Goal: Information Seeking & Learning: Find specific fact

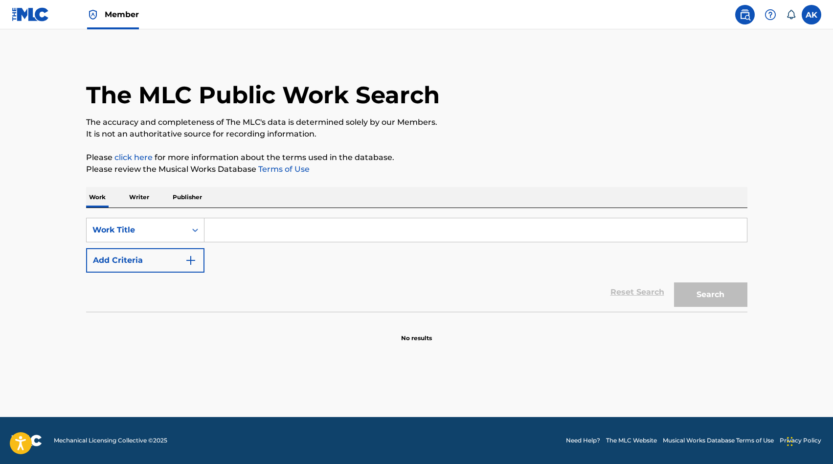
click at [221, 231] on input "Search Form" at bounding box center [476, 229] width 543 height 23
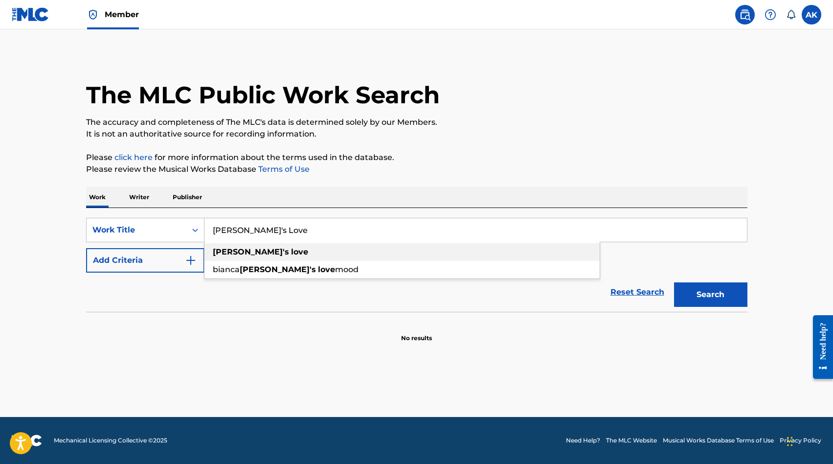
click at [231, 250] on strong "[PERSON_NAME]'s" at bounding box center [251, 251] width 76 height 9
type input "[PERSON_NAME]'s love"
click at [674, 282] on button "Search" at bounding box center [710, 294] width 73 height 24
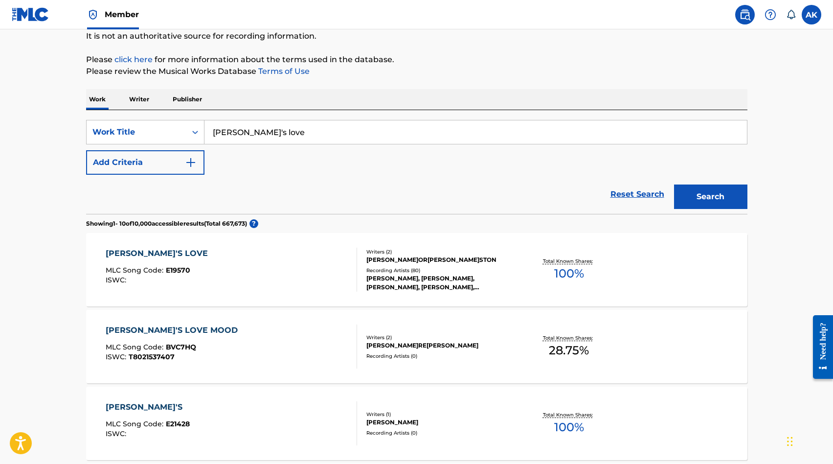
scroll to position [117, 0]
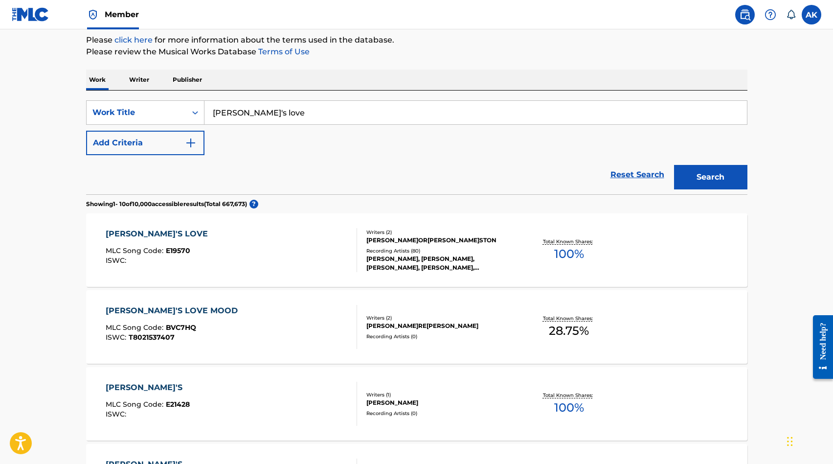
click at [142, 233] on div "[PERSON_NAME]'S LOVE" at bounding box center [159, 234] width 107 height 12
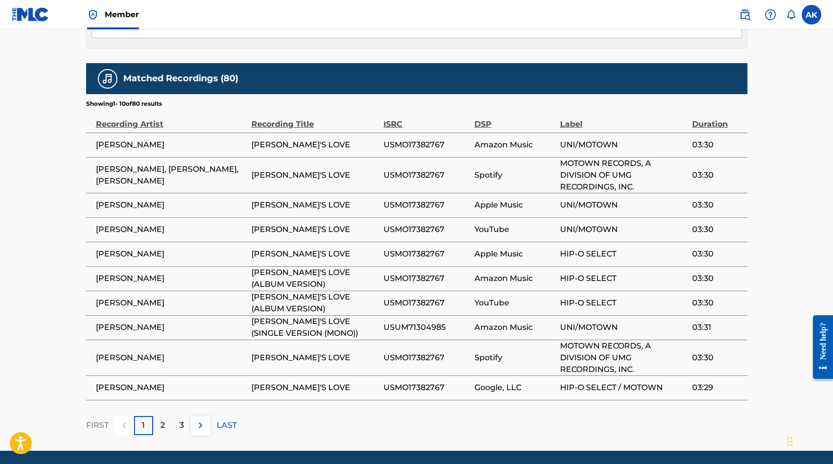
scroll to position [608, 0]
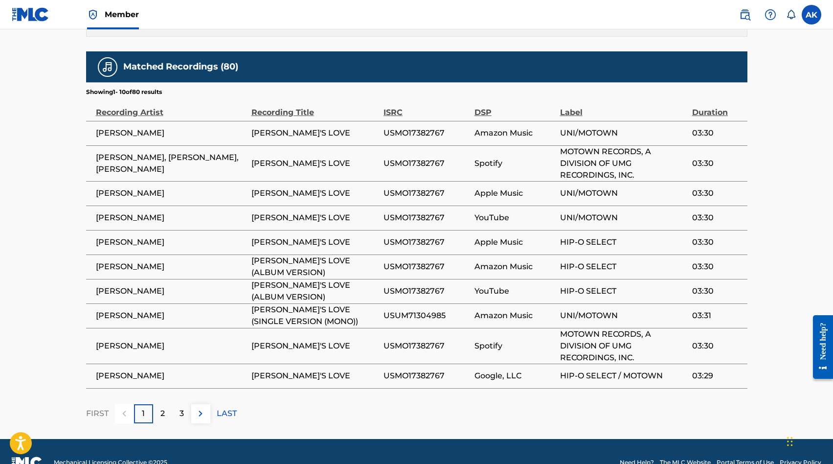
click at [159, 404] on div "2" at bounding box center [162, 413] width 19 height 19
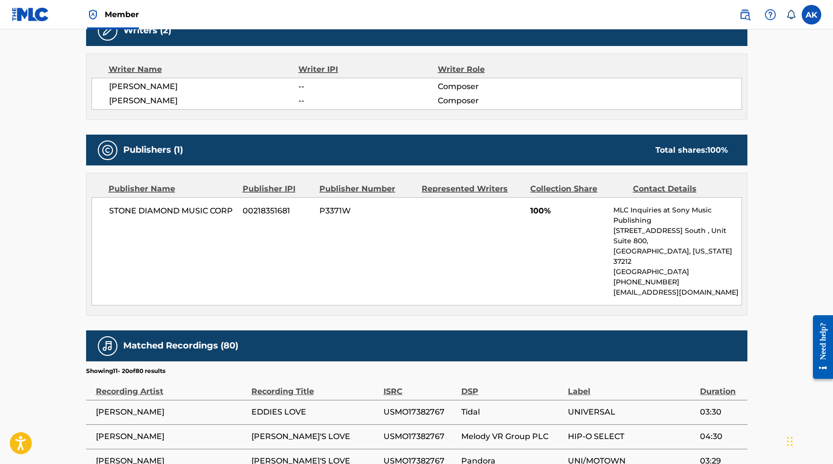
scroll to position [586, 0]
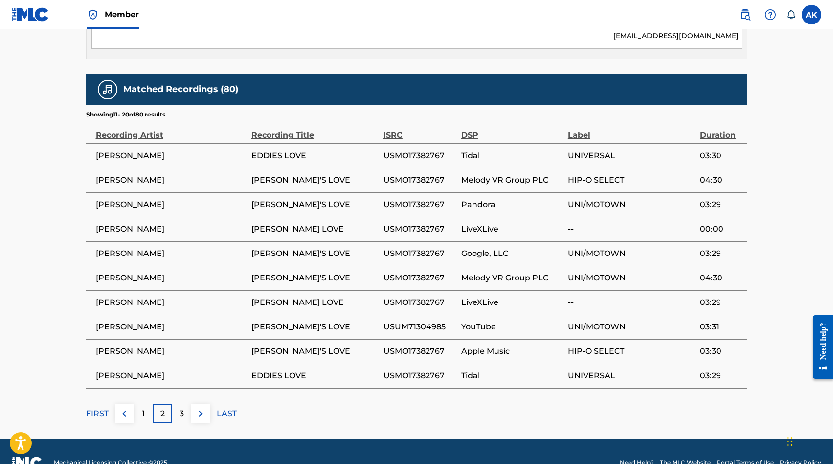
click at [185, 404] on div "3" at bounding box center [181, 413] width 19 height 19
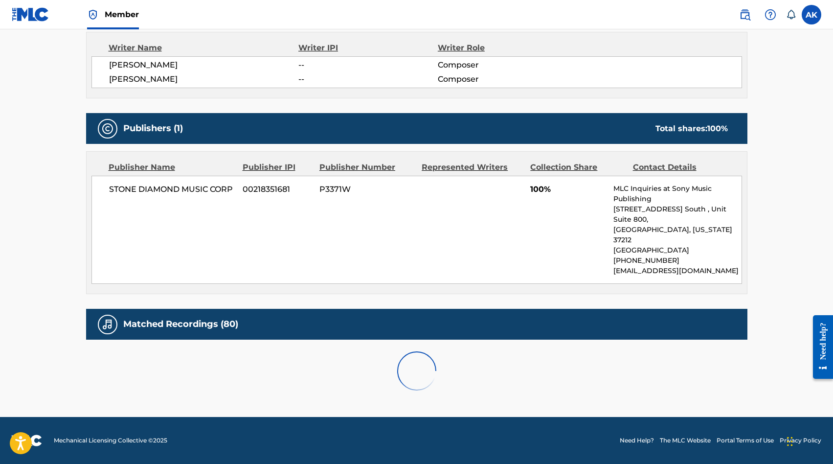
scroll to position [597, 0]
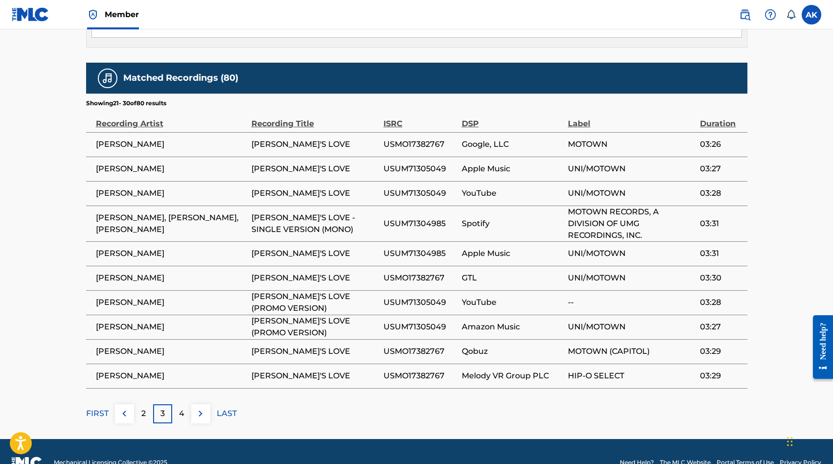
click at [198, 408] on img at bounding box center [201, 414] width 12 height 12
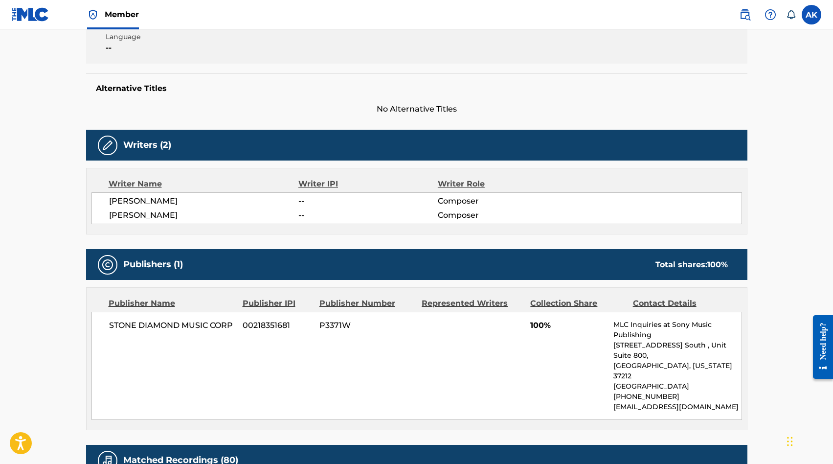
scroll to position [215, 0]
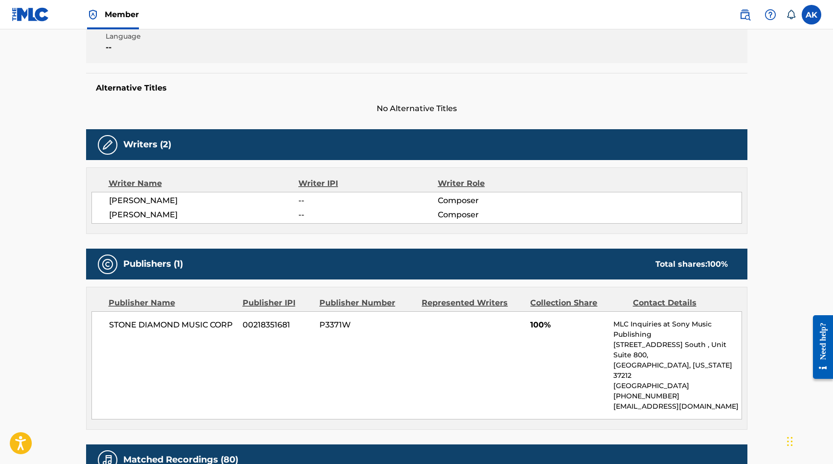
click at [549, 299] on div "Collection Share" at bounding box center [577, 303] width 95 height 12
drag, startPoint x: 0, startPoint y: 0, endPoint x: 536, endPoint y: 321, distance: 624.8
click at [536, 321] on span "100%" at bounding box center [568, 325] width 76 height 12
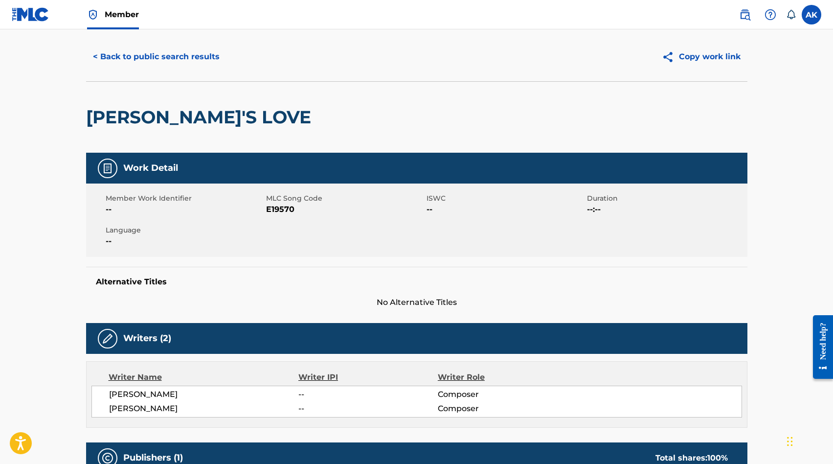
scroll to position [0, 0]
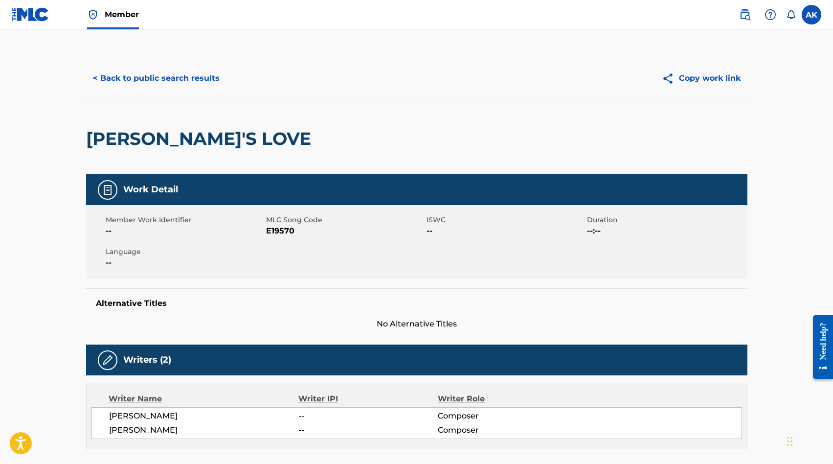
drag, startPoint x: 536, startPoint y: 321, endPoint x: 146, endPoint y: 76, distance: 460.6
click at [146, 76] on button "< Back to public search results" at bounding box center [156, 78] width 140 height 24
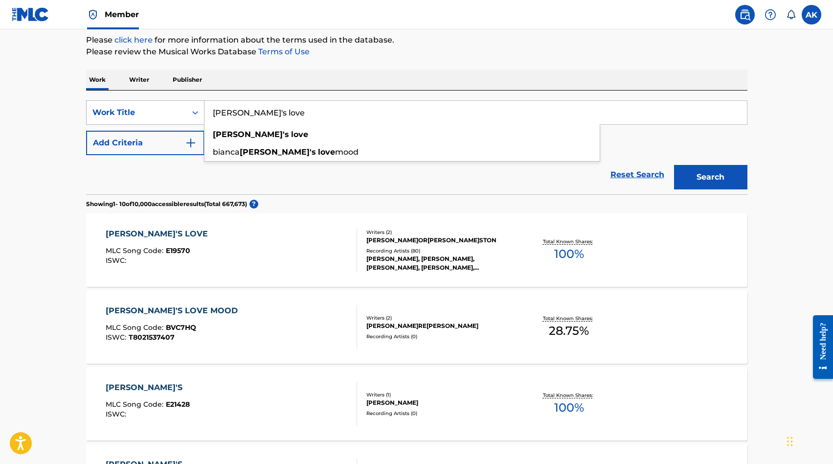
drag, startPoint x: 146, startPoint y: 76, endPoint x: 203, endPoint y: 113, distance: 67.7
click at [203, 113] on div "SearchWithCriteria55660c8e-7ad6-48b1-b663-f32618def36b Work Title [PERSON_NAME]…" at bounding box center [417, 112] width 662 height 24
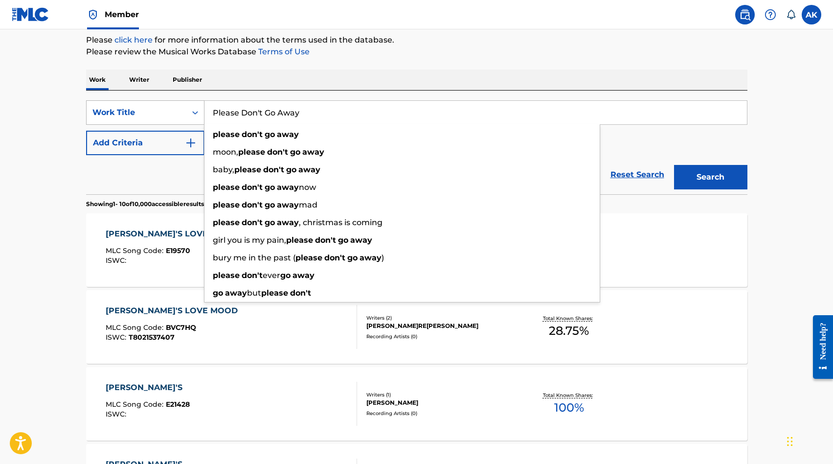
type input "Please Don't Go Away"
click at [674, 165] on button "Search" at bounding box center [710, 177] width 73 height 24
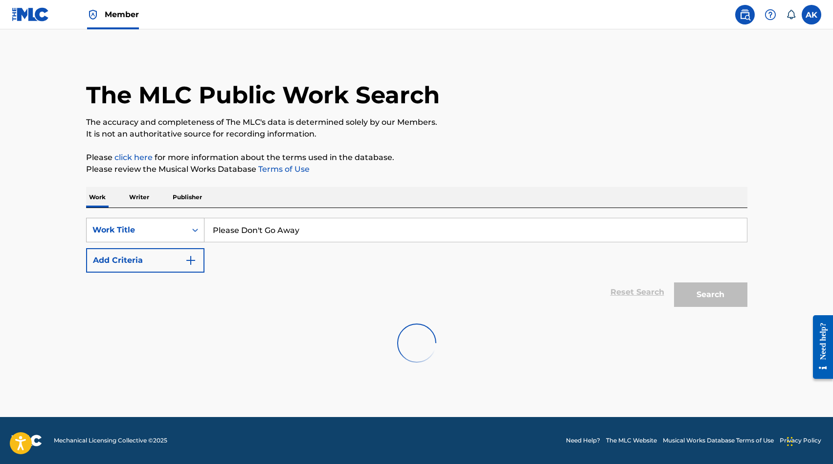
scroll to position [0, 0]
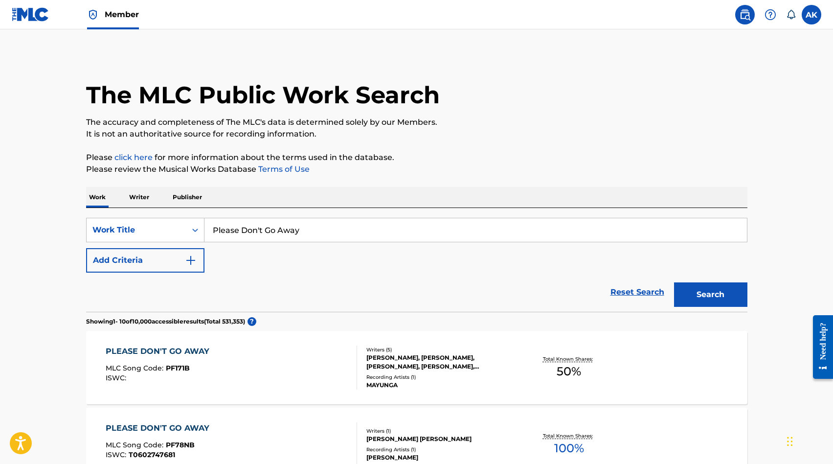
drag, startPoint x: 203, startPoint y: 113, endPoint x: 47, endPoint y: 234, distance: 198.0
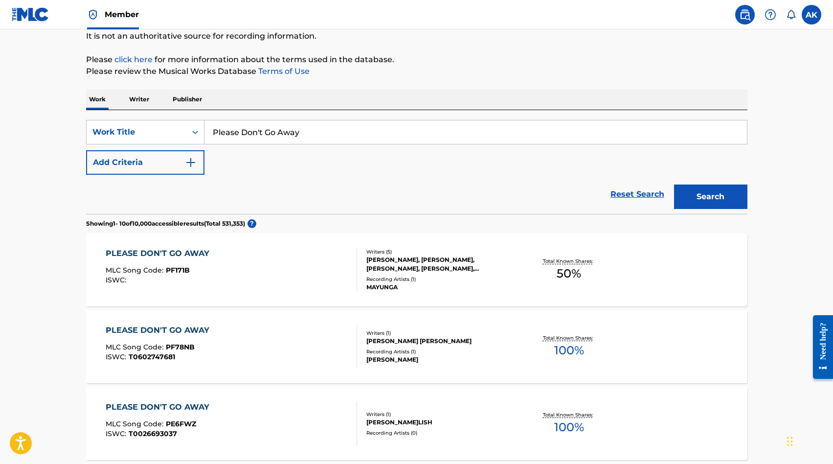
scroll to position [117, 0]
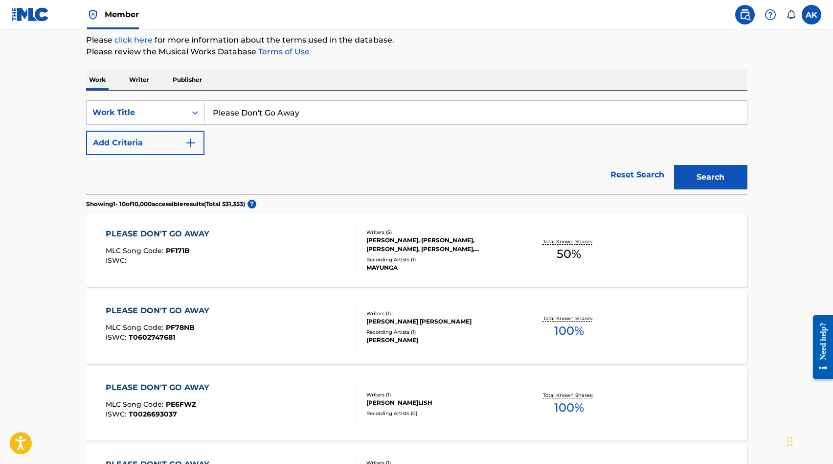
click at [38, 283] on main "The MLC Public Work Search The accuracy and completeness of The MLC's data is d…" at bounding box center [416, 472] width 833 height 1121
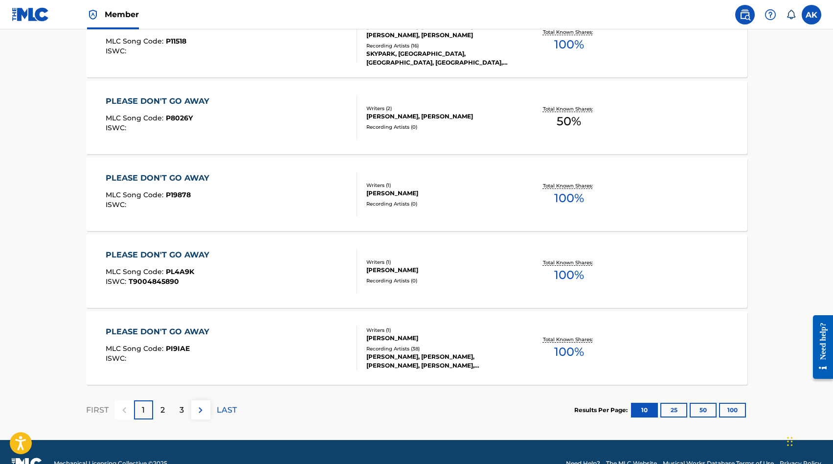
scroll to position [724, 0]
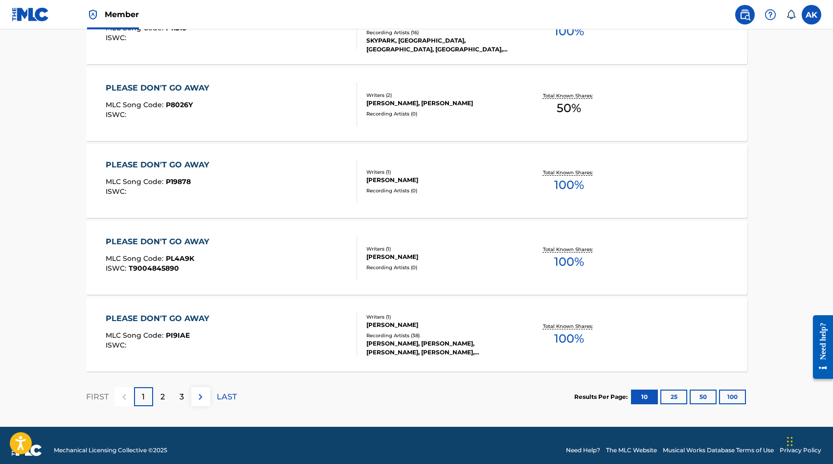
drag, startPoint x: 47, startPoint y: 234, endPoint x: 160, endPoint y: 395, distance: 197.0
click at [160, 395] on p "2" at bounding box center [162, 397] width 4 height 12
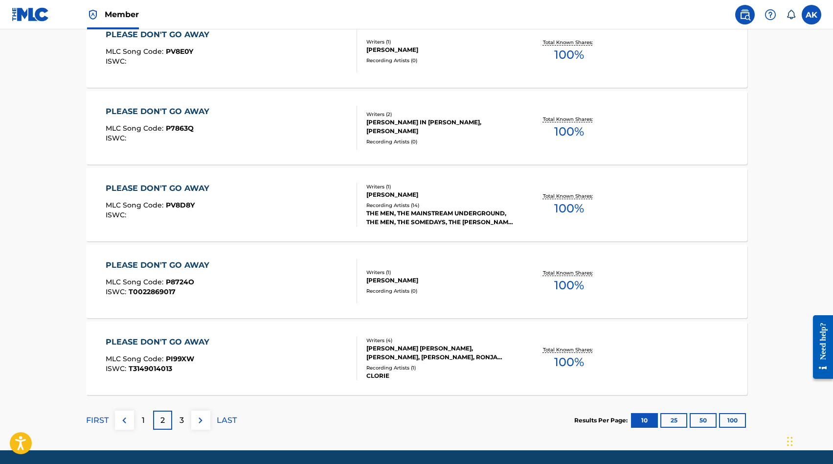
scroll to position [705, 0]
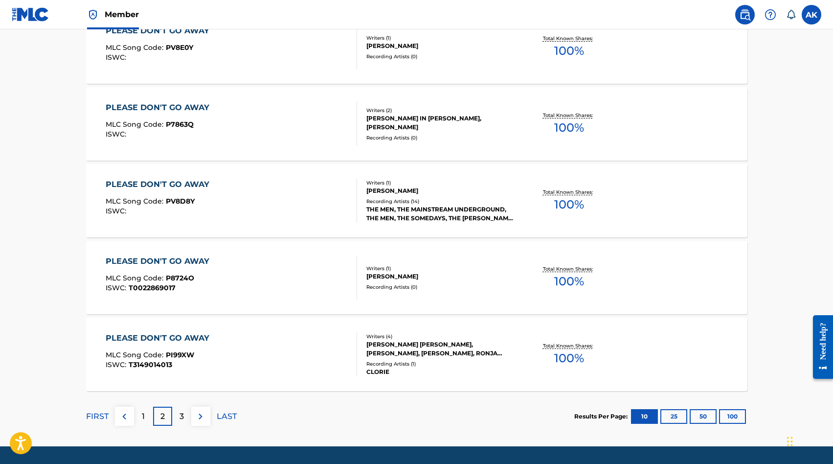
click at [180, 417] on p "3" at bounding box center [182, 417] width 4 height 12
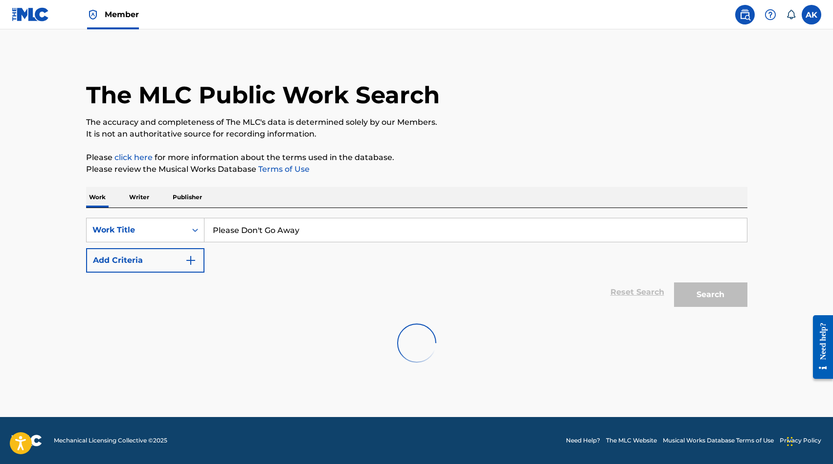
scroll to position [0, 0]
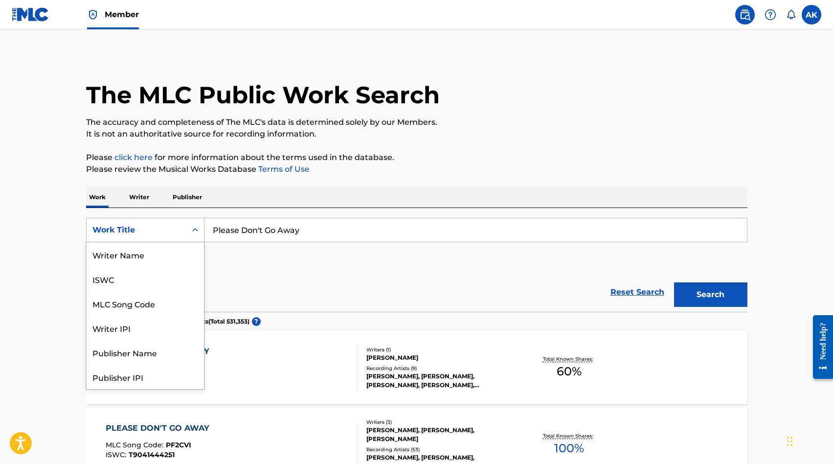
click at [194, 230] on icon "Search Form" at bounding box center [195, 229] width 6 height 3
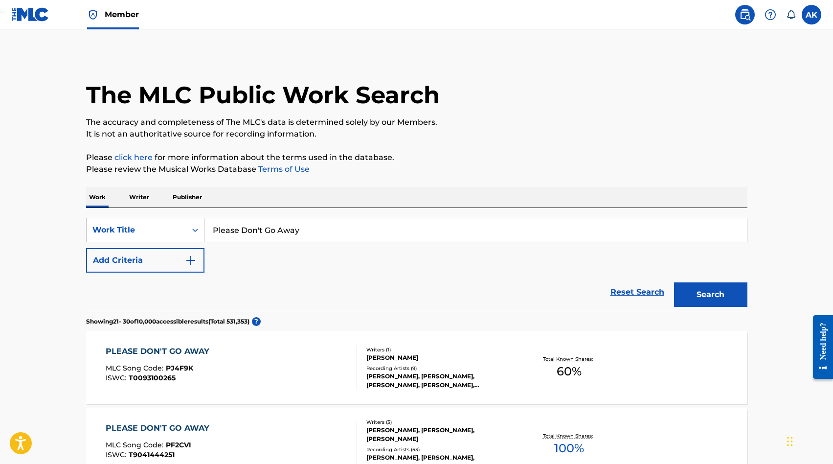
click at [334, 229] on input "Please Don't Go Away" at bounding box center [476, 229] width 543 height 23
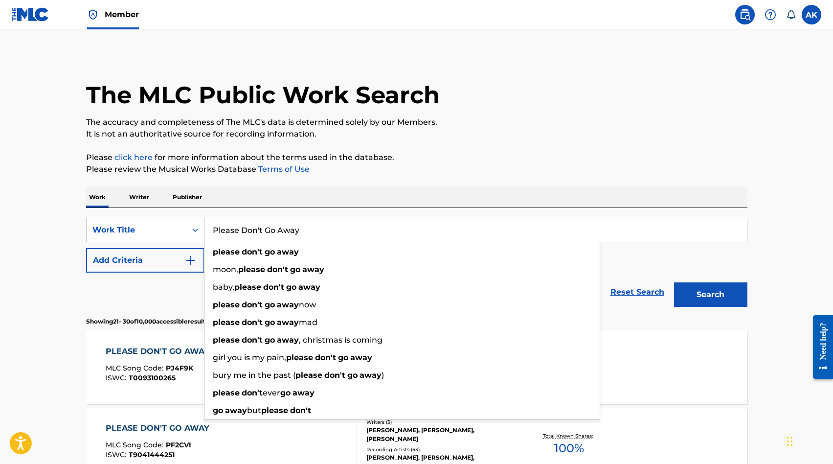
drag, startPoint x: 160, startPoint y: 395, endPoint x: 179, endPoint y: 196, distance: 200.5
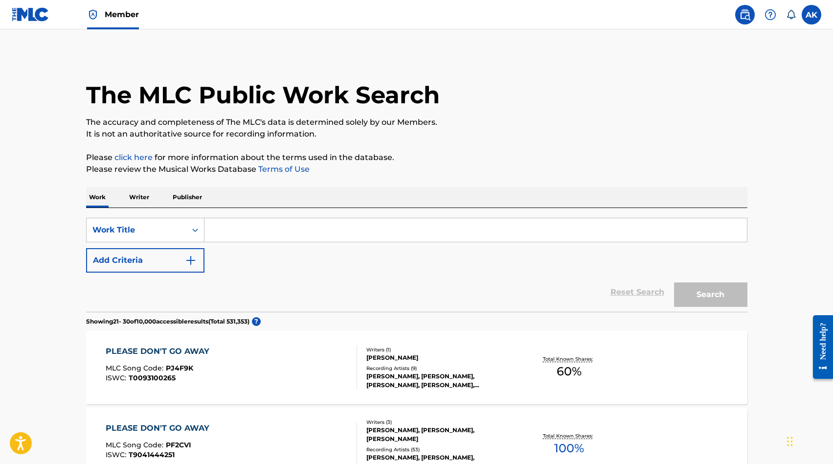
click at [196, 227] on icon "Search Form" at bounding box center [195, 230] width 10 height 10
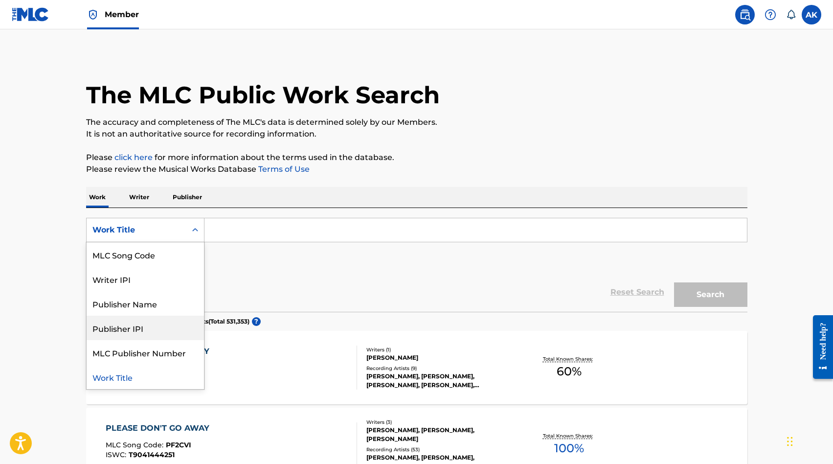
click at [227, 230] on input "Search Form" at bounding box center [476, 229] width 543 height 23
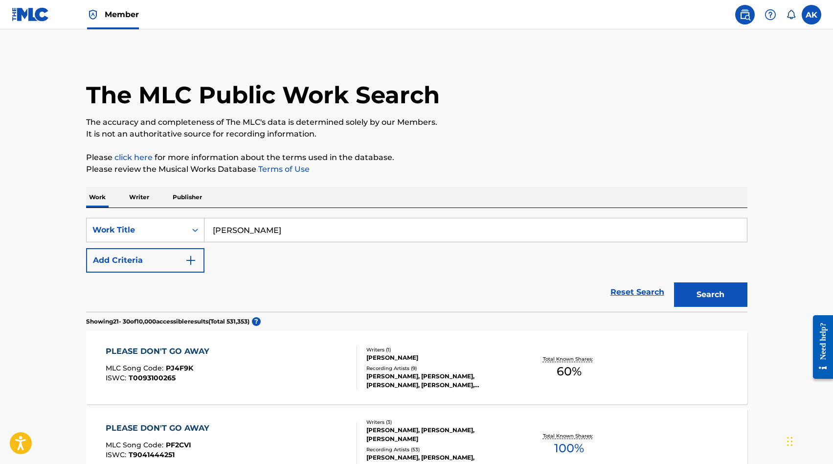
type input "[PERSON_NAME]"
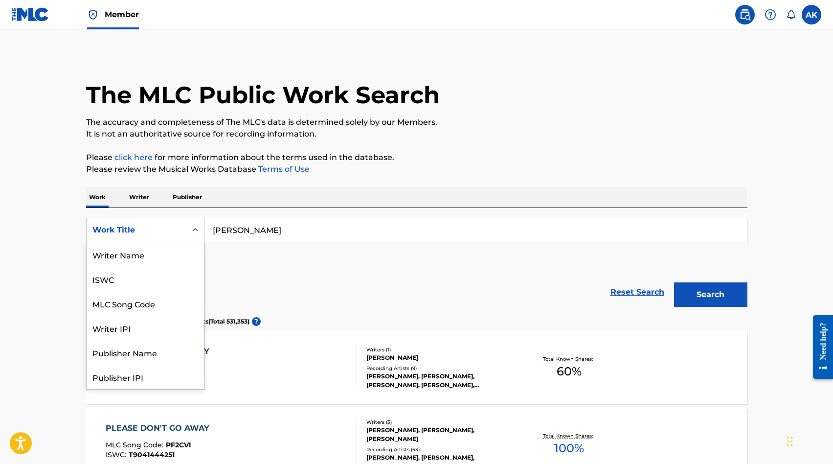
click at [195, 230] on icon "Search Form" at bounding box center [195, 230] width 10 height 10
drag, startPoint x: 179, startPoint y: 196, endPoint x: 192, endPoint y: 249, distance: 54.5
click at [192, 249] on div "Writer Name ISWC MLC Song Code Writer IPI Publisher Name Publisher IPI MLC Publ…" at bounding box center [145, 315] width 117 height 147
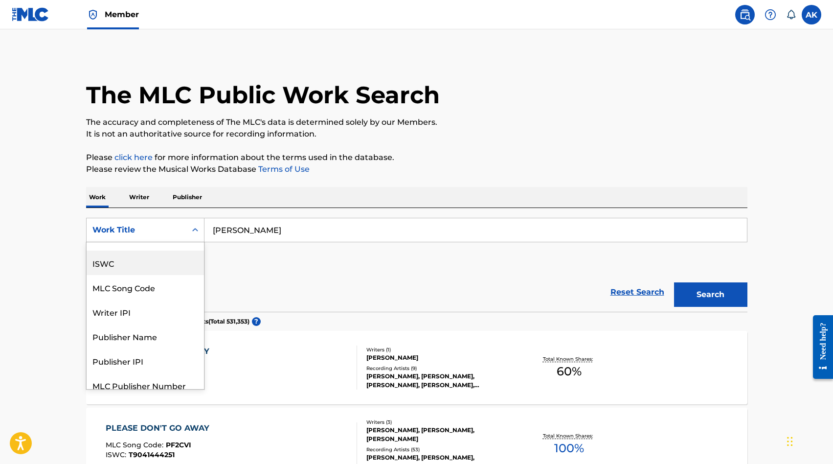
scroll to position [0, 0]
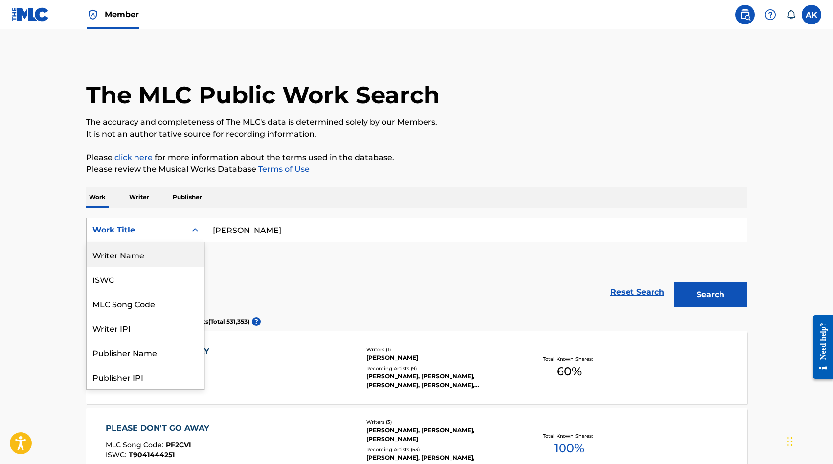
click at [124, 255] on div "Writer Name" at bounding box center [145, 254] width 117 height 24
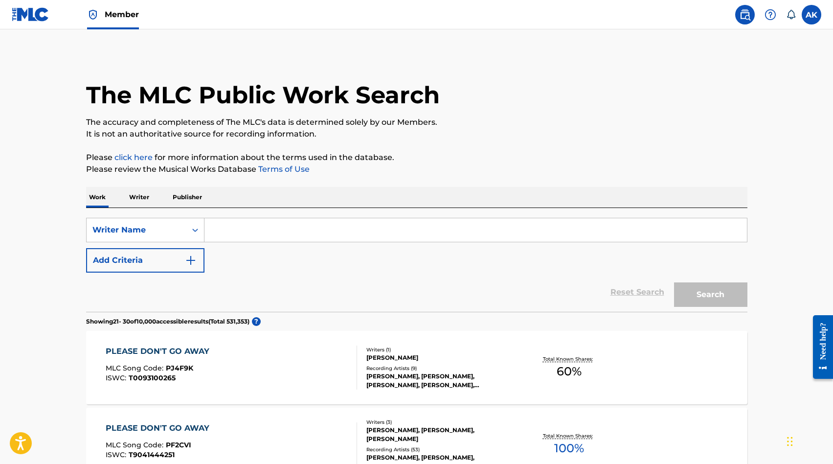
click at [232, 233] on input "Search Form" at bounding box center [476, 229] width 543 height 23
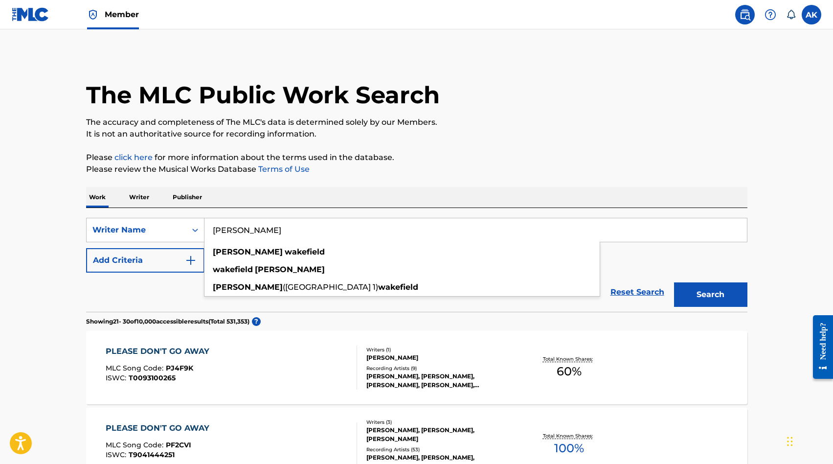
click at [285, 255] on strong "wakefield" at bounding box center [305, 251] width 40 height 9
type input "[PERSON_NAME]"
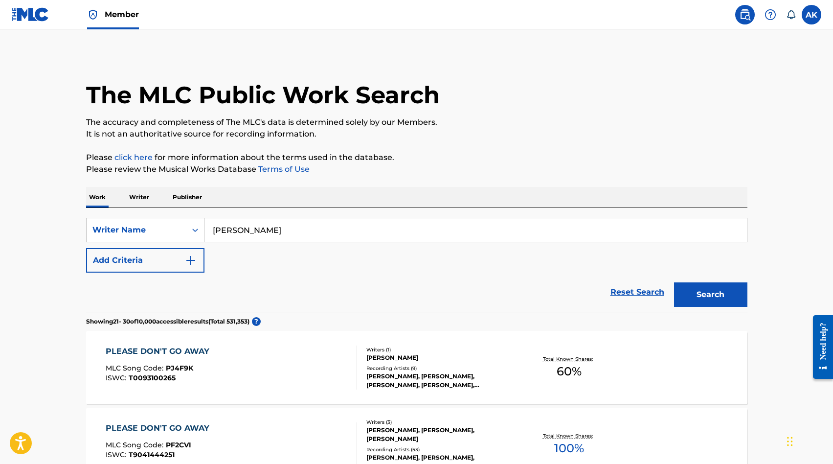
click at [716, 296] on button "Search" at bounding box center [710, 294] width 73 height 24
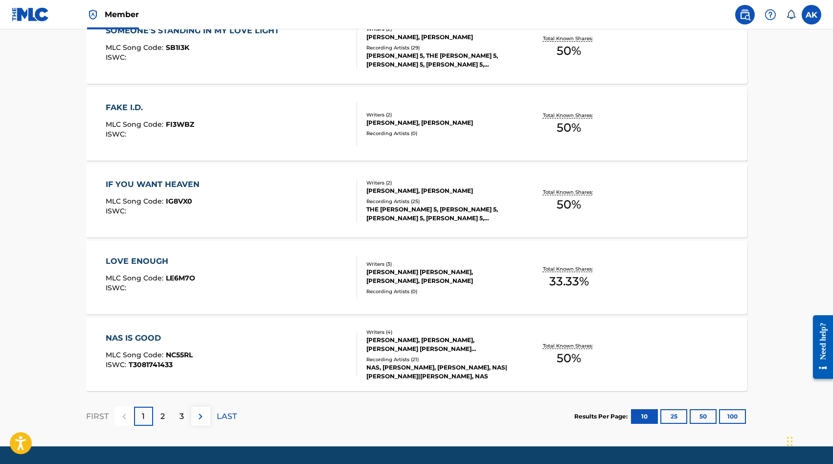
scroll to position [724, 0]
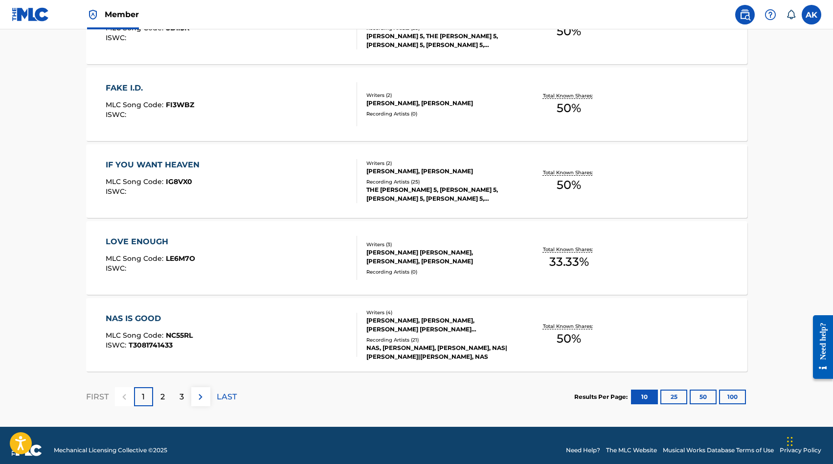
click at [158, 396] on div "2" at bounding box center [162, 396] width 19 height 19
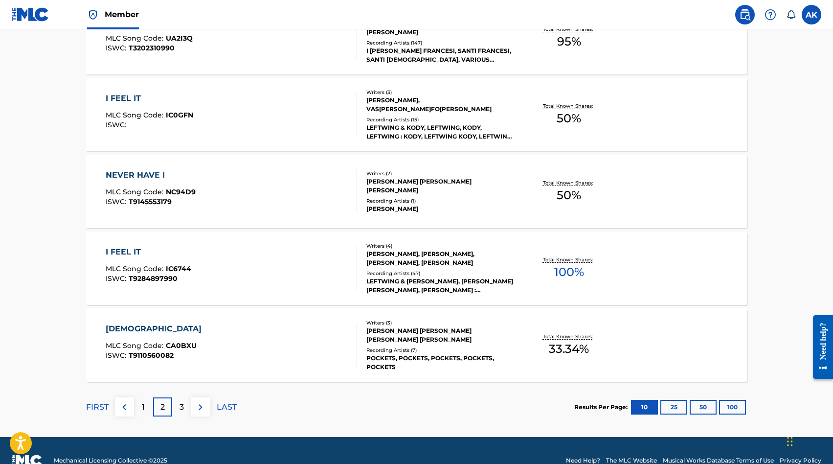
scroll to position [734, 0]
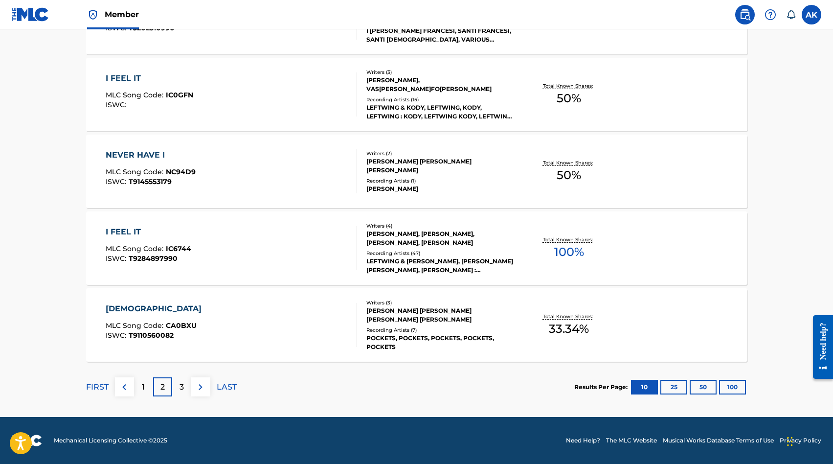
click at [179, 386] on div "3" at bounding box center [181, 386] width 19 height 19
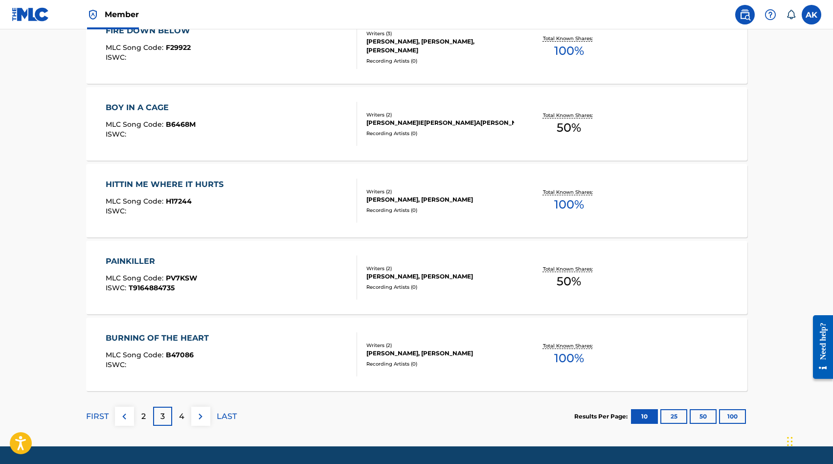
scroll to position [724, 0]
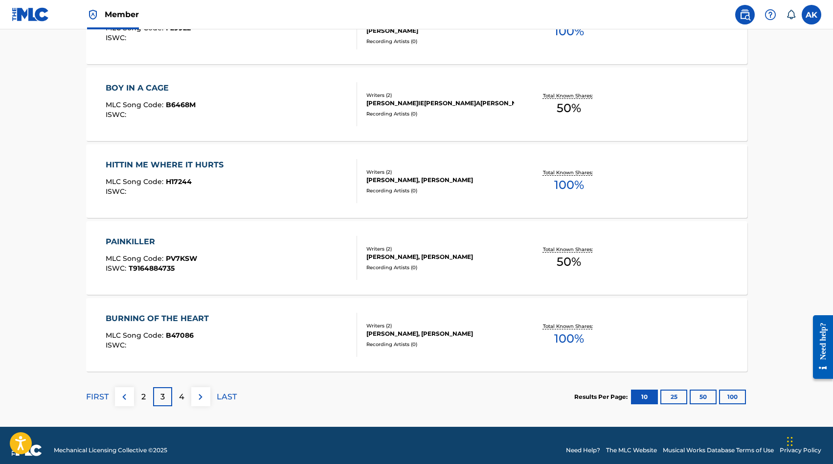
click at [178, 400] on div "4" at bounding box center [181, 396] width 19 height 19
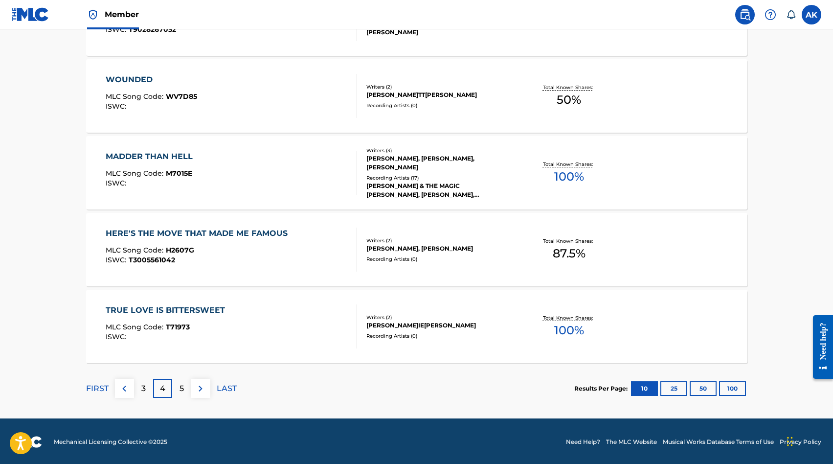
scroll to position [734, 0]
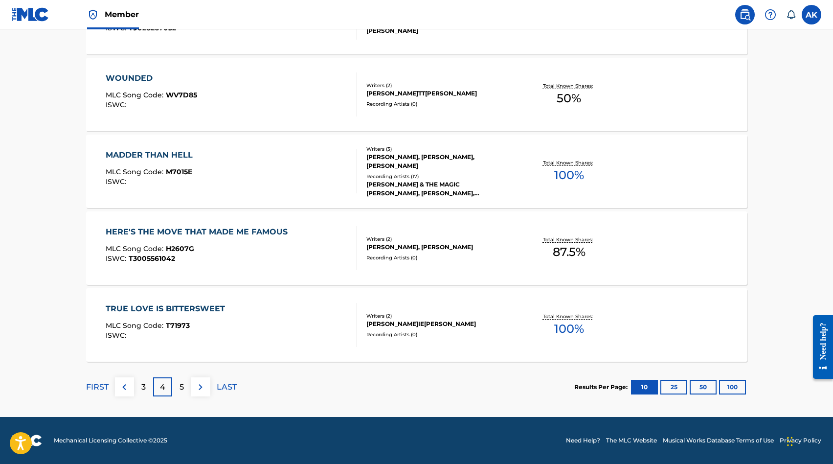
click at [180, 385] on p "5" at bounding box center [182, 387] width 4 height 12
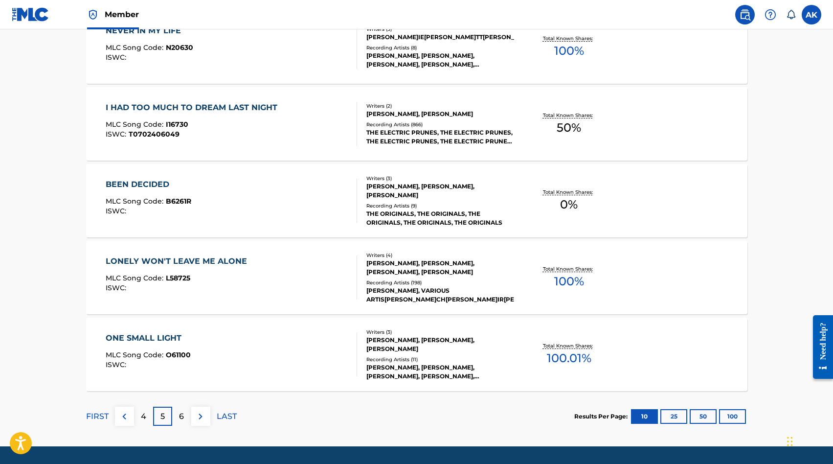
scroll to position [724, 0]
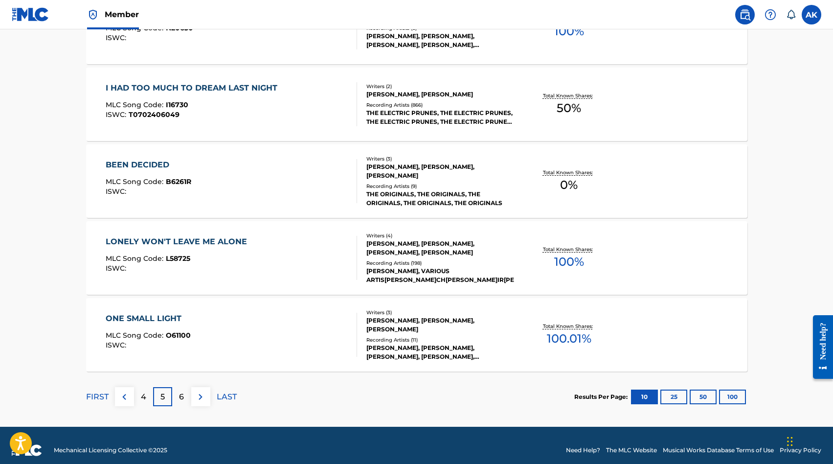
click at [179, 393] on p "6" at bounding box center [181, 397] width 5 height 12
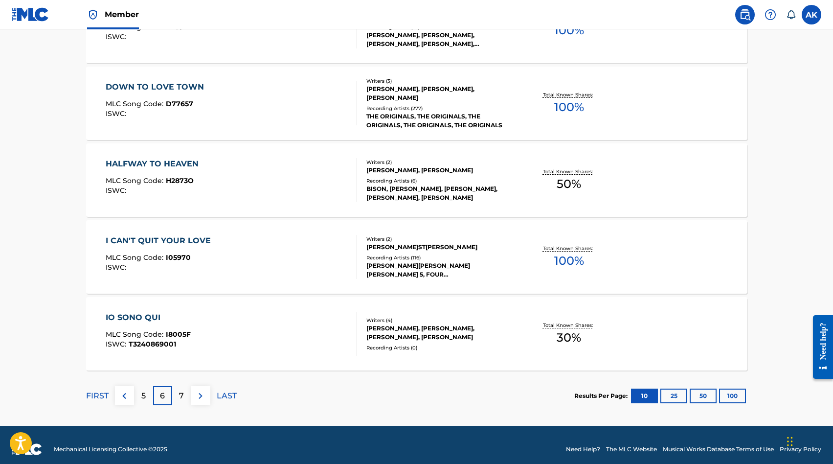
scroll to position [734, 0]
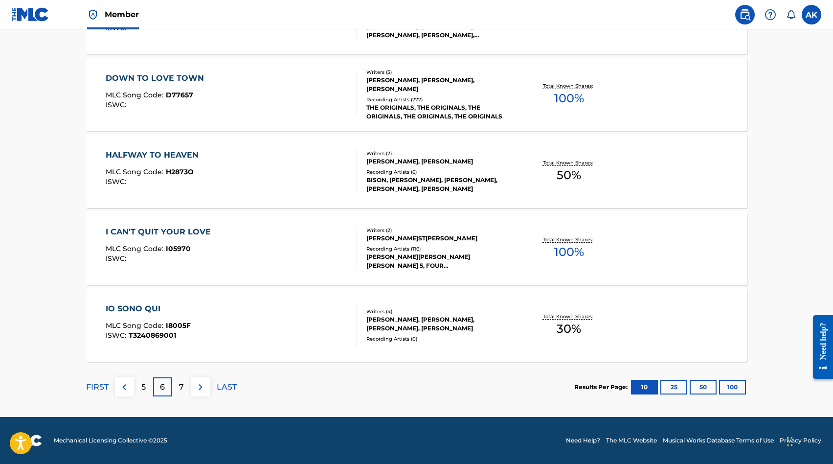
click at [180, 387] on p "7" at bounding box center [181, 387] width 5 height 12
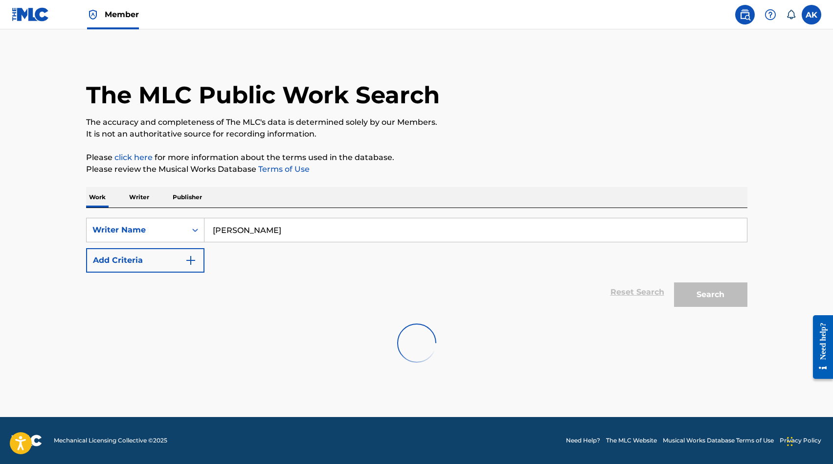
scroll to position [0, 0]
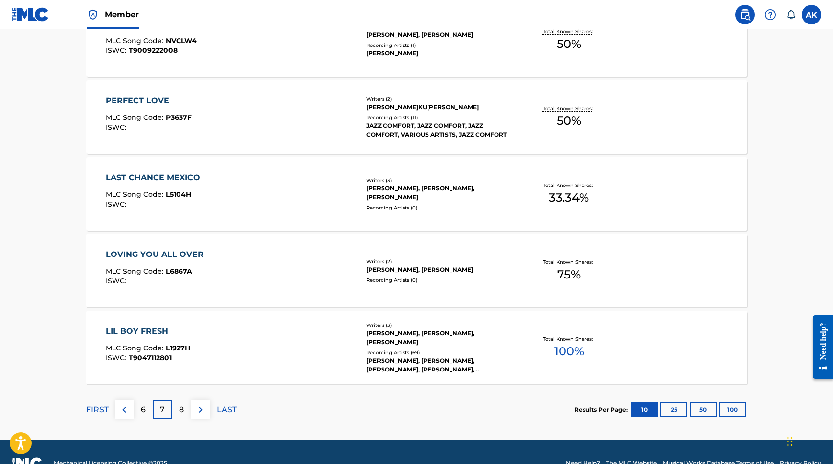
scroll to position [734, 0]
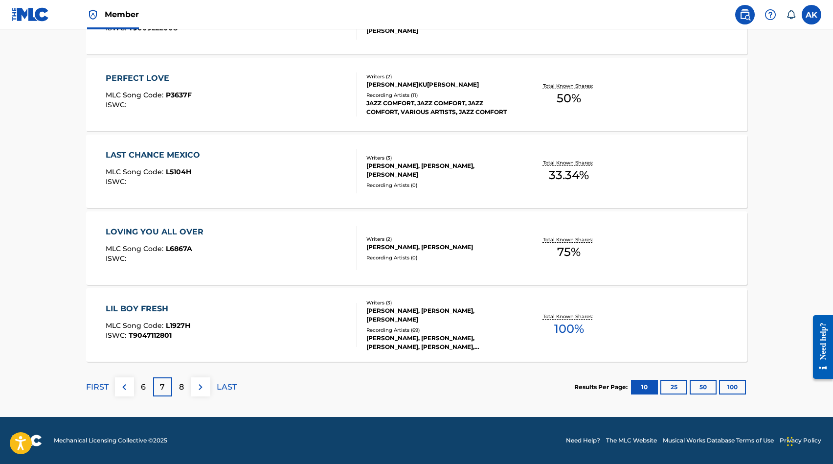
click at [180, 385] on p "8" at bounding box center [181, 387] width 5 height 12
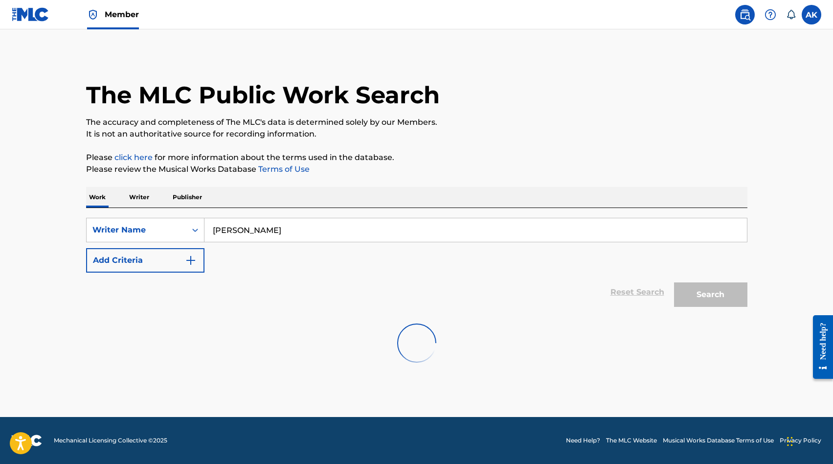
scroll to position [0, 0]
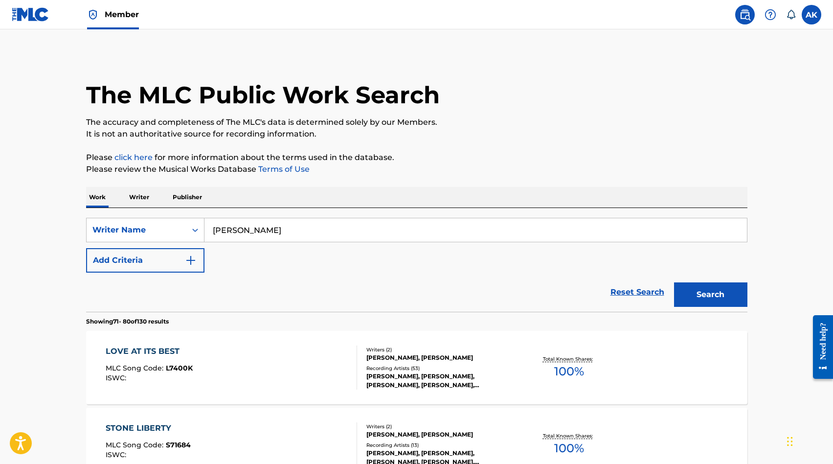
drag, startPoint x: 617, startPoint y: 300, endPoint x: 56, endPoint y: 242, distance: 563.3
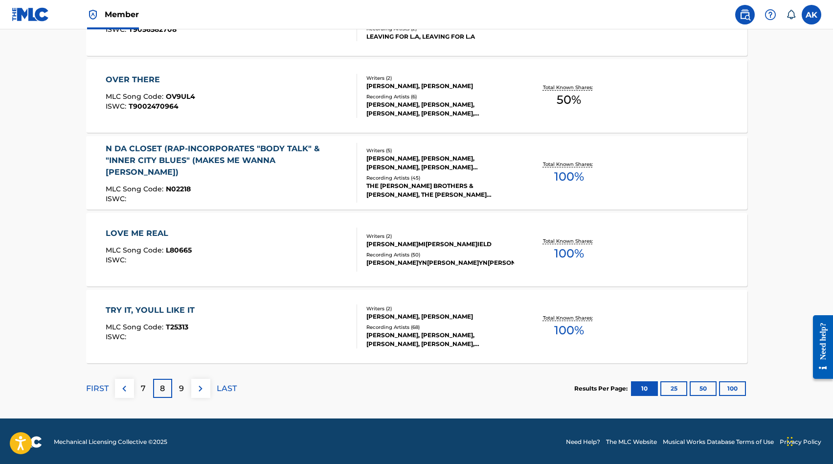
scroll to position [734, 0]
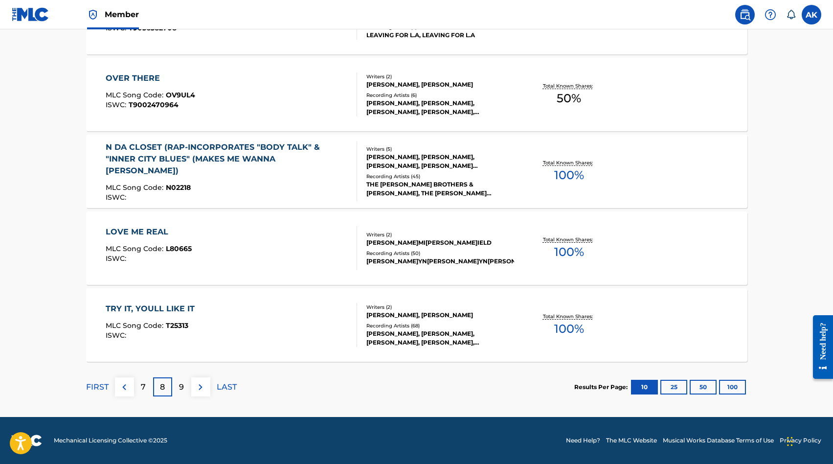
click at [180, 385] on p "9" at bounding box center [181, 387] width 5 height 12
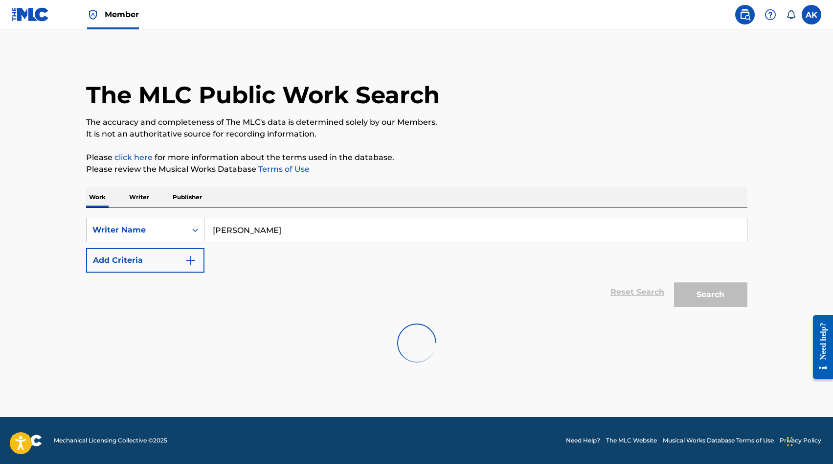
scroll to position [0, 0]
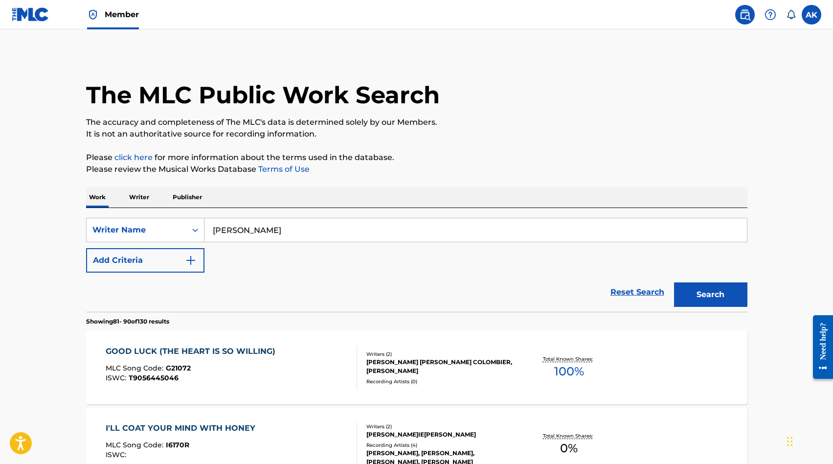
drag, startPoint x: 56, startPoint y: 242, endPoint x: 54, endPoint y: 250, distance: 8.2
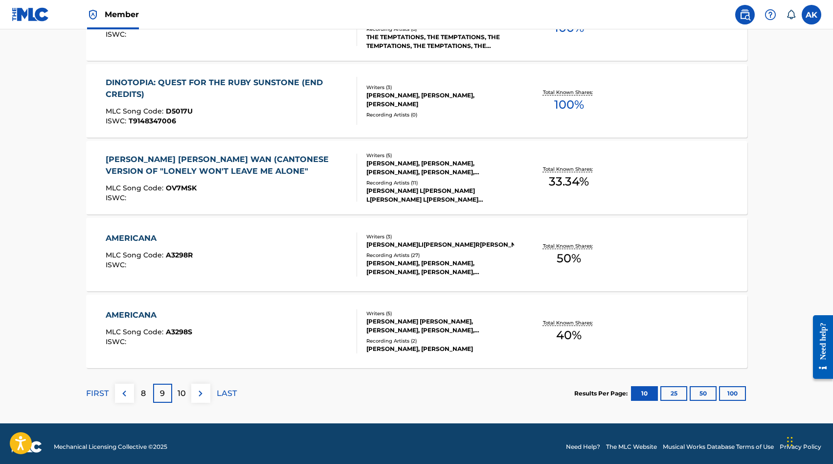
scroll to position [734, 0]
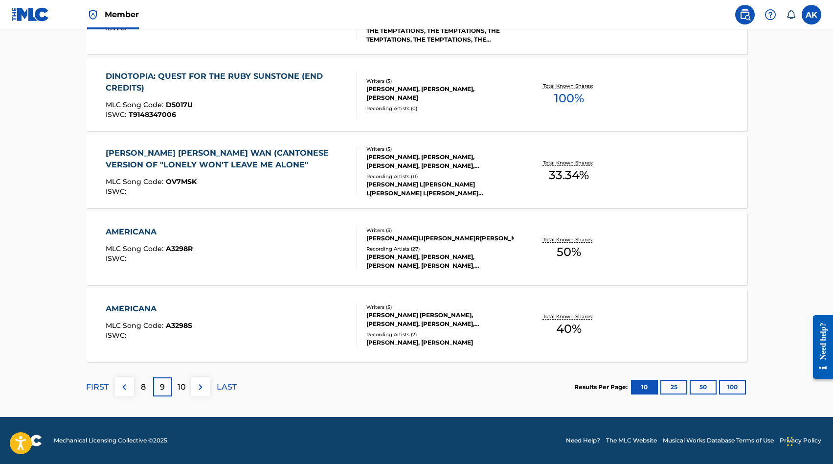
click at [179, 387] on p "10" at bounding box center [182, 387] width 8 height 12
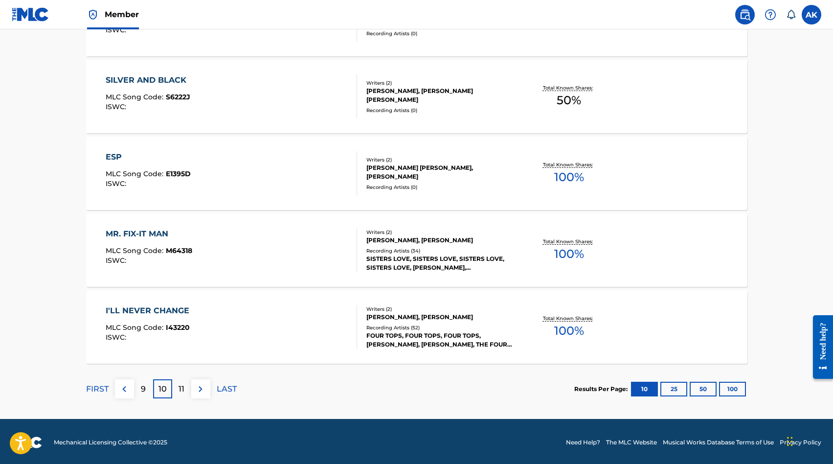
scroll to position [734, 0]
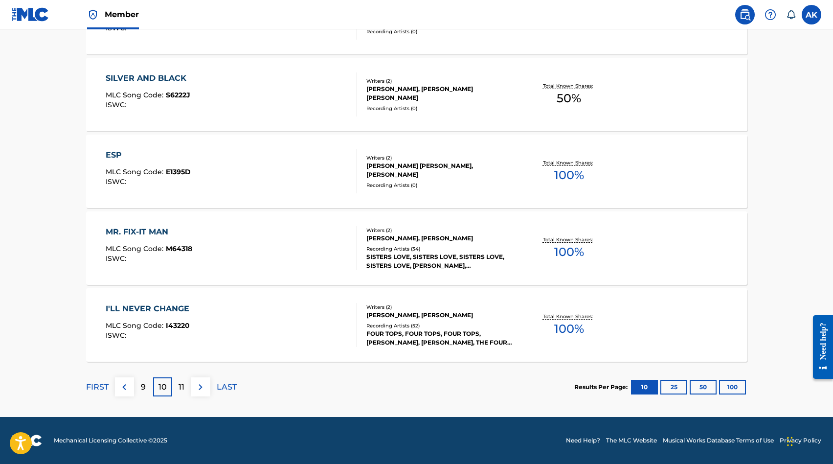
drag, startPoint x: 54, startPoint y: 250, endPoint x: 183, endPoint y: 389, distance: 189.8
click at [183, 389] on p "11" at bounding box center [182, 387] width 6 height 12
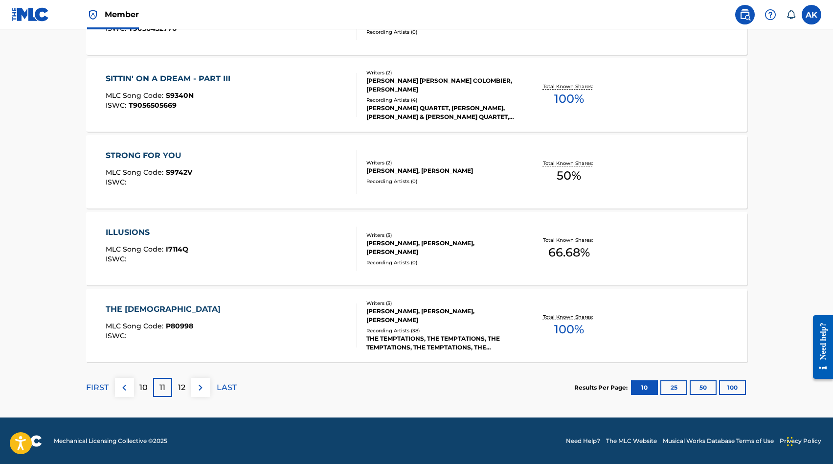
scroll to position [734, 0]
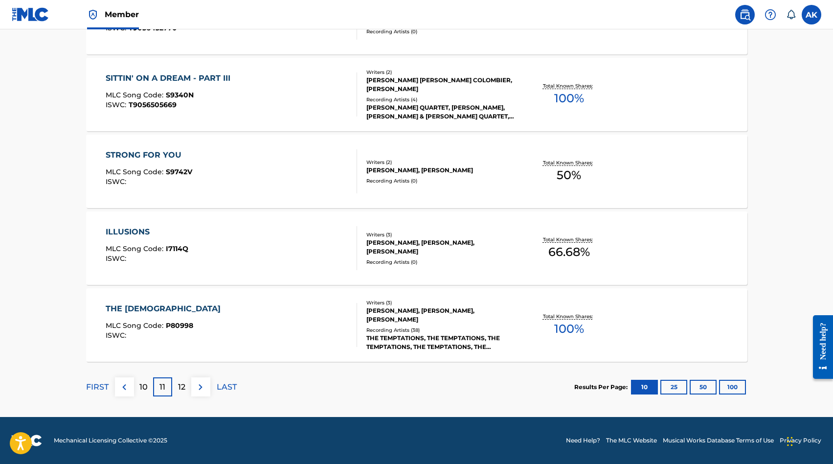
click at [183, 384] on p "12" at bounding box center [181, 387] width 7 height 12
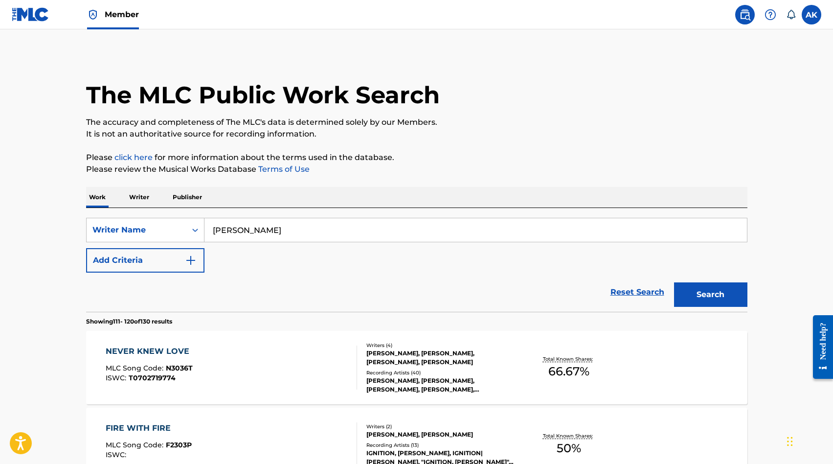
drag, startPoint x: 183, startPoint y: 389, endPoint x: 44, endPoint y: 251, distance: 196.2
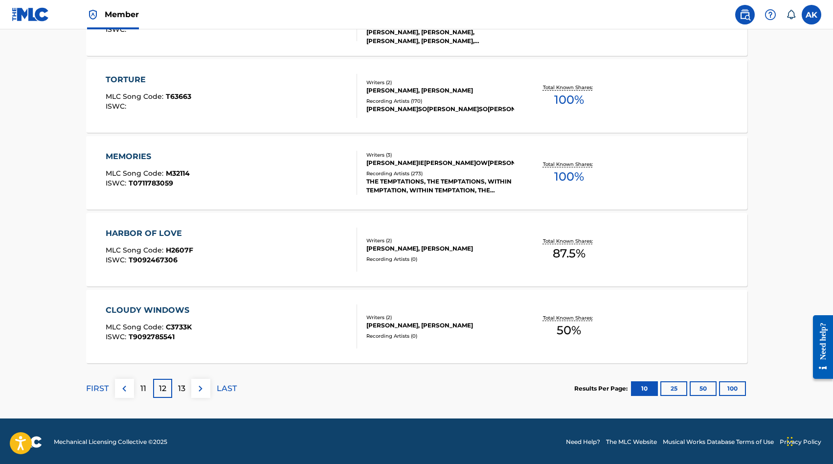
scroll to position [734, 0]
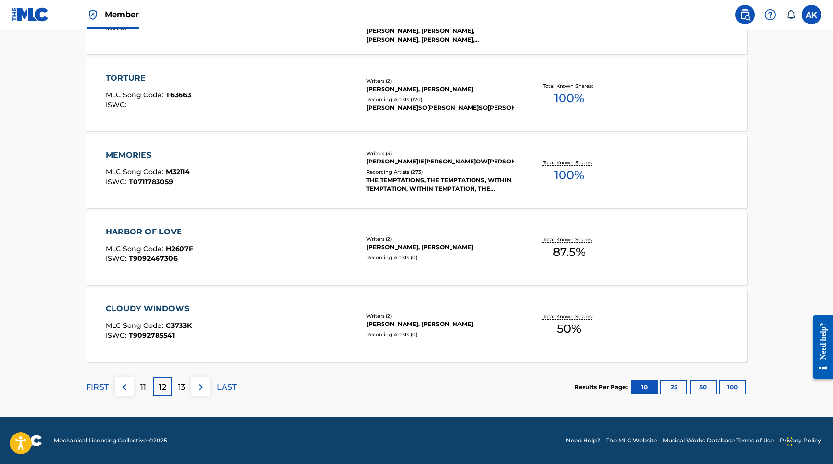
click at [182, 389] on p "13" at bounding box center [181, 387] width 7 height 12
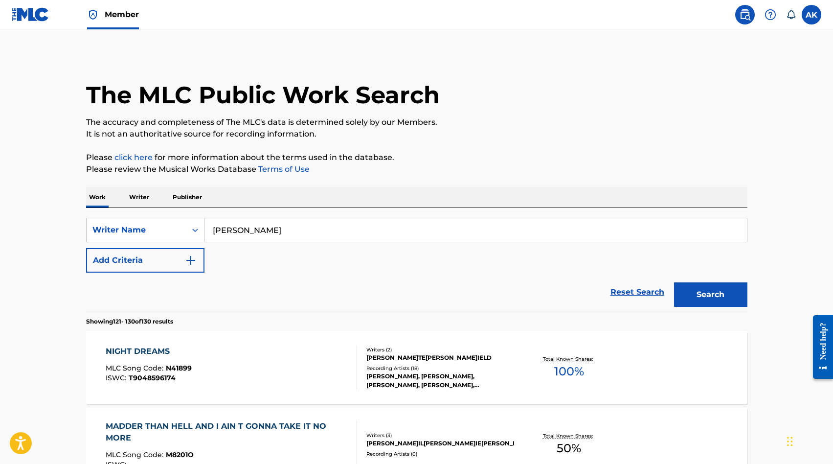
drag, startPoint x: 44, startPoint y: 251, endPoint x: 60, endPoint y: 242, distance: 18.4
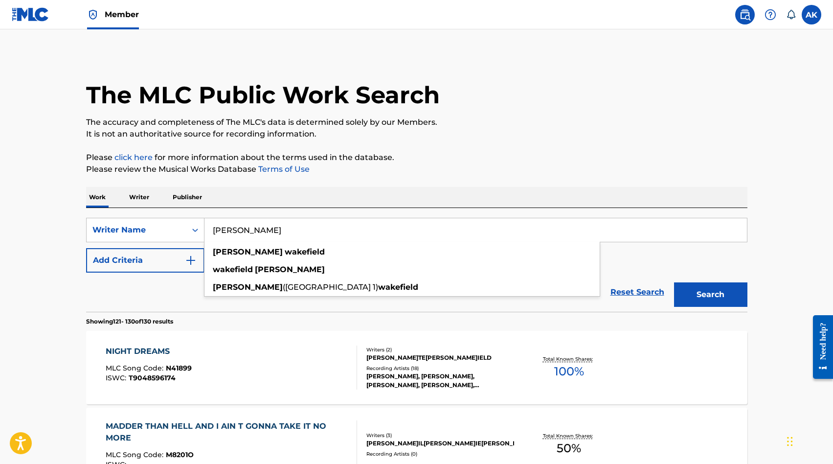
drag, startPoint x: 60, startPoint y: 242, endPoint x: 205, endPoint y: 222, distance: 145.7
click at [205, 222] on input "[PERSON_NAME]" at bounding box center [476, 229] width 543 height 23
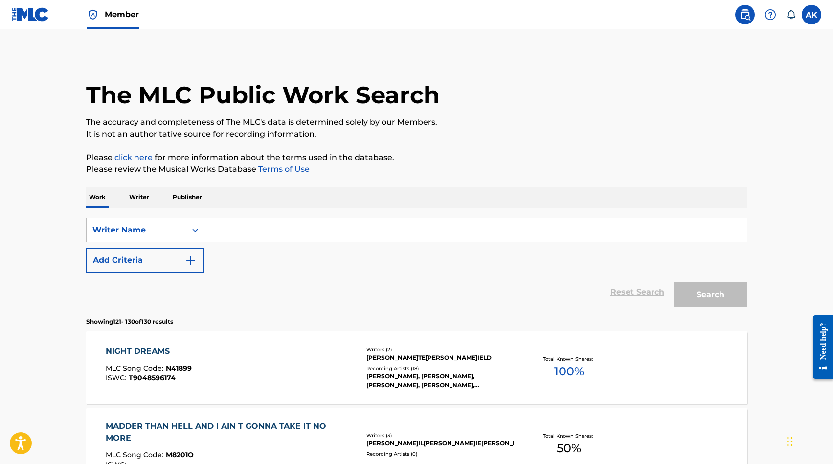
click at [254, 231] on input "Search Form" at bounding box center [476, 229] width 543 height 23
click at [243, 253] on strong "kendri" at bounding box center [237, 251] width 26 height 9
click at [674, 282] on button "Search" at bounding box center [710, 294] width 73 height 24
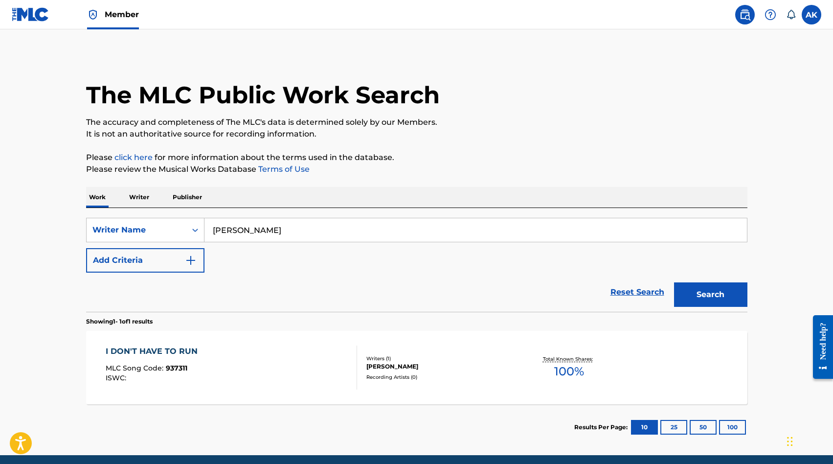
click at [256, 229] on input "[PERSON_NAME]" at bounding box center [476, 229] width 543 height 23
type input "[PERSON_NAME]"
click at [674, 282] on button "Search" at bounding box center [710, 294] width 73 height 24
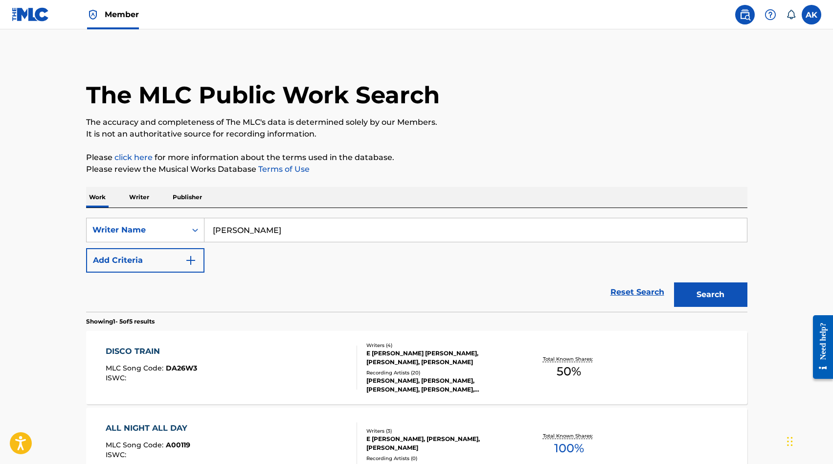
click at [92, 322] on p "Showing 1 - 5 of 5 results" at bounding box center [120, 321] width 69 height 9
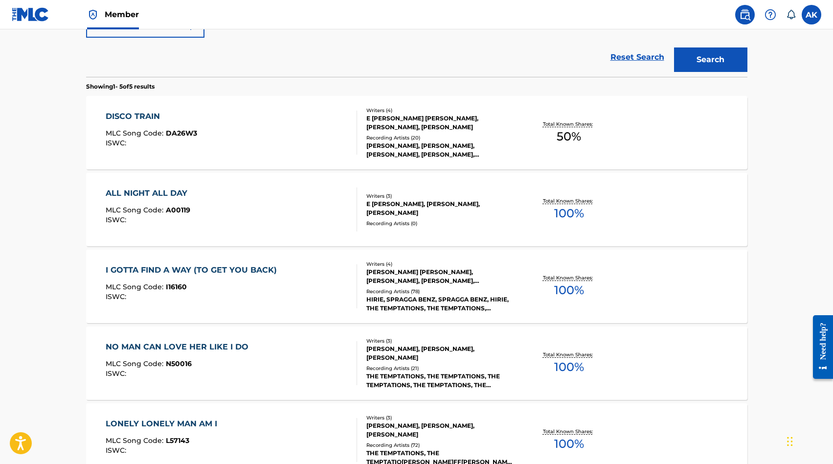
scroll to position [215, 0]
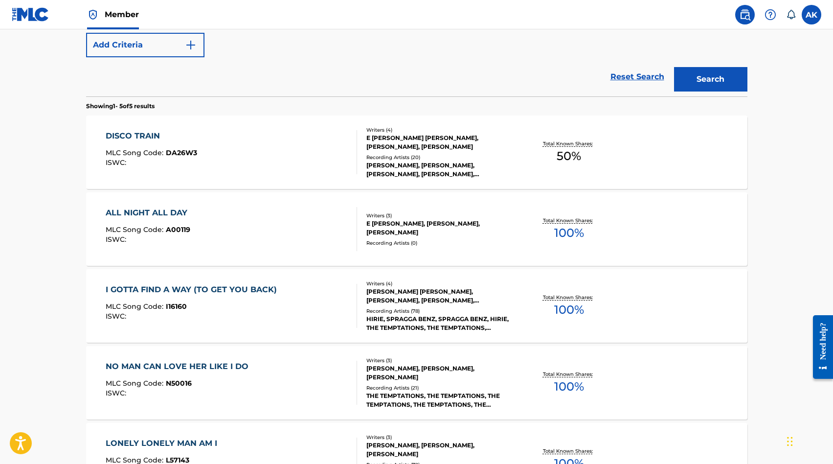
drag, startPoint x: 835, startPoint y: 228, endPoint x: 143, endPoint y: 137, distance: 697.2
click at [143, 137] on div "DISCO TRAIN" at bounding box center [152, 136] width 92 height 12
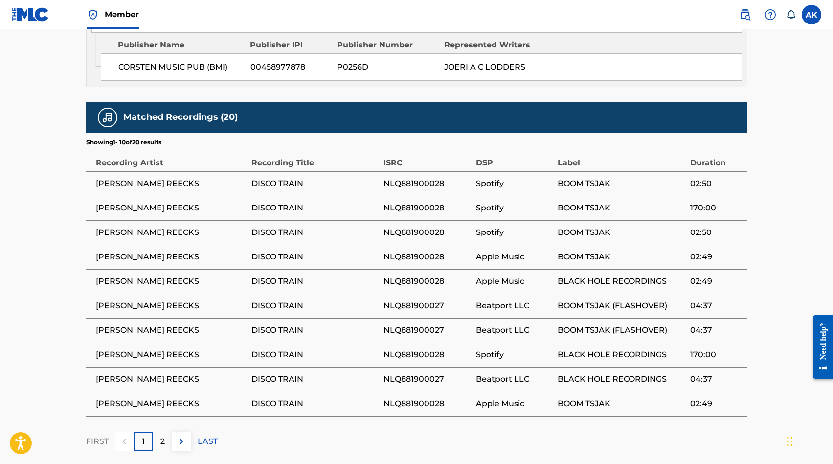
scroll to position [814, 0]
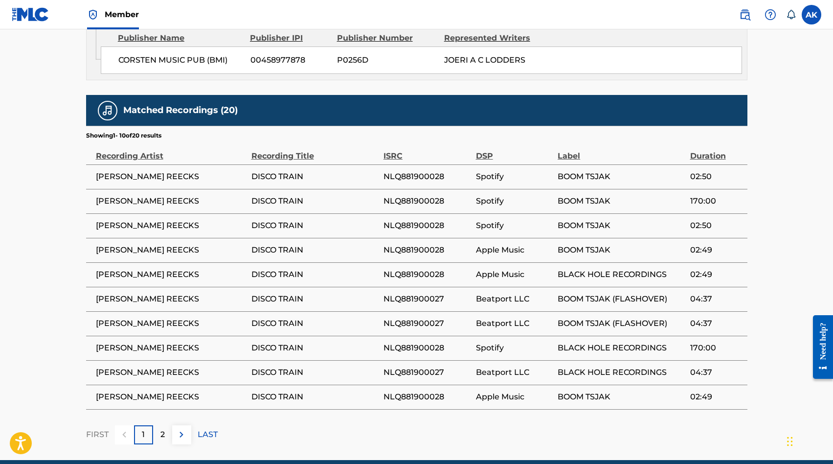
click at [160, 429] on p "2" at bounding box center [162, 435] width 4 height 12
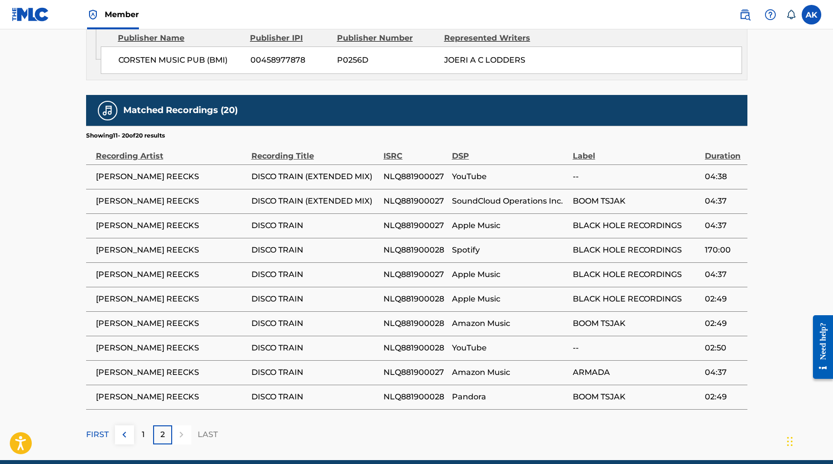
click at [142, 429] on p "1" at bounding box center [143, 435] width 3 height 12
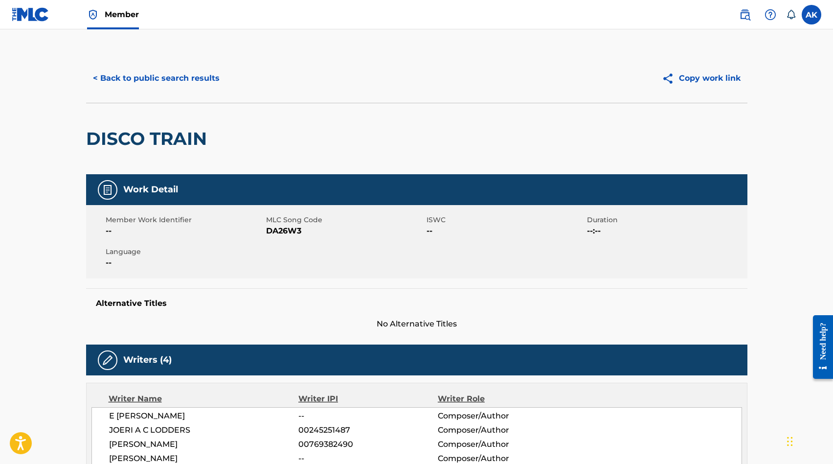
scroll to position [0, 0]
click at [148, 78] on button "< Back to public search results" at bounding box center [156, 78] width 140 height 24
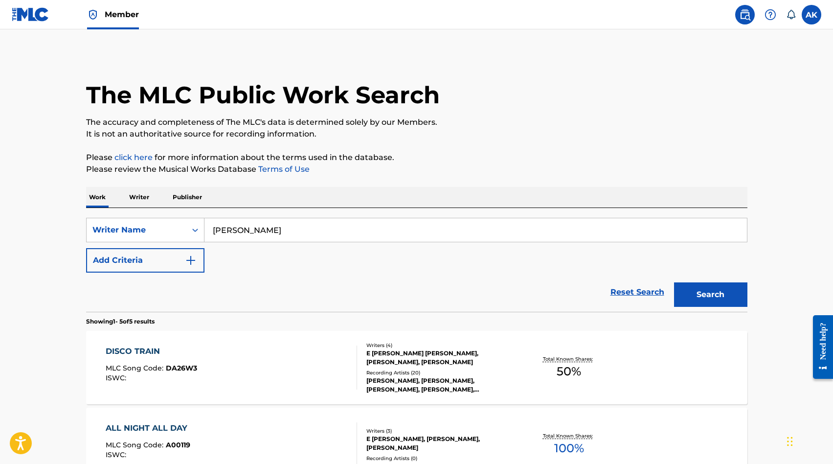
scroll to position [215, 0]
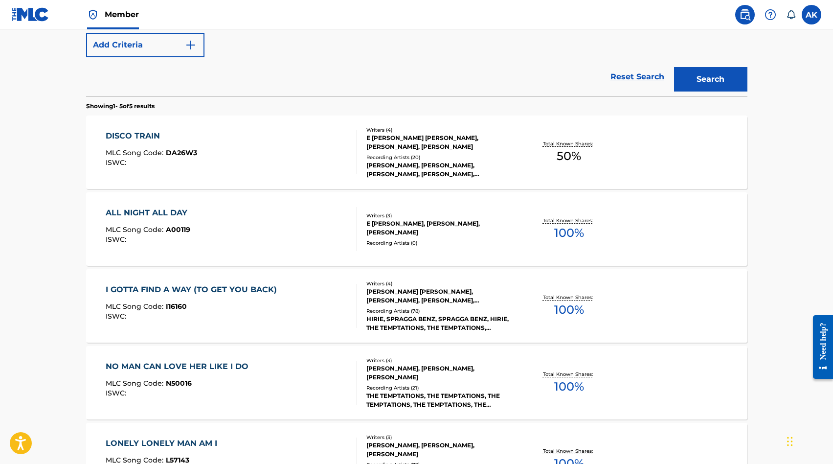
click at [154, 210] on div "ALL NIGHT ALL DAY" at bounding box center [149, 213] width 87 height 12
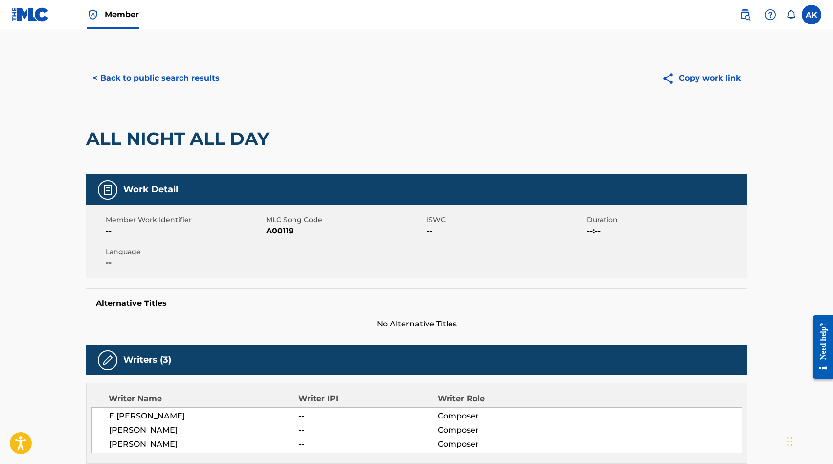
click at [135, 77] on button "< Back to public search results" at bounding box center [156, 78] width 140 height 24
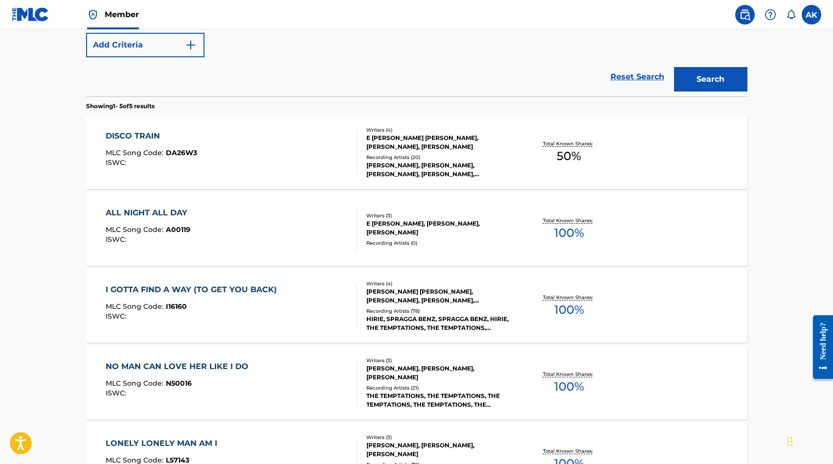
click at [151, 290] on div "I GOTTA FIND A WAY (TO GET YOU BACK)" at bounding box center [194, 290] width 176 height 12
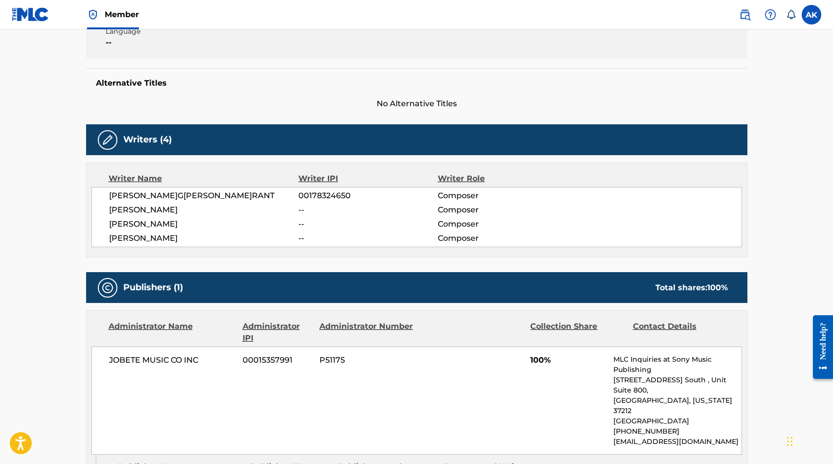
scroll to position [215, 0]
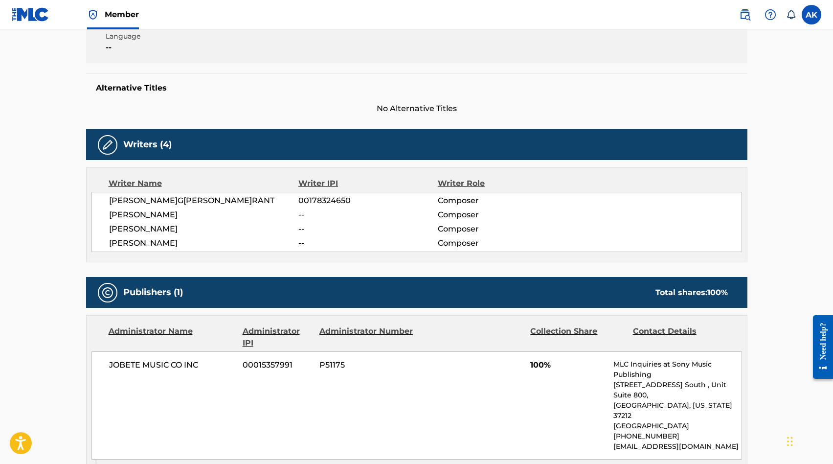
click at [41, 246] on main "< Back to public search results Copy work link I GOTTA FIND A WAY (TO GET YOU B…" at bounding box center [416, 353] width 833 height 1079
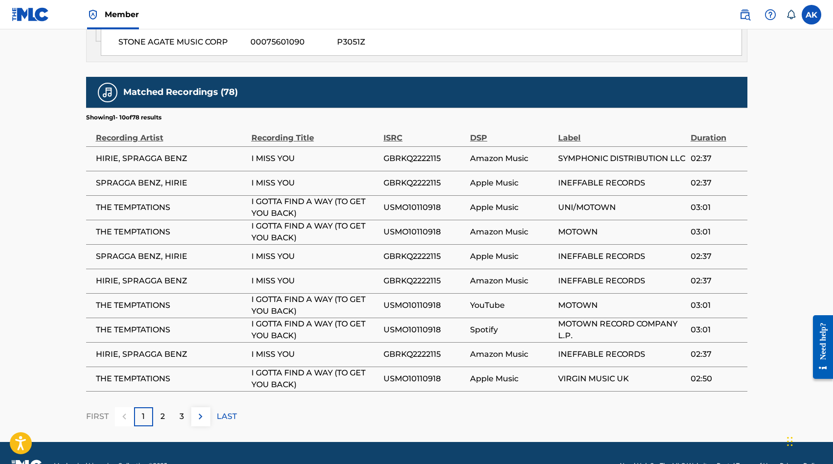
scroll to position [670, 0]
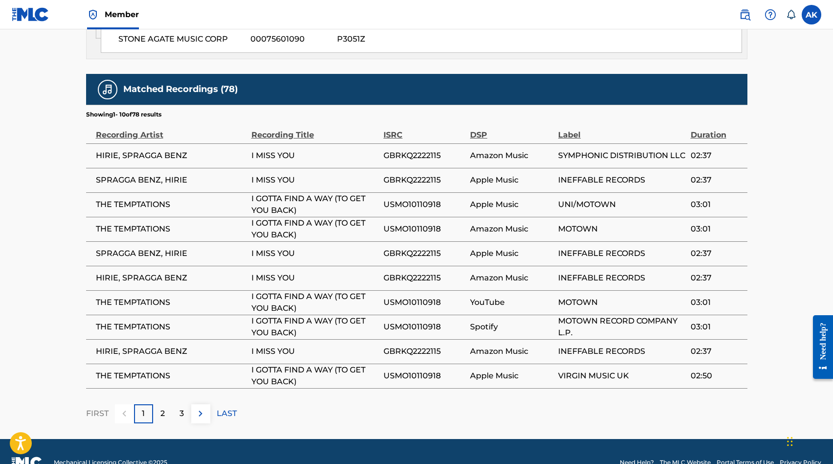
click at [162, 408] on p "2" at bounding box center [162, 414] width 4 height 12
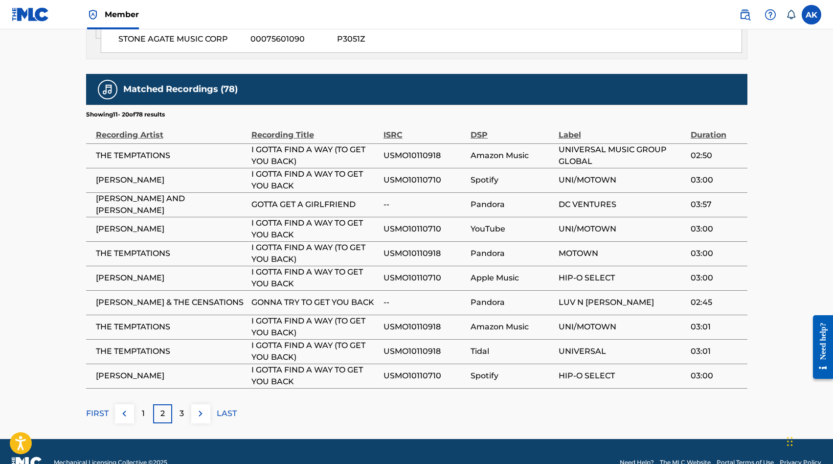
click at [181, 408] on p "3" at bounding box center [182, 414] width 4 height 12
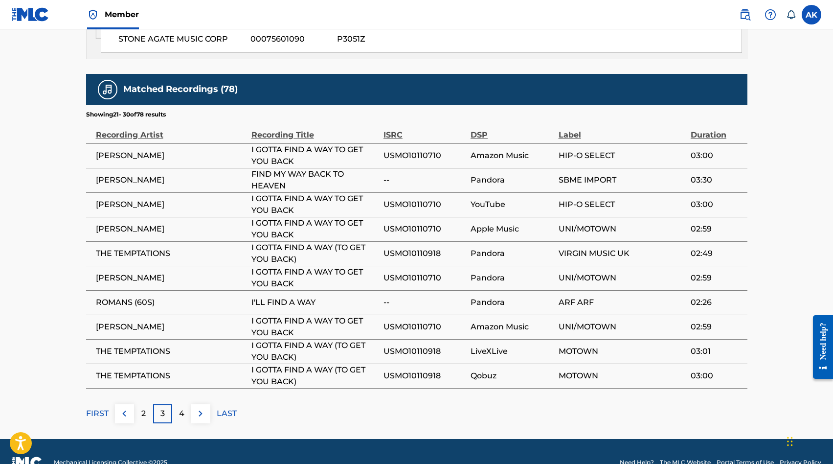
click at [199, 408] on img at bounding box center [201, 414] width 12 height 12
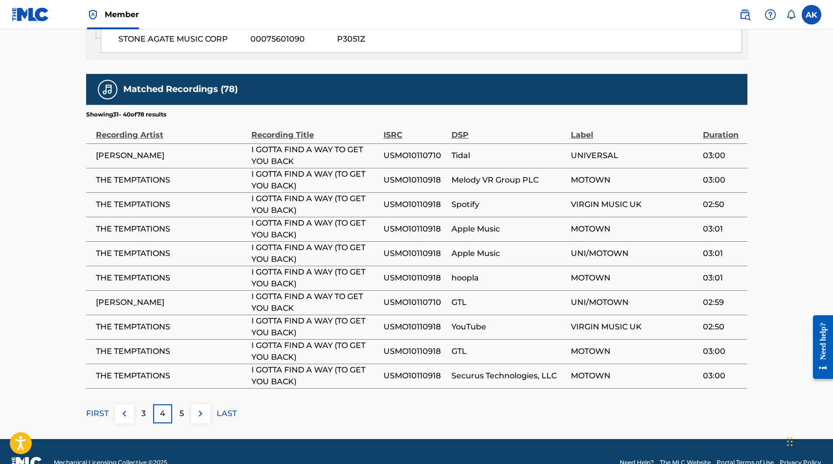
click at [199, 408] on img at bounding box center [201, 414] width 12 height 12
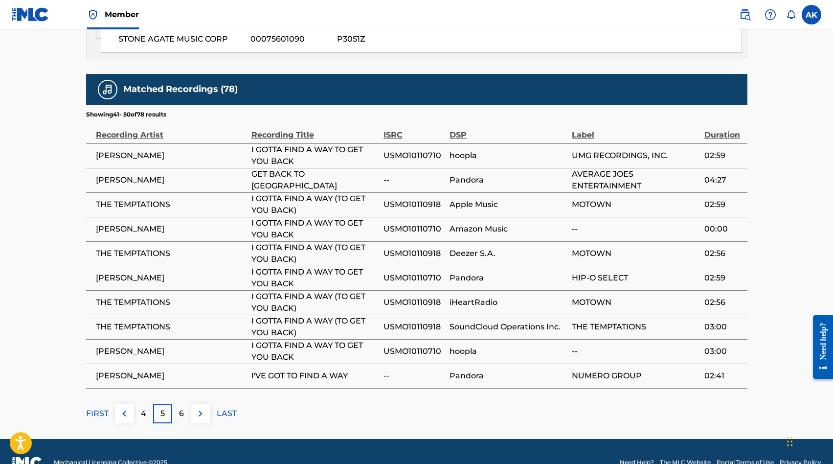
click at [181, 408] on p "6" at bounding box center [181, 414] width 5 height 12
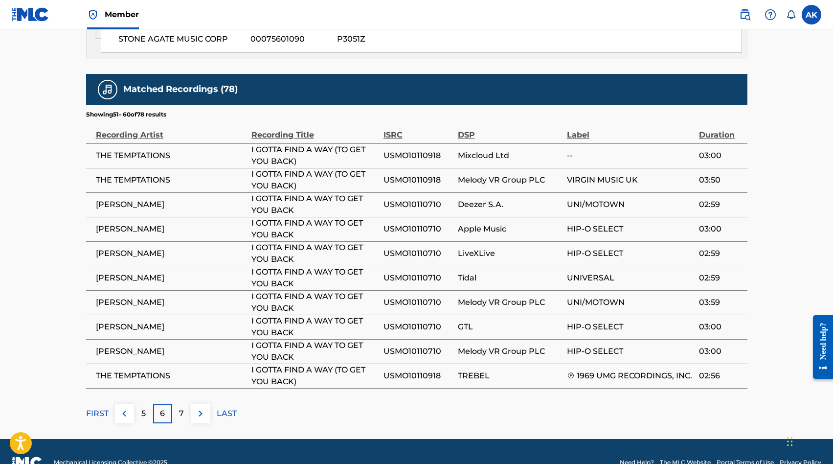
click at [181, 408] on p "7" at bounding box center [181, 414] width 5 height 12
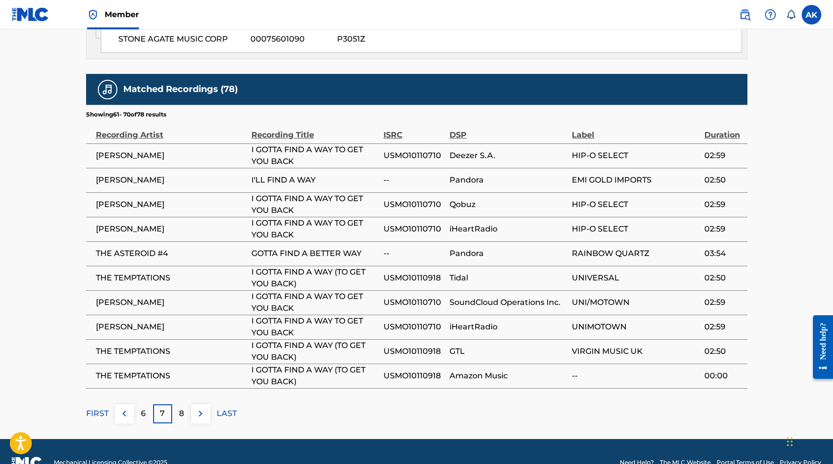
drag, startPoint x: 143, startPoint y: 137, endPoint x: 201, endPoint y: 393, distance: 262.3
click at [201, 408] on img at bounding box center [201, 414] width 12 height 12
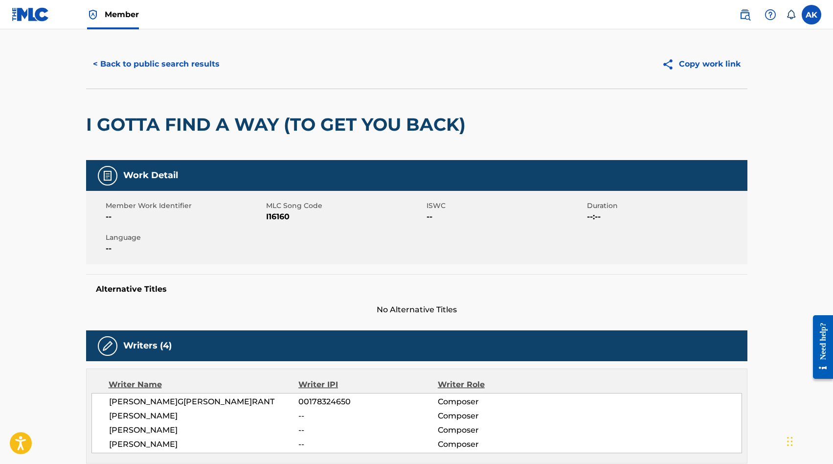
scroll to position [0, 0]
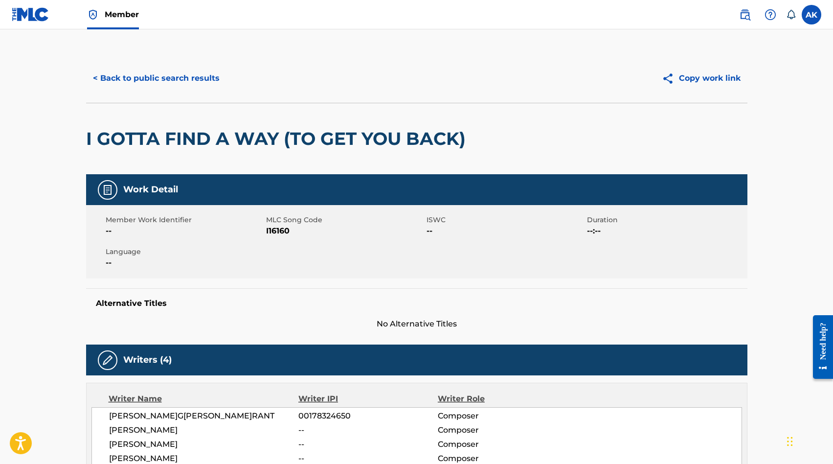
click at [110, 78] on button "< Back to public search results" at bounding box center [156, 78] width 140 height 24
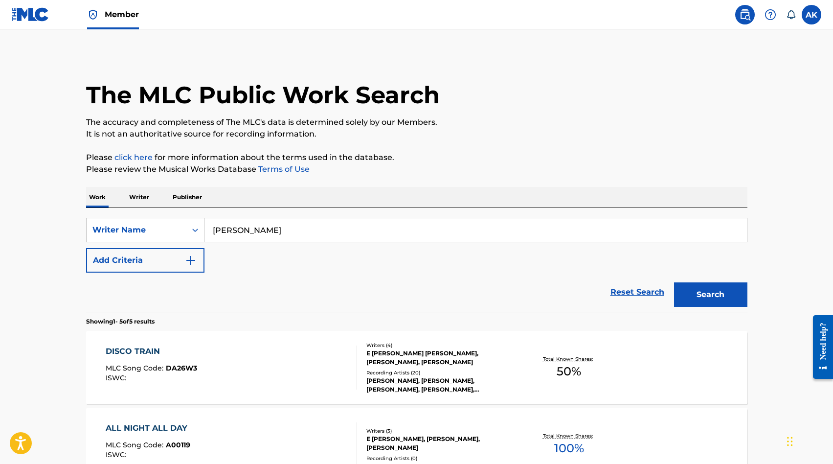
scroll to position [215, 0]
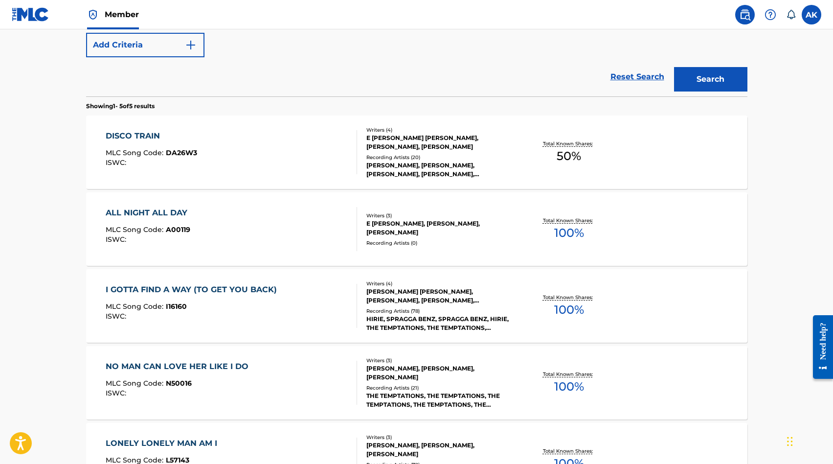
click at [122, 135] on div "DISCO TRAIN" at bounding box center [152, 136] width 92 height 12
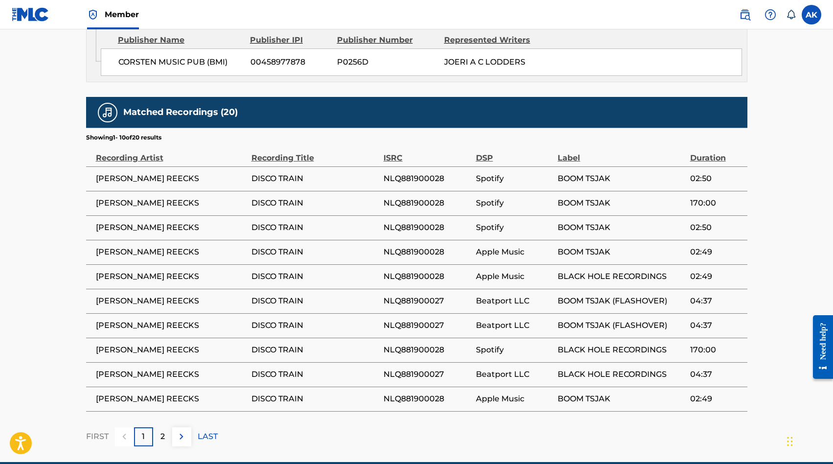
scroll to position [814, 0]
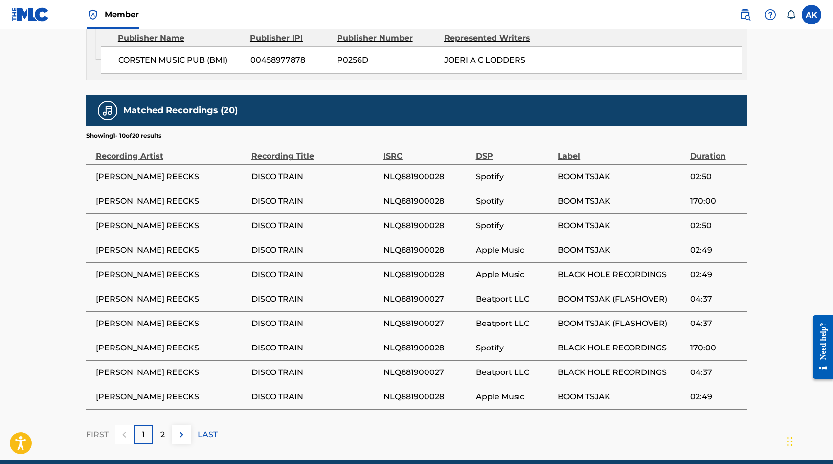
click at [163, 429] on p "2" at bounding box center [162, 435] width 4 height 12
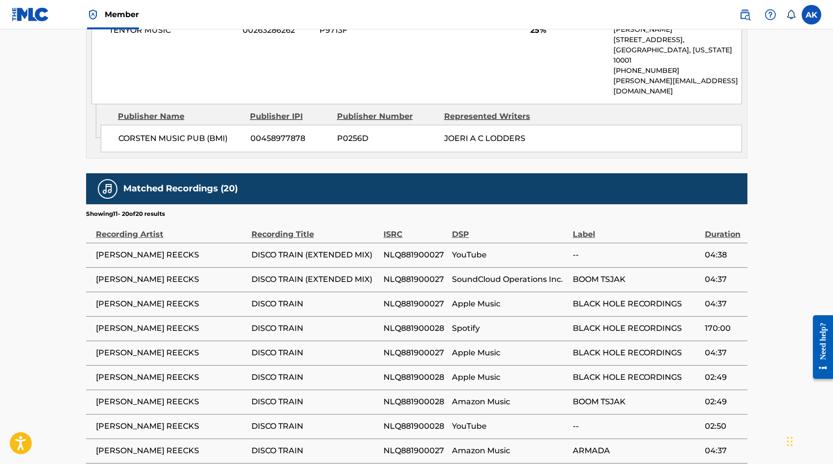
scroll to position [755, 0]
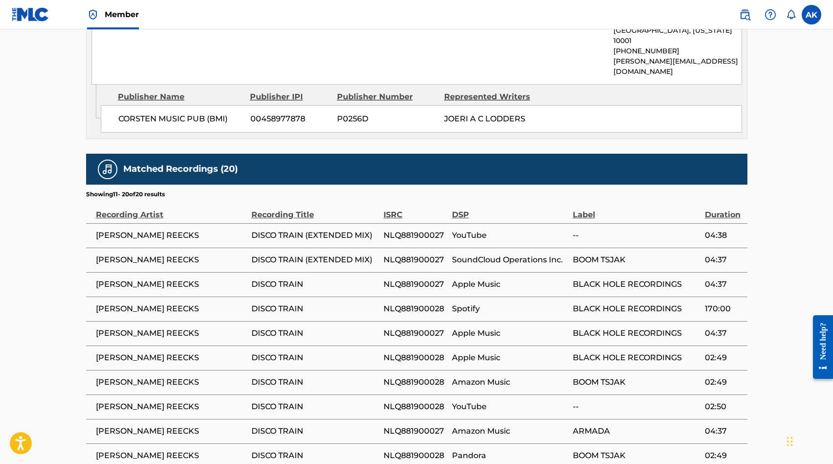
drag, startPoint x: 201, startPoint y: 393, endPoint x: 23, endPoint y: 72, distance: 366.9
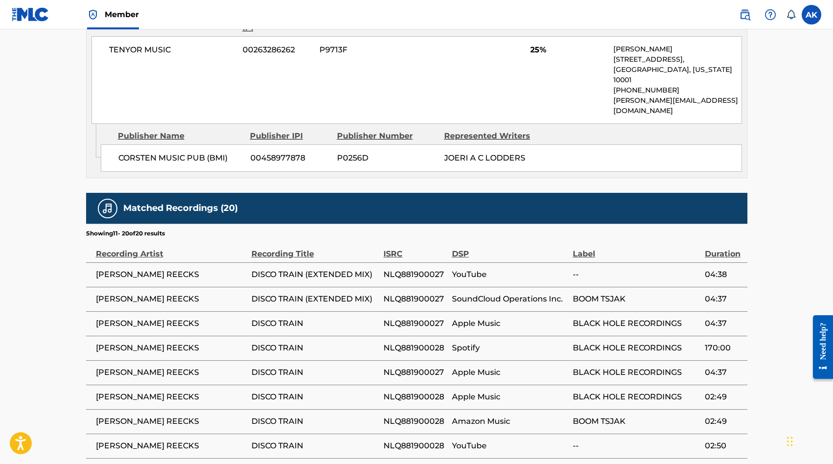
scroll to position [696, 0]
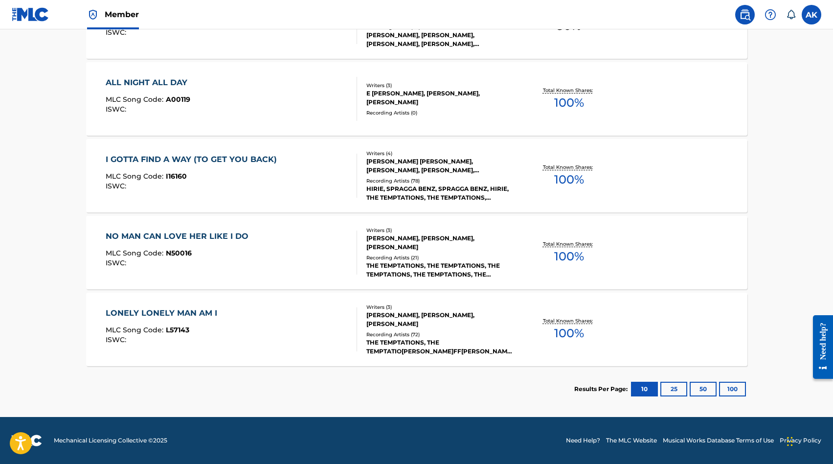
scroll to position [215, 0]
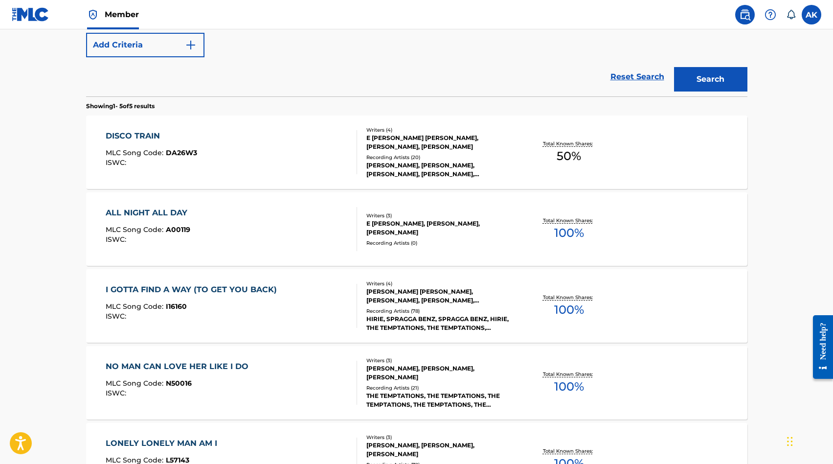
click at [122, 211] on div "ALL NIGHT ALL DAY" at bounding box center [149, 213] width 87 height 12
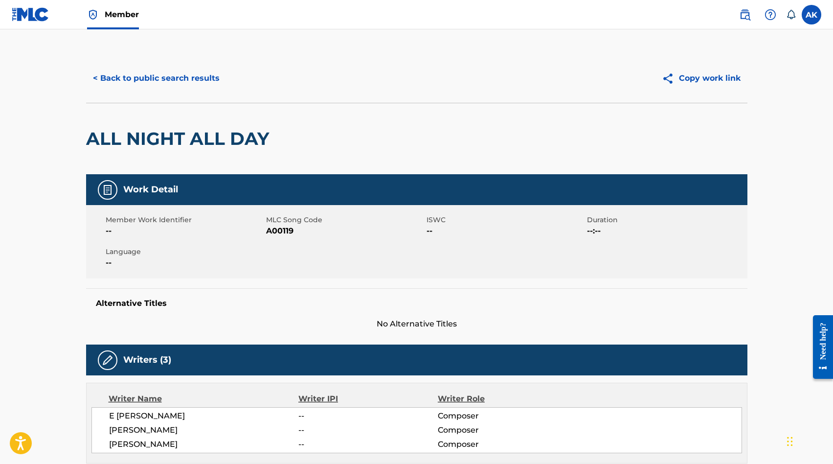
click at [69, 261] on main "< Back to public search results Copy work link ALL NIGHT ALL DAY Work Detail Me…" at bounding box center [416, 349] width 833 height 641
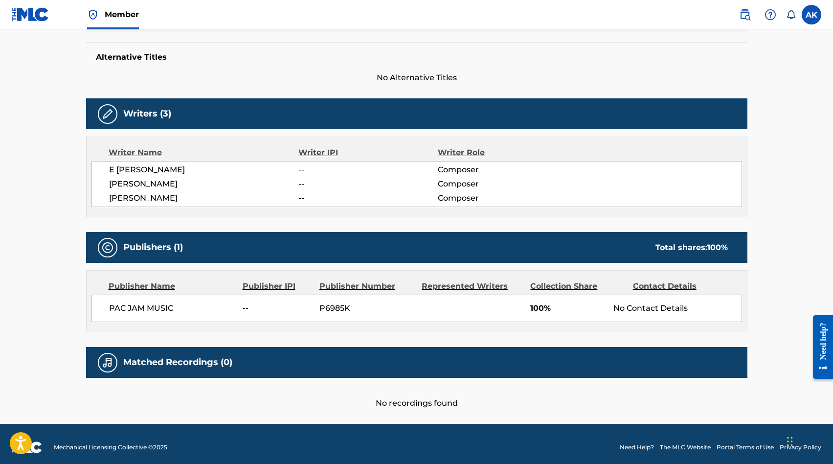
scroll to position [252, 0]
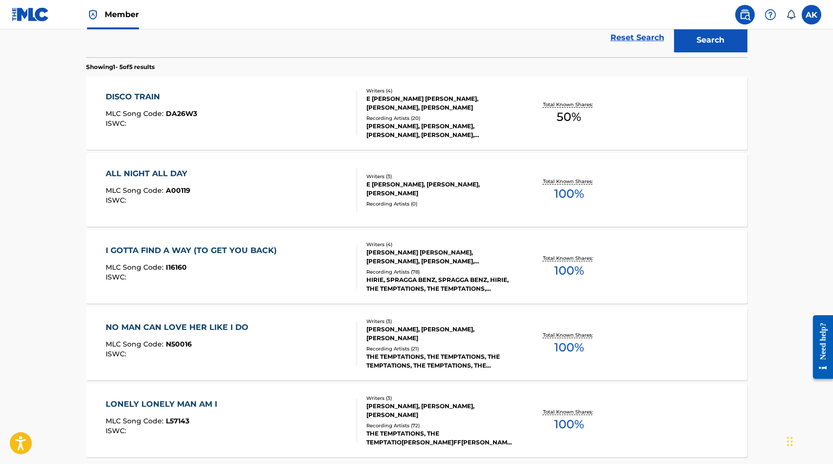
scroll to position [274, 0]
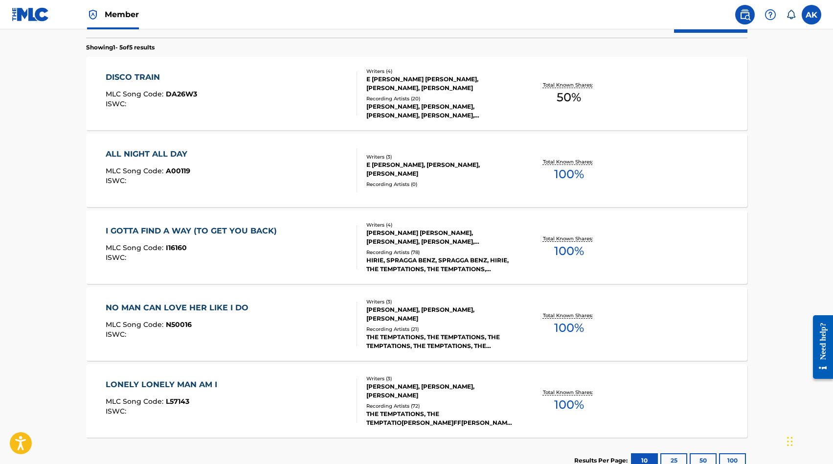
click at [150, 309] on div "NO MAN CAN LOVE HER LIKE I DO" at bounding box center [180, 308] width 148 height 12
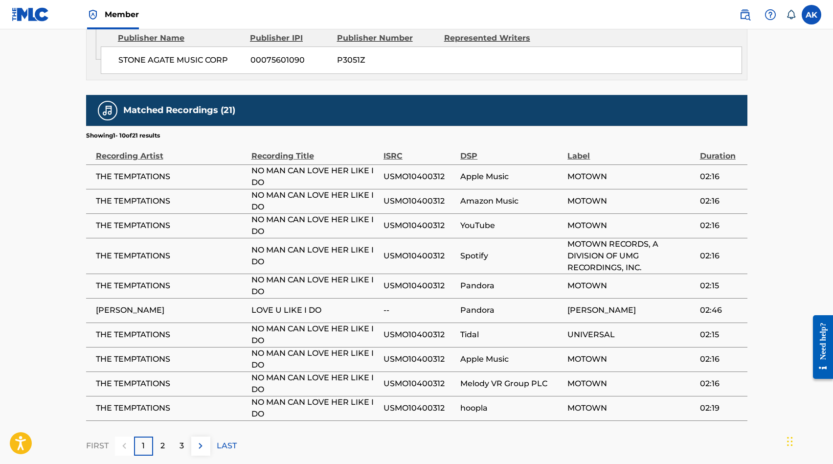
scroll to position [665, 0]
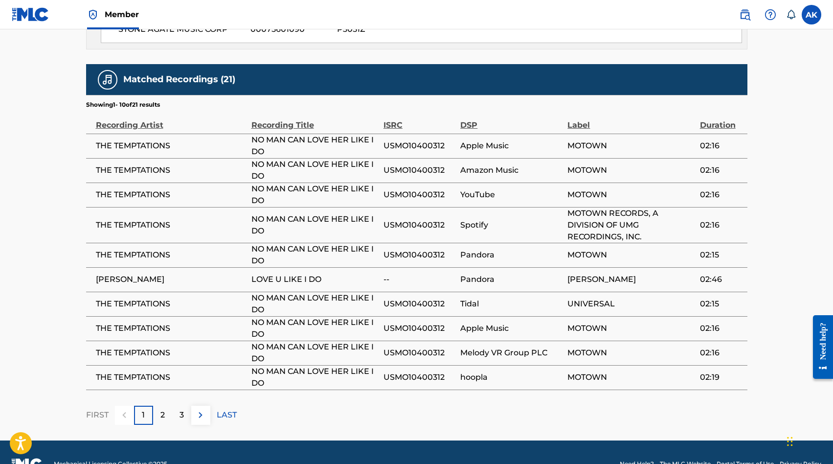
drag, startPoint x: 122, startPoint y: 211, endPoint x: 158, endPoint y: 392, distance: 184.5
click at [158, 406] on div "2" at bounding box center [162, 415] width 19 height 19
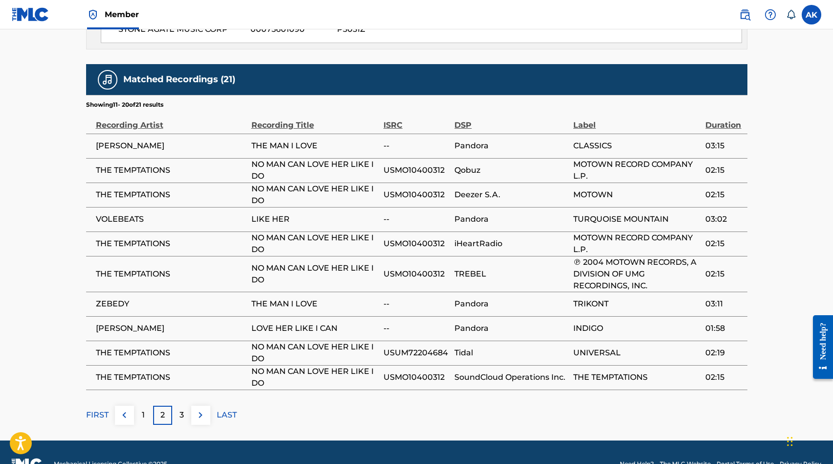
drag, startPoint x: 617, startPoint y: 300, endPoint x: 182, endPoint y: 391, distance: 443.9
click at [182, 409] on p "3" at bounding box center [182, 415] width 4 height 12
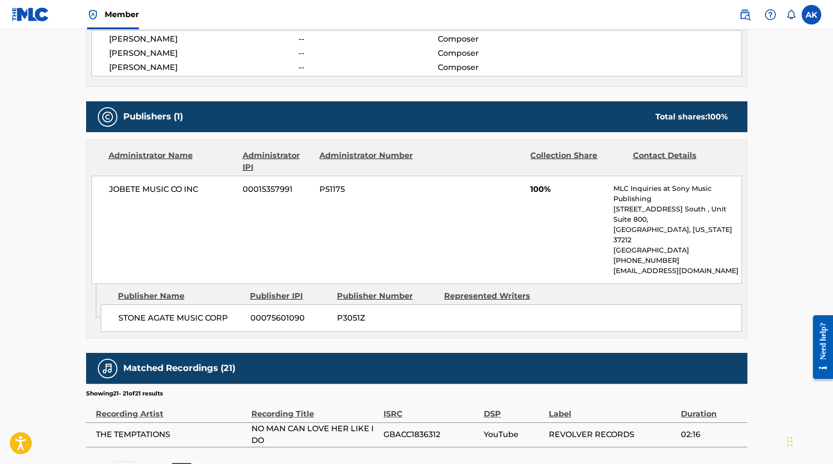
scroll to position [357, 0]
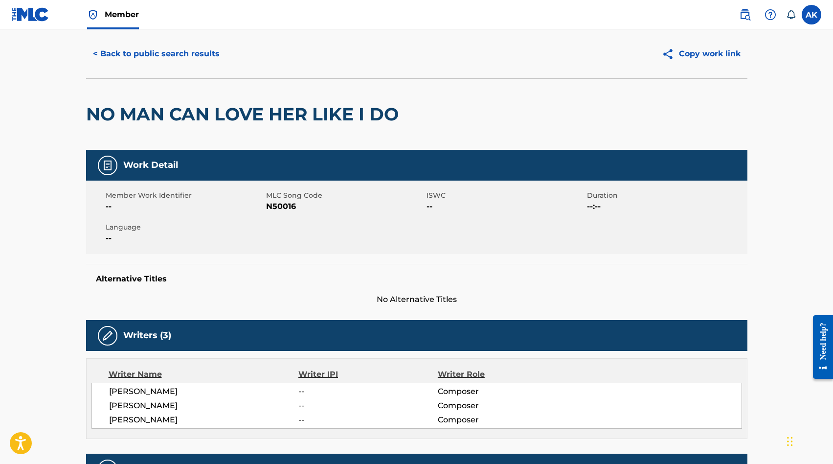
click at [127, 51] on button "< Back to public search results" at bounding box center [156, 54] width 140 height 24
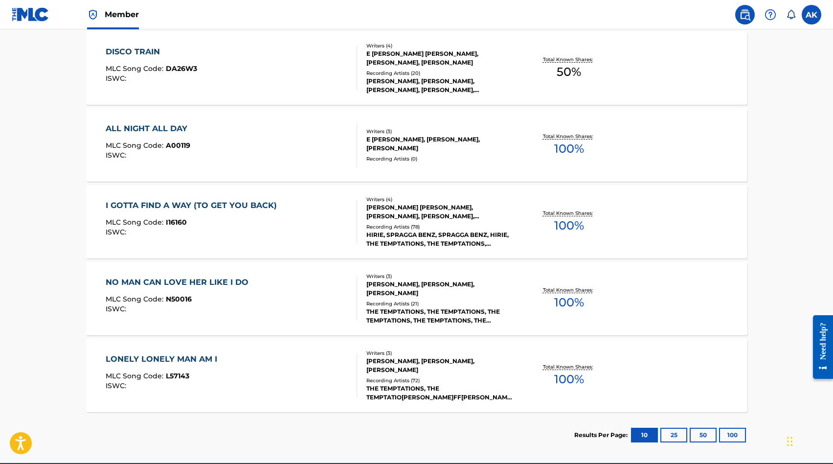
click at [152, 356] on div "LONELY LONELY MAN AM I" at bounding box center [164, 359] width 116 height 12
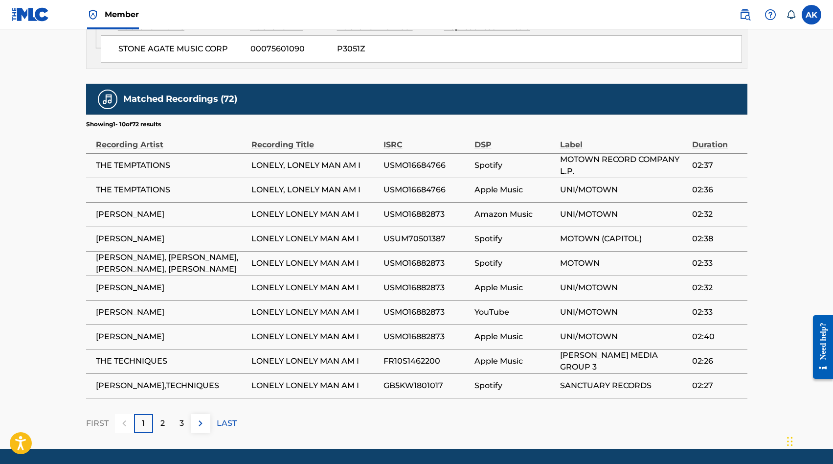
scroll to position [665, 0]
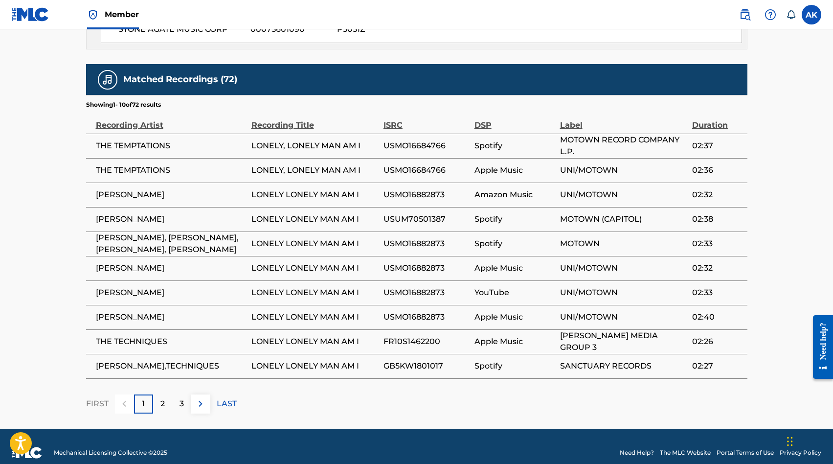
click at [199, 398] on img at bounding box center [201, 404] width 12 height 12
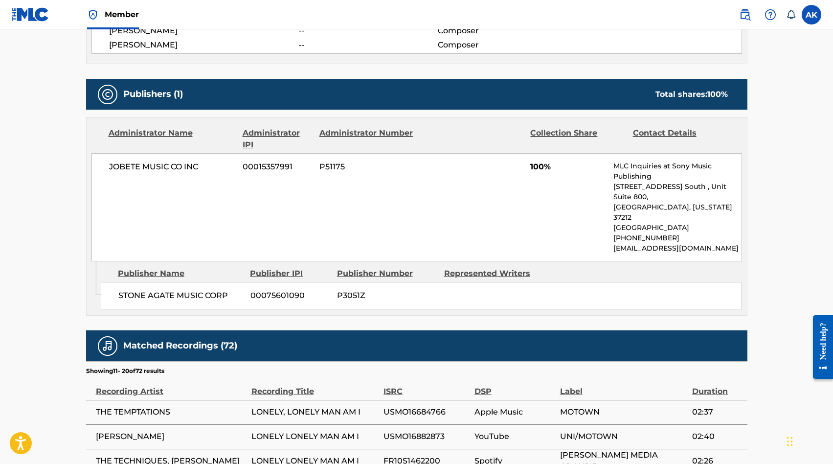
scroll to position [656, 0]
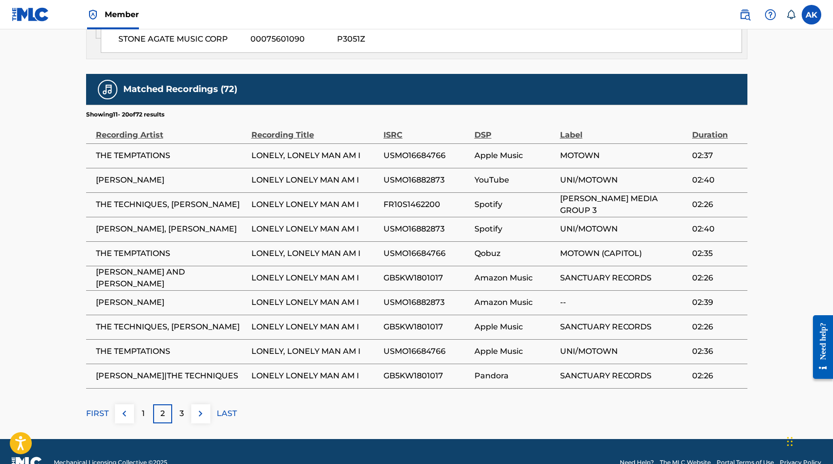
click at [199, 408] on img at bounding box center [201, 414] width 12 height 12
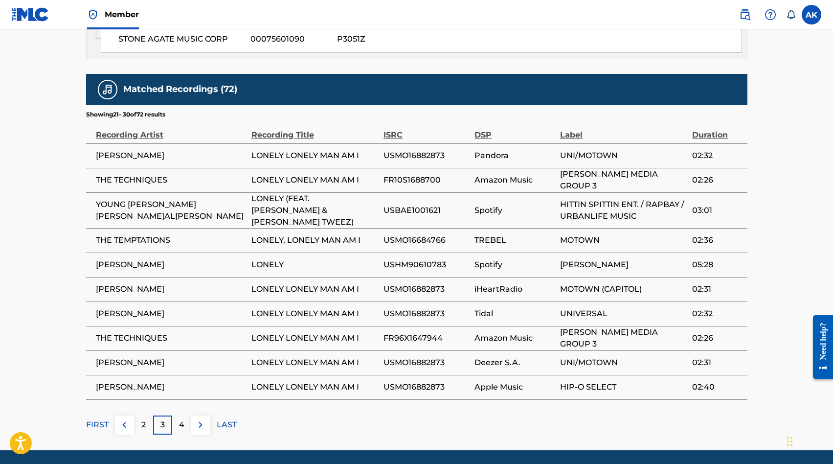
click at [181, 419] on p "4" at bounding box center [181, 425] width 5 height 12
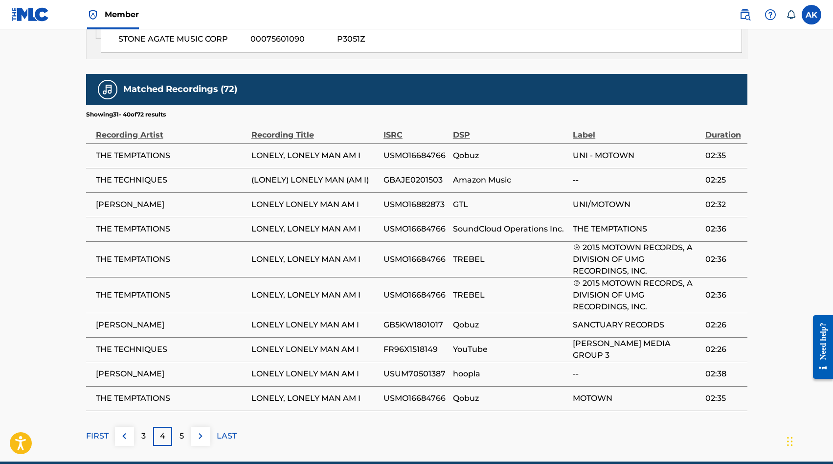
click at [182, 430] on p "5" at bounding box center [182, 436] width 4 height 12
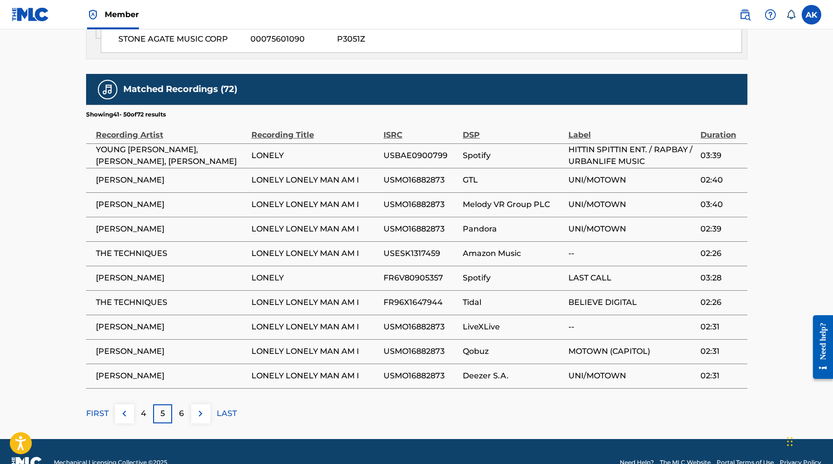
click at [178, 404] on div "6" at bounding box center [181, 413] width 19 height 19
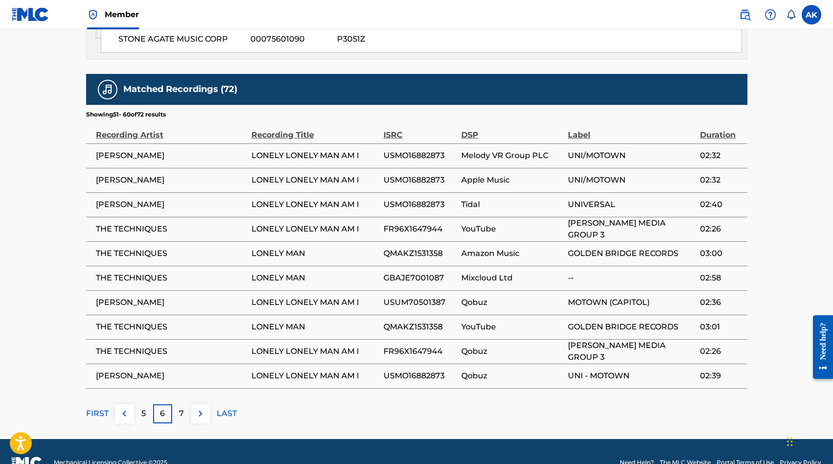
click at [180, 408] on p "7" at bounding box center [181, 414] width 5 height 12
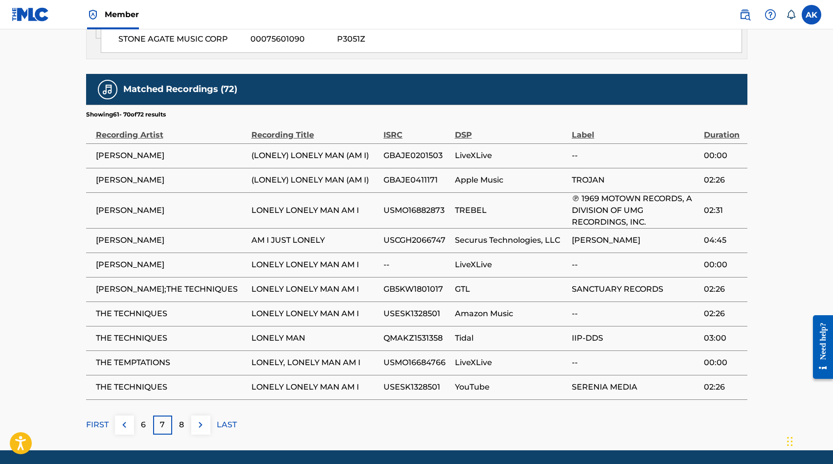
click at [180, 419] on p "8" at bounding box center [181, 425] width 5 height 12
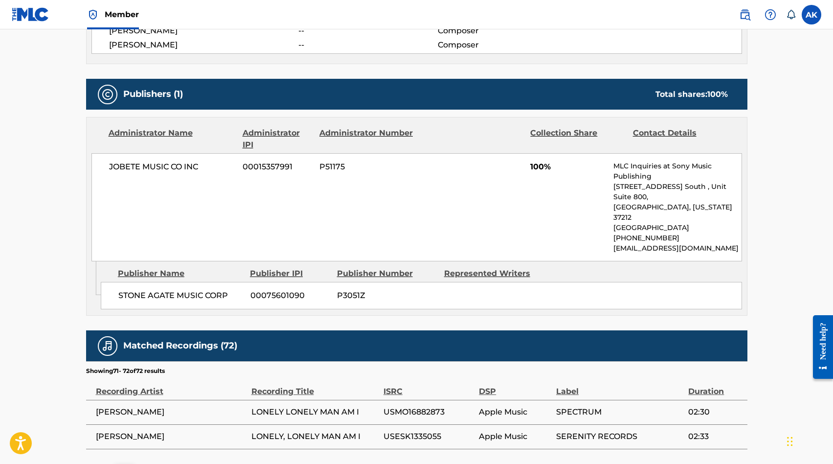
scroll to position [460, 0]
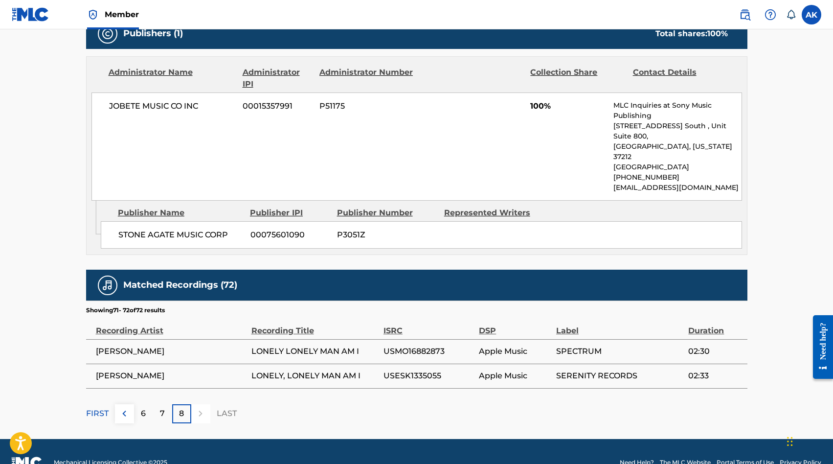
drag, startPoint x: 182, startPoint y: 391, endPoint x: 36, endPoint y: 173, distance: 262.9
click at [36, 173] on main "< Back to public search results Copy work link LONELY LONELY MAN AM I Work Deta…" at bounding box center [416, 3] width 833 height 869
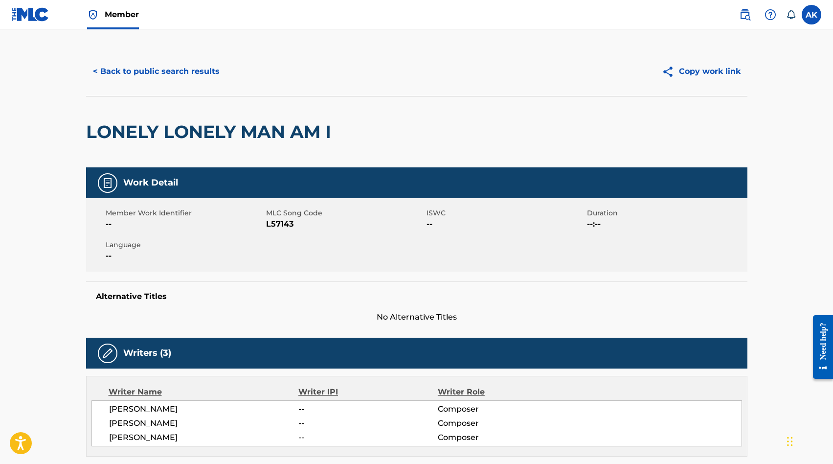
scroll to position [0, 0]
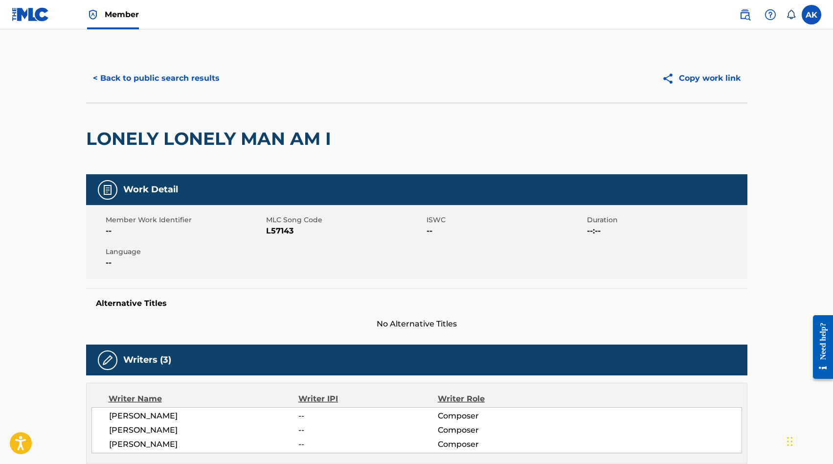
drag, startPoint x: 36, startPoint y: 173, endPoint x: 126, endPoint y: 76, distance: 131.9
click at [126, 76] on button "< Back to public search results" at bounding box center [156, 78] width 140 height 24
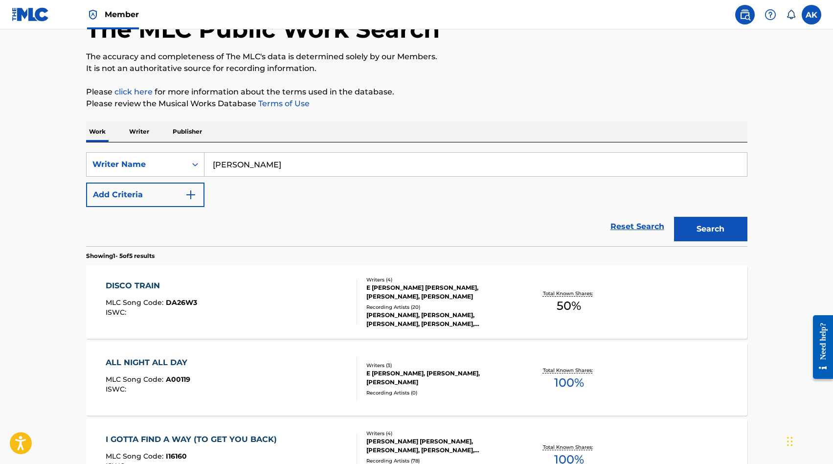
scroll to position [70, 0]
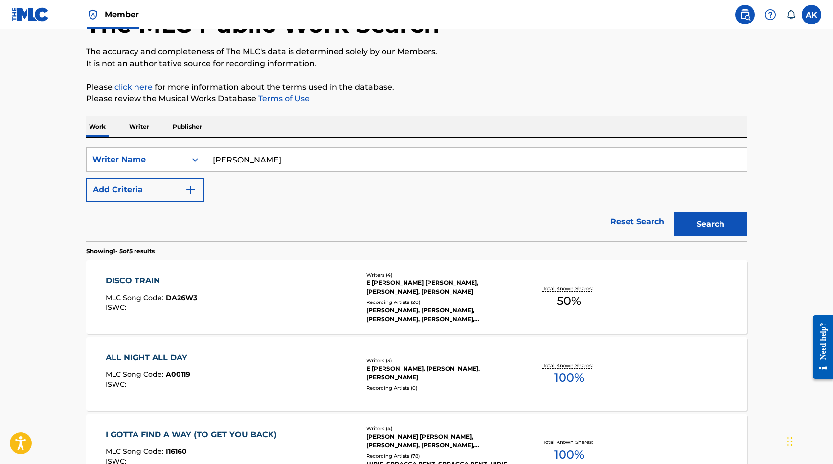
drag, startPoint x: 126, startPoint y: 76, endPoint x: 256, endPoint y: 160, distance: 155.3
click at [256, 160] on input "[PERSON_NAME]" at bounding box center [476, 159] width 543 height 23
click at [700, 218] on button "Search" at bounding box center [710, 224] width 73 height 24
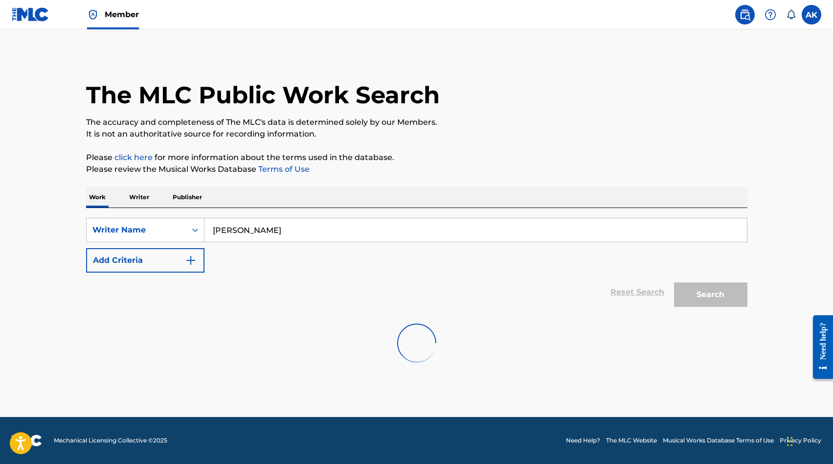
scroll to position [0, 0]
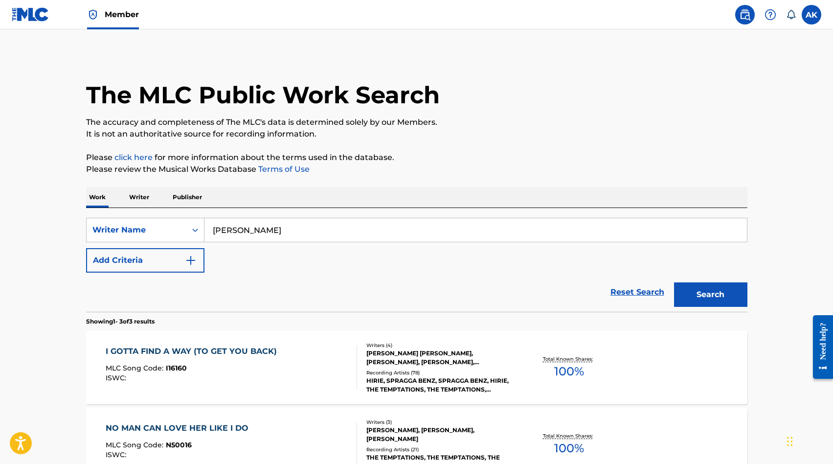
click at [51, 272] on main "The MLC Public Work Search The accuracy and completeness of The MLC's data is d…" at bounding box center [416, 318] width 833 height 579
click at [50, 299] on main "The MLC Public Work Search The accuracy and completeness of The MLC's data is d…" at bounding box center [416, 318] width 833 height 579
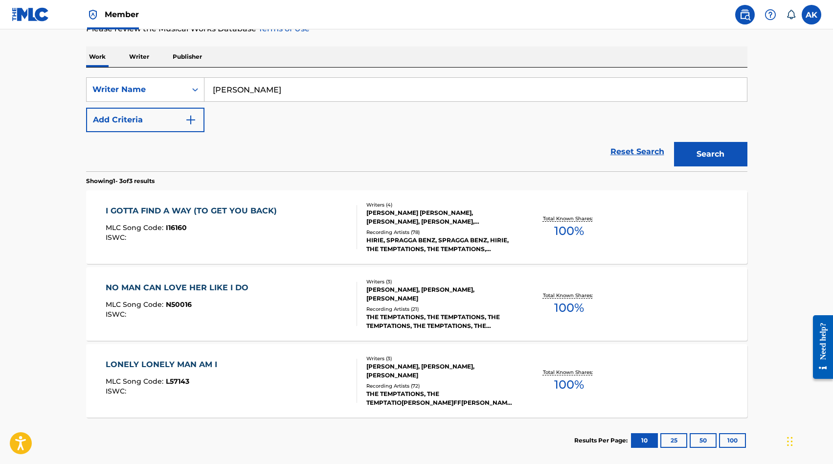
scroll to position [157, 0]
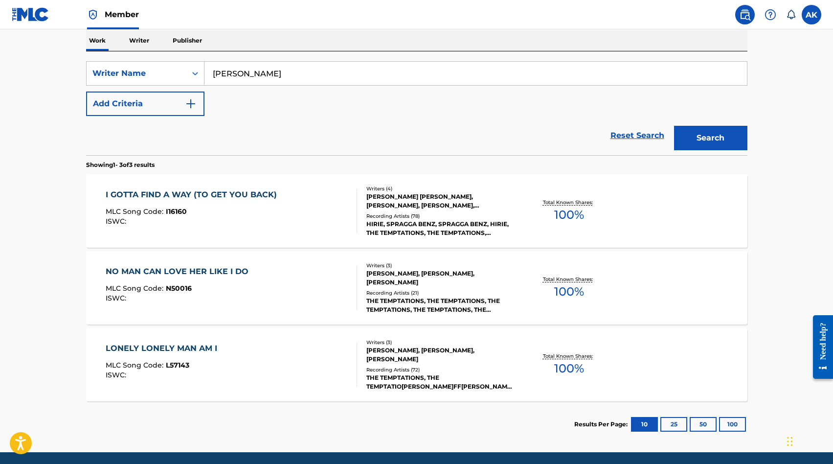
click at [222, 75] on input "[PERSON_NAME]" at bounding box center [476, 73] width 543 height 23
click at [674, 126] on button "Search" at bounding box center [710, 138] width 73 height 24
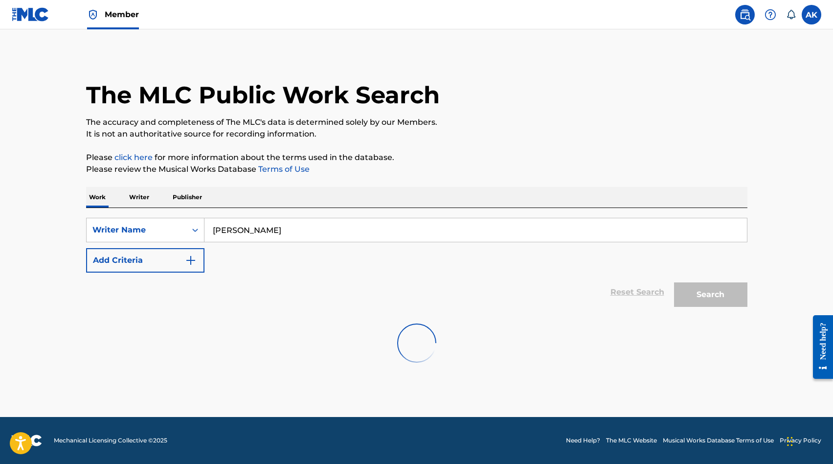
scroll to position [0, 0]
click at [266, 233] on input "[PERSON_NAME]" at bounding box center [476, 229] width 543 height 23
click at [674, 282] on button "Search" at bounding box center [710, 294] width 73 height 24
click at [219, 231] on input "[PERSON_NAME]" at bounding box center [476, 229] width 543 height 23
type input "[PERSON_NAME]rick"
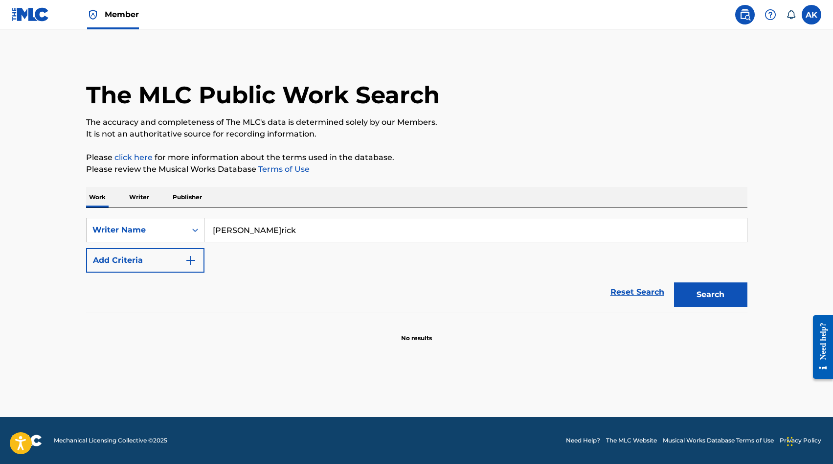
drag, startPoint x: 256, startPoint y: 160, endPoint x: 705, endPoint y: 298, distance: 469.9
click at [705, 298] on button "Search" at bounding box center [710, 294] width 73 height 24
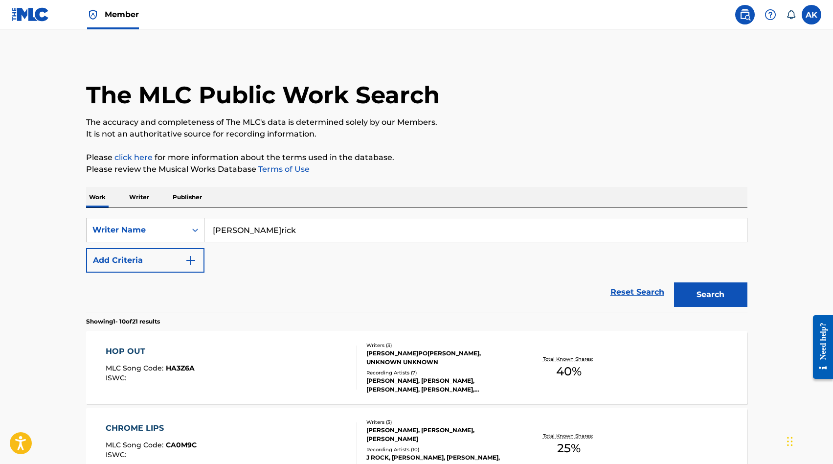
drag, startPoint x: 705, startPoint y: 298, endPoint x: 32, endPoint y: 270, distance: 673.9
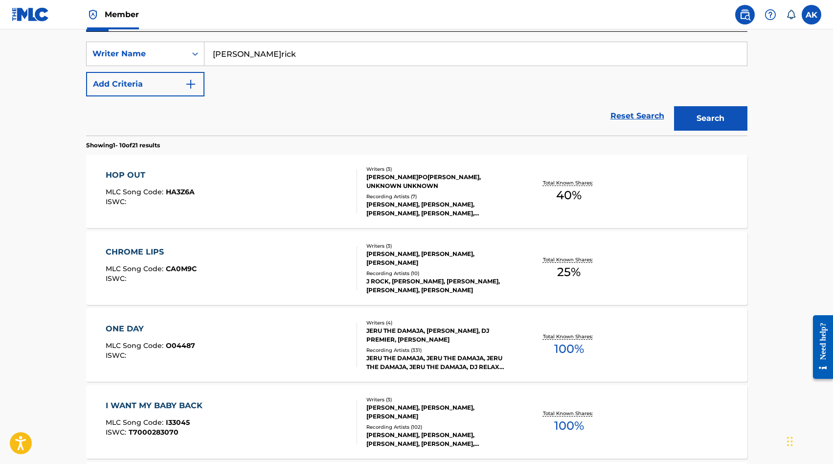
scroll to position [196, 0]
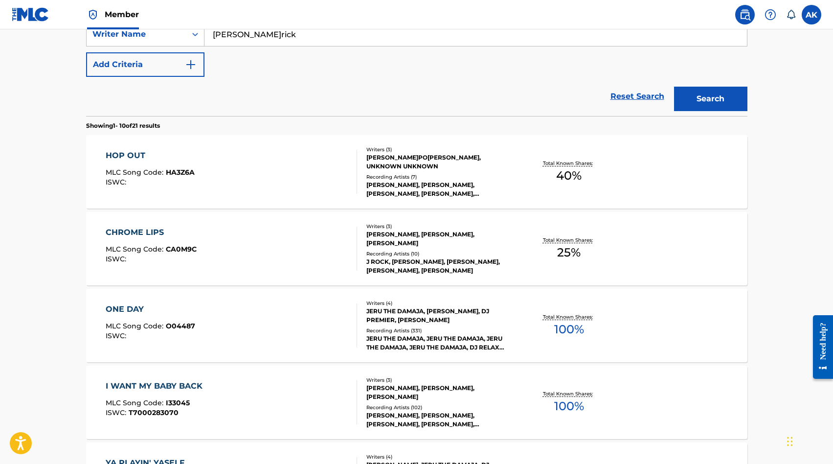
click at [160, 382] on div "I WANT MY BABY BACK" at bounding box center [157, 386] width 102 height 12
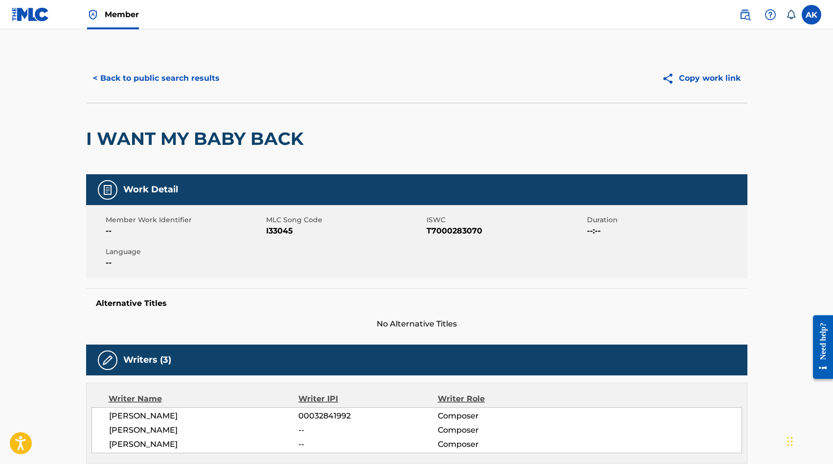
drag, startPoint x: 32, startPoint y: 270, endPoint x: 60, endPoint y: 268, distance: 28.4
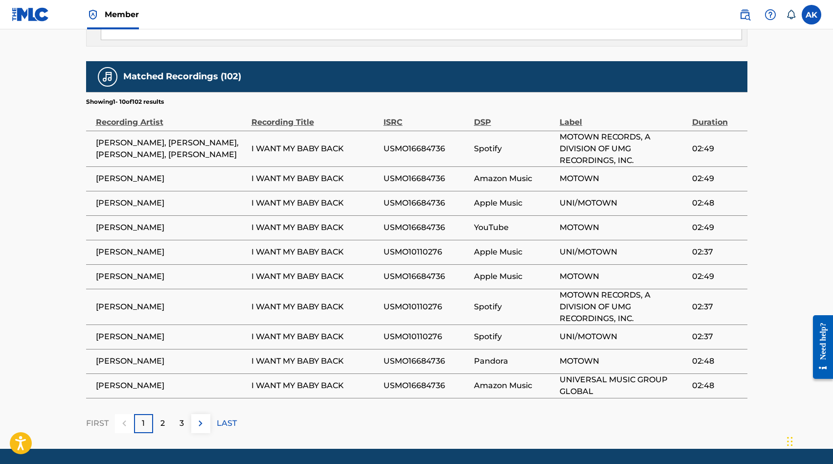
scroll to position [678, 0]
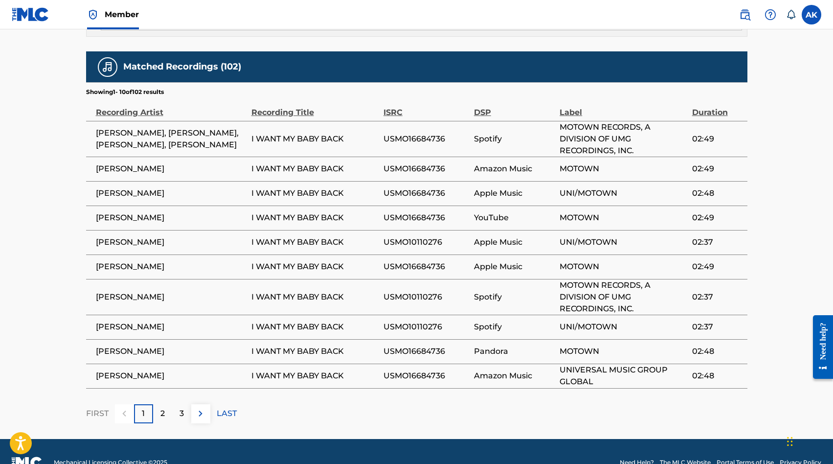
click at [157, 404] on div "2" at bounding box center [162, 413] width 19 height 19
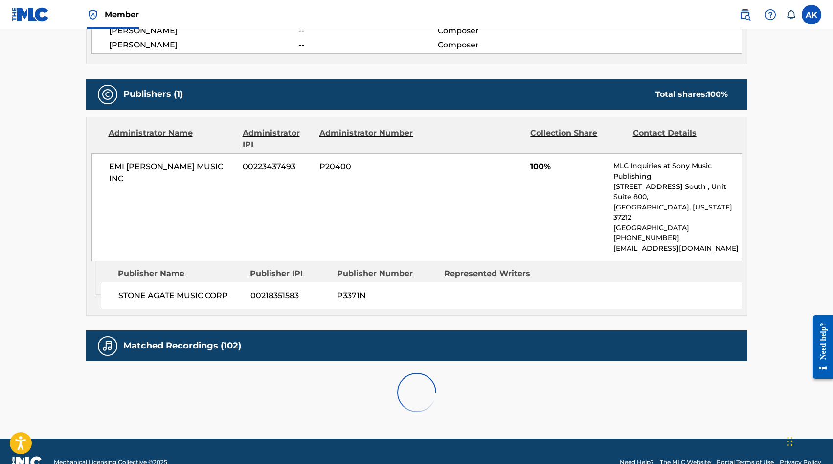
scroll to position [656, 0]
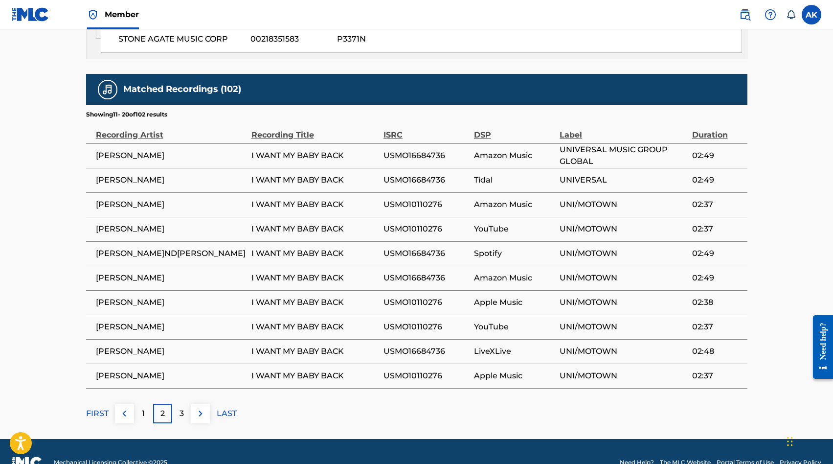
click at [190, 404] on div "3" at bounding box center [181, 413] width 19 height 19
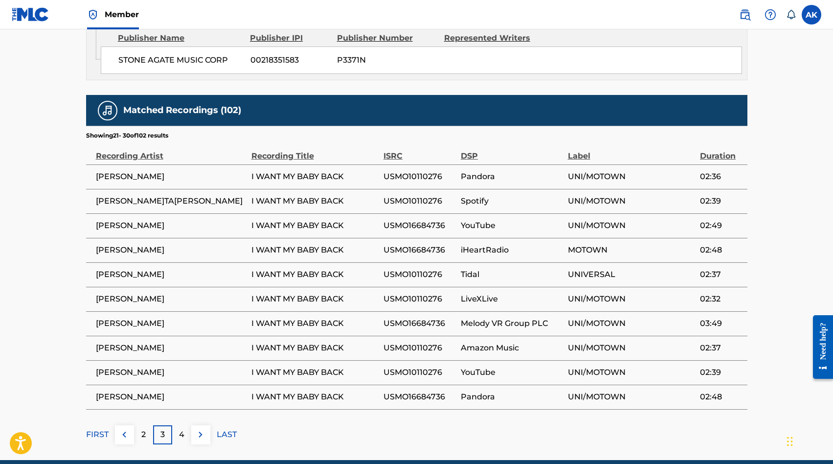
scroll to position [636, 0]
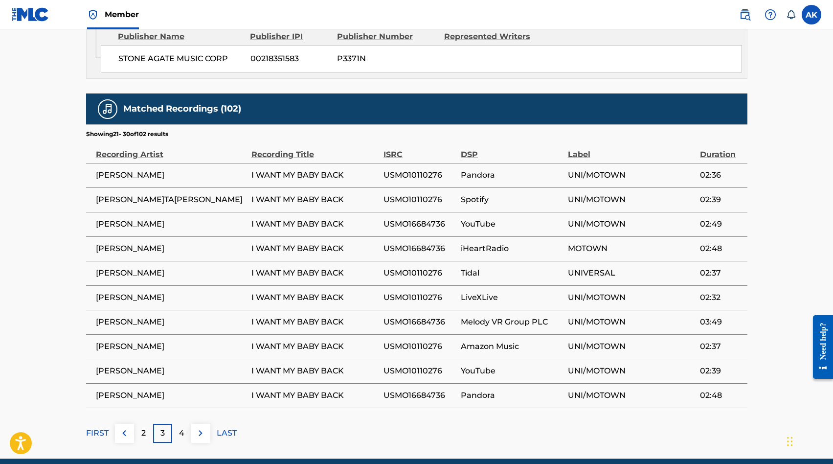
click at [142, 427] on p "2" at bounding box center [143, 433] width 4 height 12
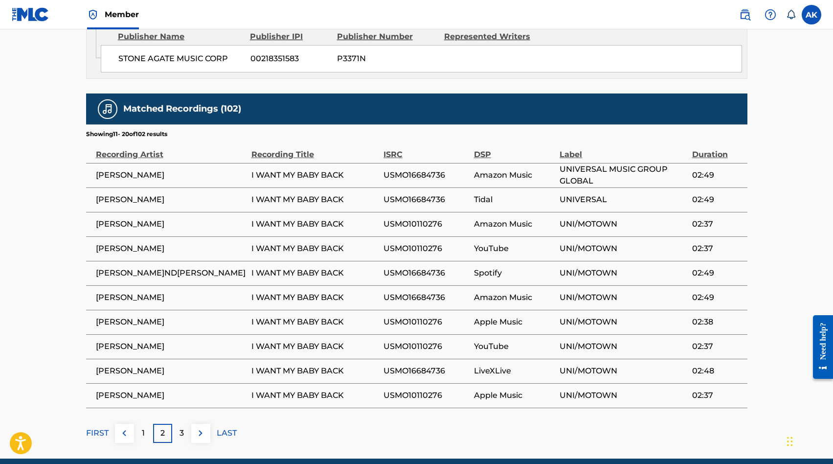
click at [164, 427] on p "2" at bounding box center [162, 433] width 4 height 12
click at [178, 424] on div "3" at bounding box center [181, 433] width 19 height 19
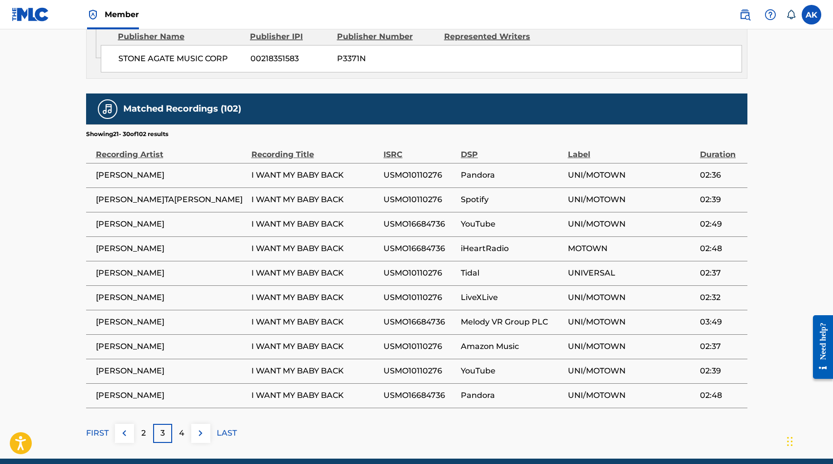
click at [178, 424] on div "4" at bounding box center [181, 433] width 19 height 19
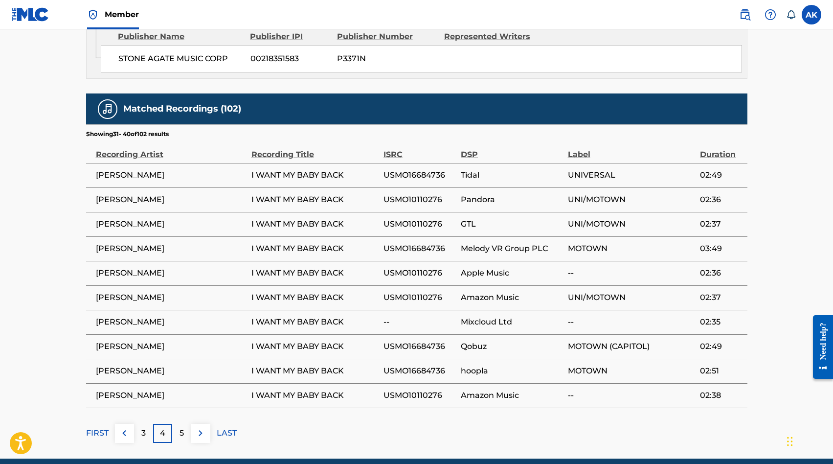
click at [181, 427] on p "5" at bounding box center [182, 433] width 4 height 12
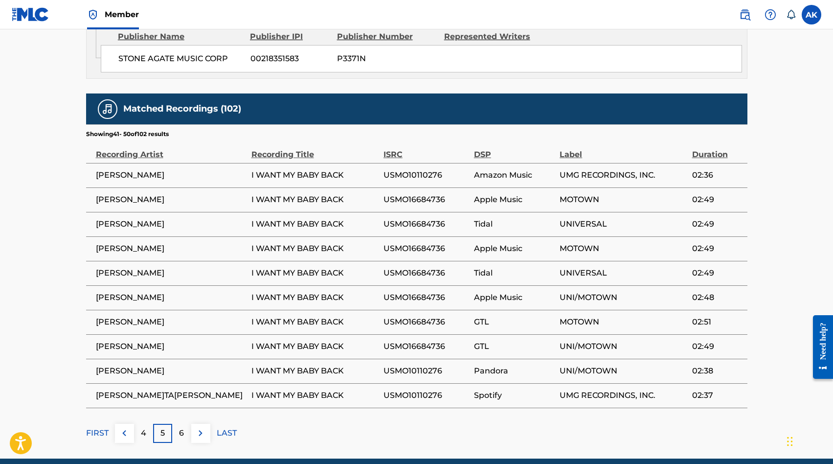
drag, startPoint x: 60, startPoint y: 268, endPoint x: 181, endPoint y: 406, distance: 183.1
click at [181, 427] on p "6" at bounding box center [181, 433] width 5 height 12
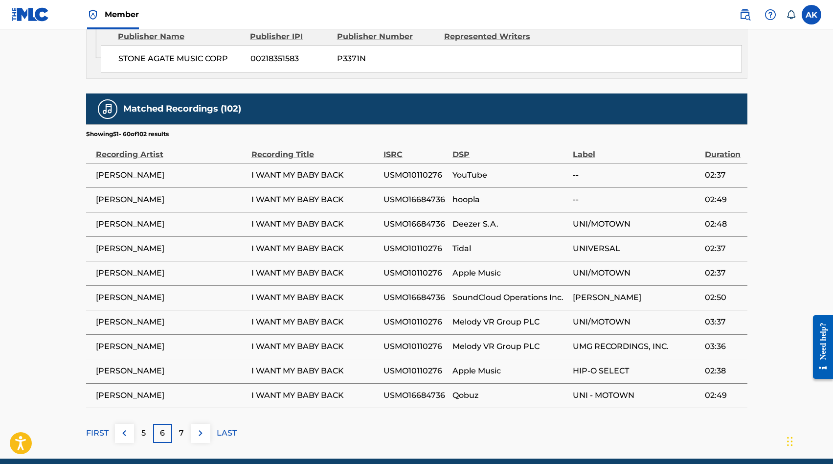
click at [181, 427] on p "7" at bounding box center [181, 433] width 5 height 12
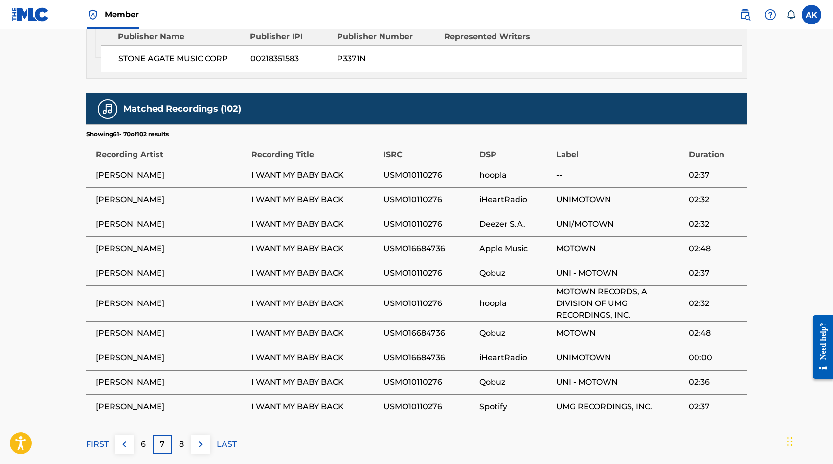
click at [181, 411] on div "Matched Recordings (102) Showing 61 - 70 of 102 results Recording Artist Record…" at bounding box center [417, 273] width 662 height 361
click at [178, 435] on div "8" at bounding box center [181, 444] width 19 height 19
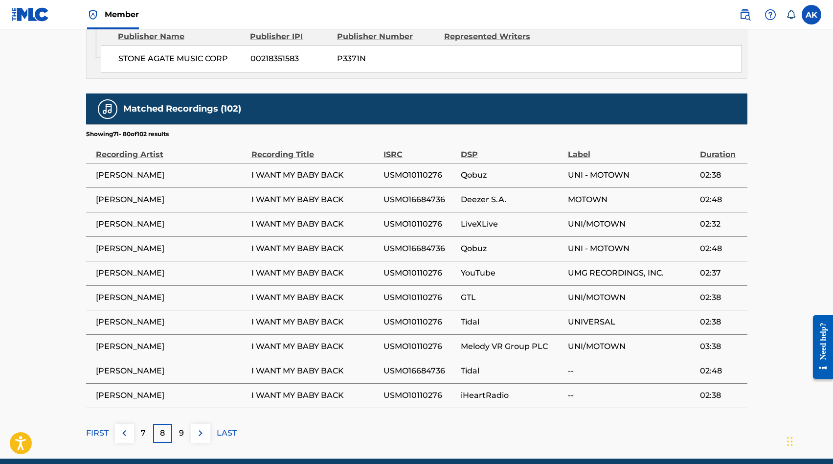
click at [181, 427] on p "9" at bounding box center [181, 433] width 5 height 12
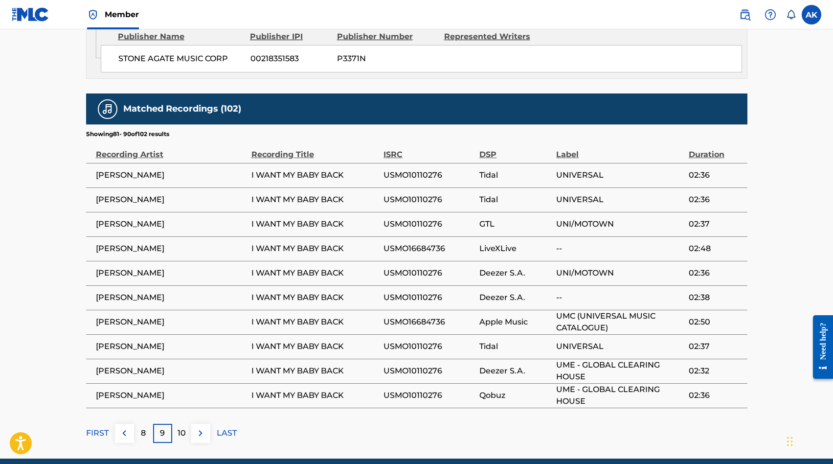
click at [182, 427] on p "10" at bounding box center [182, 433] width 8 height 12
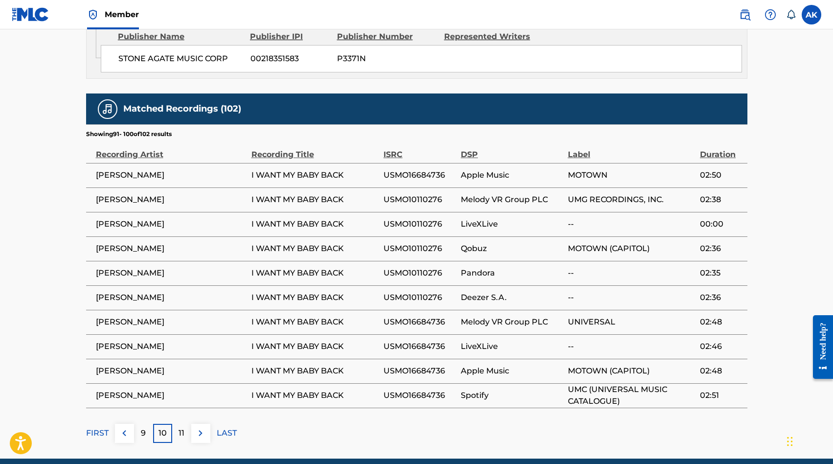
click at [182, 427] on p "11" at bounding box center [182, 433] width 6 height 12
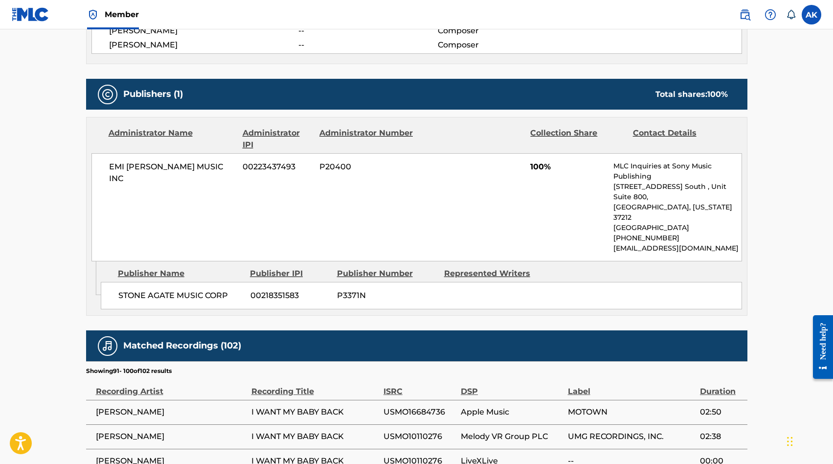
scroll to position [460, 0]
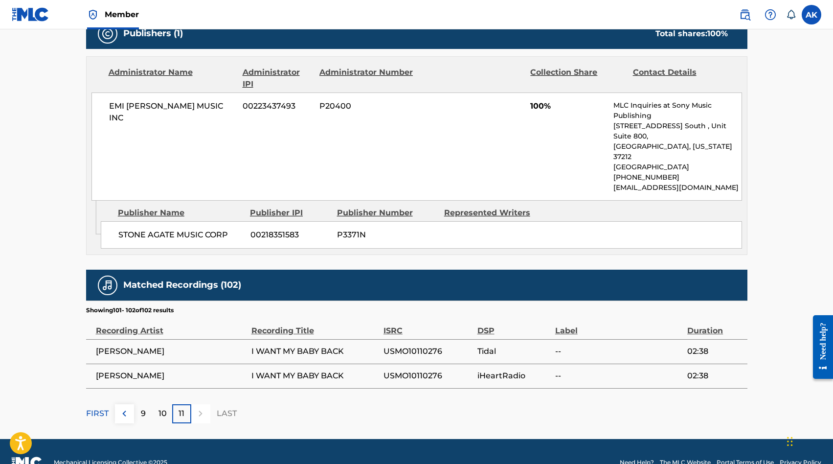
click at [103, 408] on p "FIRST" at bounding box center [97, 414] width 23 height 12
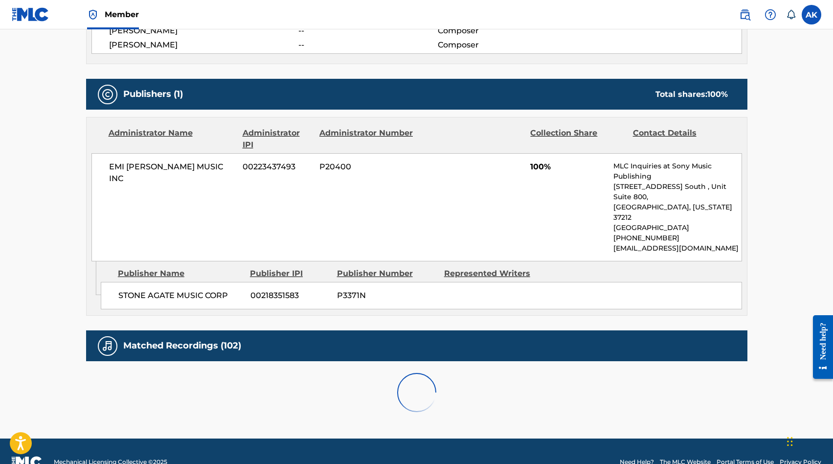
scroll to position [636, 0]
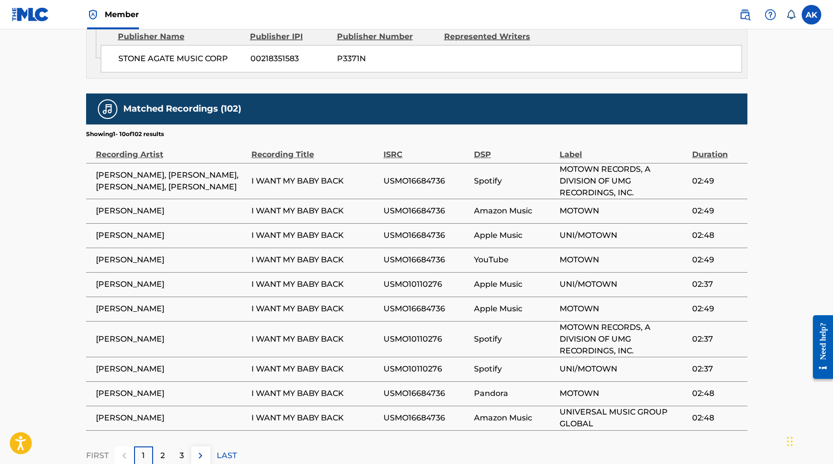
click at [157, 446] on div "2" at bounding box center [162, 455] width 19 height 19
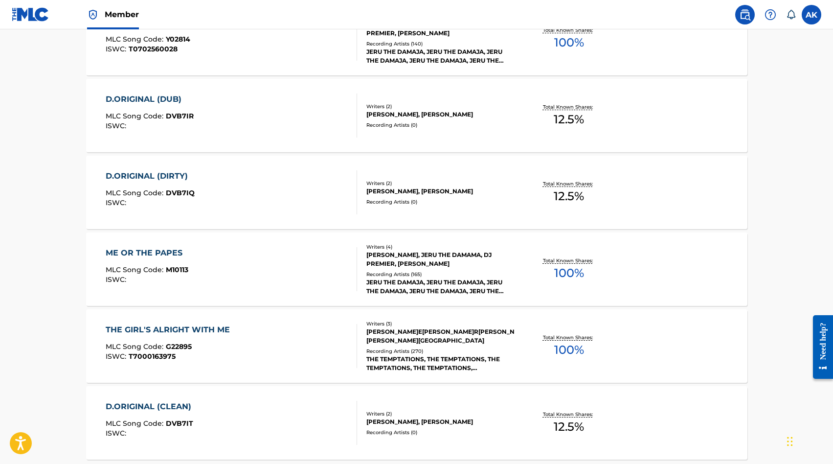
scroll to position [196, 0]
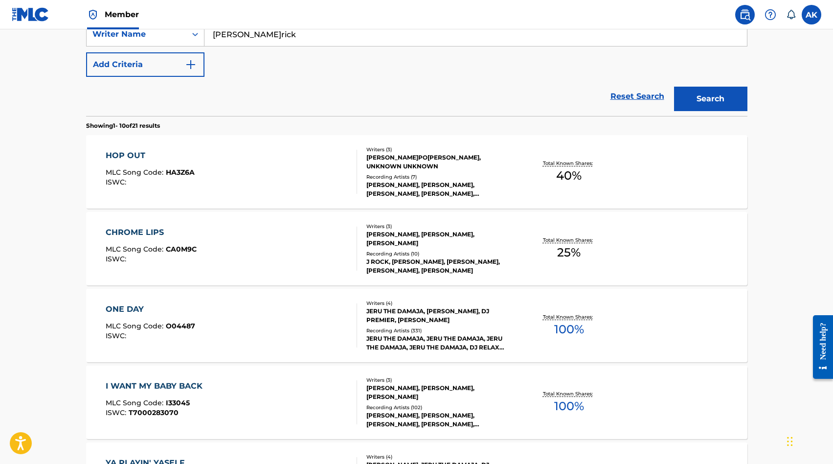
drag, startPoint x: 182, startPoint y: 409, endPoint x: 40, endPoint y: 115, distance: 325.9
click at [40, 115] on main "The MLC Public Work Search The accuracy and completeness of The MLC's data is d…" at bounding box center [416, 394] width 833 height 1121
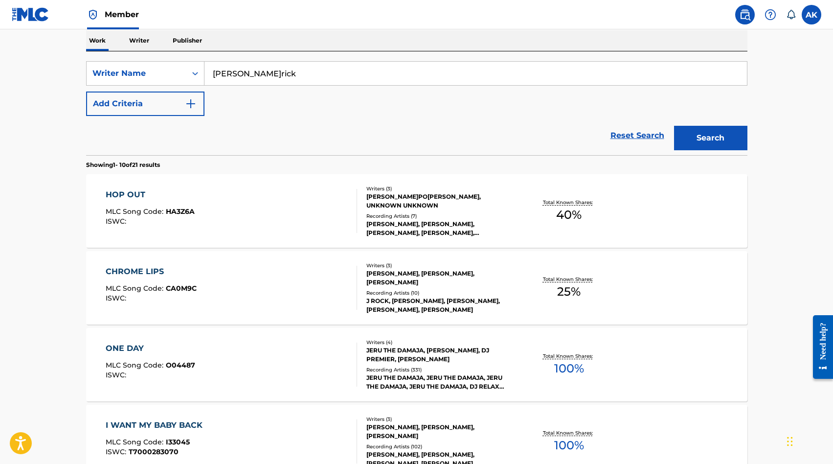
scroll to position [137, 0]
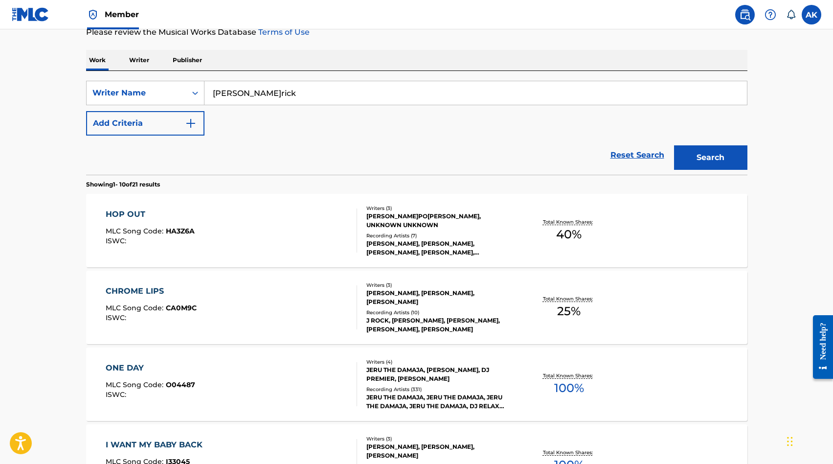
click at [211, 93] on input "[PERSON_NAME]rick" at bounding box center [476, 92] width 543 height 23
type input "[PERSON_NAME]"
click at [674, 145] on button "Search" at bounding box center [710, 157] width 73 height 24
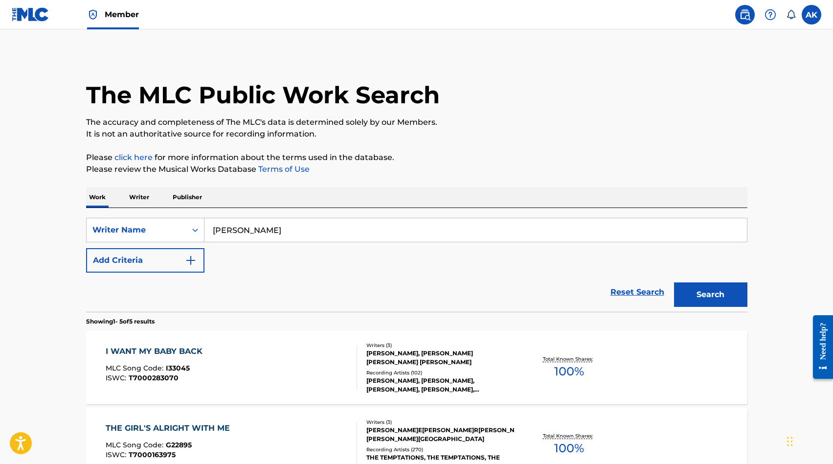
click at [41, 247] on main "The MLC Public Work Search The accuracy and completeness of The MLC's data is d…" at bounding box center [416, 395] width 833 height 733
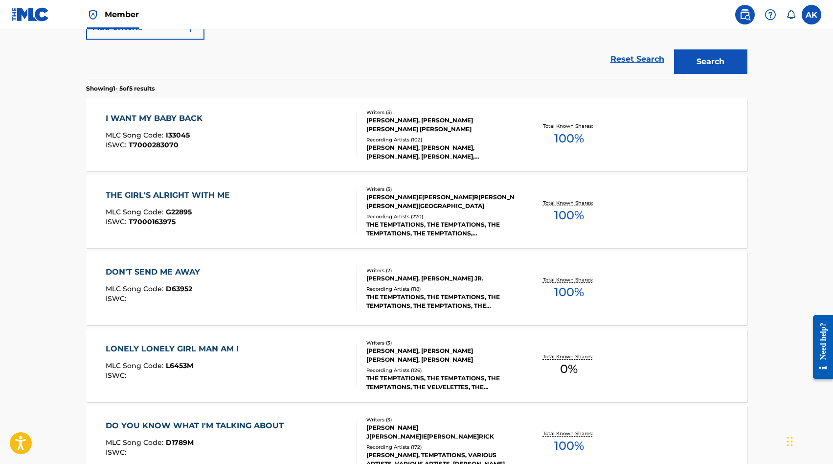
scroll to position [235, 0]
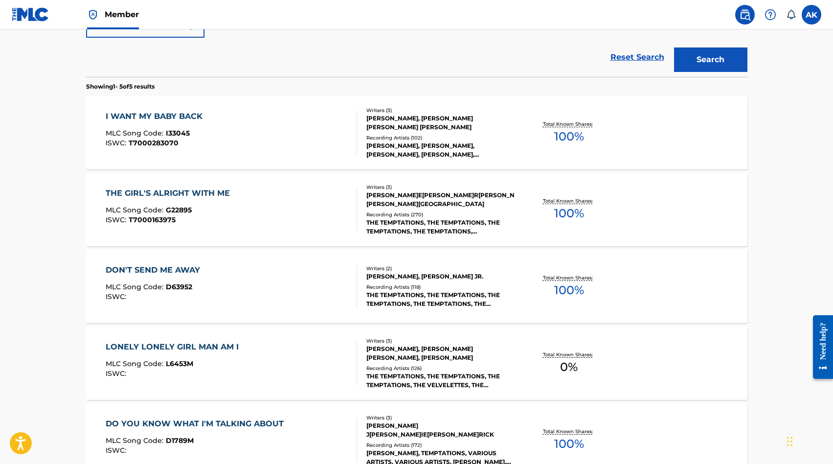
click at [145, 195] on div "THE GIRL'S ALRIGHT WITH ME" at bounding box center [170, 193] width 129 height 12
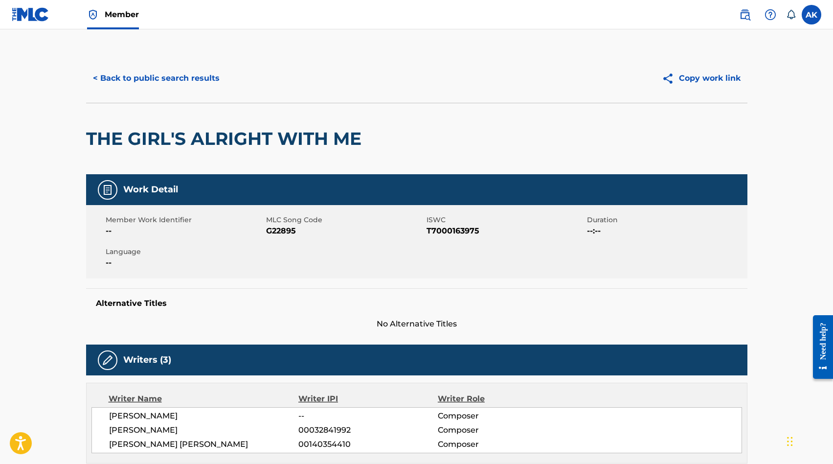
drag, startPoint x: 40, startPoint y: 115, endPoint x: 37, endPoint y: 208, distance: 93.5
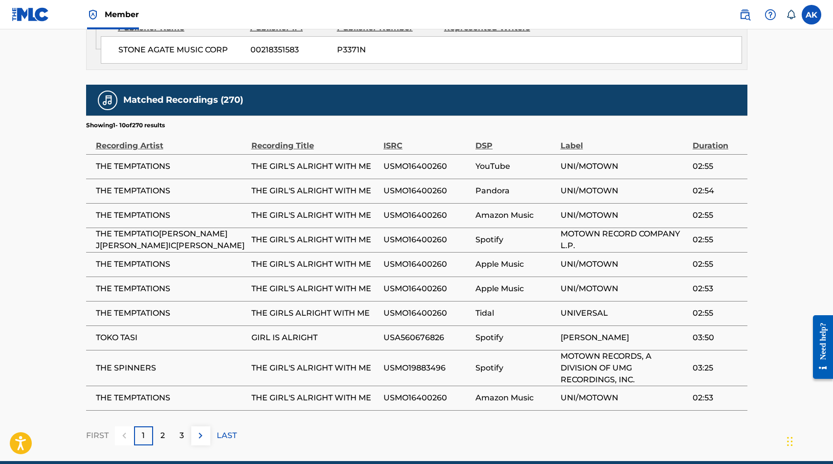
scroll to position [646, 0]
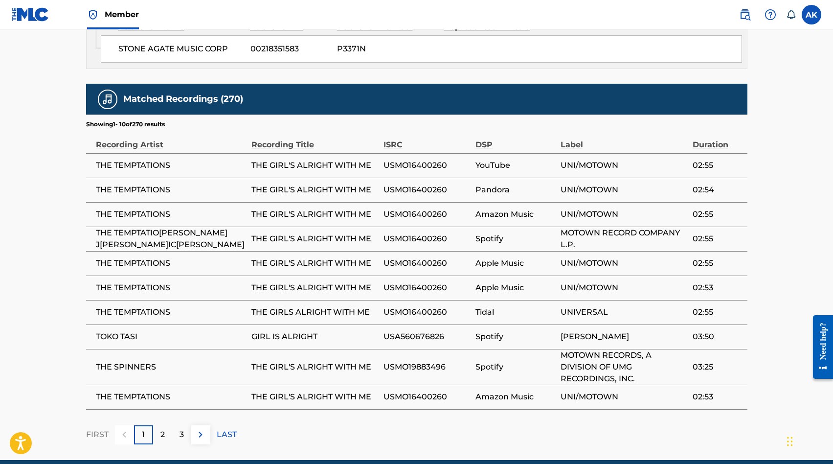
drag, startPoint x: 37, startPoint y: 208, endPoint x: 181, endPoint y: 425, distance: 259.5
click at [181, 429] on p "3" at bounding box center [182, 435] width 4 height 12
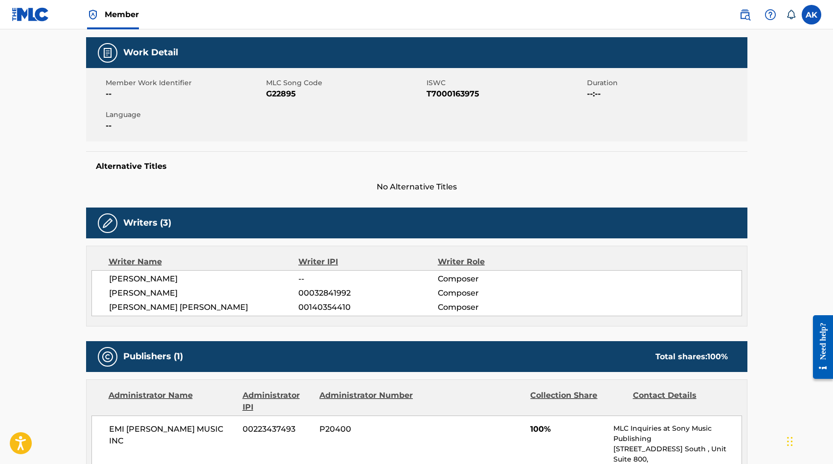
scroll to position [117, 0]
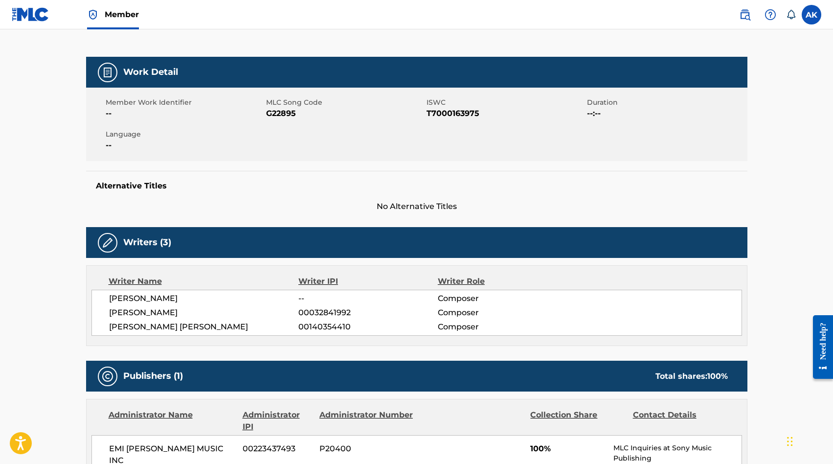
click at [306, 281] on div "Writer IPI" at bounding box center [367, 281] width 139 height 12
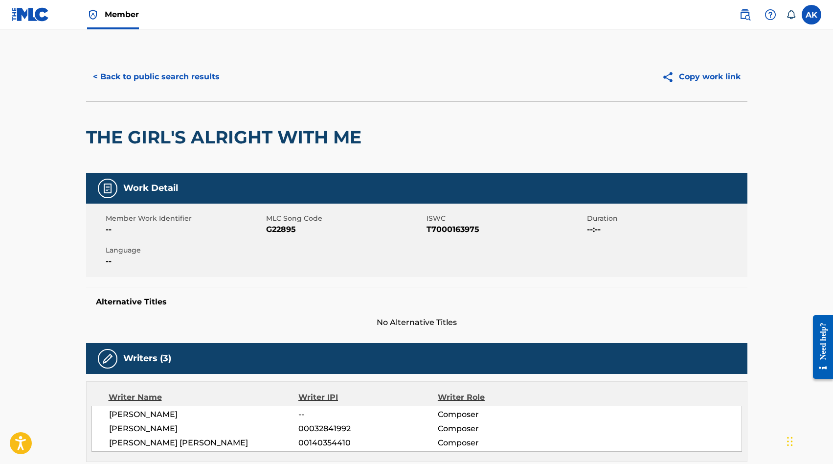
scroll to position [0, 0]
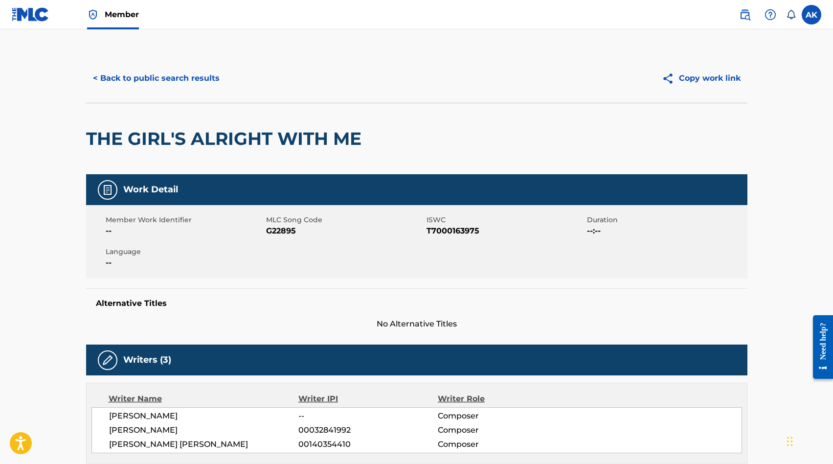
click at [119, 76] on button "< Back to public search results" at bounding box center [156, 78] width 140 height 24
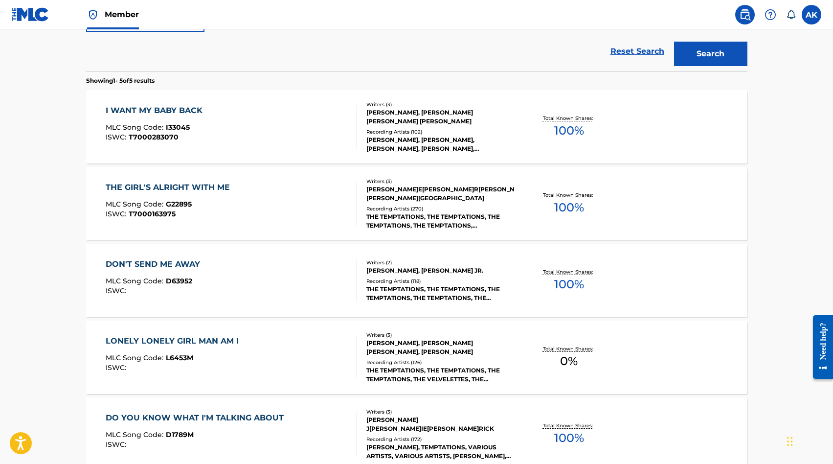
scroll to position [260, 0]
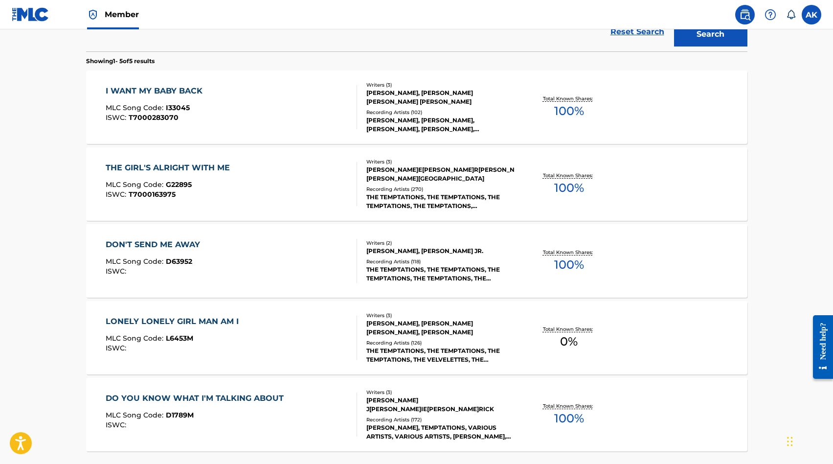
drag, startPoint x: 181, startPoint y: 425, endPoint x: 151, endPoint y: 394, distance: 42.9
click at [151, 394] on div "DO YOU KNOW WHAT I'M TALKING ABOUT" at bounding box center [197, 398] width 183 height 12
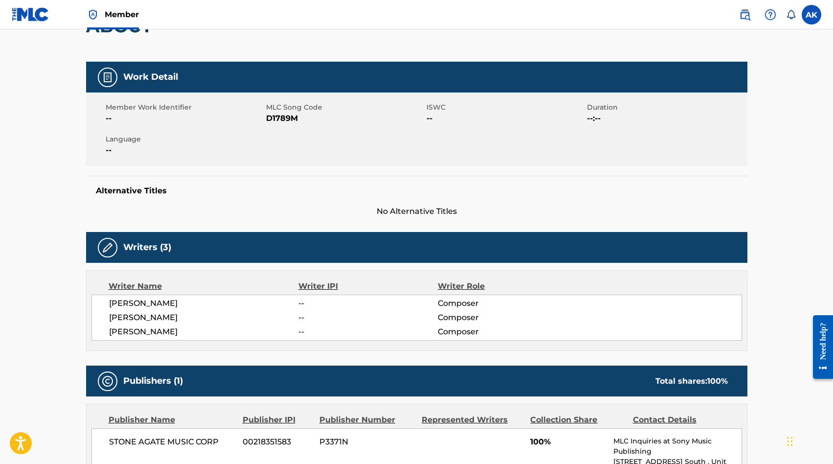
scroll to position [117, 0]
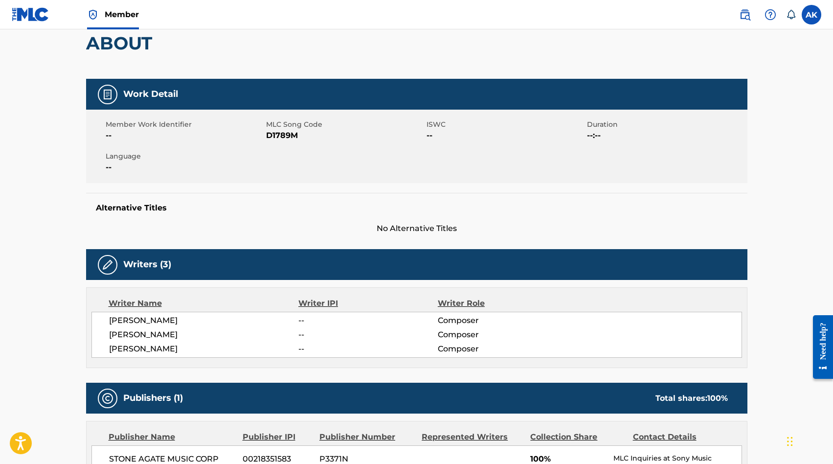
click at [61, 289] on main "< Back to public search results Copy work link DO YOU KNOW WHAT I'M TALKING ABO…" at bounding box center [416, 433] width 833 height 1043
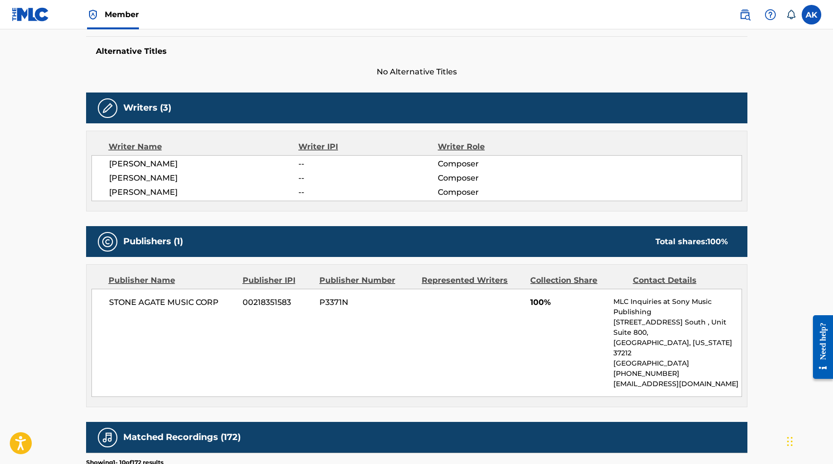
scroll to position [294, 0]
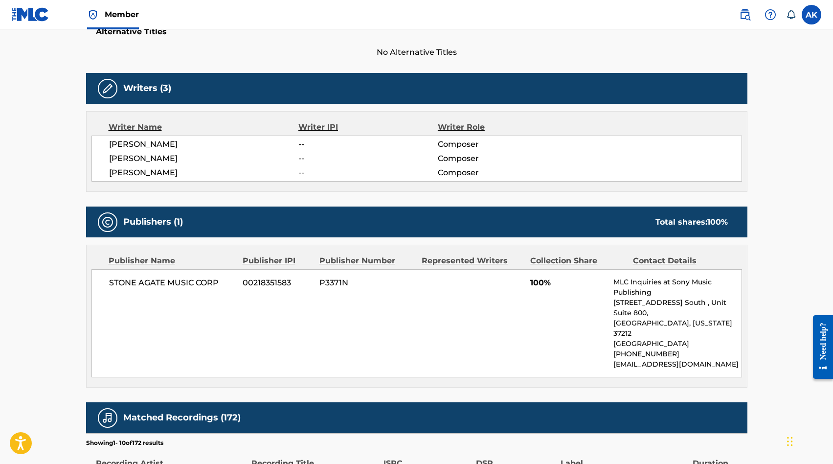
drag, startPoint x: 151, startPoint y: 394, endPoint x: 574, endPoint y: 261, distance: 443.7
click at [574, 261] on div "Collection Share" at bounding box center [577, 261] width 95 height 12
click at [543, 282] on span "100%" at bounding box center [568, 283] width 76 height 12
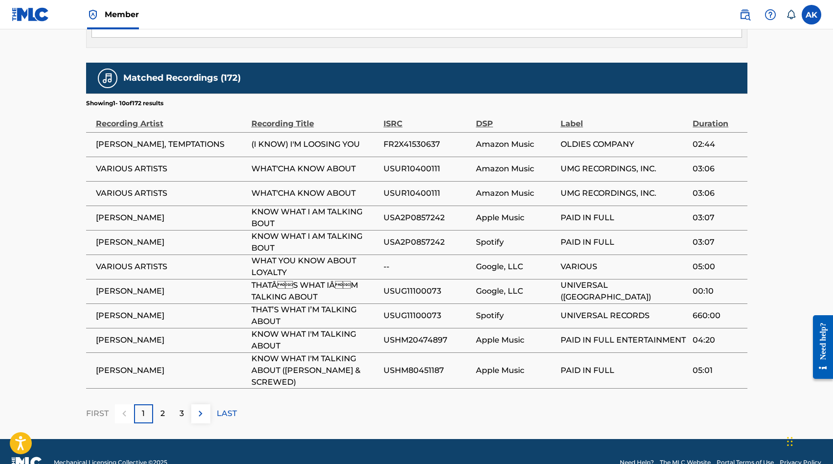
scroll to position [633, 0]
click at [158, 404] on div "2" at bounding box center [162, 413] width 19 height 19
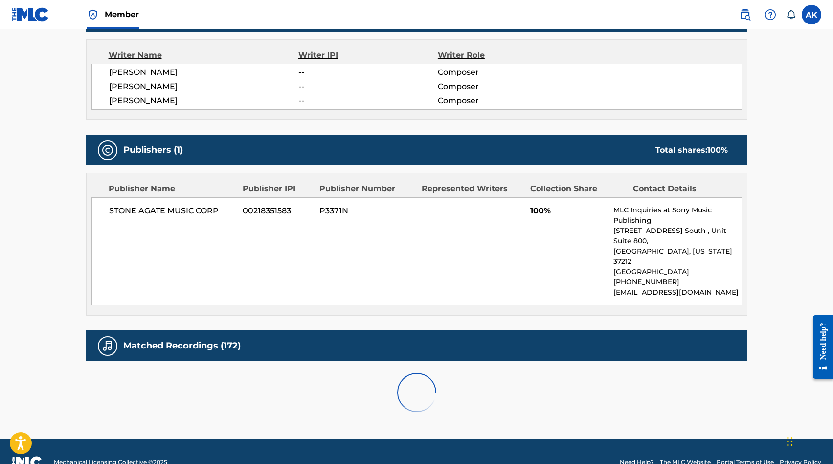
scroll to position [622, 0]
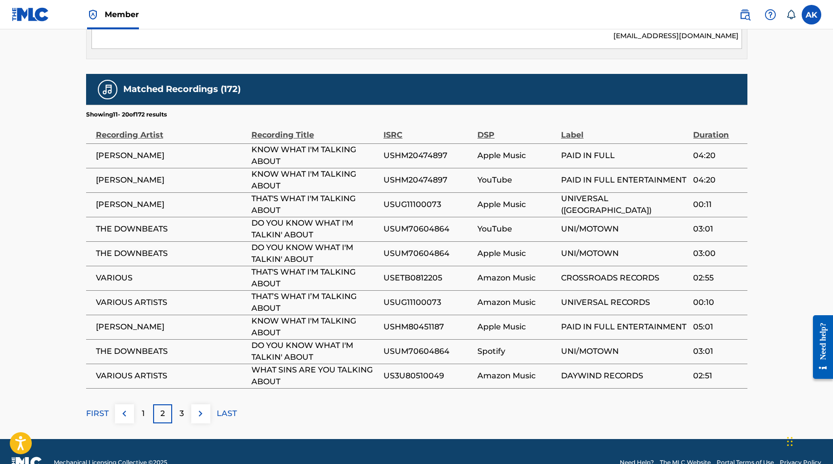
click at [206, 408] on img at bounding box center [201, 414] width 12 height 12
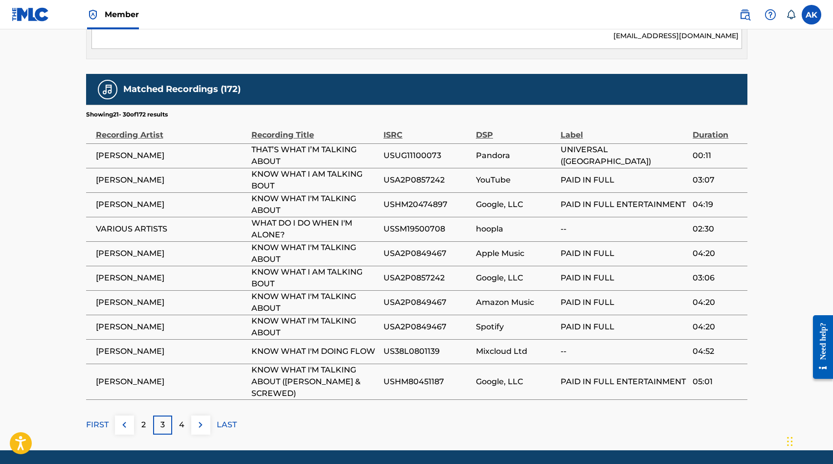
click at [197, 419] on img at bounding box center [201, 425] width 12 height 12
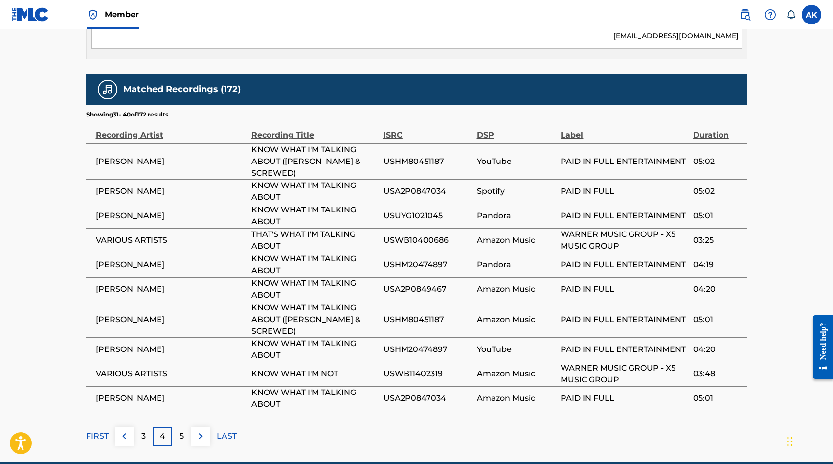
click at [198, 430] on img at bounding box center [201, 436] width 12 height 12
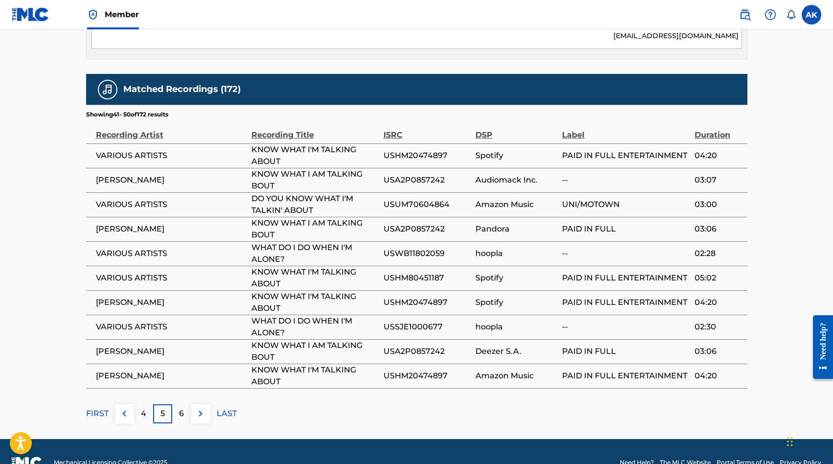
click at [179, 408] on p "6" at bounding box center [181, 414] width 5 height 12
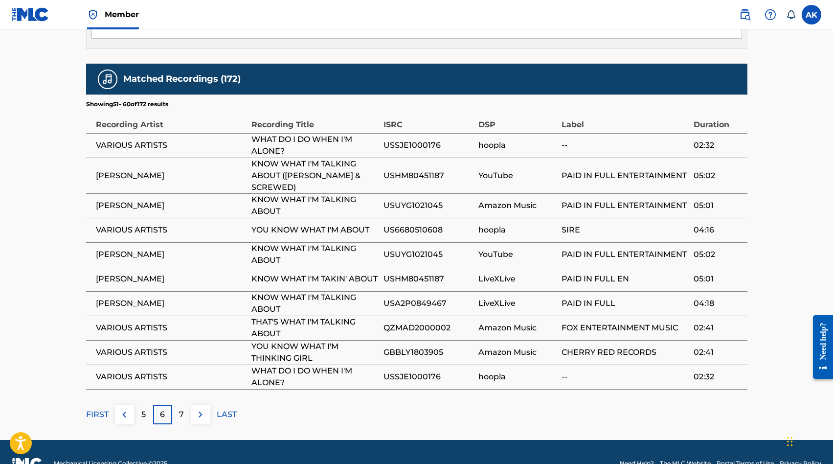
scroll to position [633, 0]
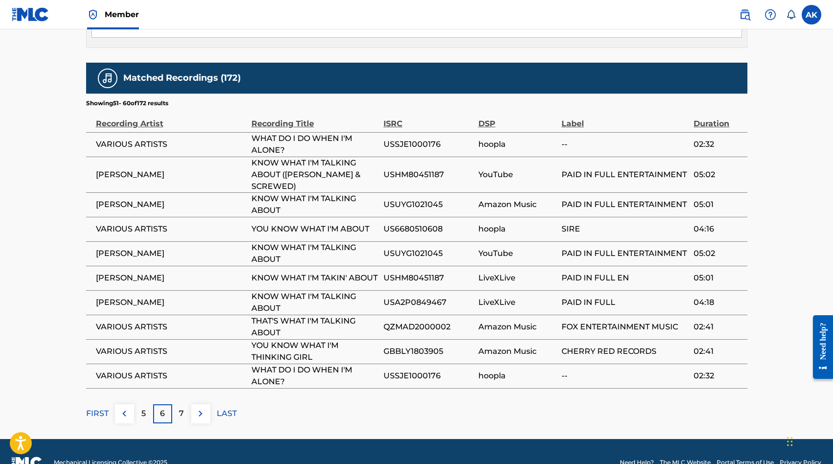
drag, startPoint x: 574, startPoint y: 261, endPoint x: 200, endPoint y: 390, distance: 396.0
click at [200, 408] on img at bounding box center [201, 414] width 12 height 12
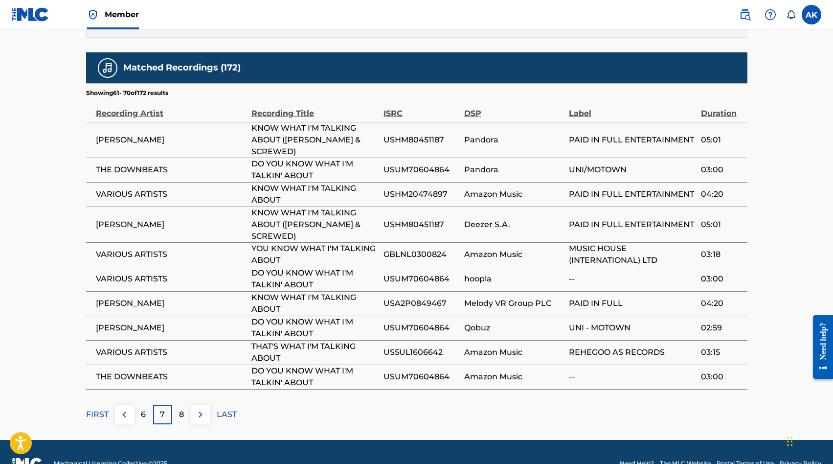
scroll to position [644, 0]
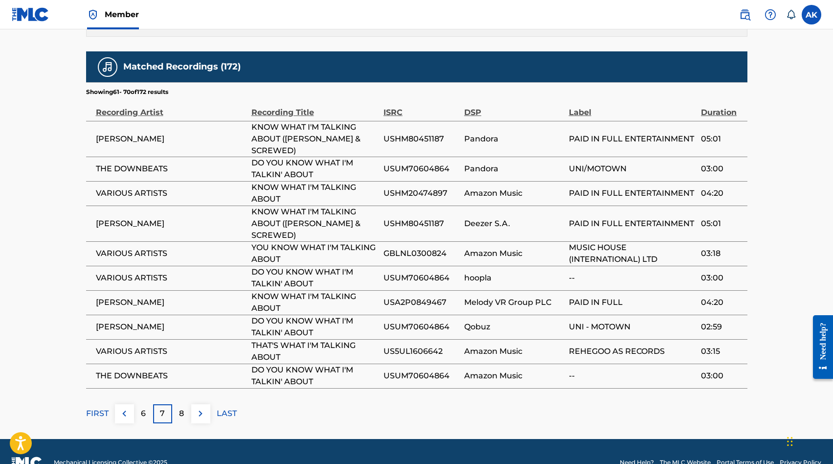
click at [185, 404] on div "8" at bounding box center [181, 413] width 19 height 19
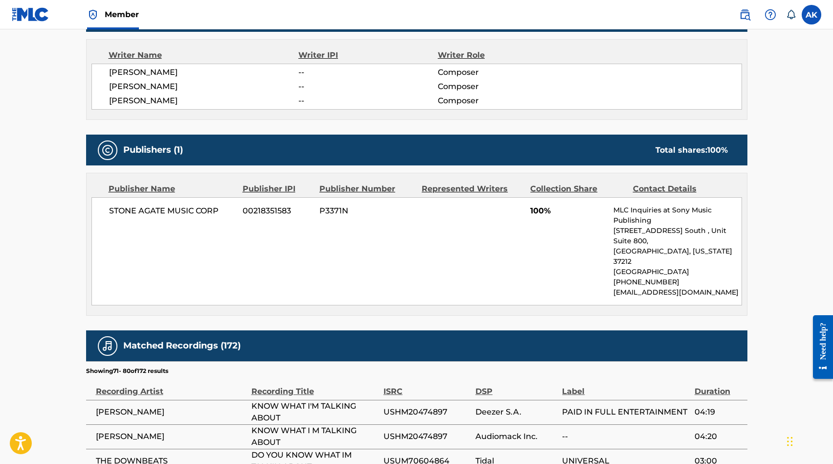
scroll to position [622, 0]
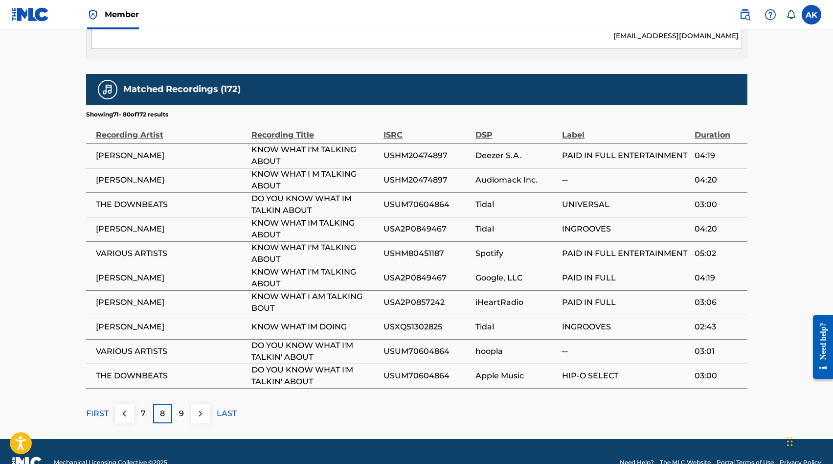
click at [185, 404] on div "9" at bounding box center [181, 413] width 19 height 19
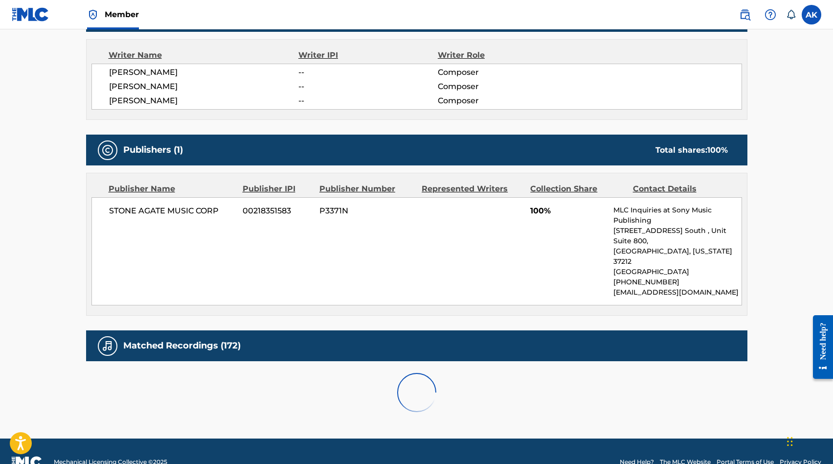
scroll to position [633, 0]
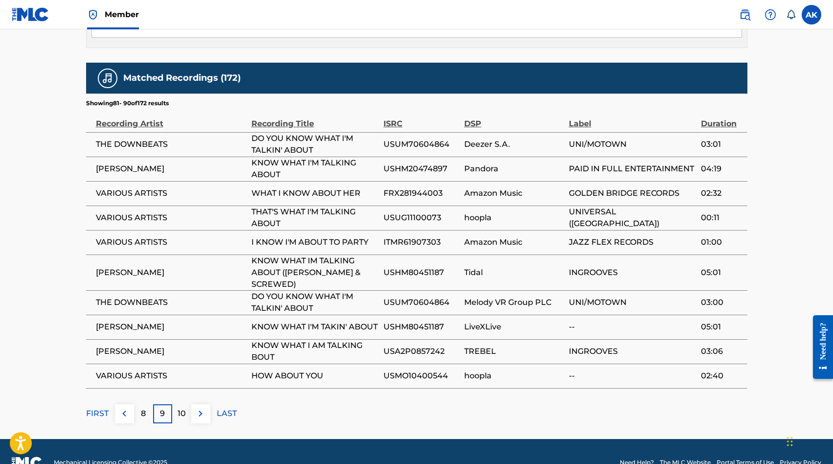
click at [185, 404] on div "10" at bounding box center [181, 413] width 19 height 19
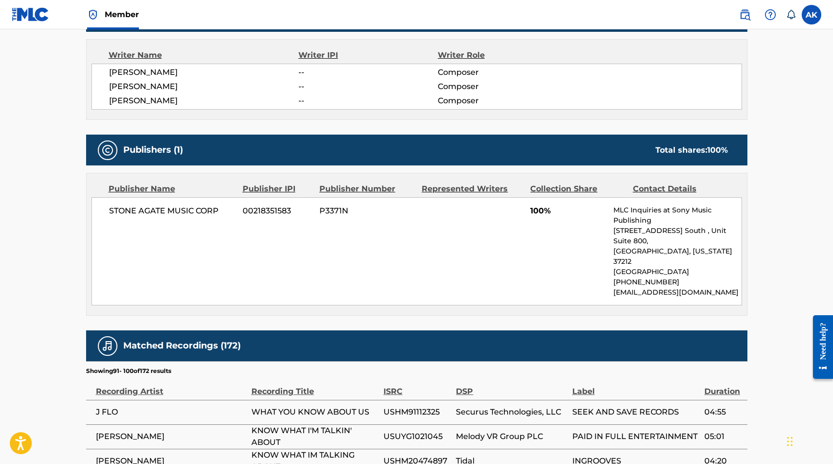
scroll to position [622, 0]
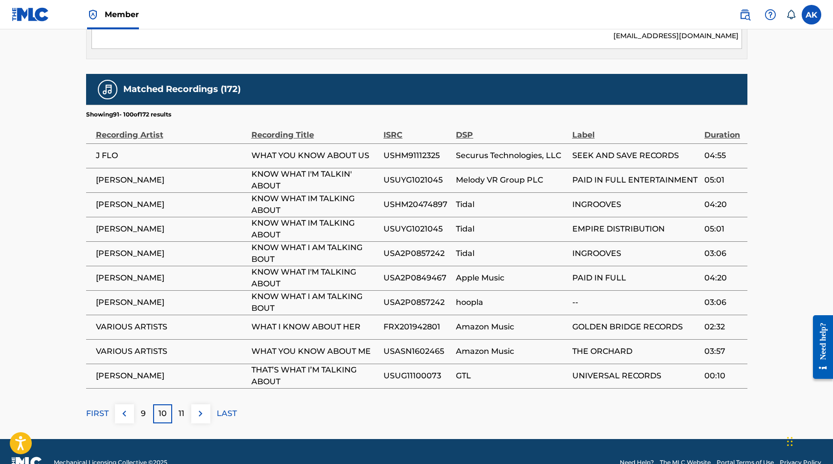
click at [184, 404] on div "11" at bounding box center [181, 413] width 19 height 19
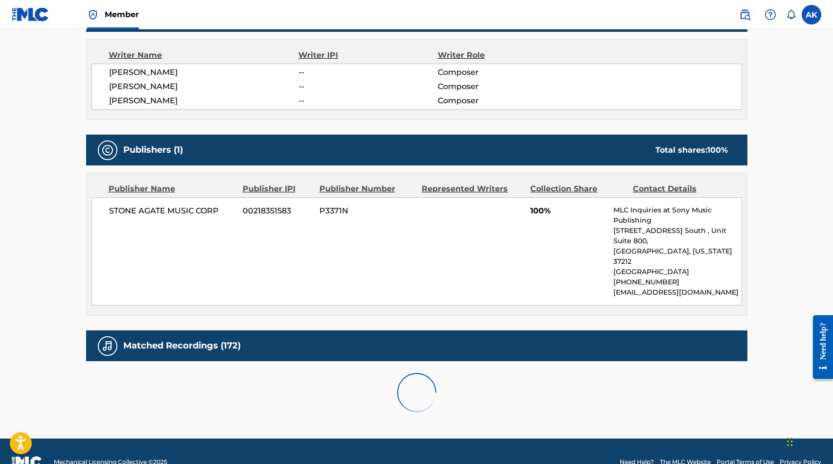
scroll to position [633, 0]
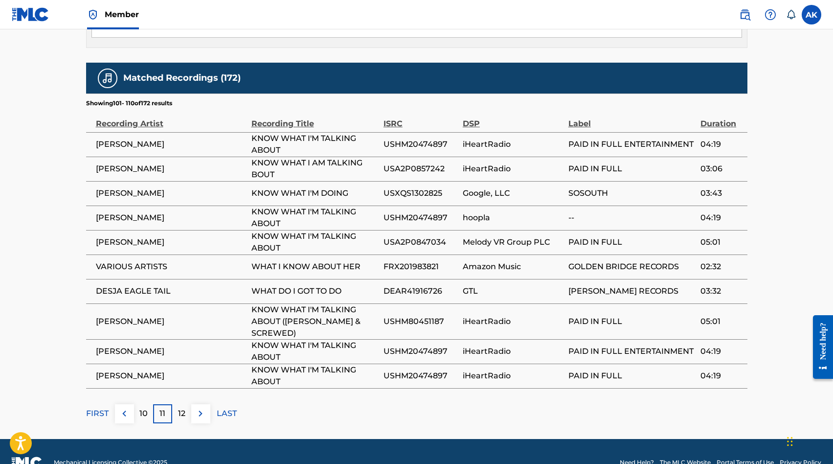
click at [183, 404] on div "12" at bounding box center [181, 413] width 19 height 19
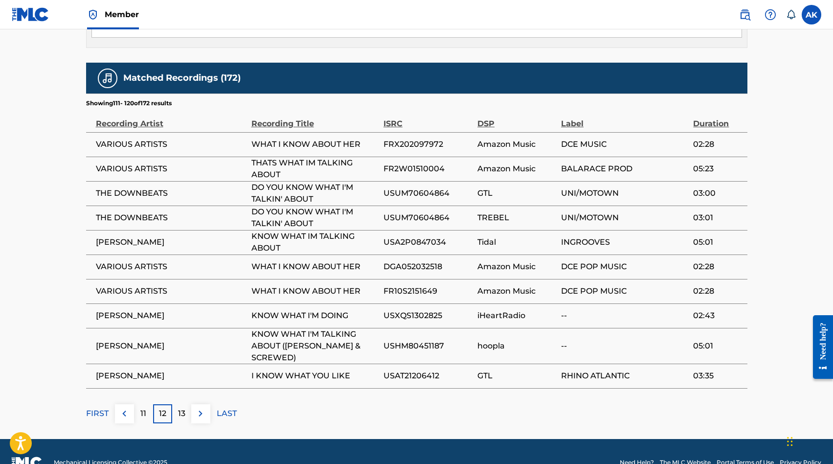
click at [183, 404] on div "13" at bounding box center [181, 413] width 19 height 19
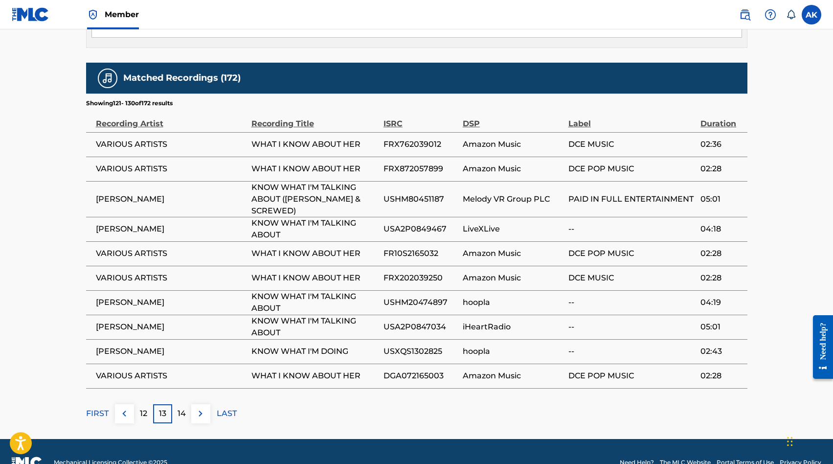
click at [183, 404] on div "14" at bounding box center [181, 413] width 19 height 19
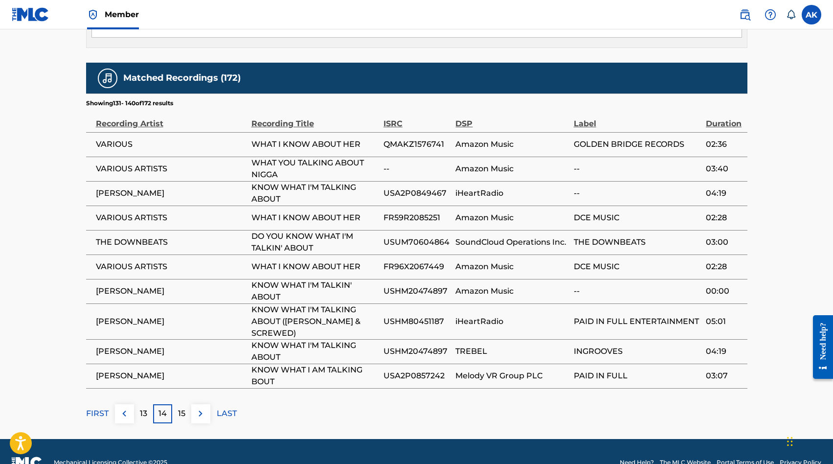
click at [183, 404] on div "15" at bounding box center [181, 413] width 19 height 19
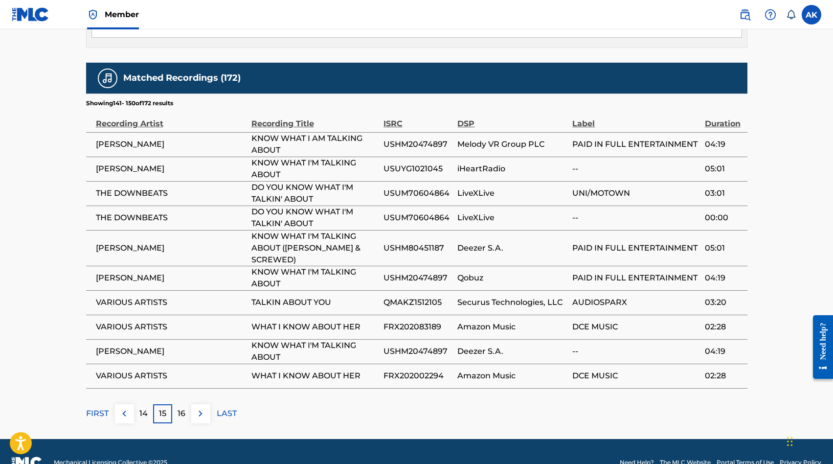
click at [183, 404] on div "16" at bounding box center [181, 413] width 19 height 19
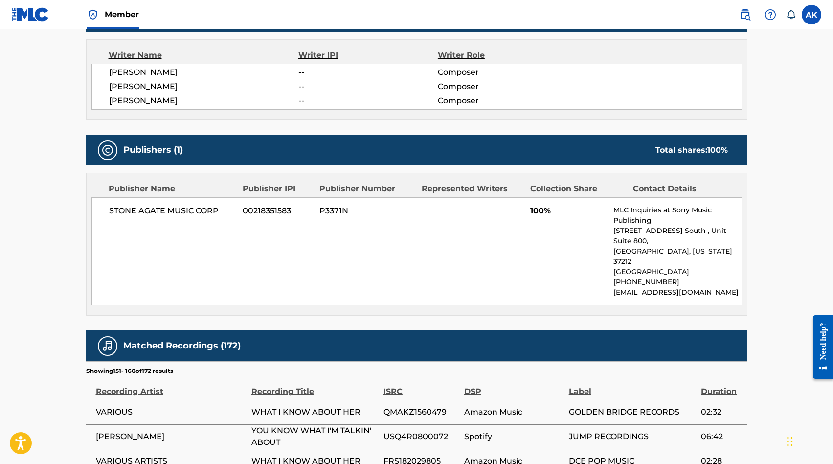
scroll to position [622, 0]
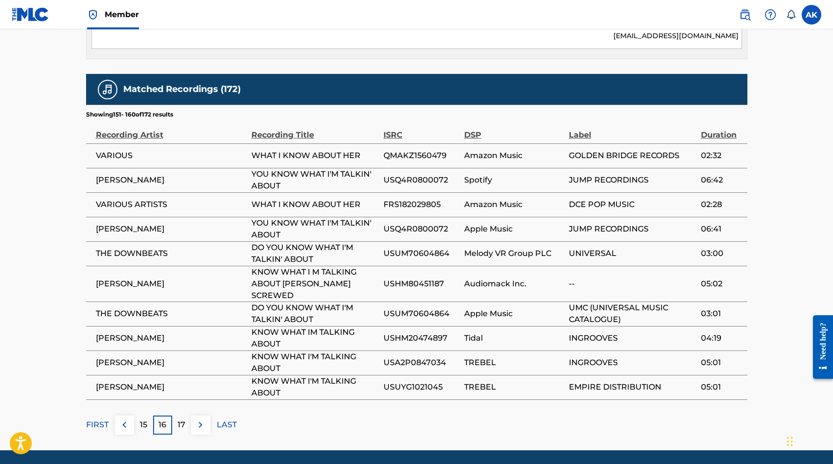
click at [182, 419] on p "17" at bounding box center [182, 425] width 8 height 12
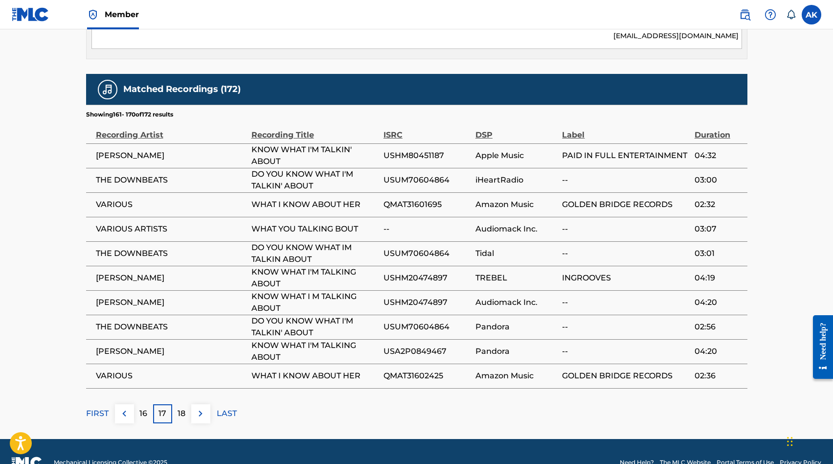
click at [182, 408] on p "18" at bounding box center [182, 414] width 8 height 12
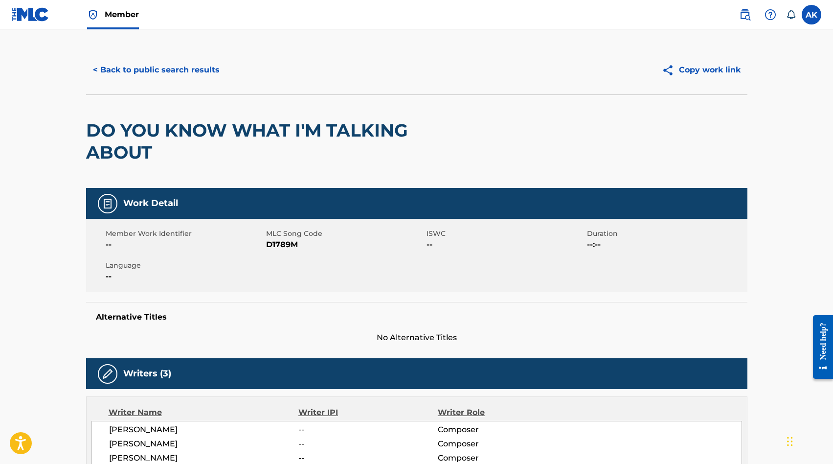
scroll to position [0, 0]
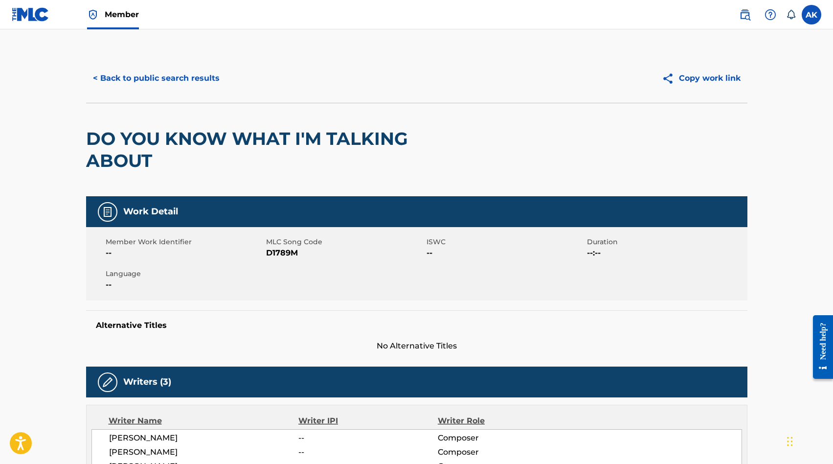
click at [119, 75] on button "< Back to public search results" at bounding box center [156, 78] width 140 height 24
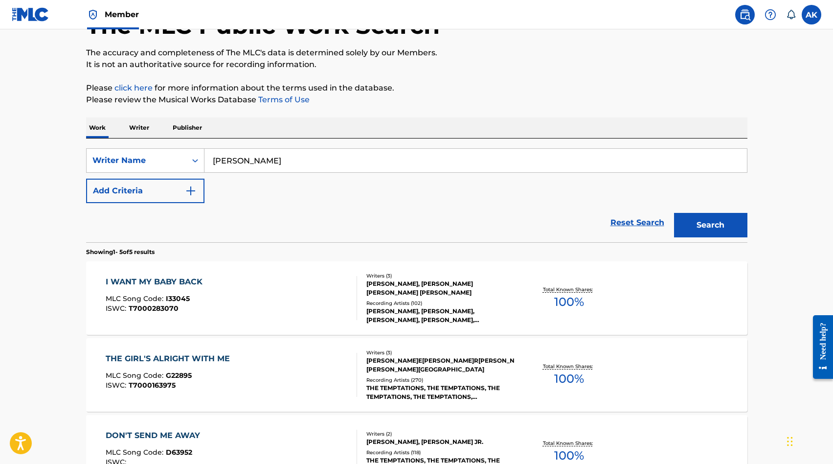
scroll to position [70, 0]
drag, startPoint x: 200, startPoint y: 390, endPoint x: 205, endPoint y: 161, distance: 228.6
click at [205, 161] on input "[PERSON_NAME]" at bounding box center [476, 159] width 543 height 23
drag, startPoint x: 205, startPoint y: 161, endPoint x: 260, endPoint y: 163, distance: 55.3
click at [260, 163] on input "[PERSON_NAME]" at bounding box center [476, 159] width 543 height 23
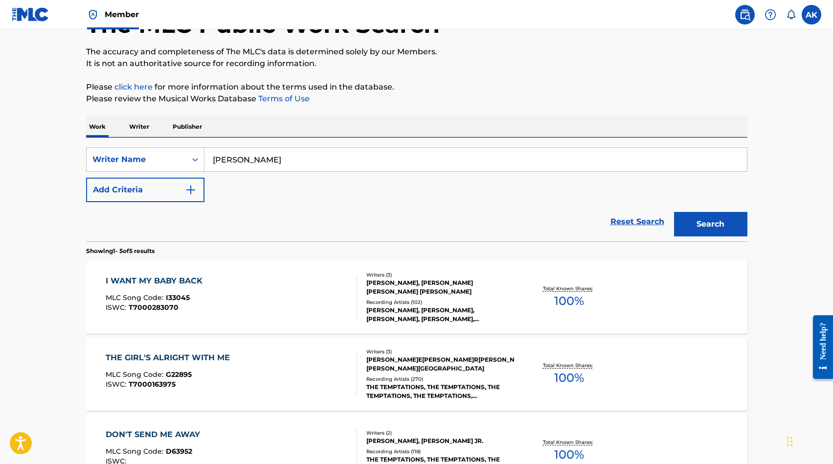
click at [674, 212] on button "Search" at bounding box center [710, 224] width 73 height 24
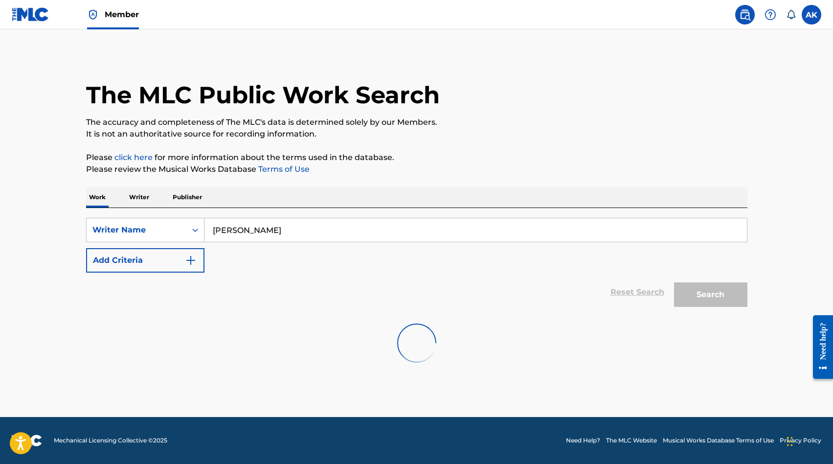
scroll to position [0, 0]
drag, startPoint x: 260, startPoint y: 163, endPoint x: 184, endPoint y: 234, distance: 103.9
click at [184, 234] on div "SearchWithCriteriac779ce51-77ad-4bd5-8ee5-25cc67e525d5 Writer Name [PERSON_NAME]" at bounding box center [417, 230] width 662 height 24
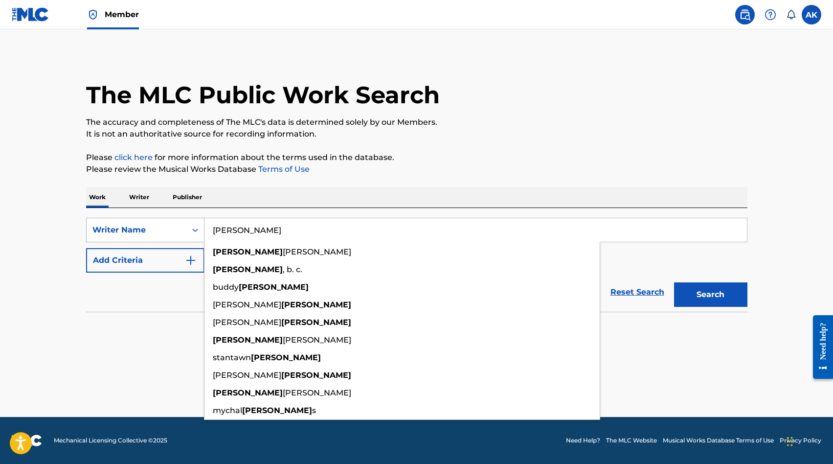
type input "[PERSON_NAME]"
click at [674, 282] on button "Search" at bounding box center [710, 294] width 73 height 24
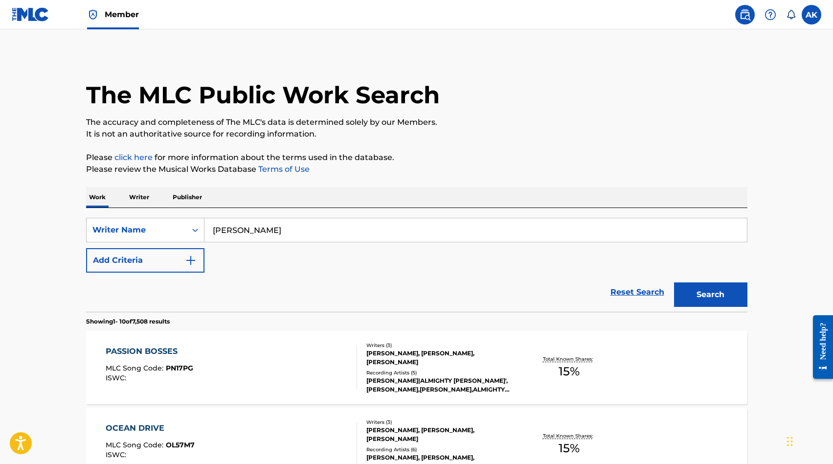
drag, startPoint x: 184, startPoint y: 234, endPoint x: 57, endPoint y: 271, distance: 132.9
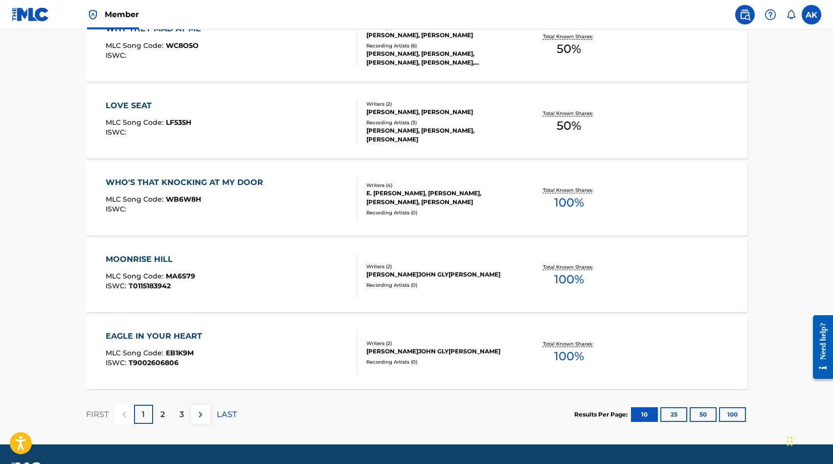
scroll to position [724, 0]
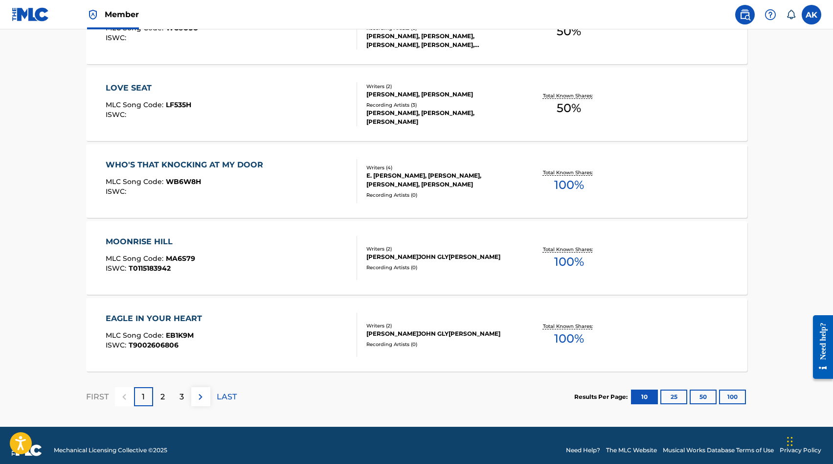
drag, startPoint x: 57, startPoint y: 271, endPoint x: 161, endPoint y: 402, distance: 167.8
click at [161, 402] on p "2" at bounding box center [162, 397] width 4 height 12
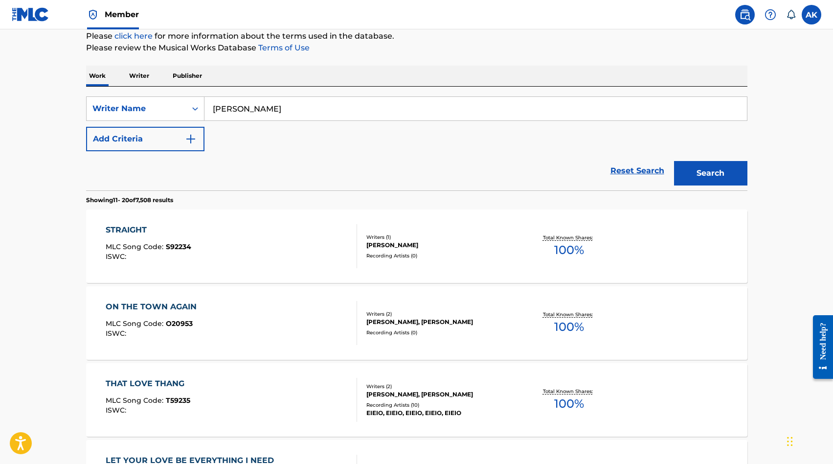
scroll to position [117, 0]
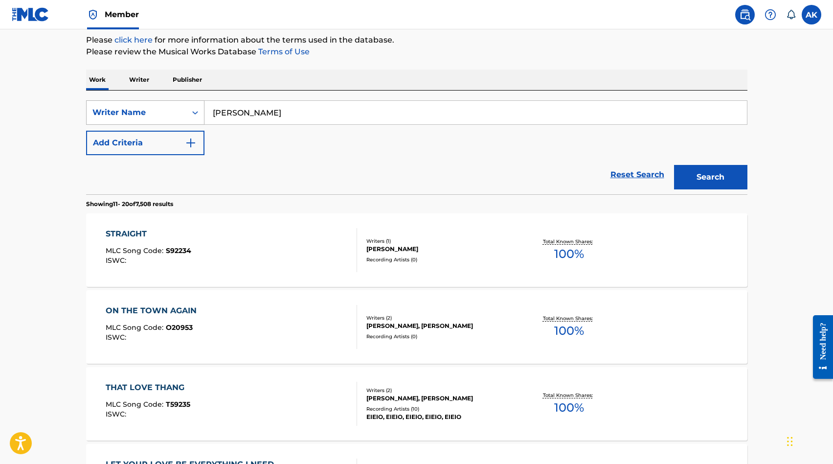
drag, startPoint x: 161, startPoint y: 402, endPoint x: 196, endPoint y: 109, distance: 295.1
click at [196, 109] on icon "Search Form" at bounding box center [195, 113] width 10 height 10
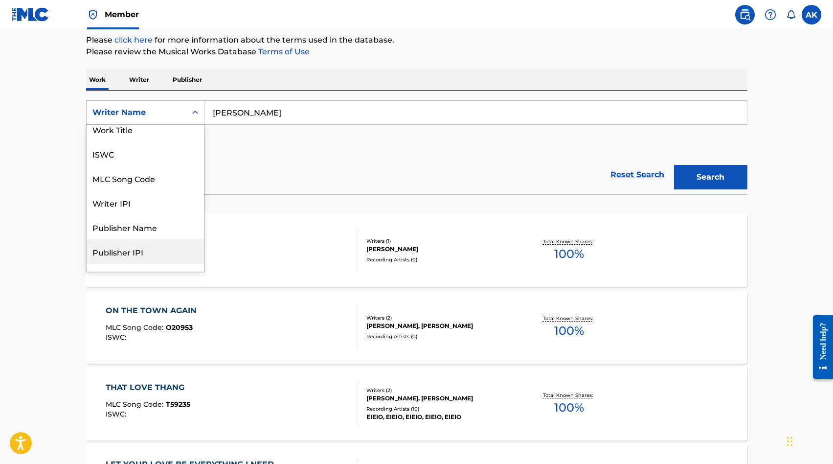
scroll to position [32, 0]
click at [123, 204] on div "Publisher Name" at bounding box center [145, 202] width 117 height 24
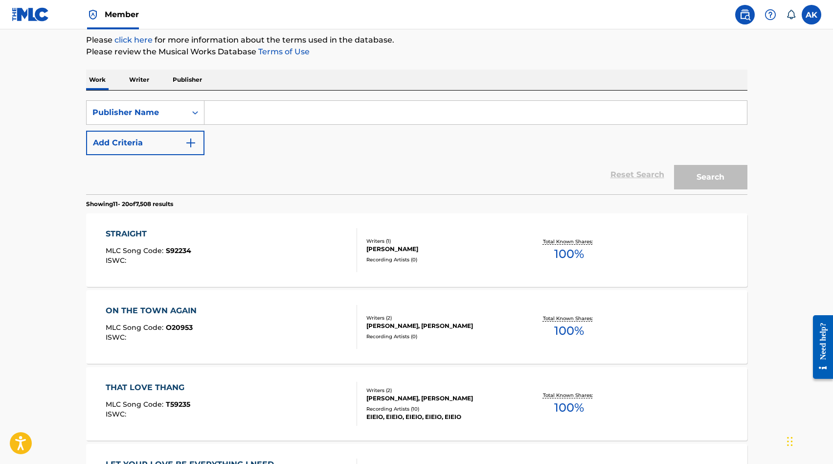
click at [230, 118] on input "Search Form" at bounding box center [476, 112] width 543 height 23
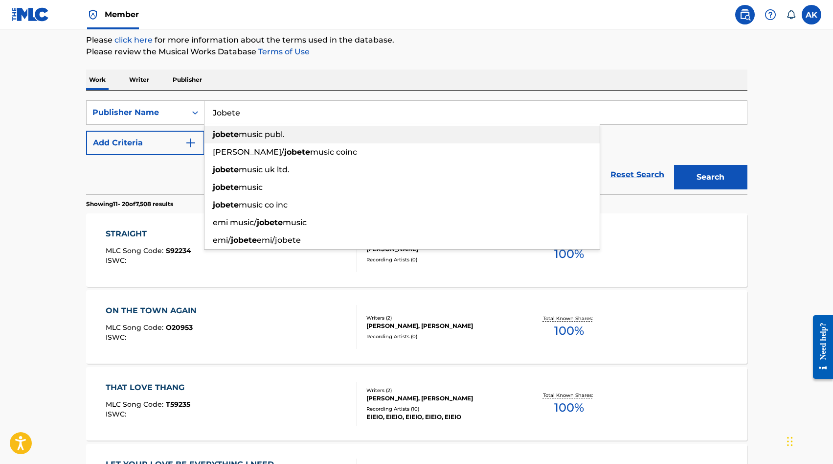
click at [239, 131] on span "music publ." at bounding box center [262, 134] width 46 height 9
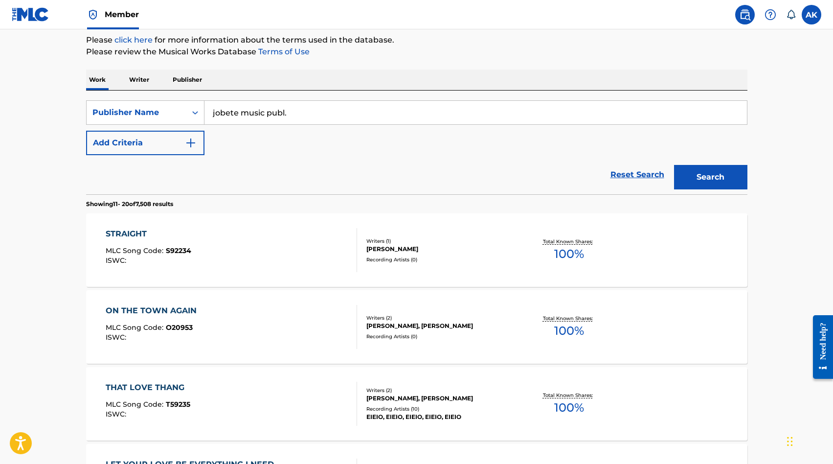
drag, startPoint x: 196, startPoint y: 109, endPoint x: 242, endPoint y: 110, distance: 46.5
click at [242, 110] on input "jobete music publ." at bounding box center [476, 112] width 543 height 23
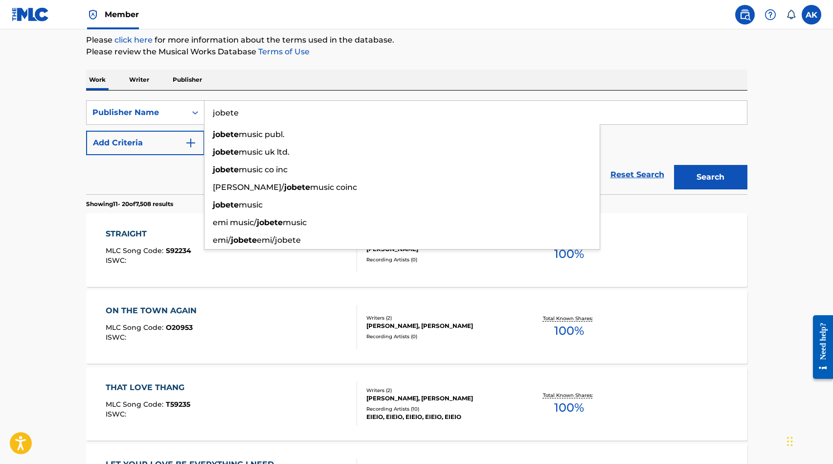
type input "jobete"
click at [674, 165] on button "Search" at bounding box center [710, 177] width 73 height 24
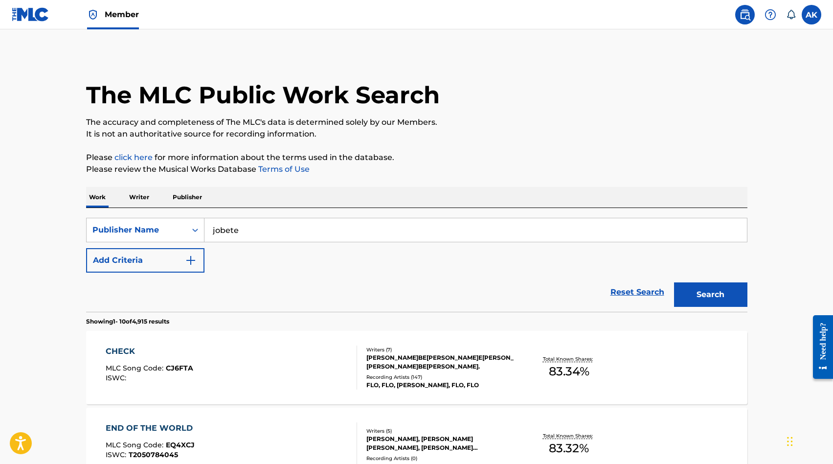
drag, startPoint x: 242, startPoint y: 110, endPoint x: 48, endPoint y: 191, distance: 209.9
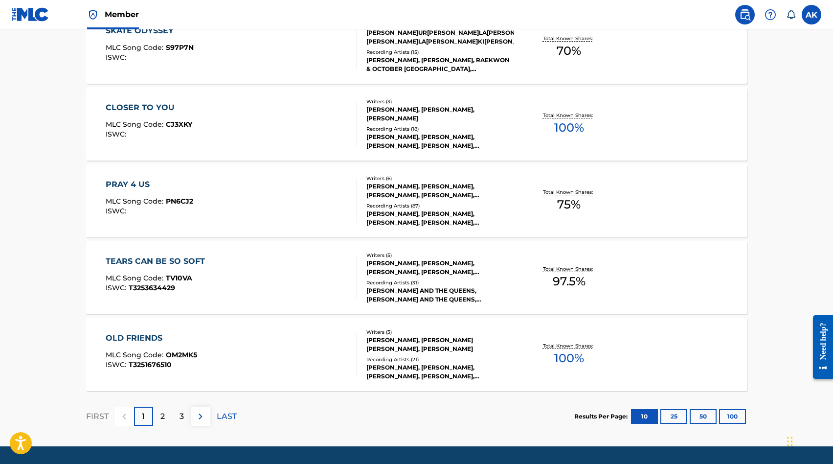
scroll to position [685, 0]
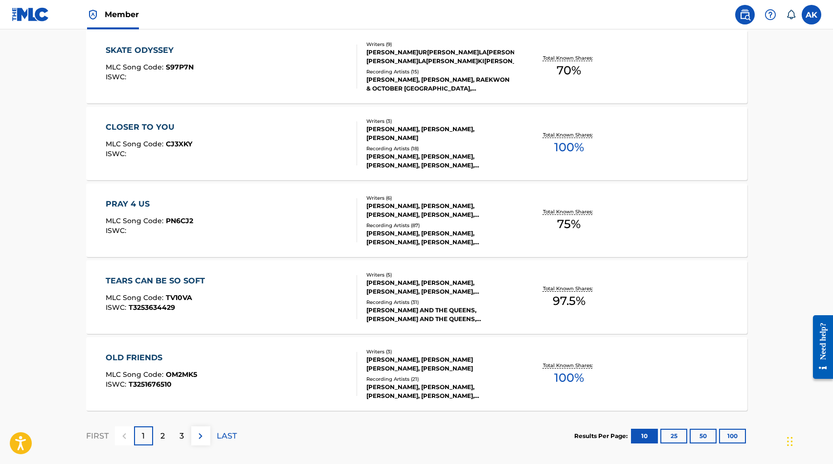
click at [162, 434] on p "2" at bounding box center [162, 436] width 4 height 12
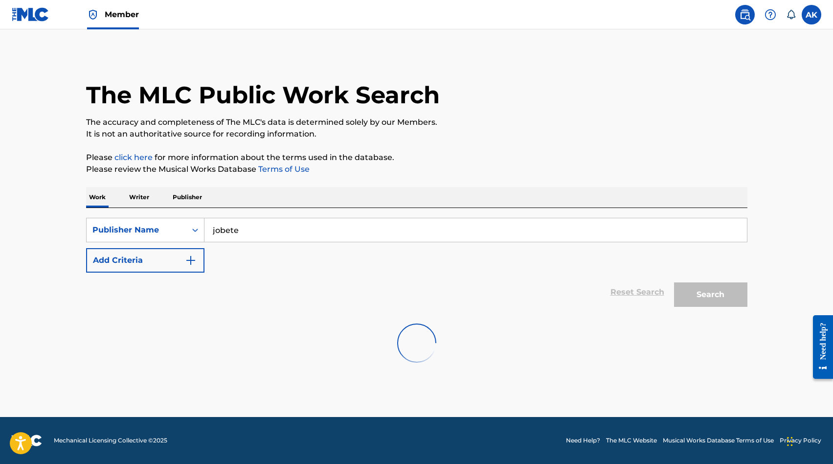
scroll to position [0, 0]
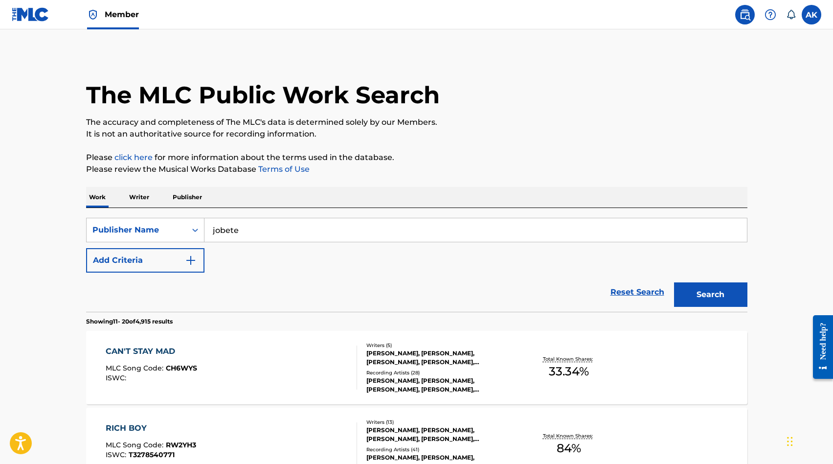
drag, startPoint x: 48, startPoint y: 191, endPoint x: 59, endPoint y: 232, distance: 43.0
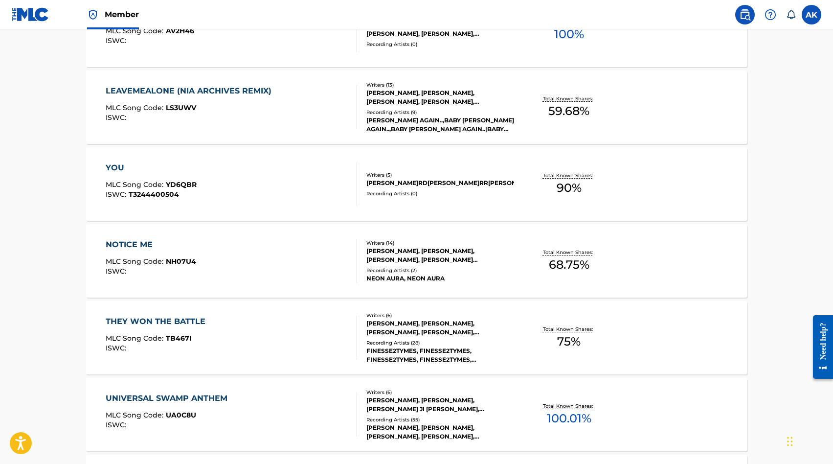
scroll to position [587, 0]
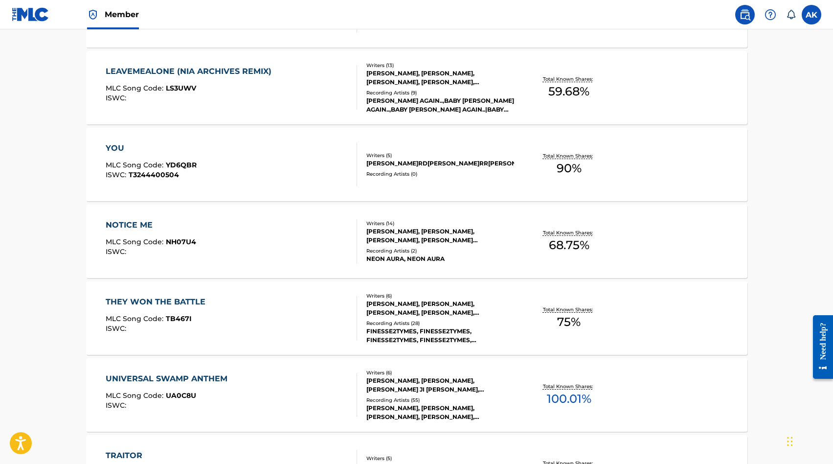
click at [439, 311] on div "[PERSON_NAME], [PERSON_NAME], [PERSON_NAME], [PERSON_NAME], [PERSON_NAME], [PER…" at bounding box center [440, 308] width 148 height 18
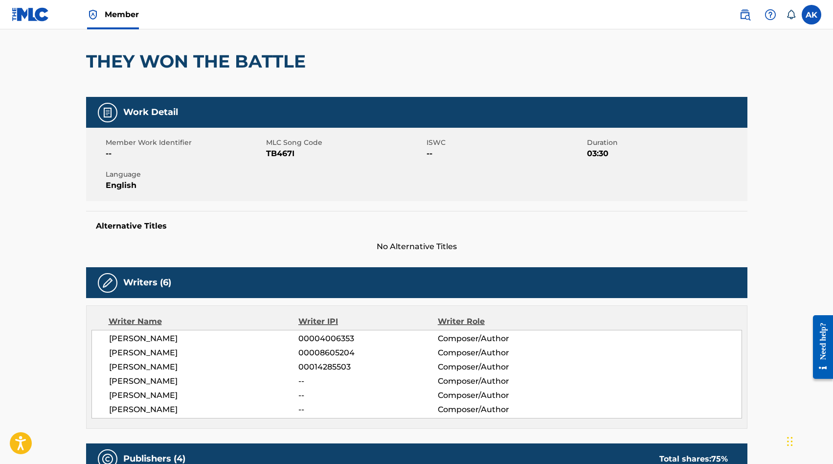
scroll to position [78, 0]
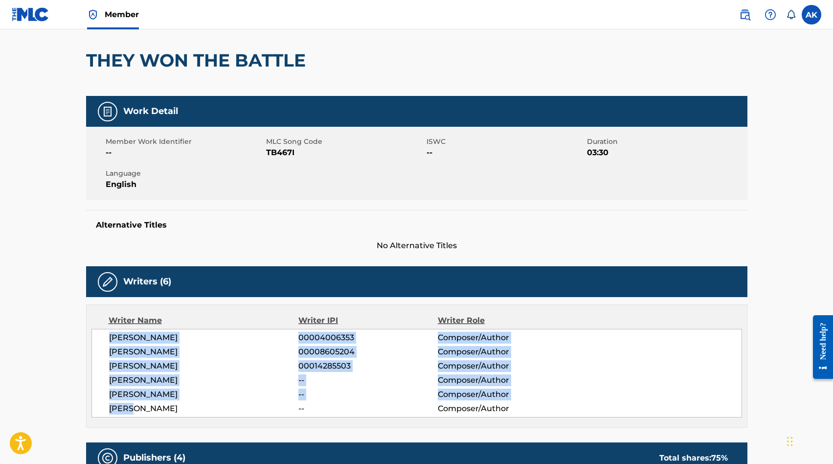
drag, startPoint x: 59, startPoint y: 232, endPoint x: 91, endPoint y: 330, distance: 102.3
click at [91, 330] on div "Writer Name Writer IPI Writer Role [PERSON_NAME] 00004006353 Composer/Author [P…" at bounding box center [417, 365] width 662 height 123
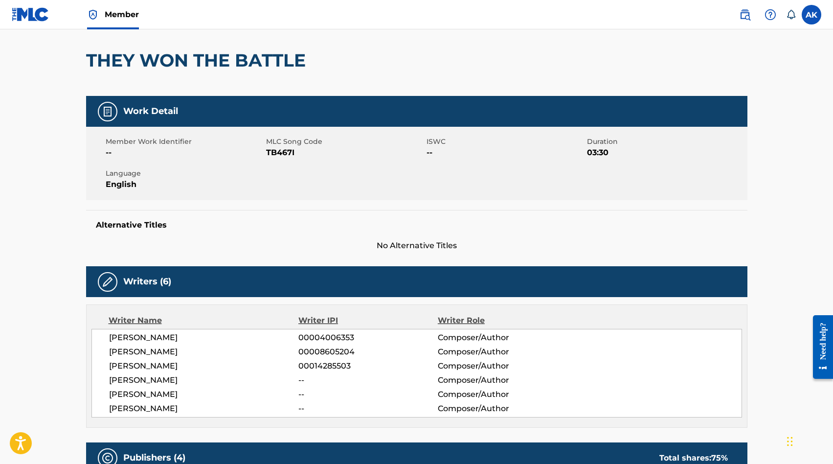
drag, startPoint x: 91, startPoint y: 330, endPoint x: 41, endPoint y: 323, distance: 49.8
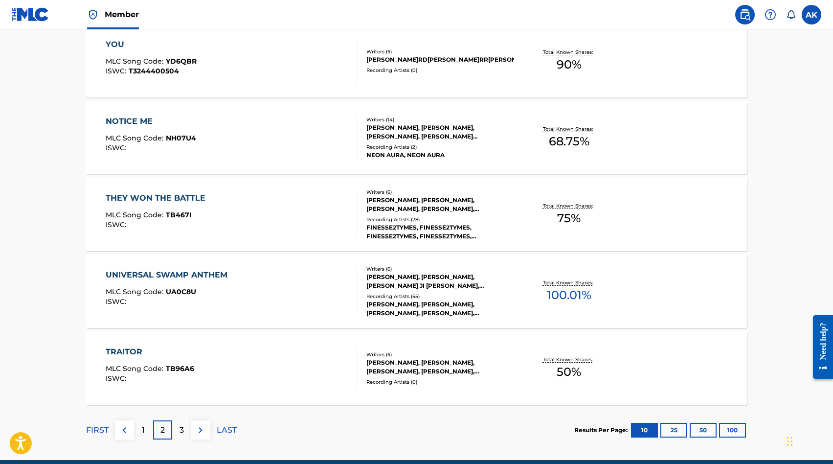
scroll to position [710, 0]
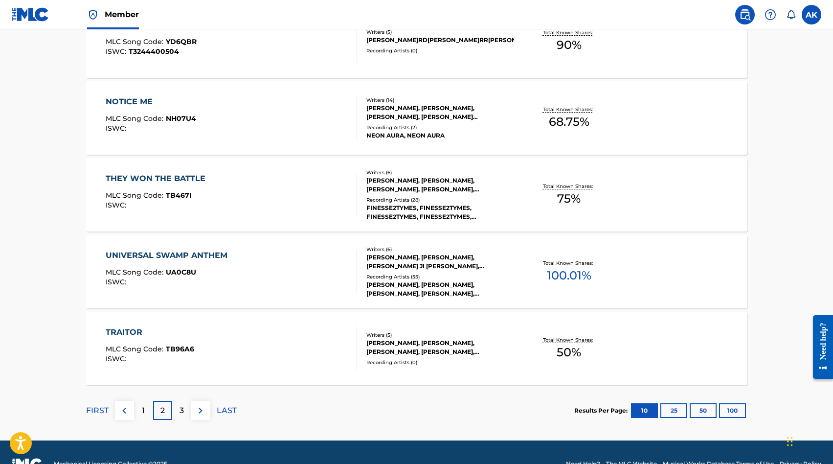
drag, startPoint x: 41, startPoint y: 323, endPoint x: 180, endPoint y: 408, distance: 162.7
click at [180, 408] on p "3" at bounding box center [182, 411] width 4 height 12
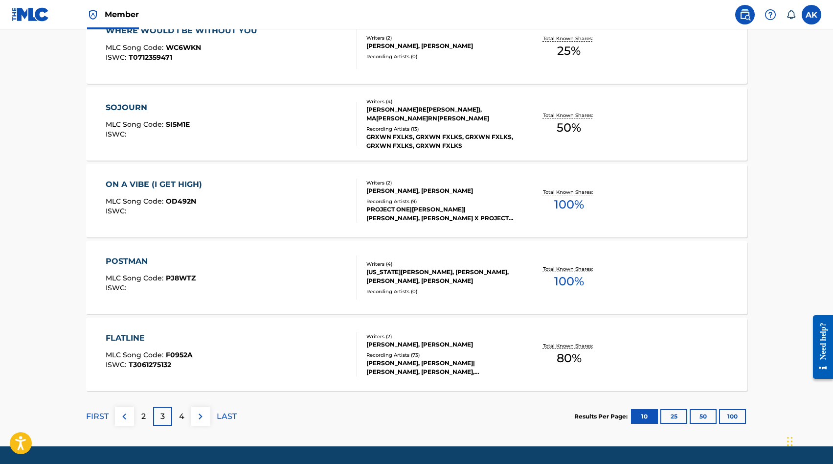
scroll to position [724, 0]
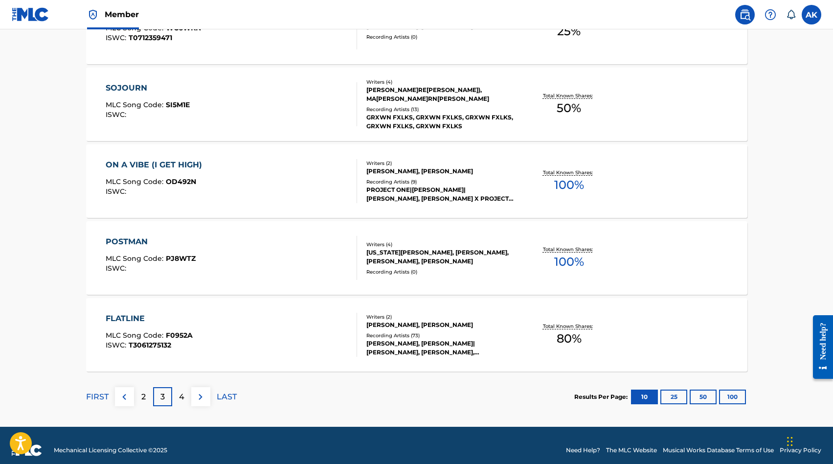
click at [178, 398] on div "4" at bounding box center [181, 396] width 19 height 19
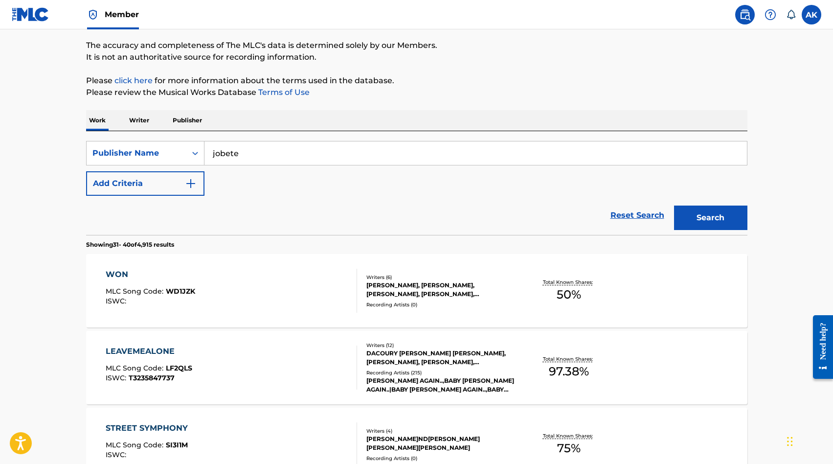
scroll to position [78, 0]
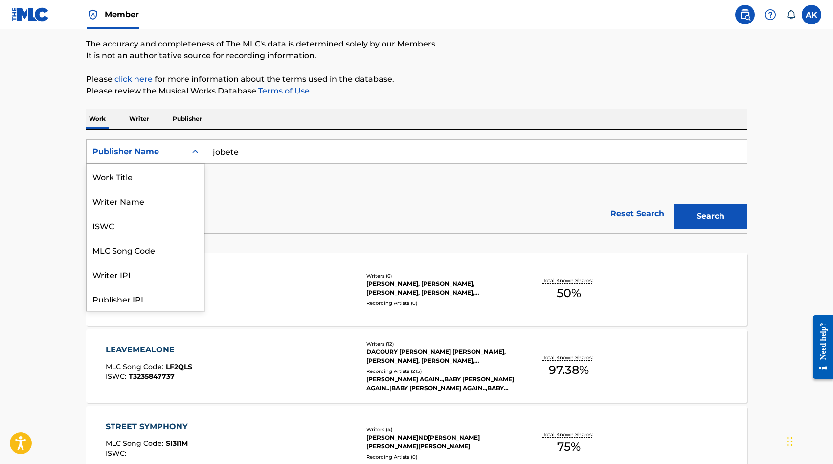
click at [193, 152] on icon "Search Form" at bounding box center [195, 151] width 6 height 3
click at [164, 223] on div "Writer IPI" at bounding box center [145, 225] width 117 height 24
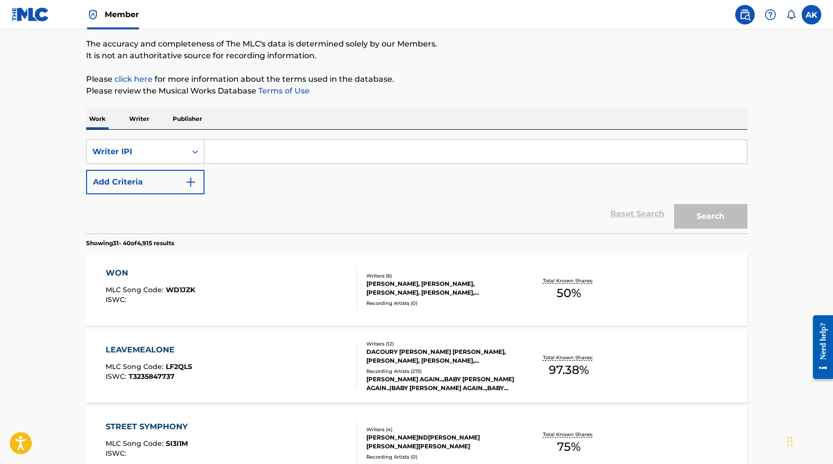
click at [226, 150] on input "Search Form" at bounding box center [476, 151] width 543 height 23
click at [674, 204] on button "Search" at bounding box center [710, 216] width 73 height 24
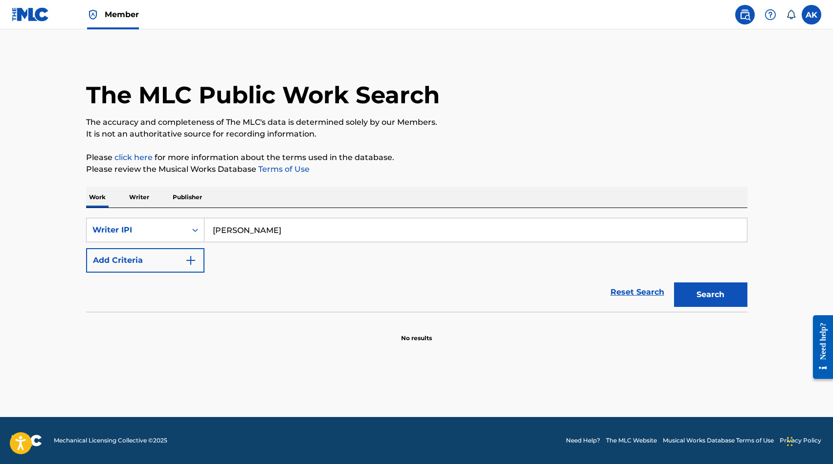
click at [674, 282] on button "Search" at bounding box center [710, 294] width 73 height 24
click at [241, 230] on input "[PERSON_NAME]" at bounding box center [476, 229] width 543 height 23
click at [674, 282] on button "Search" at bounding box center [710, 294] width 73 height 24
click at [265, 230] on input "[PERSON_NAME]" at bounding box center [476, 229] width 543 height 23
click at [674, 282] on button "Search" at bounding box center [710, 294] width 73 height 24
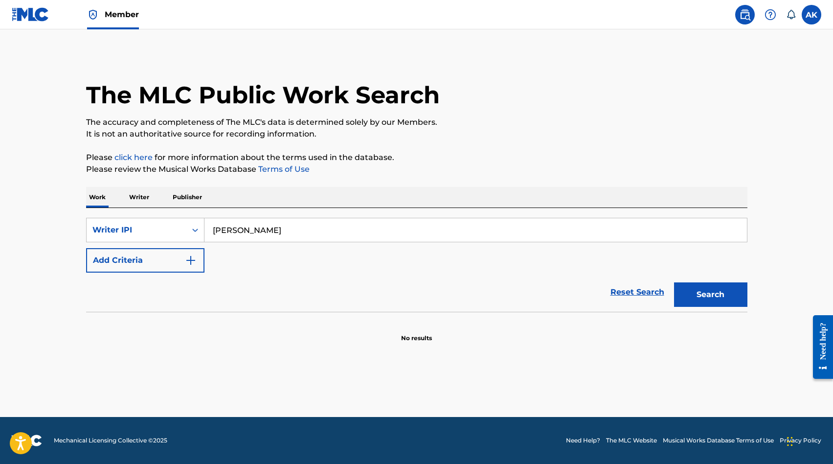
click at [223, 234] on input "[PERSON_NAME]" at bounding box center [476, 229] width 543 height 23
drag, startPoint x: 180, startPoint y: 408, endPoint x: 681, endPoint y: 294, distance: 513.9
click at [681, 294] on button "Search" at bounding box center [710, 294] width 73 height 24
click at [714, 290] on button "Search" at bounding box center [710, 294] width 73 height 24
click at [221, 231] on input "E [PERSON_NAME]" at bounding box center [476, 229] width 543 height 23
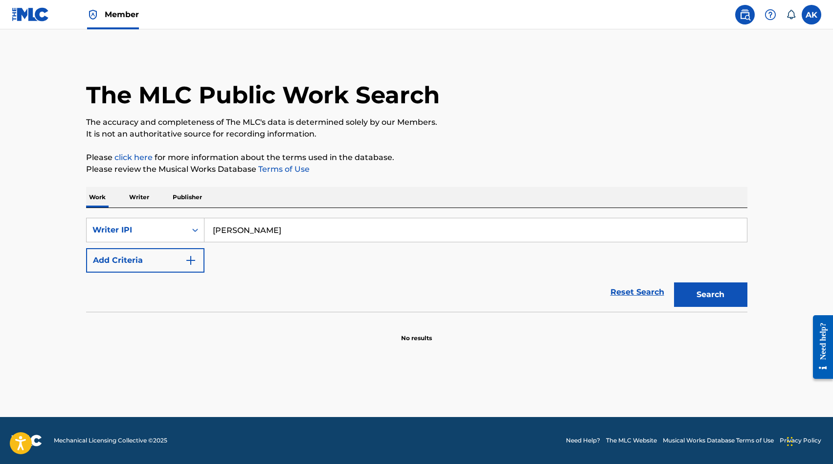
click at [698, 300] on button "Search" at bounding box center [710, 294] width 73 height 24
click at [258, 232] on input "[PERSON_NAME]" at bounding box center [476, 229] width 543 height 23
type input "[PERSON_NAME]"
click at [674, 282] on button "Search" at bounding box center [710, 294] width 73 height 24
click at [140, 200] on p "Writer" at bounding box center [139, 197] width 26 height 21
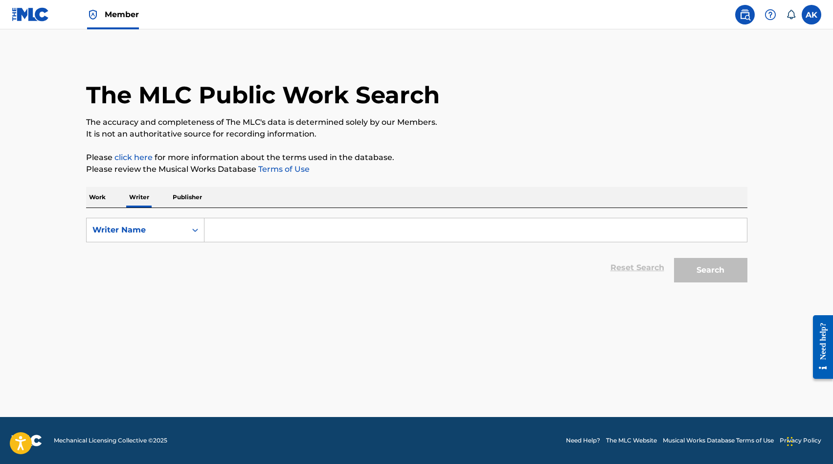
click at [220, 232] on input "Search Form" at bounding box center [476, 229] width 543 height 23
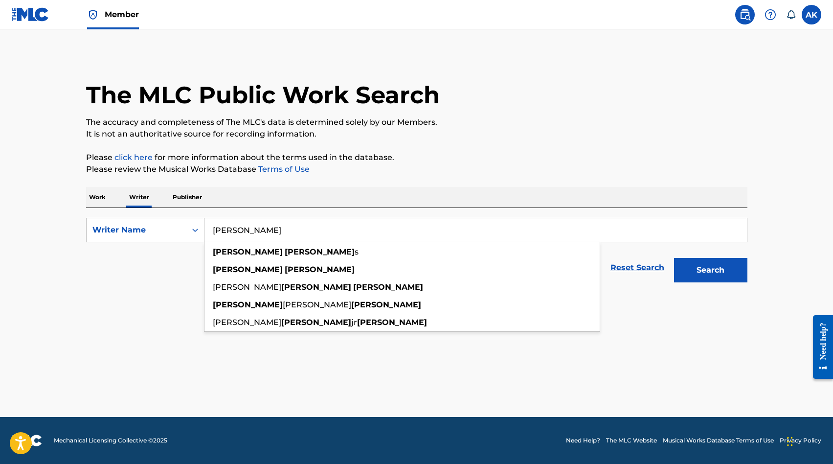
click at [223, 254] on strong "[PERSON_NAME]" at bounding box center [248, 251] width 70 height 9
type input "[PERSON_NAME]"
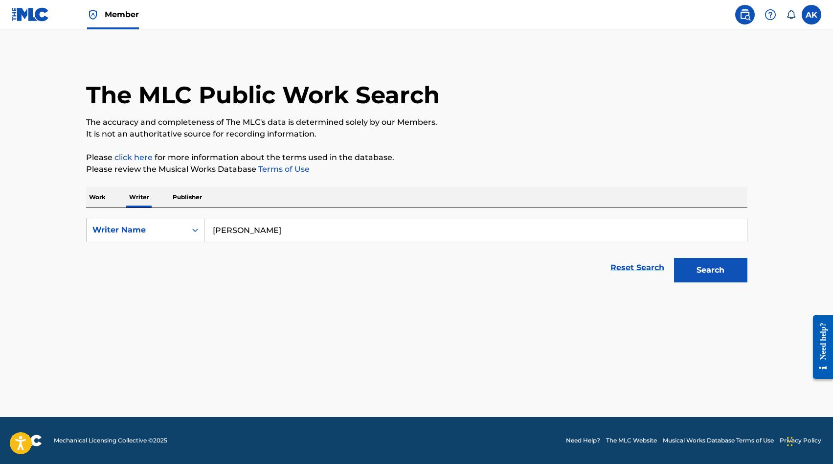
click at [674, 258] on button "Search" at bounding box center [710, 270] width 73 height 24
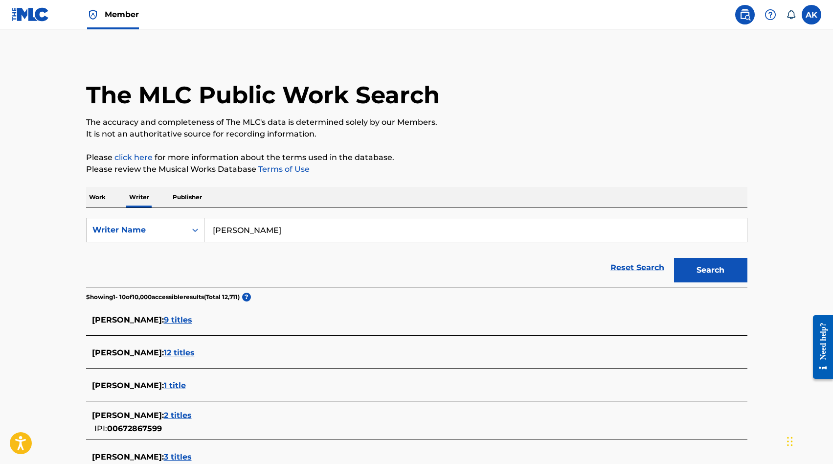
click at [60, 269] on main "The MLC Public Work Search The accuracy and completeness of The MLC's data is d…" at bounding box center [416, 363] width 833 height 668
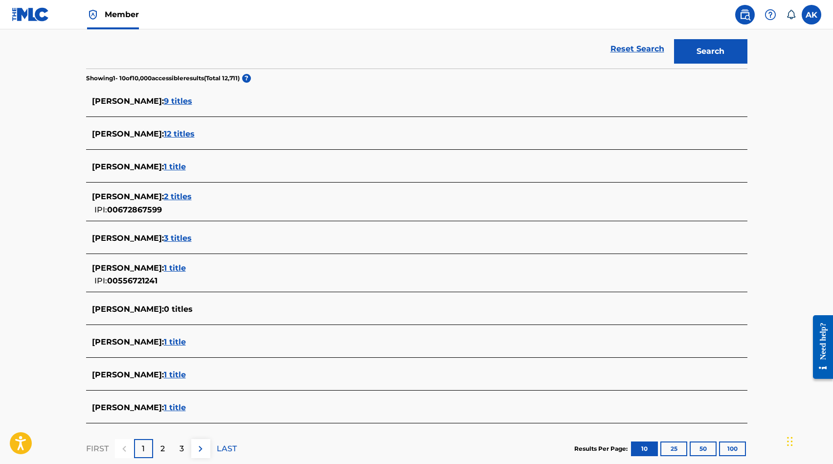
scroll to position [215, 0]
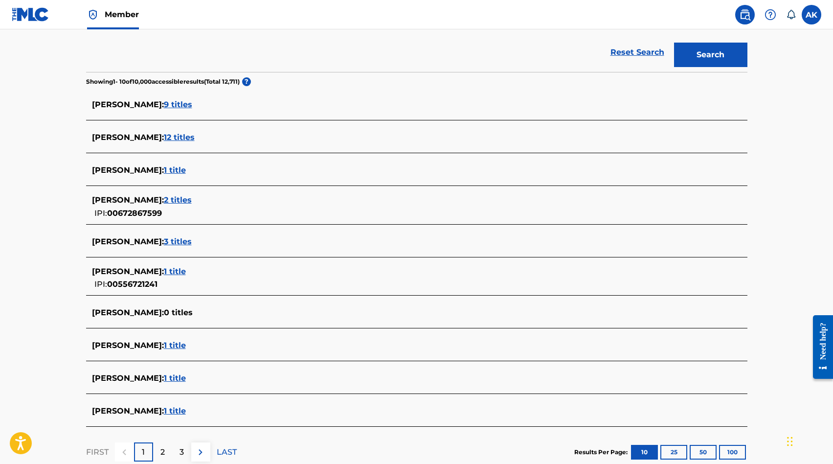
click at [183, 107] on span "9 titles" at bounding box center [178, 104] width 28 height 9
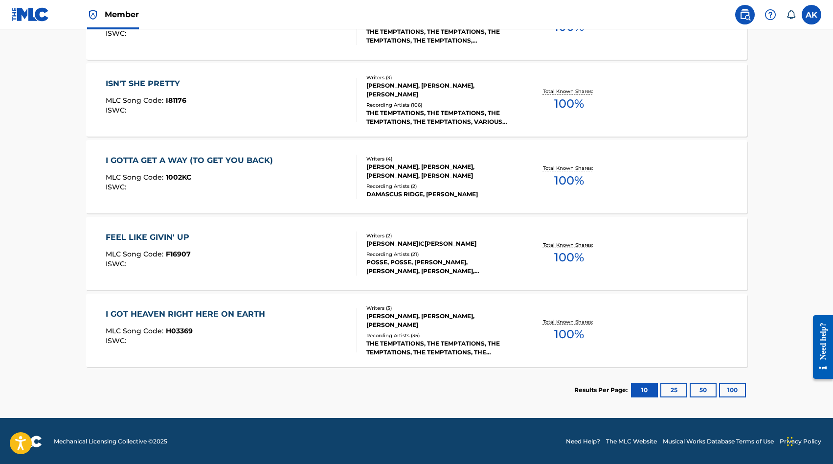
scroll to position [653, 0]
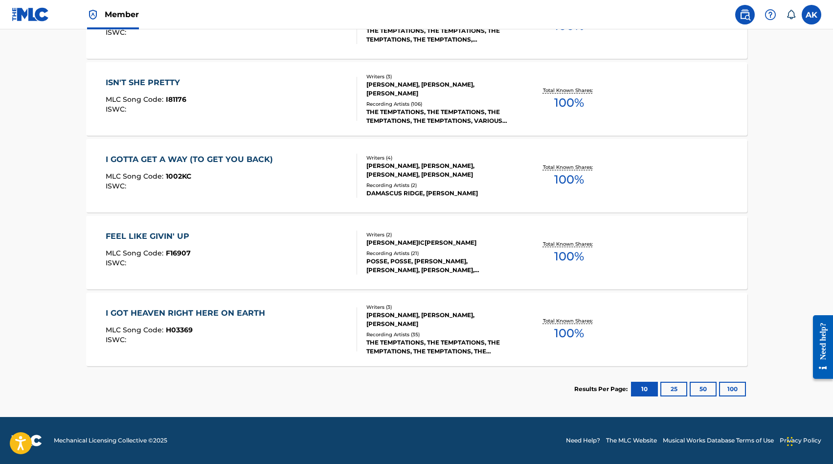
click at [200, 313] on div "I GOT HEAVEN RIGHT HERE ON EARTH" at bounding box center [188, 313] width 164 height 12
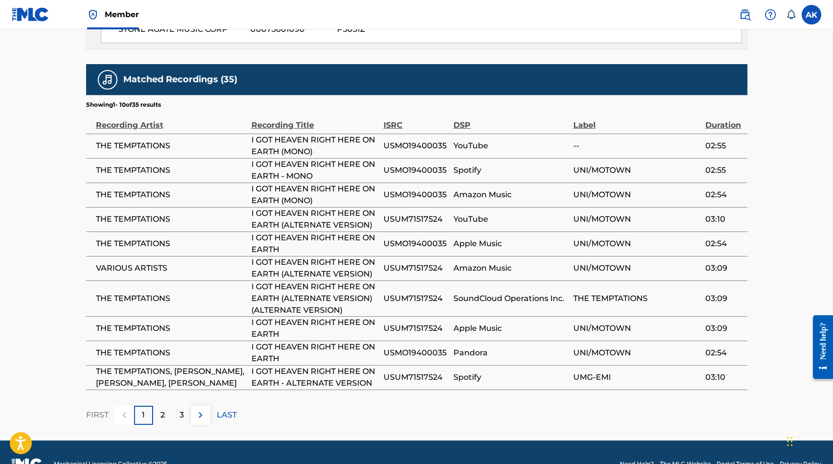
scroll to position [678, 0]
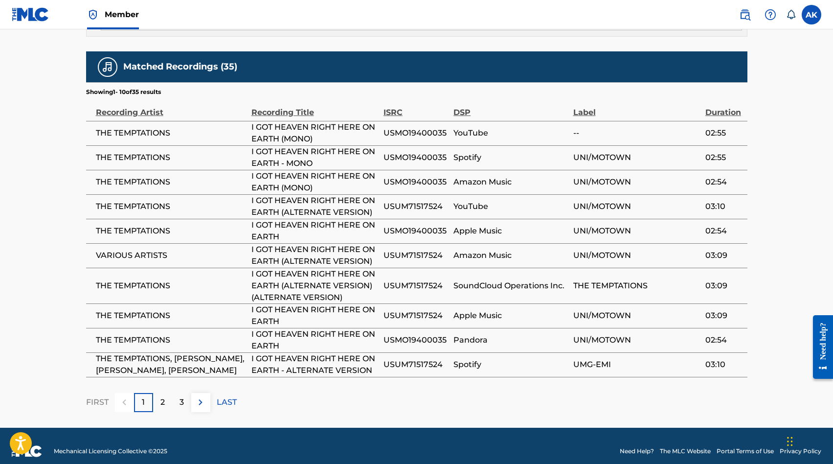
click at [164, 393] on div "2" at bounding box center [162, 402] width 19 height 19
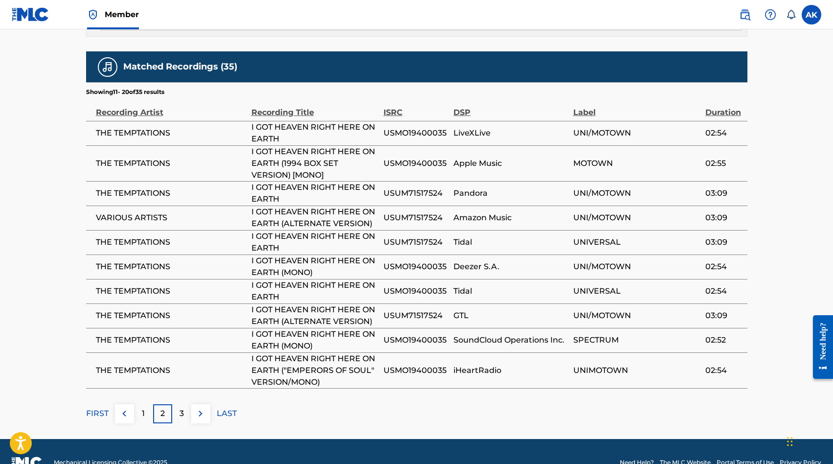
click at [169, 404] on div "2" at bounding box center [162, 413] width 19 height 19
click at [182, 408] on p "3" at bounding box center [182, 414] width 4 height 12
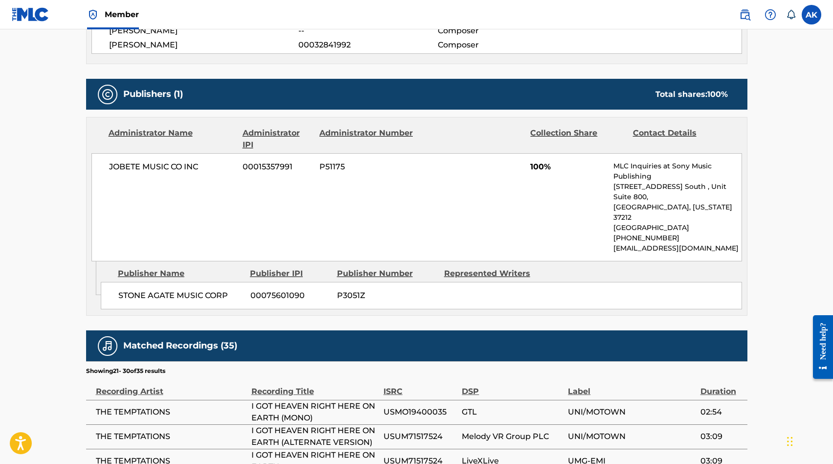
scroll to position [667, 0]
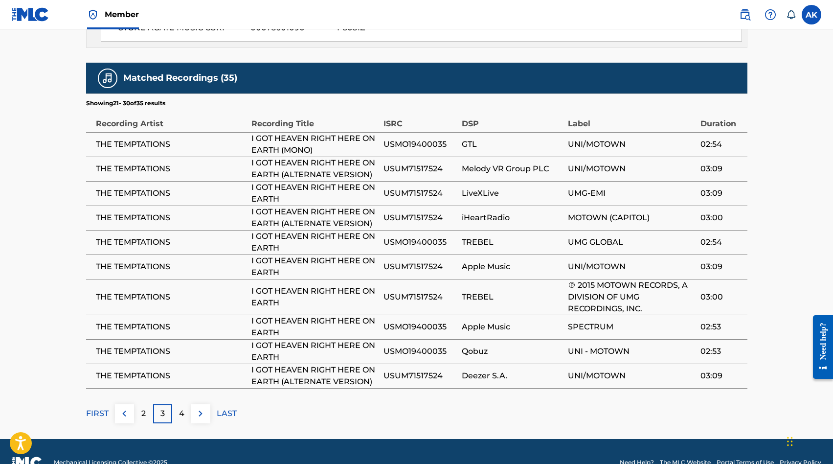
click at [182, 408] on p "4" at bounding box center [181, 414] width 5 height 12
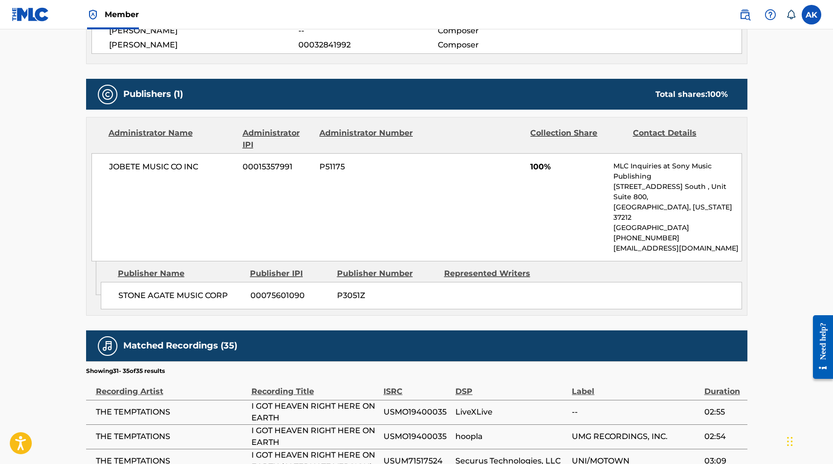
scroll to position [545, 0]
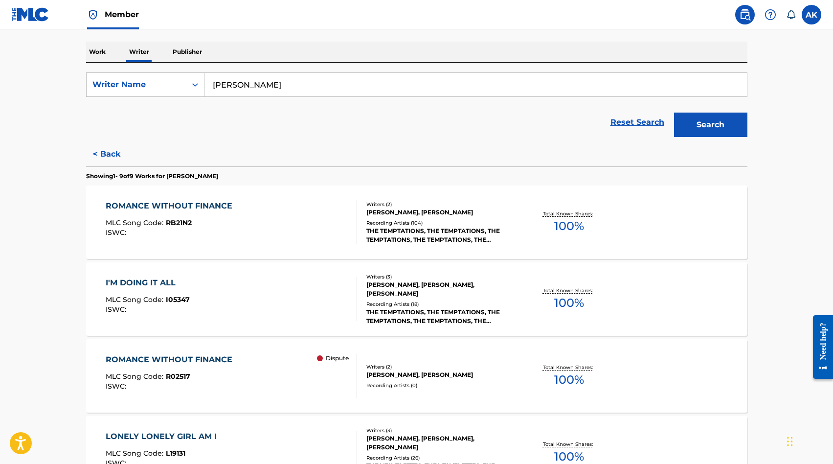
scroll to position [144, 0]
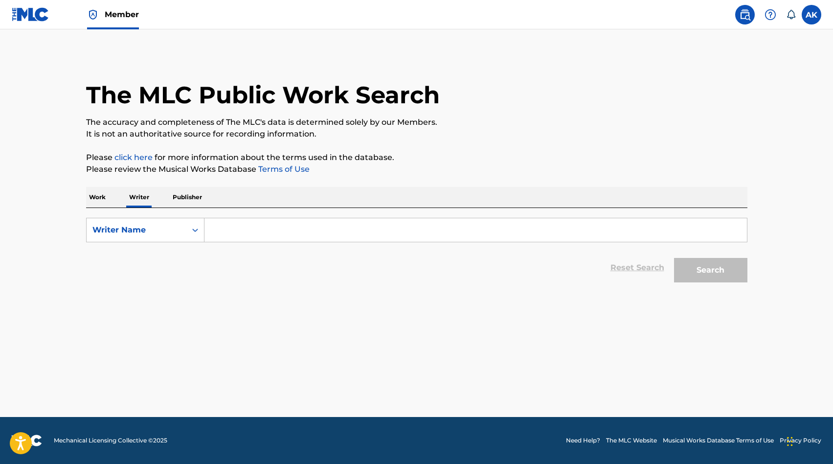
click at [252, 228] on input "Search Form" at bounding box center [476, 229] width 543 height 23
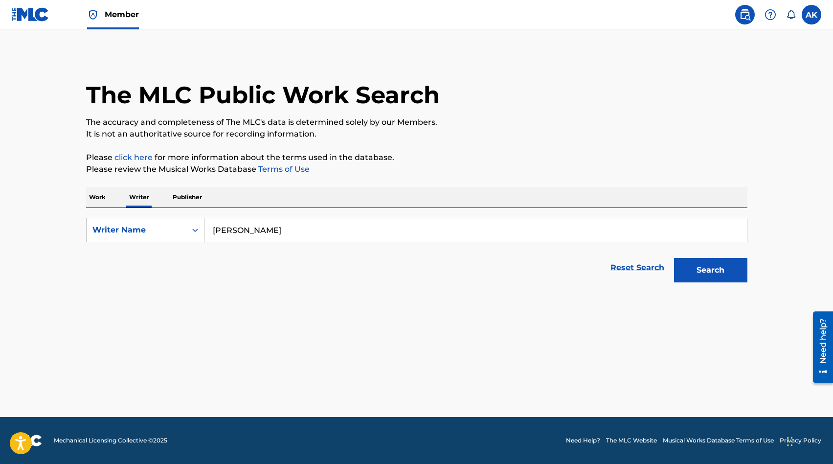
type input "[PERSON_NAME]"
click at [710, 276] on button "Search" at bounding box center [710, 270] width 73 height 24
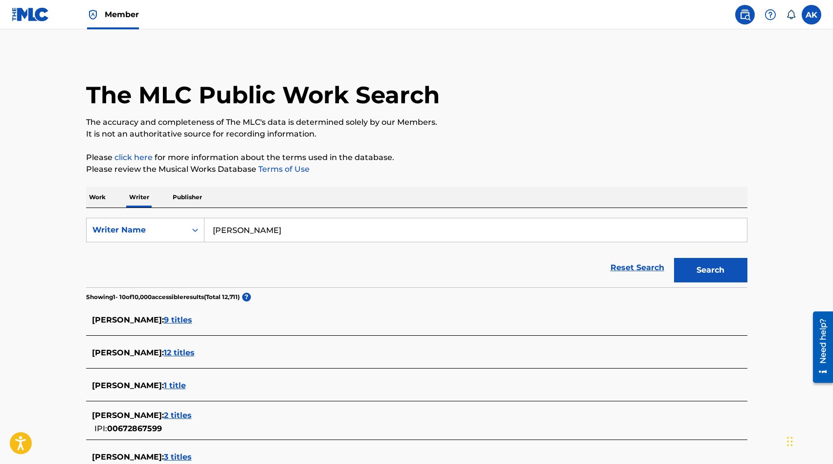
click at [46, 277] on main "The MLC Public Work Search The accuracy and completeness of The MLC's data is d…" at bounding box center [416, 363] width 833 height 668
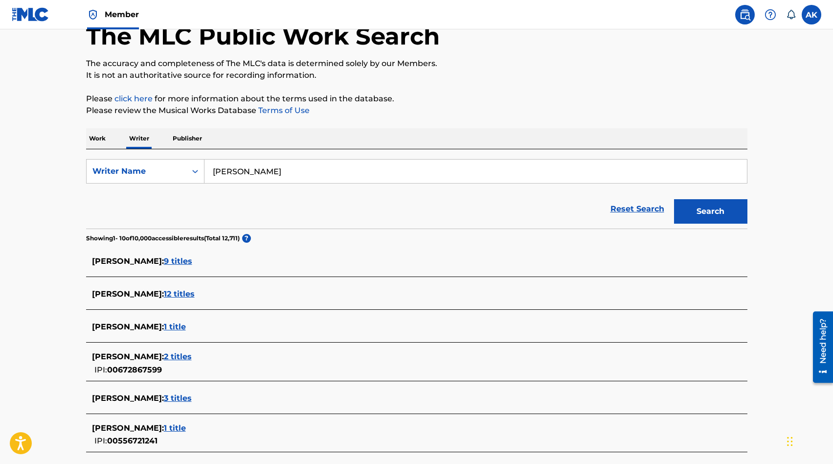
scroll to position [78, 0]
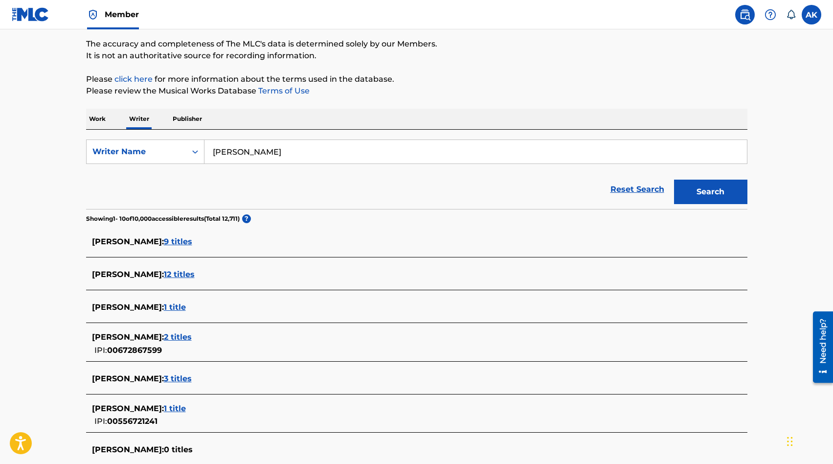
click at [68, 302] on main "The MLC Public Work Search The accuracy and completeness of The MLC's data is d…" at bounding box center [416, 285] width 833 height 668
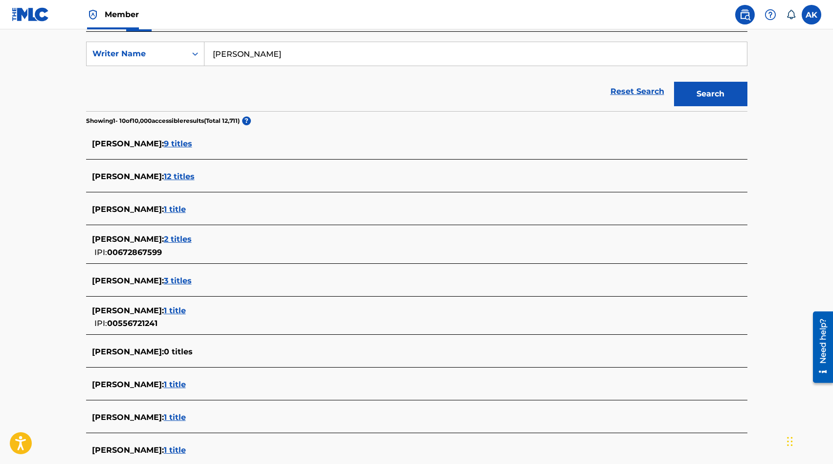
scroll to position [196, 0]
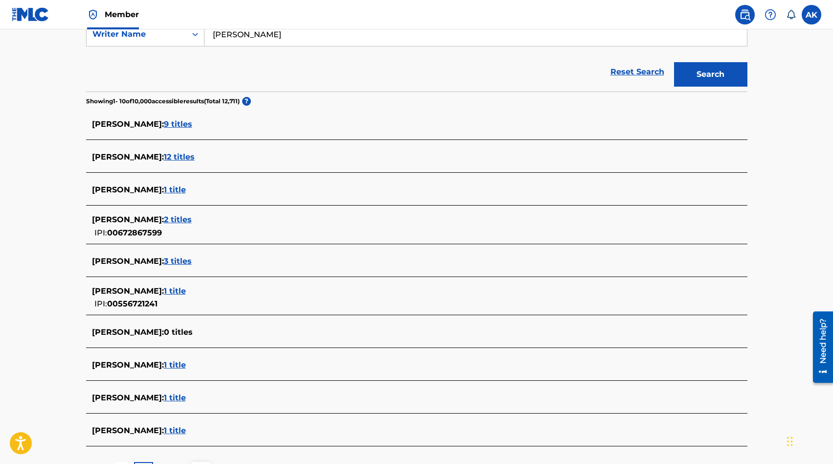
click at [164, 365] on span "1 title" at bounding box center [175, 364] width 22 height 9
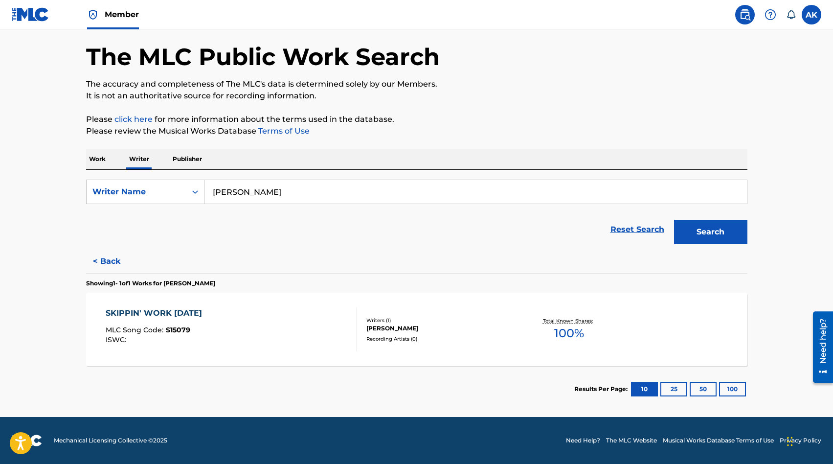
click at [136, 313] on div "SKIPPIN' WORK TODAY" at bounding box center [156, 313] width 101 height 12
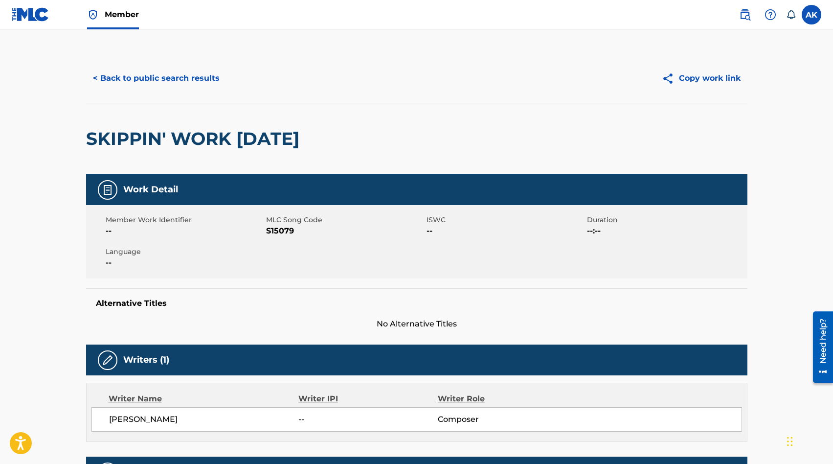
drag, startPoint x: 0, startPoint y: 0, endPoint x: 30, endPoint y: 143, distance: 146.0
click at [30, 143] on main "< Back to public search results Copy work link SKIPPIN' WORK TODAY Work Detail …" at bounding box center [416, 379] width 833 height 700
click at [117, 76] on button "< Back to public search results" at bounding box center [156, 78] width 140 height 24
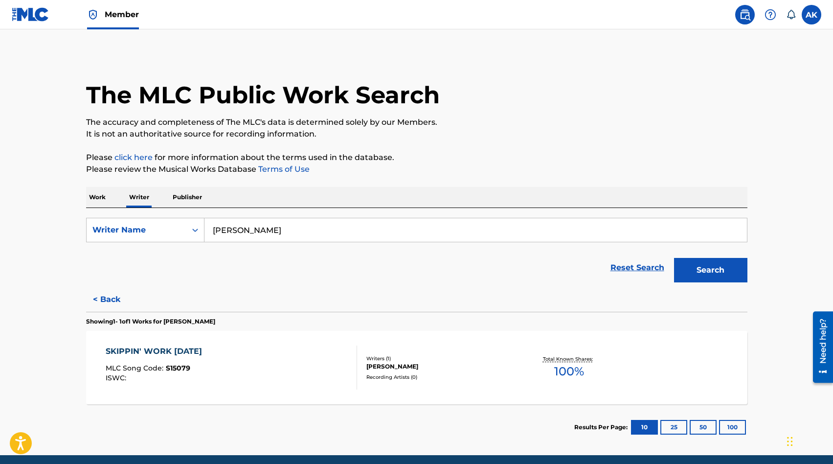
drag, startPoint x: 30, startPoint y: 143, endPoint x: 33, endPoint y: 66, distance: 77.4
click at [33, 66] on main "The MLC Public Work Search The accuracy and completeness of The MLC's data is d…" at bounding box center [416, 242] width 833 height 426
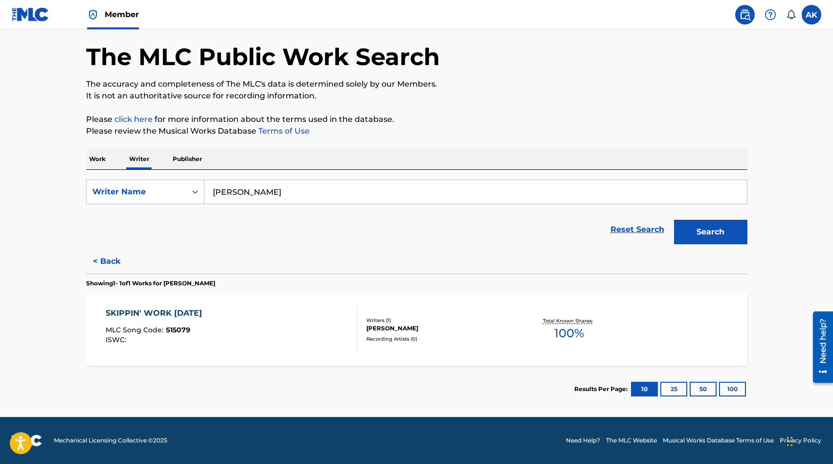
scroll to position [19, 0]
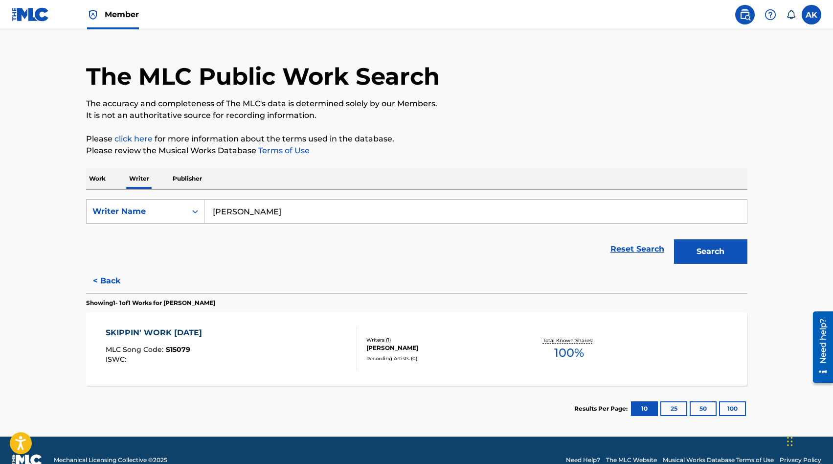
click at [104, 281] on button "< Back" at bounding box center [115, 281] width 59 height 24
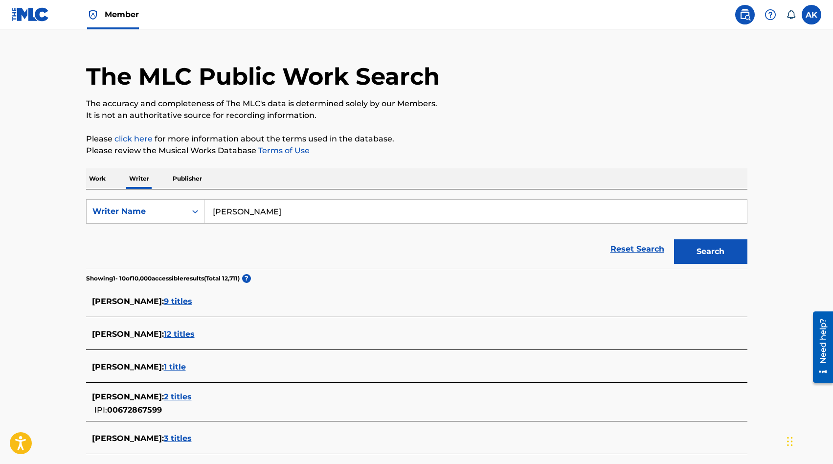
click at [60, 267] on main "The MLC Public Work Search The accuracy and completeness of The MLC's data is d…" at bounding box center [416, 345] width 833 height 668
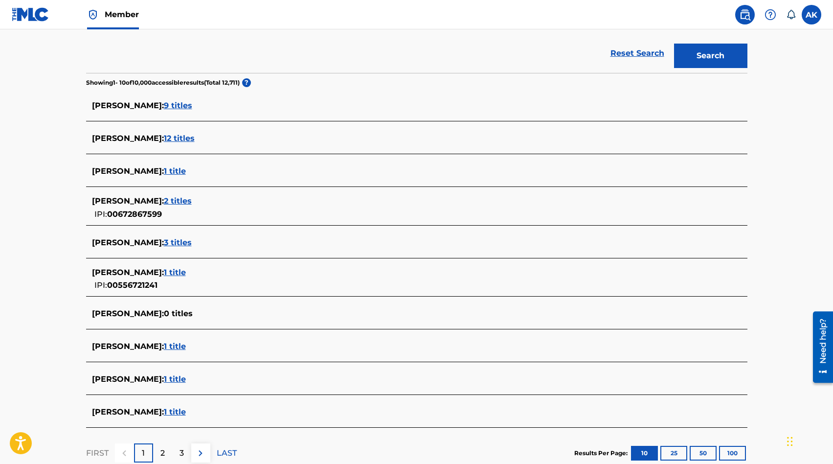
scroll to position [234, 0]
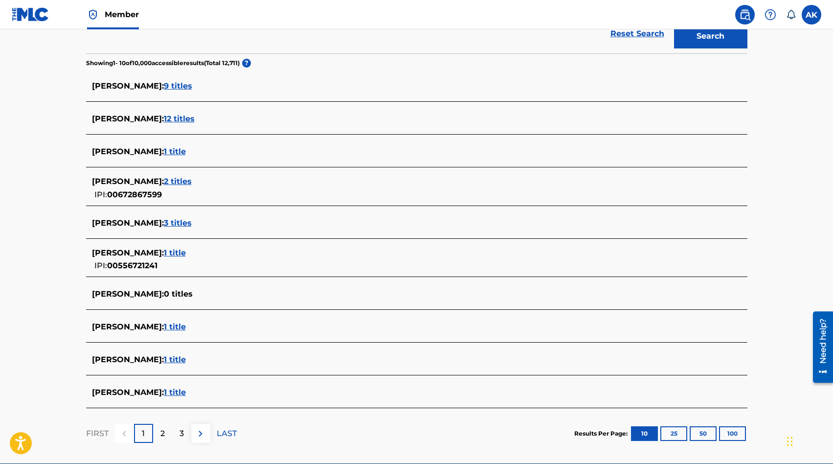
click at [186, 361] on span "1 title" at bounding box center [175, 359] width 22 height 9
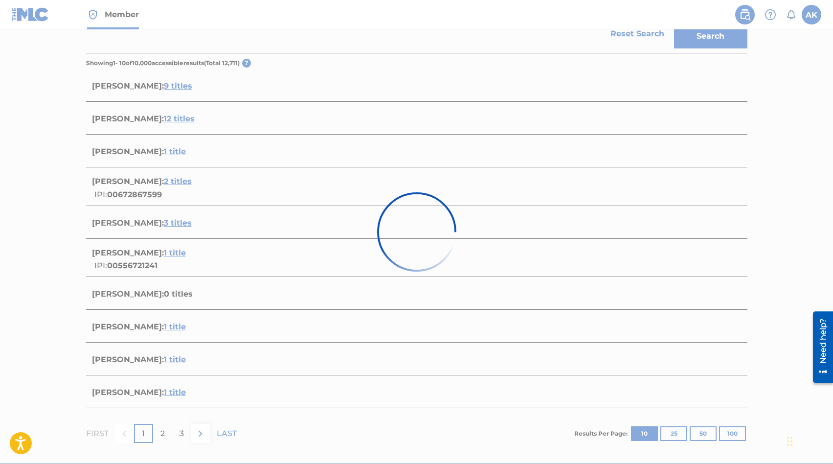
scroll to position [38, 0]
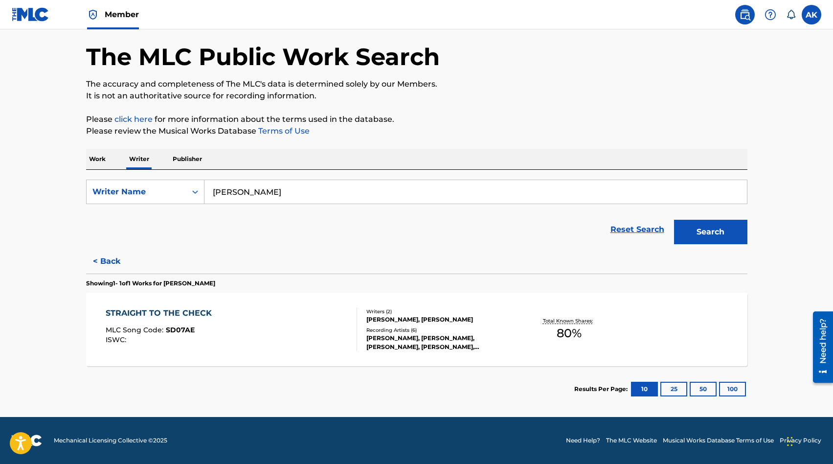
drag, startPoint x: 33, startPoint y: 66, endPoint x: 157, endPoint y: 309, distance: 272.7
click at [157, 309] on div "STRAIGHT TO THE CHECK" at bounding box center [161, 313] width 111 height 12
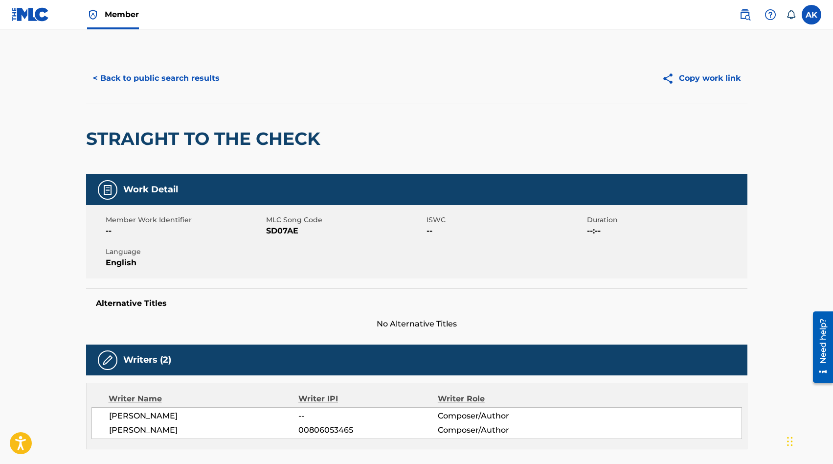
click at [53, 243] on main "< Back to public search results Copy work link STRAIGHT TO THE CHECK Work Detai…" at bounding box center [416, 449] width 833 height 841
click at [134, 76] on button "< Back to public search results" at bounding box center [156, 78] width 140 height 24
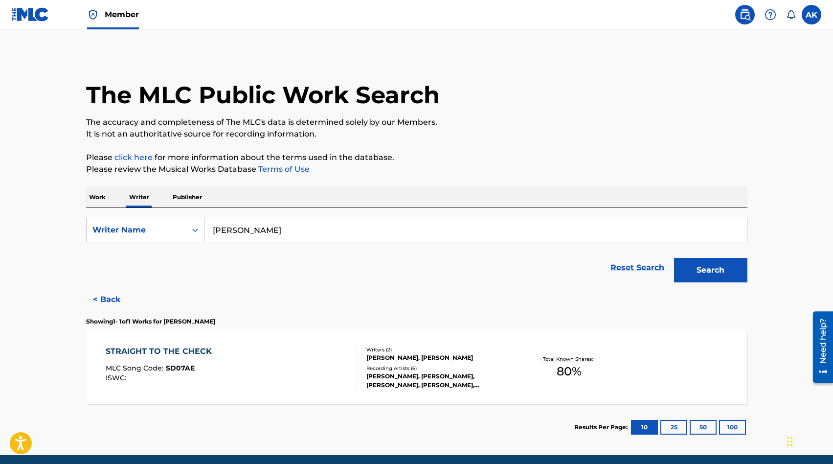
click at [105, 296] on button "< Back" at bounding box center [115, 299] width 59 height 24
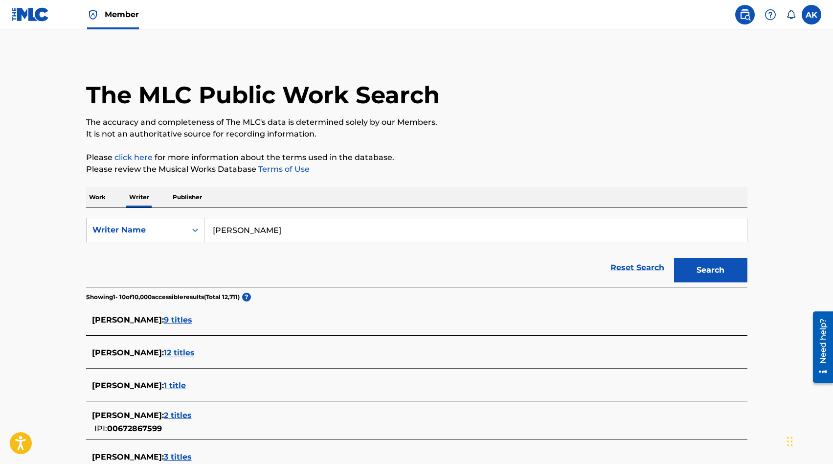
click at [61, 297] on main "The MLC Public Work Search The accuracy and completeness of The MLC's data is d…" at bounding box center [416, 363] width 833 height 668
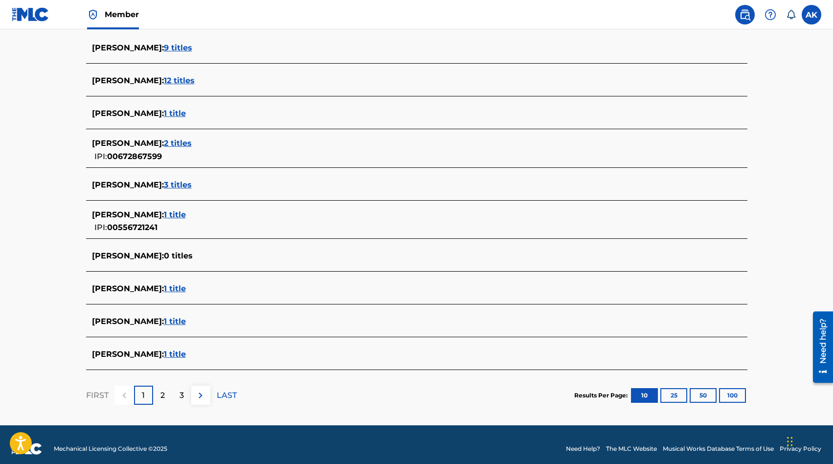
scroll to position [274, 0]
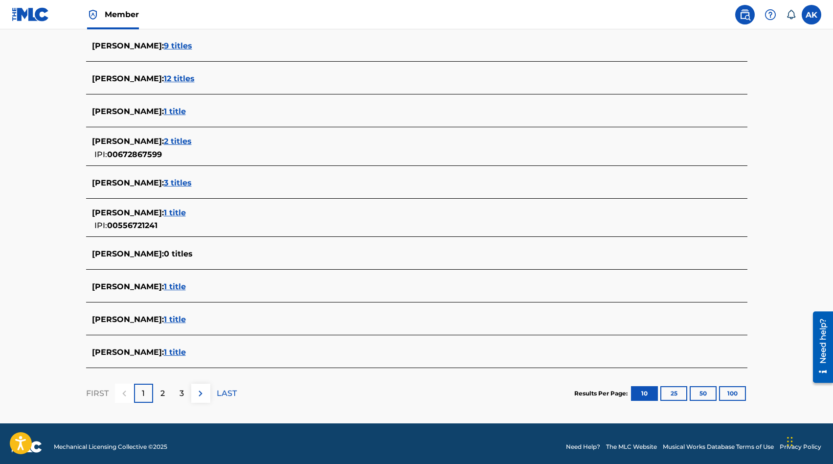
click at [186, 351] on span "1 title" at bounding box center [175, 351] width 22 height 9
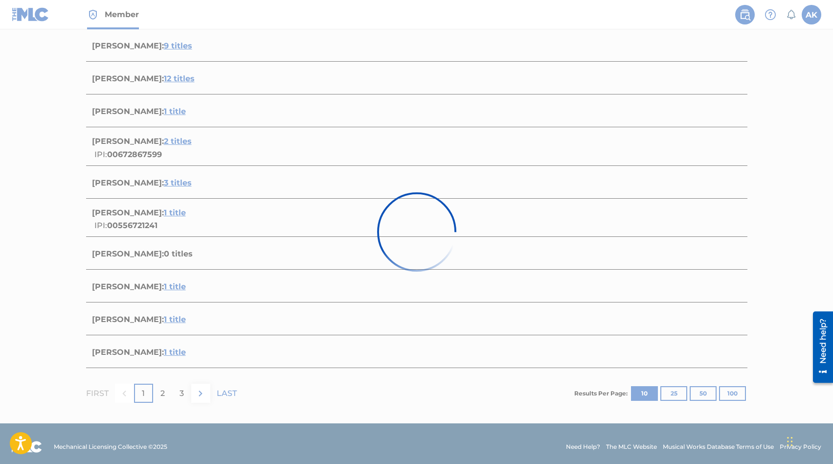
scroll to position [38, 0]
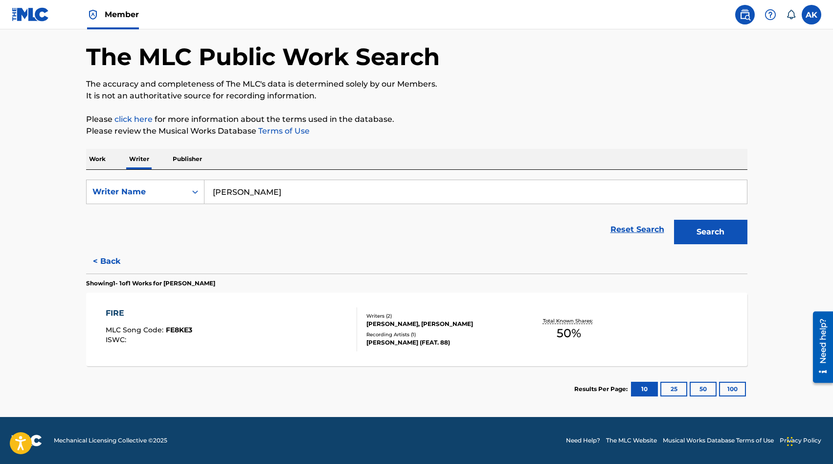
click at [116, 310] on div "FIRE" at bounding box center [149, 313] width 87 height 12
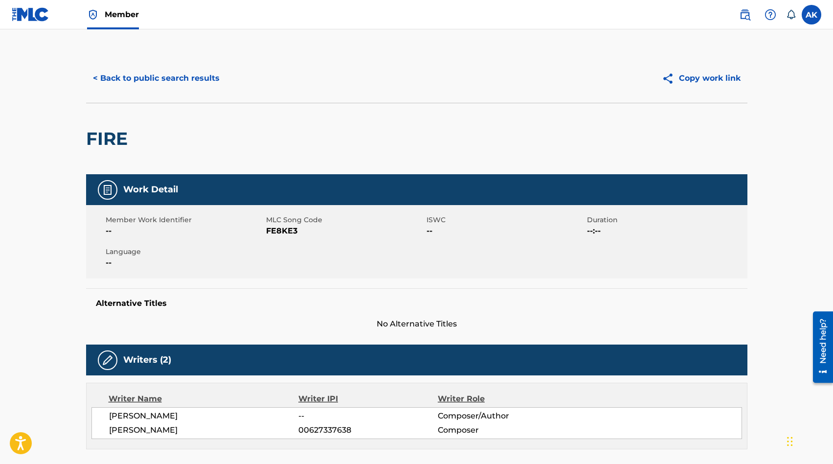
click at [51, 306] on main "< Back to public search results Copy work link FIRE Work Detail Member Work Ide…" at bounding box center [416, 395] width 833 height 732
click at [145, 76] on button "< Back to public search results" at bounding box center [156, 78] width 140 height 24
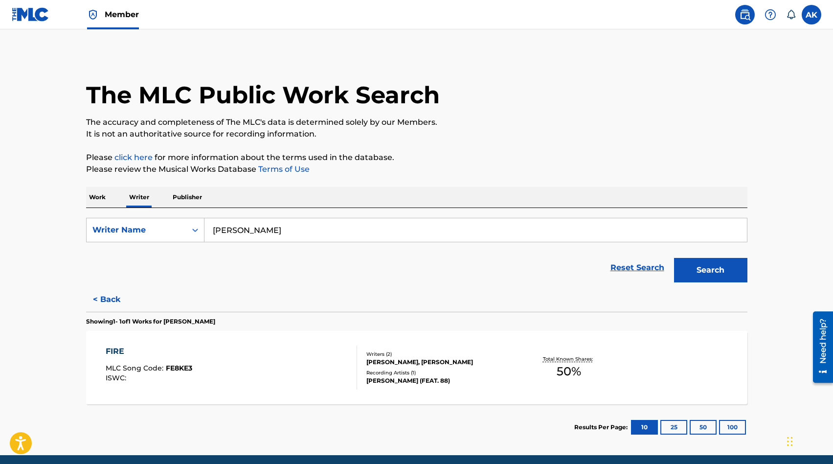
click at [98, 296] on button "< Back" at bounding box center [115, 299] width 59 height 24
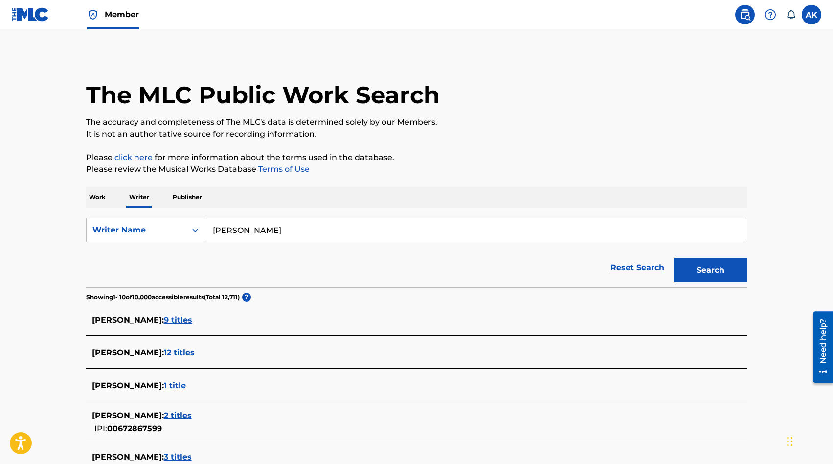
click at [38, 295] on main "The MLC Public Work Search The accuracy and completeness of The MLC's data is d…" at bounding box center [416, 363] width 833 height 668
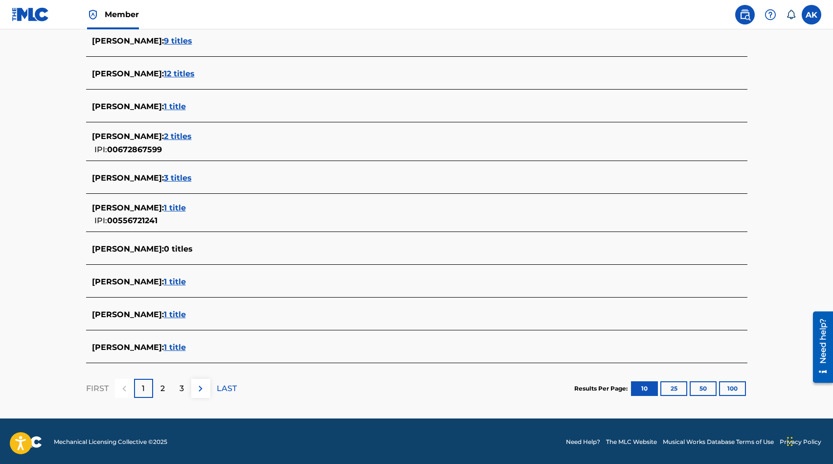
scroll to position [280, 0]
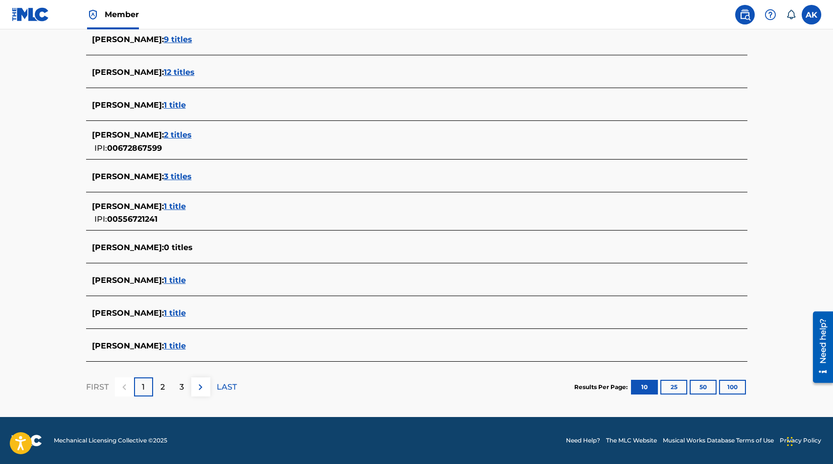
click at [163, 385] on p "2" at bounding box center [162, 387] width 4 height 12
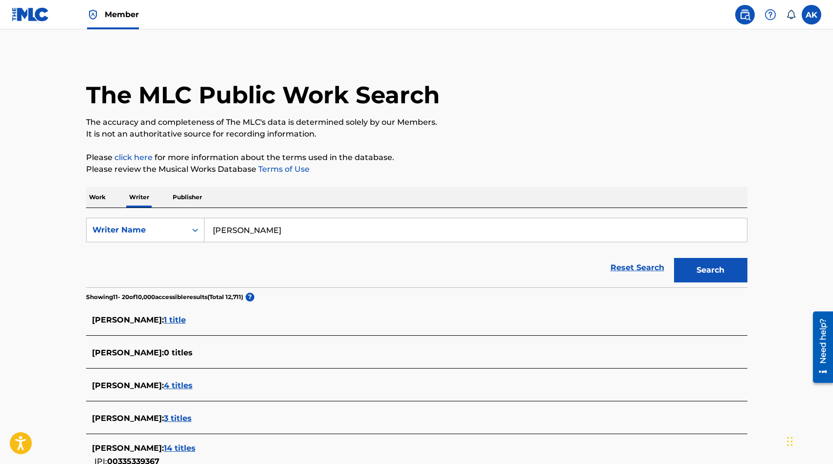
click at [72, 246] on main "The MLC Public Work Search The accuracy and completeness of The MLC's data is d…" at bounding box center [416, 363] width 833 height 668
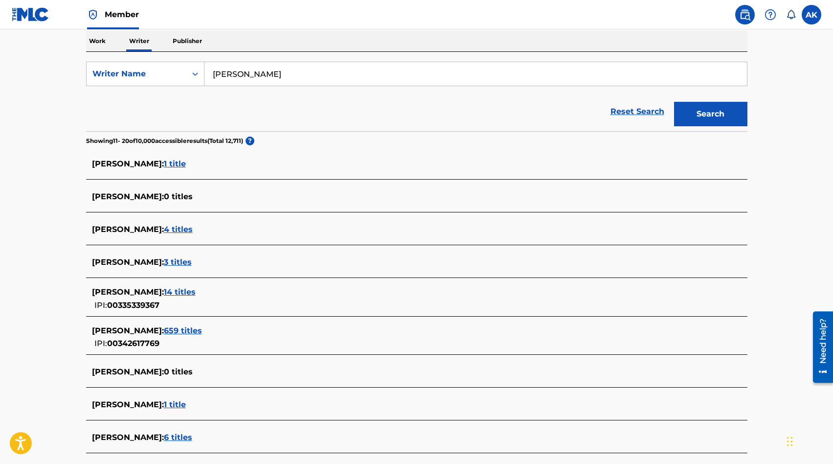
scroll to position [157, 0]
click at [164, 260] on span "3 titles" at bounding box center [178, 261] width 28 height 9
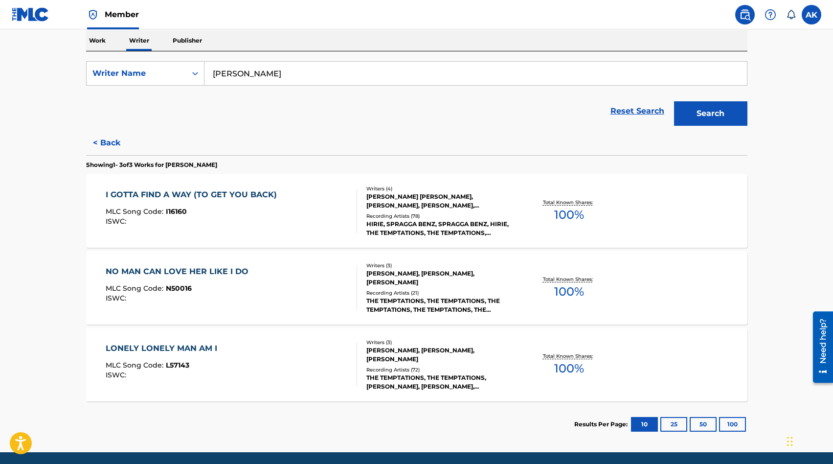
drag, startPoint x: 157, startPoint y: 309, endPoint x: 46, endPoint y: 167, distance: 179.2
click at [46, 167] on main "The MLC Public Work Search The accuracy and completeness of The MLC's data is d…" at bounding box center [416, 162] width 833 height 579
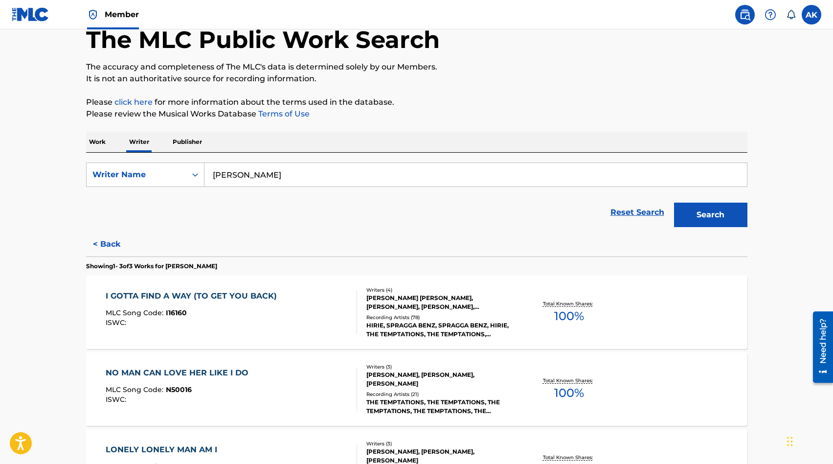
scroll to position [55, 0]
click at [44, 210] on main "The MLC Public Work Search The accuracy and completeness of The MLC's data is d…" at bounding box center [416, 264] width 833 height 579
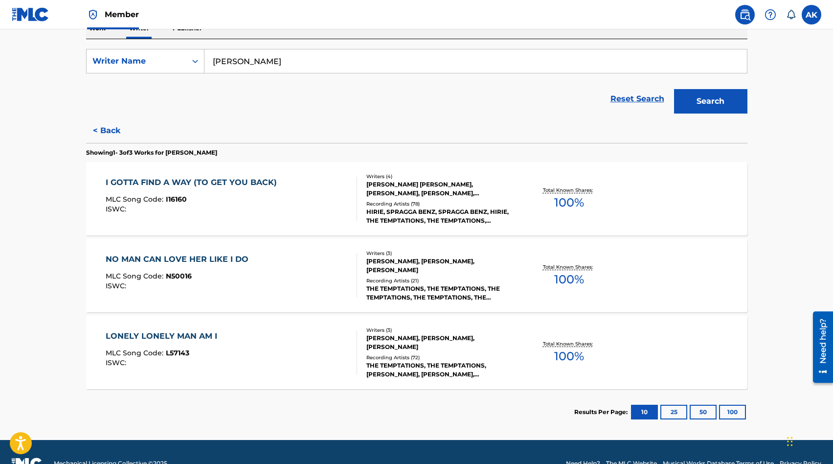
scroll to position [192, 0]
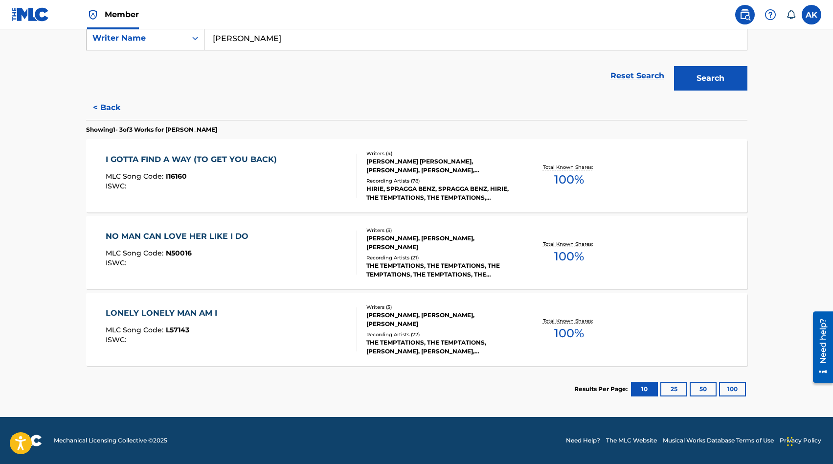
click at [106, 105] on button "< Back" at bounding box center [115, 107] width 59 height 24
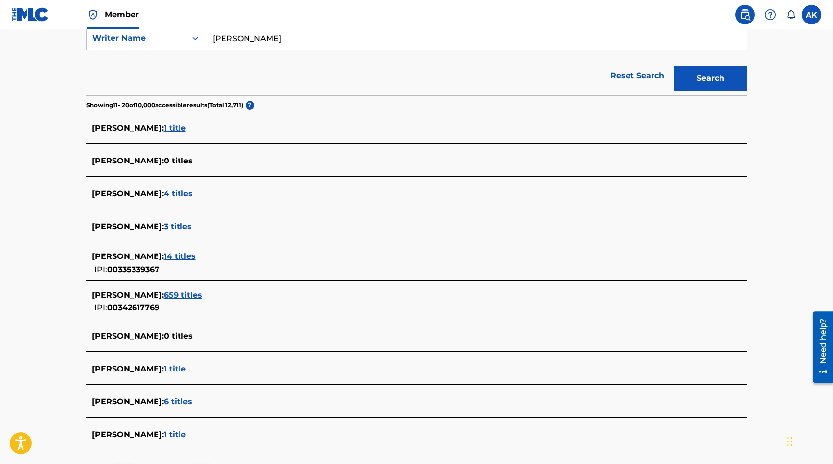
drag, startPoint x: 46, startPoint y: 167, endPoint x: 63, endPoint y: 310, distance: 143.4
click at [63, 310] on main "The MLC Public Work Search The accuracy and completeness of The MLC's data is d…" at bounding box center [416, 172] width 833 height 668
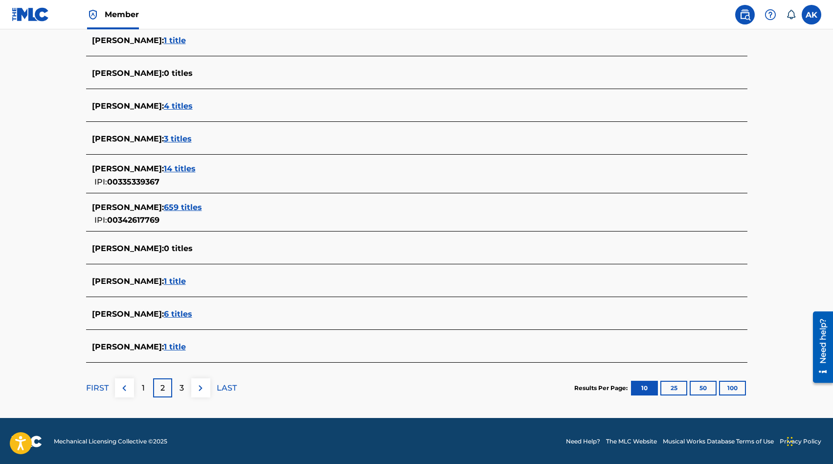
scroll to position [280, 0]
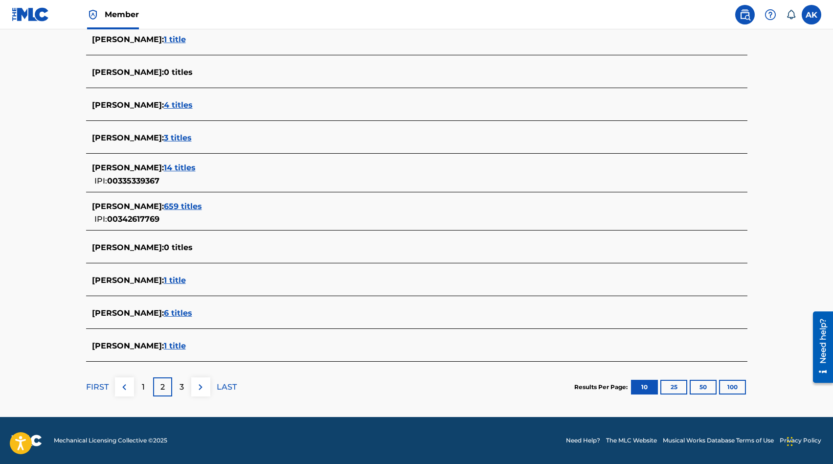
click at [179, 387] on div "3" at bounding box center [181, 386] width 19 height 19
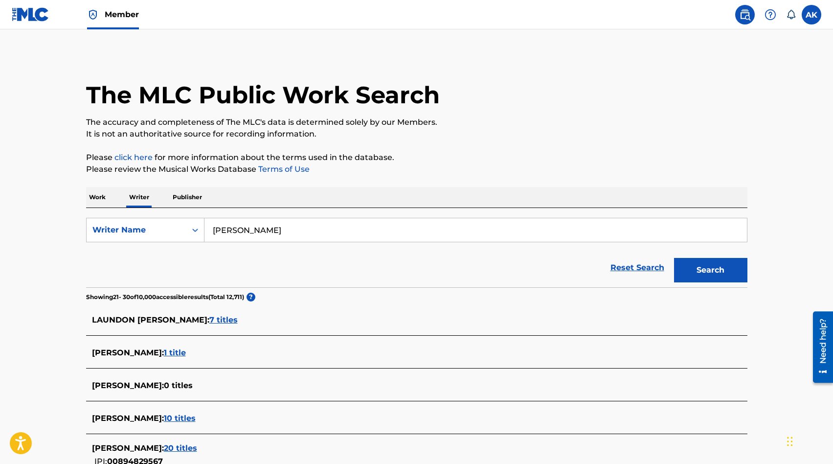
click at [55, 234] on main "The MLC Public Work Search The accuracy and completeness of The MLC's data is d…" at bounding box center [416, 366] width 833 height 674
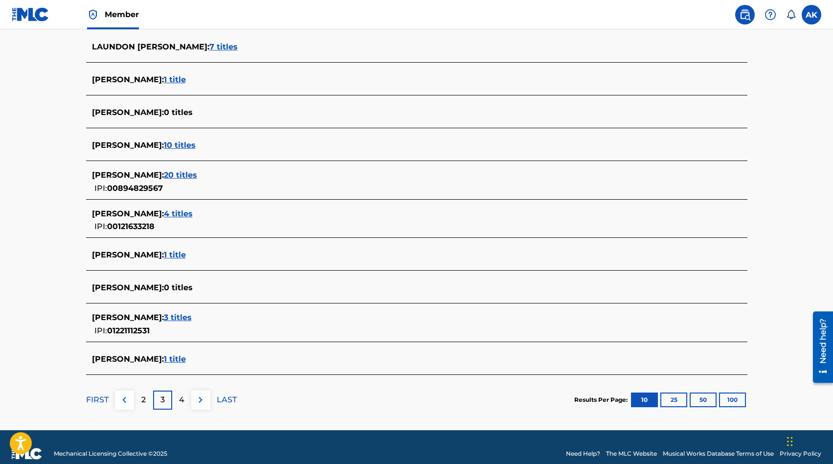
scroll to position [274, 0]
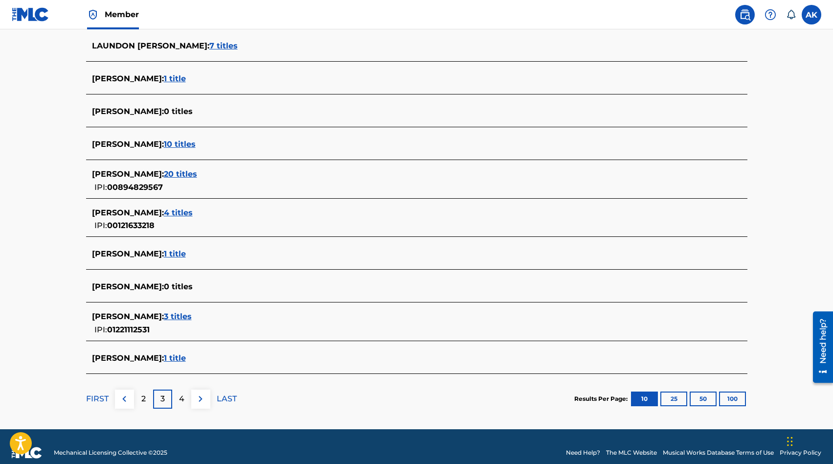
click at [174, 210] on span "4 titles" at bounding box center [178, 212] width 29 height 9
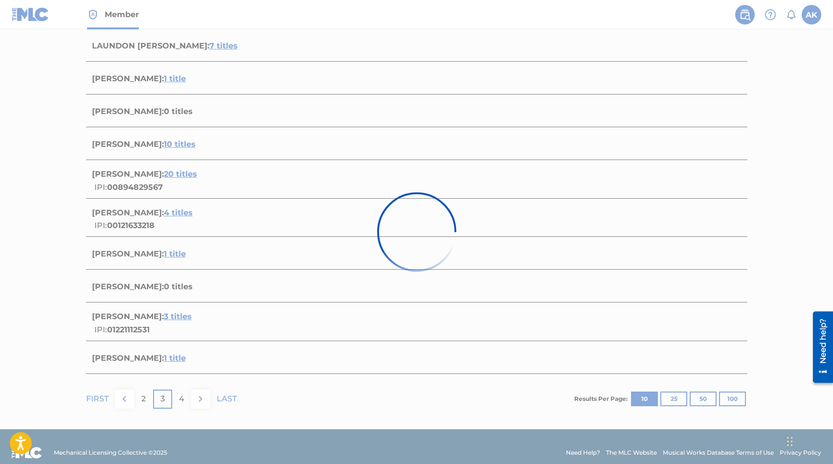
scroll to position [269, 0]
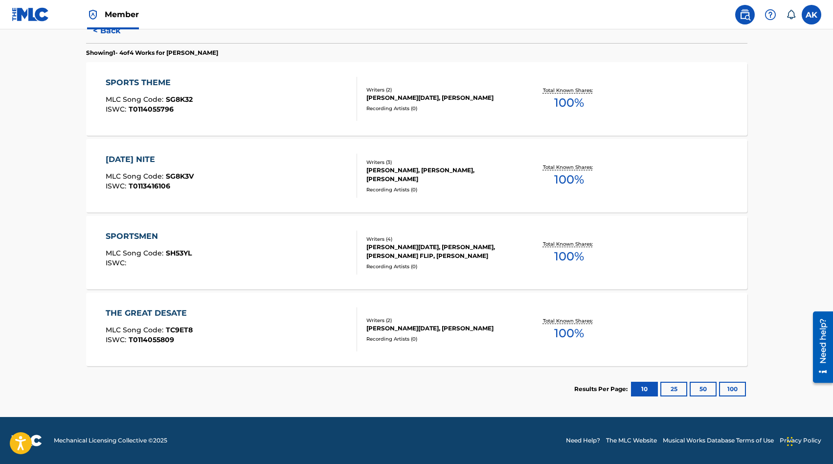
click at [103, 32] on button "< Back" at bounding box center [115, 31] width 59 height 24
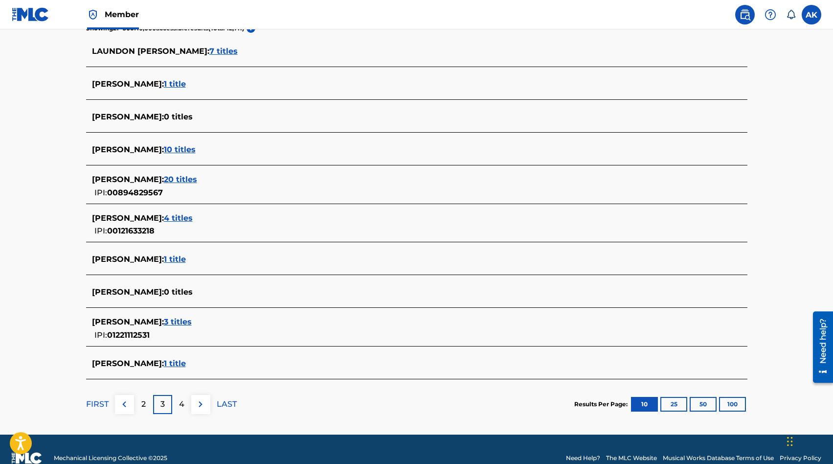
drag, startPoint x: 63, startPoint y: 310, endPoint x: 60, endPoint y: 164, distance: 145.4
click at [60, 164] on main "The MLC Public Work Search The accuracy and completeness of The MLC's data is d…" at bounding box center [416, 98] width 833 height 674
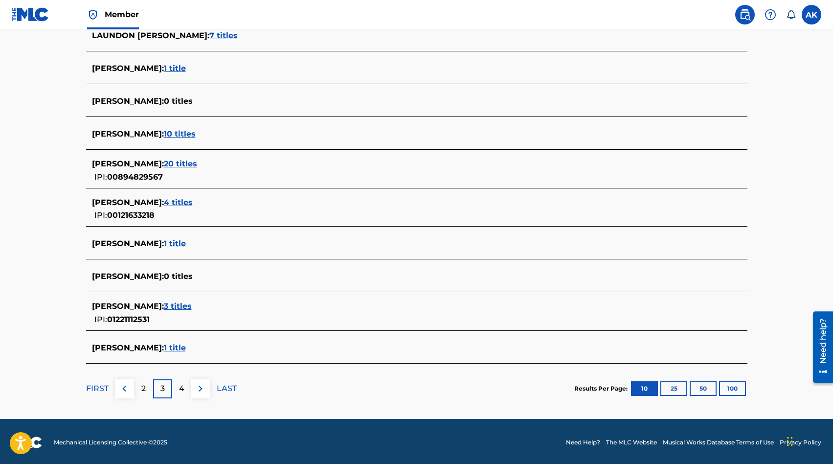
scroll to position [286, 0]
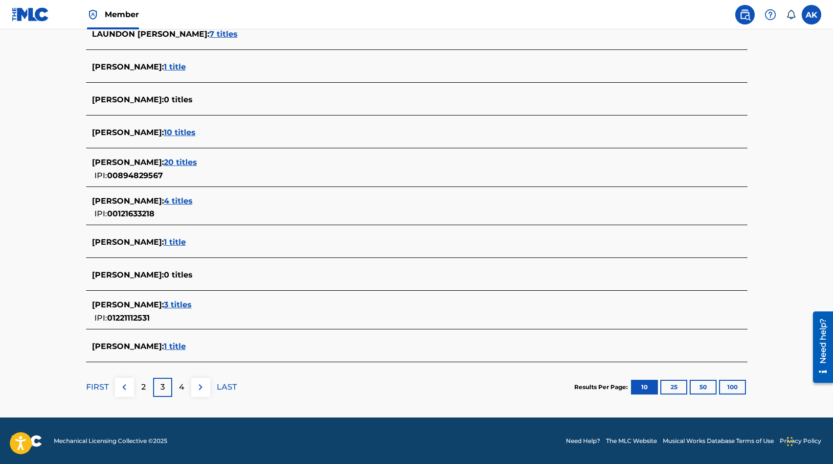
click at [183, 388] on p "4" at bounding box center [181, 387] width 5 height 12
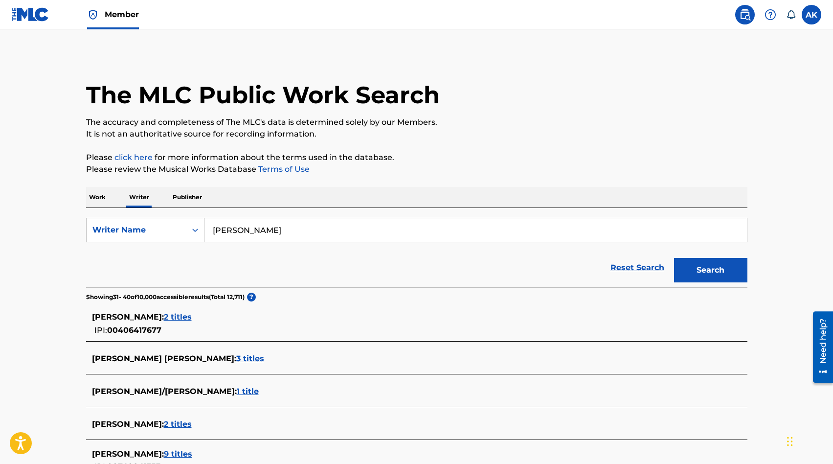
click at [58, 188] on main "The MLC Public Work Search The accuracy and completeness of The MLC's data is d…" at bounding box center [416, 371] width 833 height 685
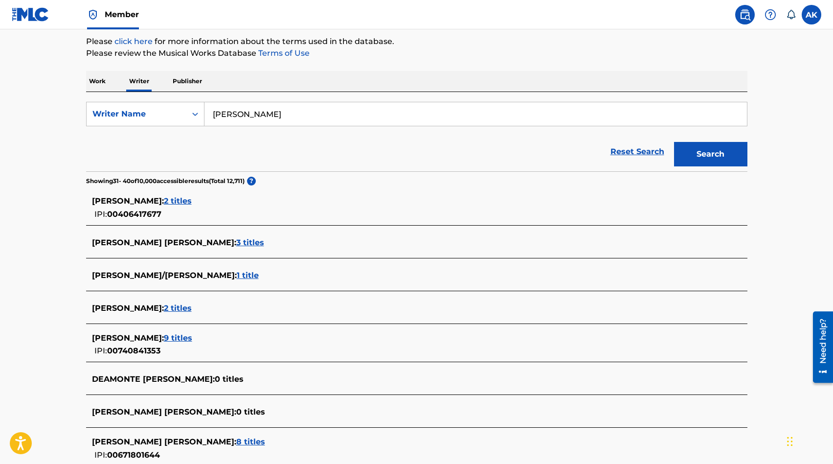
scroll to position [117, 0]
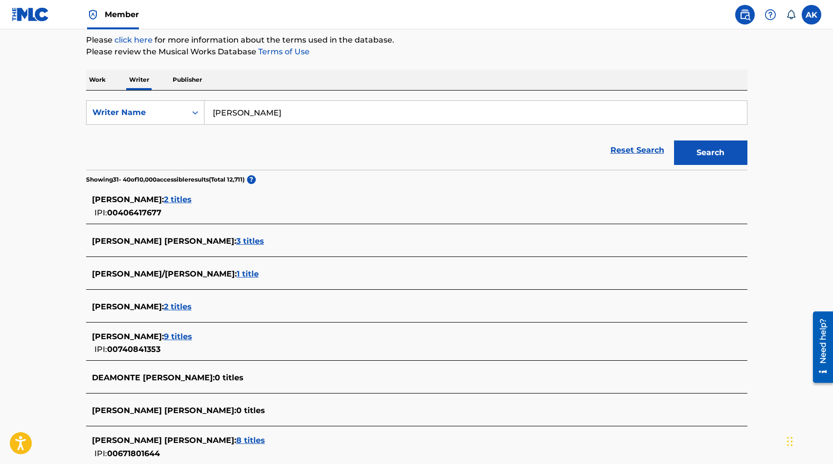
click at [236, 244] on span "3 titles" at bounding box center [250, 240] width 28 height 9
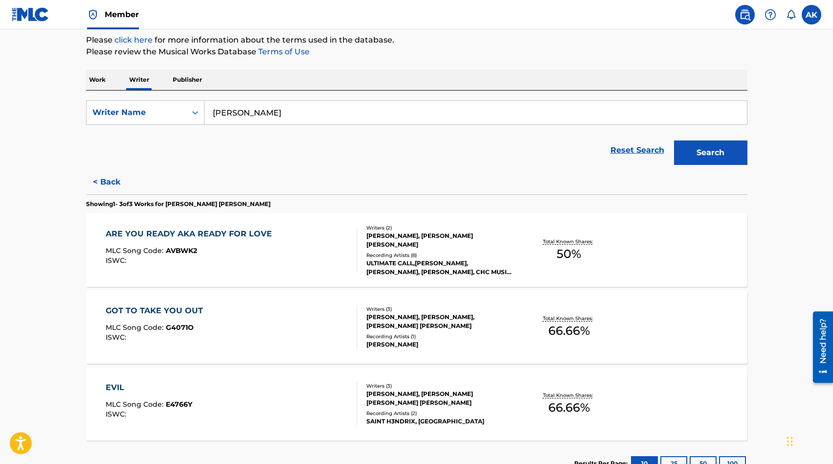
drag, startPoint x: 60, startPoint y: 164, endPoint x: 199, endPoint y: 231, distance: 153.6
click at [199, 231] on div "ARE YOU READY AKA READY FOR LOVE" at bounding box center [191, 234] width 171 height 12
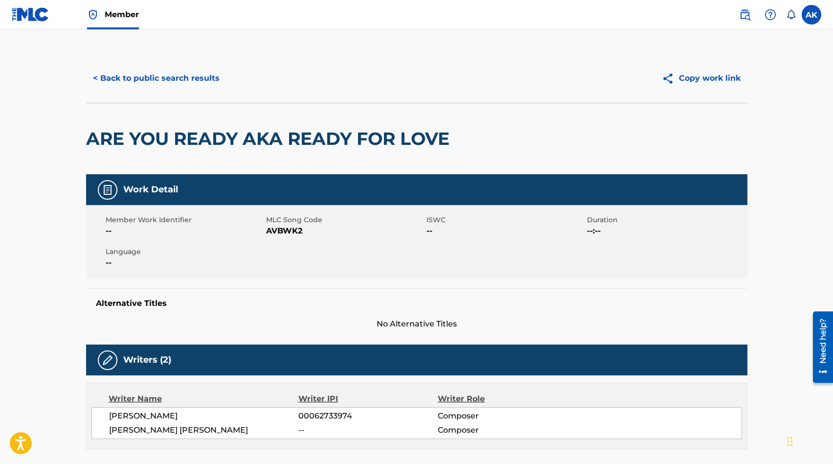
click at [61, 292] on main "< Back to public search results Copy work link ARE YOU READY AKA READY FOR LOVE…" at bounding box center [416, 448] width 833 height 839
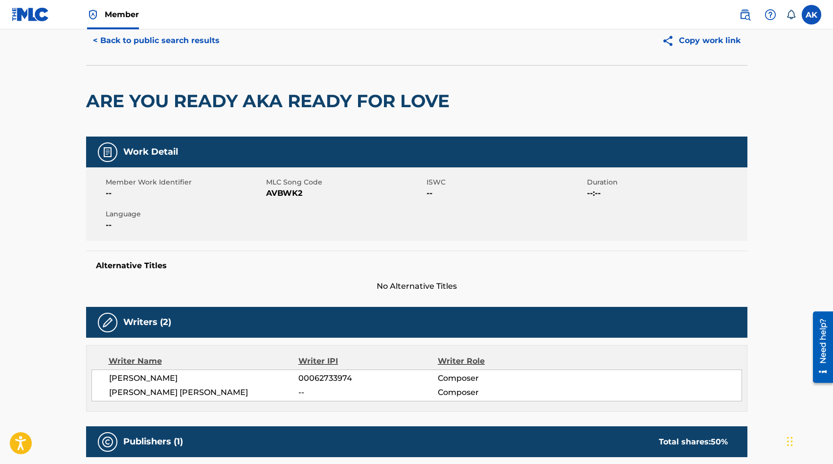
scroll to position [19, 0]
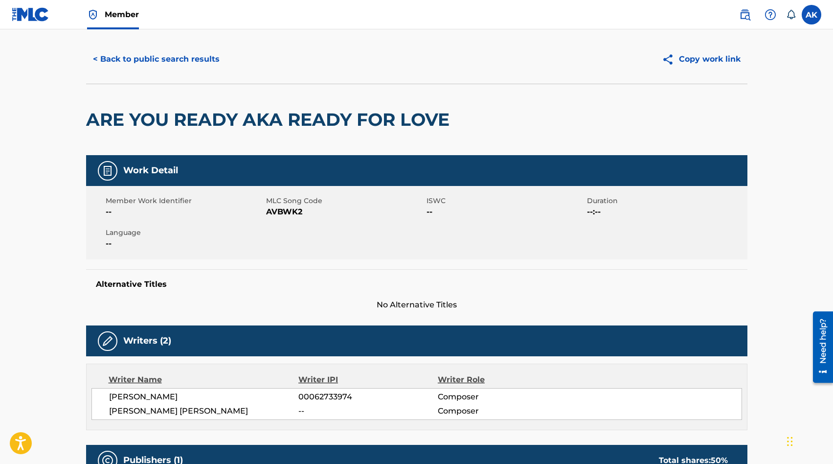
click at [119, 56] on button "< Back to public search results" at bounding box center [156, 59] width 140 height 24
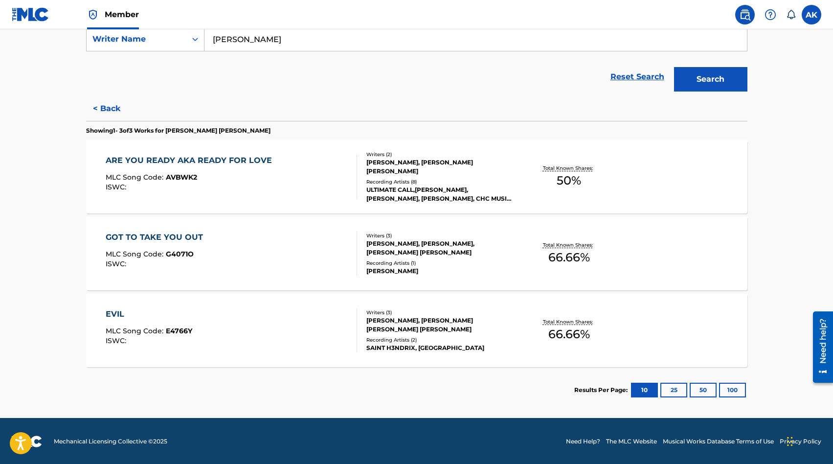
scroll to position [192, 0]
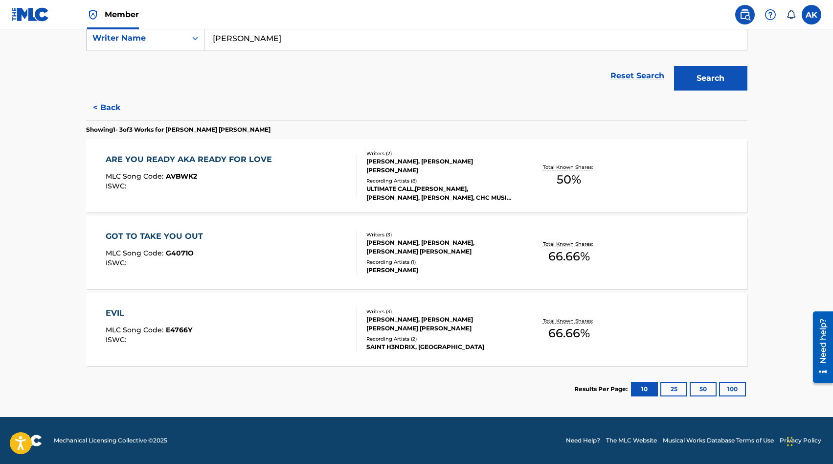
click at [111, 313] on div "EVIL" at bounding box center [149, 313] width 87 height 12
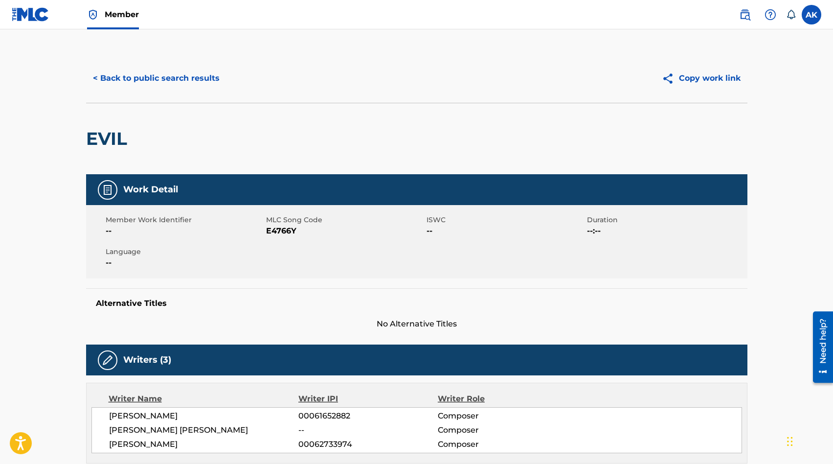
click at [136, 79] on button "< Back to public search results" at bounding box center [156, 78] width 140 height 24
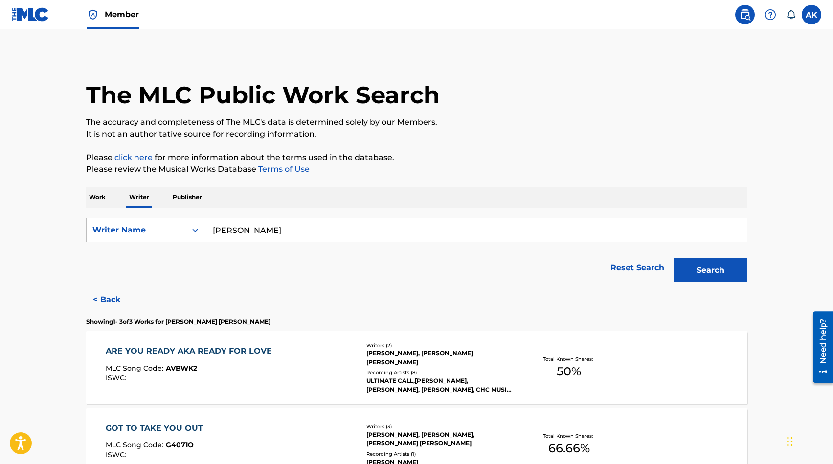
drag, startPoint x: 617, startPoint y: 300, endPoint x: 36, endPoint y: 256, distance: 582.0
click at [36, 256] on main "The MLC Public Work Search The accuracy and completeness of The MLC's data is d…" at bounding box center [416, 318] width 833 height 579
click at [104, 302] on button "< Back" at bounding box center [115, 299] width 59 height 24
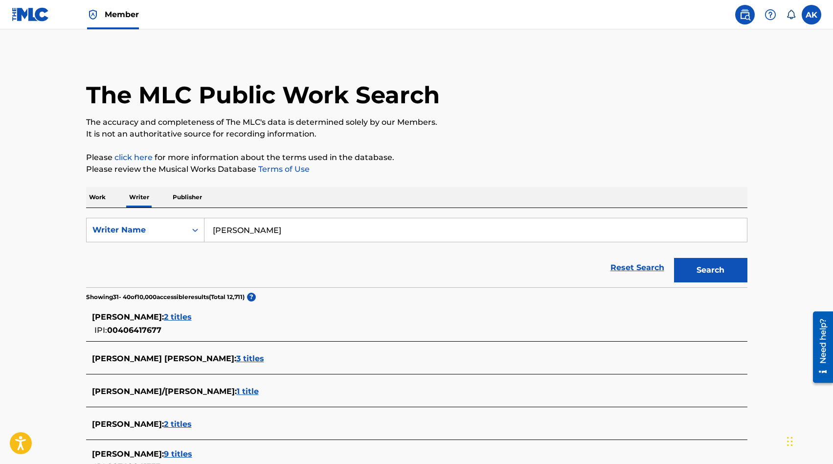
click at [29, 292] on main "The MLC Public Work Search The accuracy and completeness of The MLC's data is d…" at bounding box center [416, 371] width 833 height 685
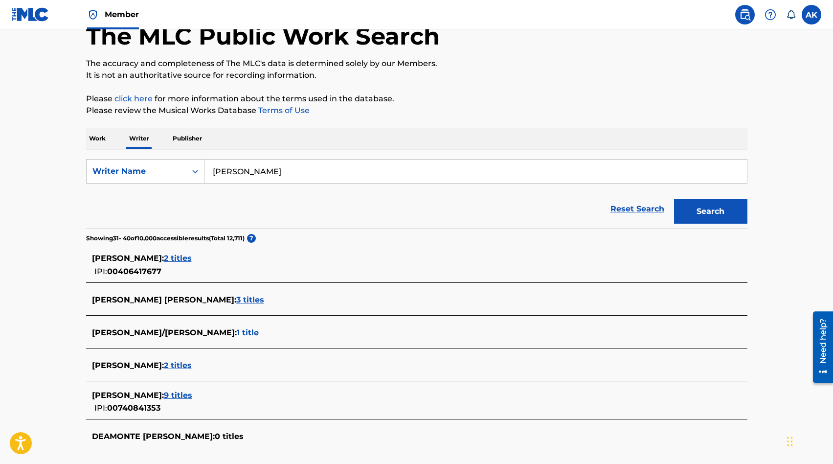
scroll to position [78, 0]
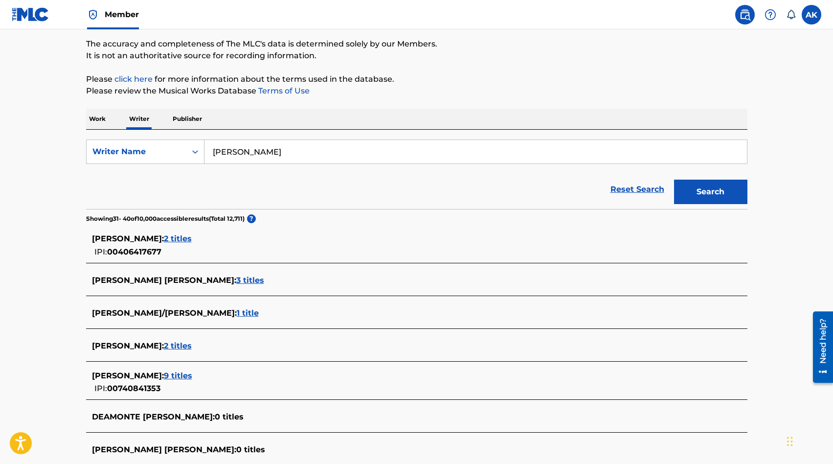
drag, startPoint x: 36, startPoint y: 256, endPoint x: 273, endPoint y: 312, distance: 243.2
click at [259, 312] on span "1 title" at bounding box center [248, 312] width 22 height 9
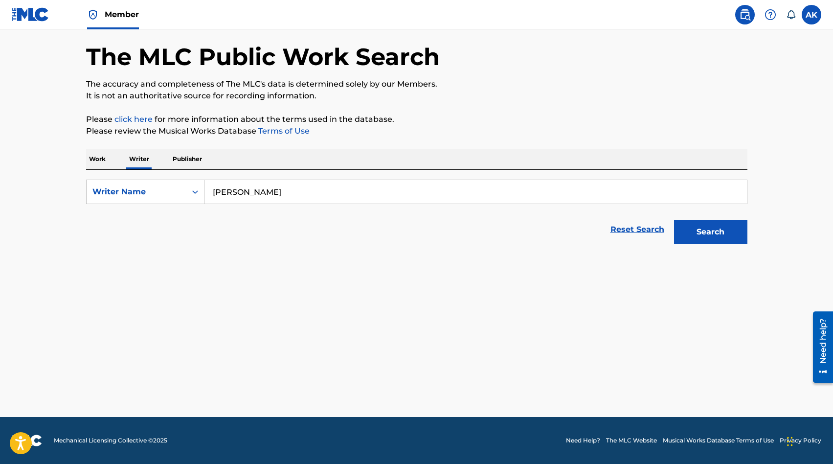
scroll to position [38, 0]
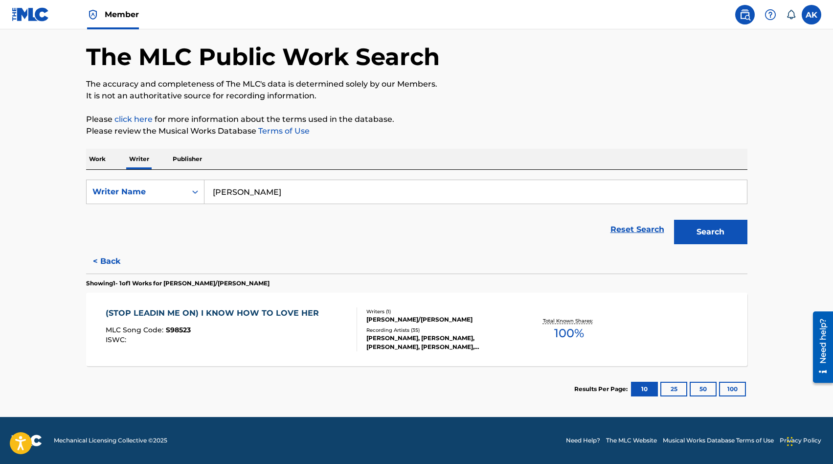
click at [147, 312] on div "(STOP LEADIN ME ON) I KNOW HOW TO LOVE HER" at bounding box center [215, 313] width 218 height 12
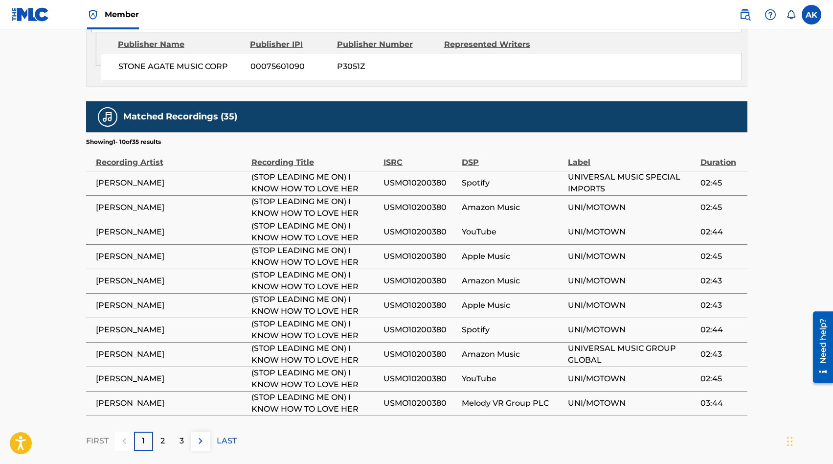
scroll to position [646, 0]
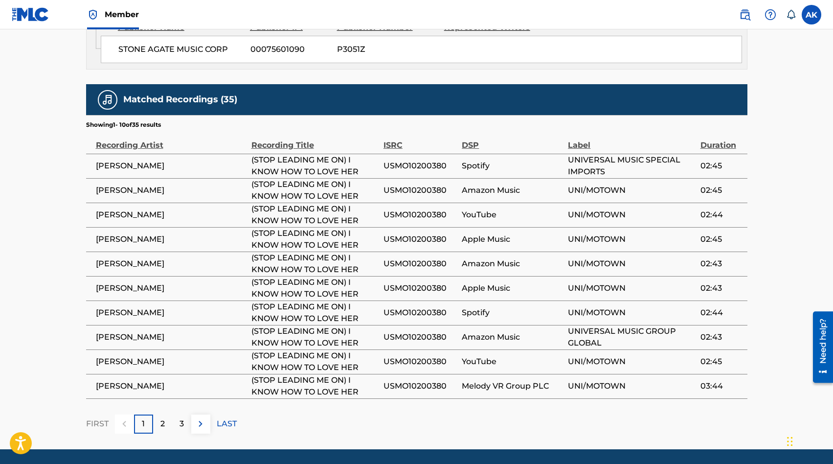
click at [160, 418] on p "2" at bounding box center [162, 424] width 4 height 12
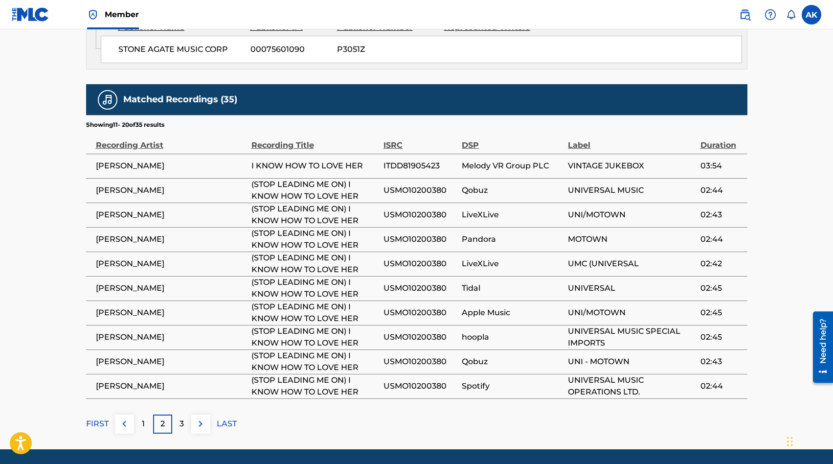
click at [184, 414] on div "3" at bounding box center [181, 423] width 19 height 19
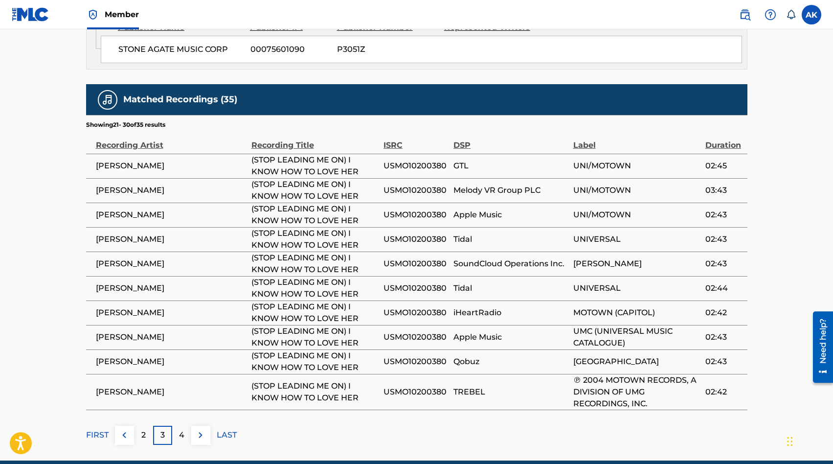
click at [181, 429] on p "4" at bounding box center [181, 435] width 5 height 12
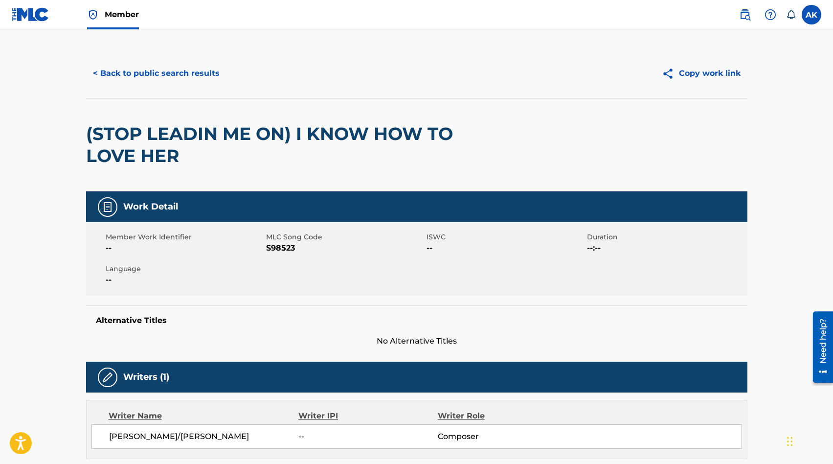
scroll to position [0, 0]
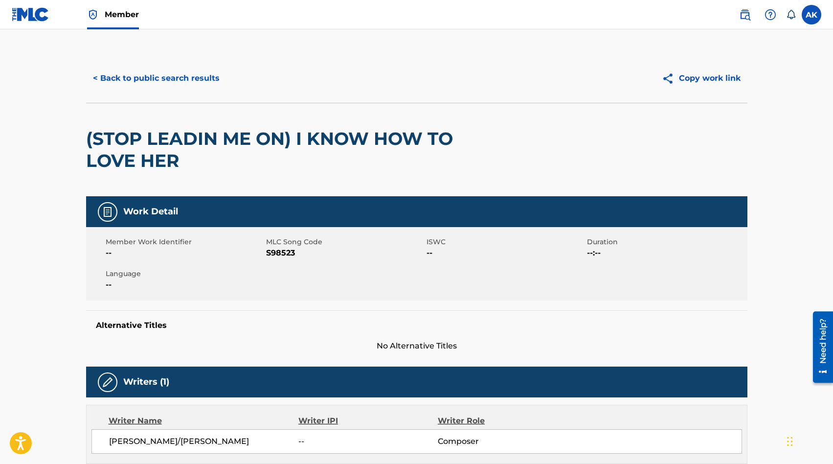
click at [115, 78] on button "< Back to public search results" at bounding box center [156, 78] width 140 height 24
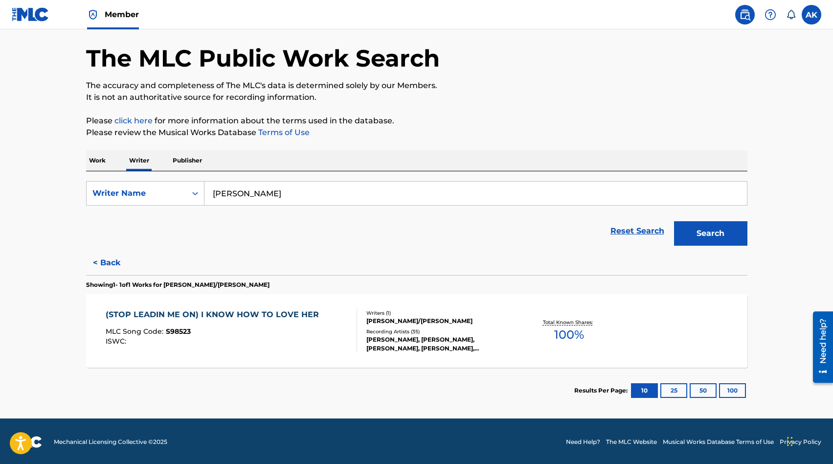
scroll to position [38, 0]
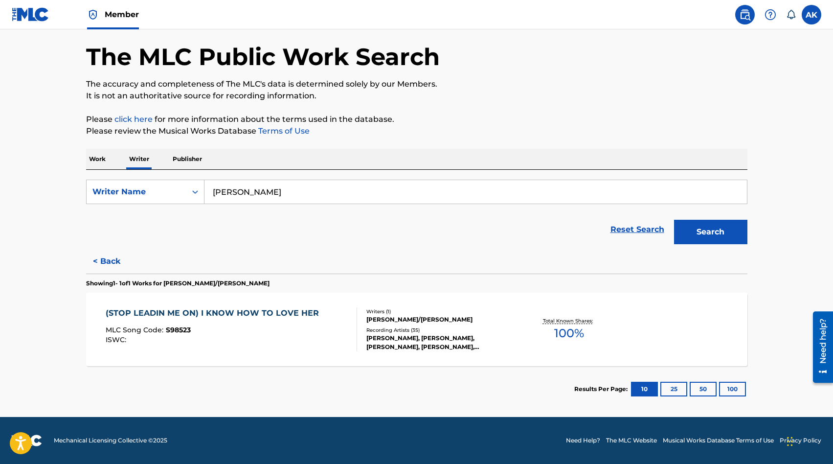
click at [107, 258] on button "< Back" at bounding box center [115, 261] width 59 height 24
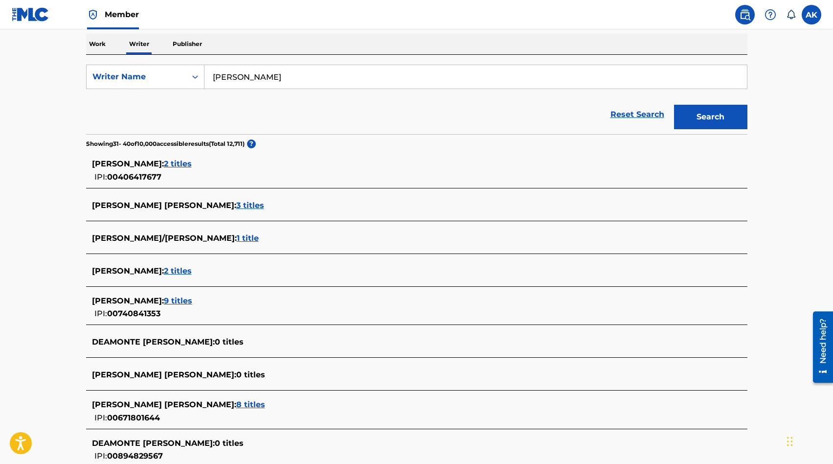
scroll to position [156, 0]
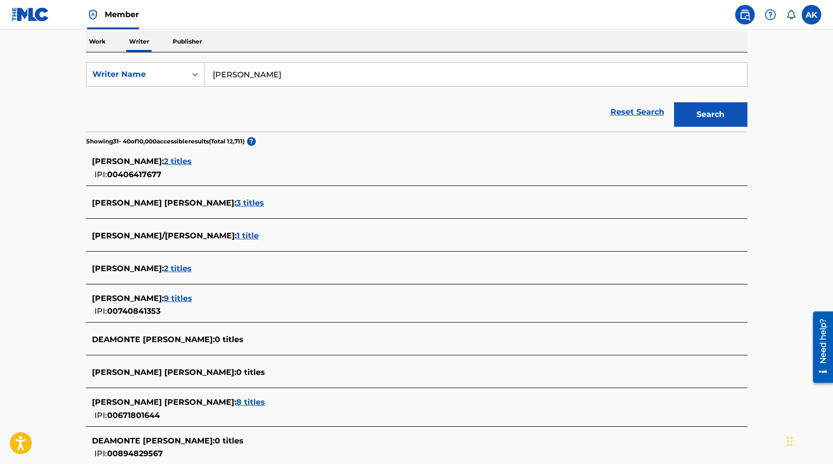
click at [177, 268] on span "2 titles" at bounding box center [178, 268] width 28 height 9
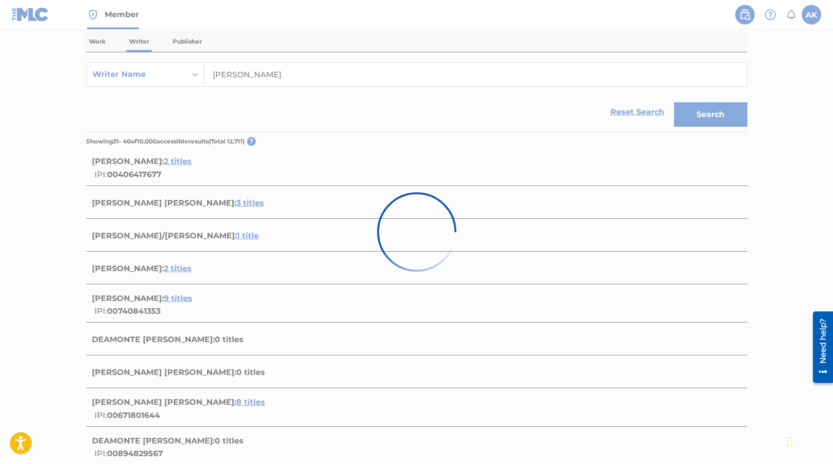
scroll to position [115, 0]
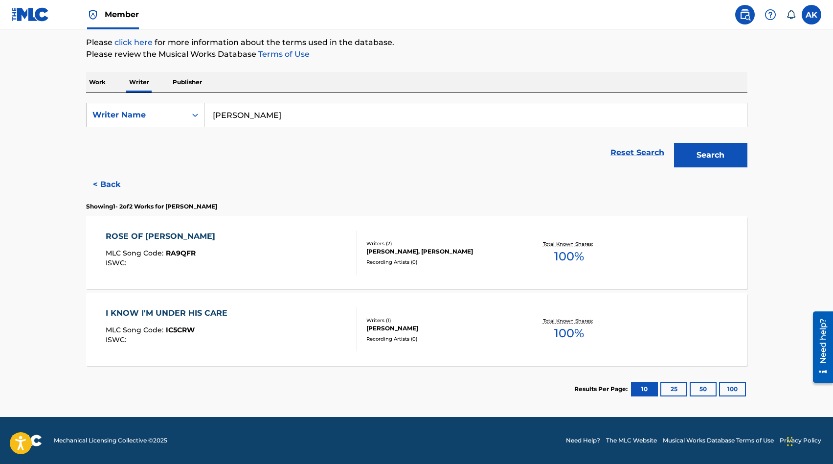
click at [101, 182] on button "< Back" at bounding box center [115, 184] width 59 height 24
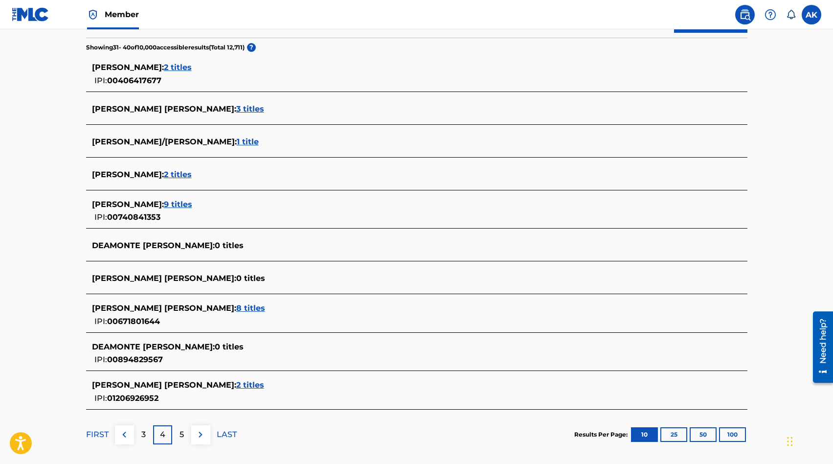
scroll to position [252, 0]
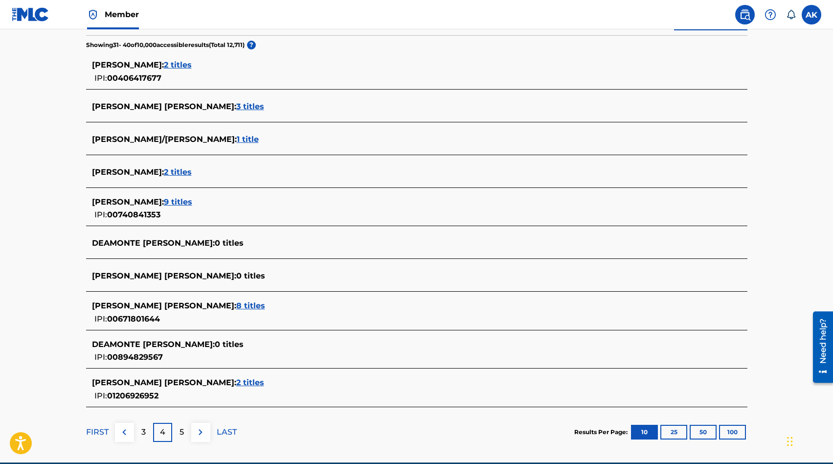
drag, startPoint x: 273, startPoint y: 312, endPoint x: 195, endPoint y: 308, distance: 77.9
click at [236, 308] on span "8 titles" at bounding box center [250, 305] width 29 height 9
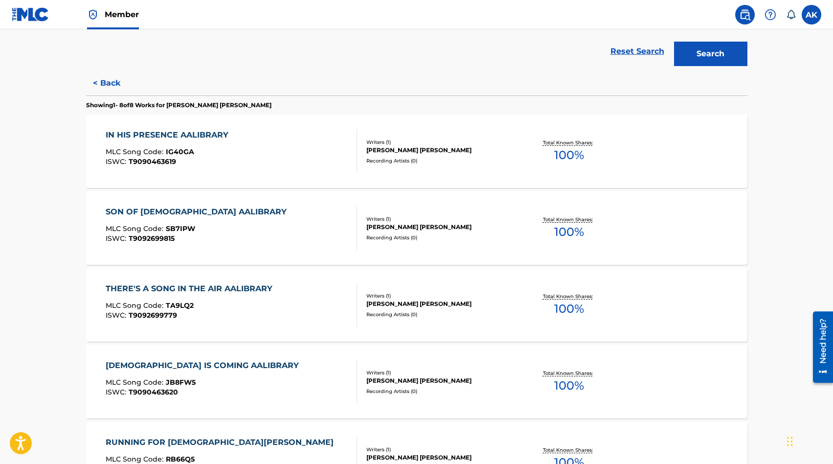
scroll to position [213, 0]
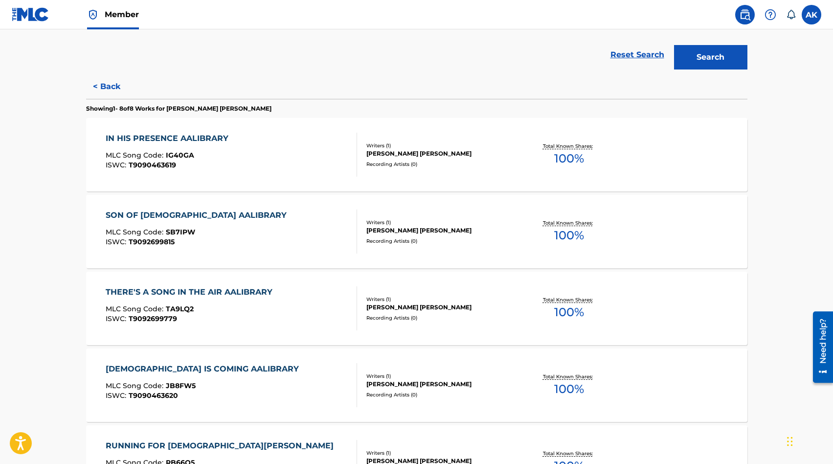
drag, startPoint x: 195, startPoint y: 308, endPoint x: 108, endPoint y: 85, distance: 239.7
click at [108, 85] on button "< Back" at bounding box center [115, 86] width 59 height 24
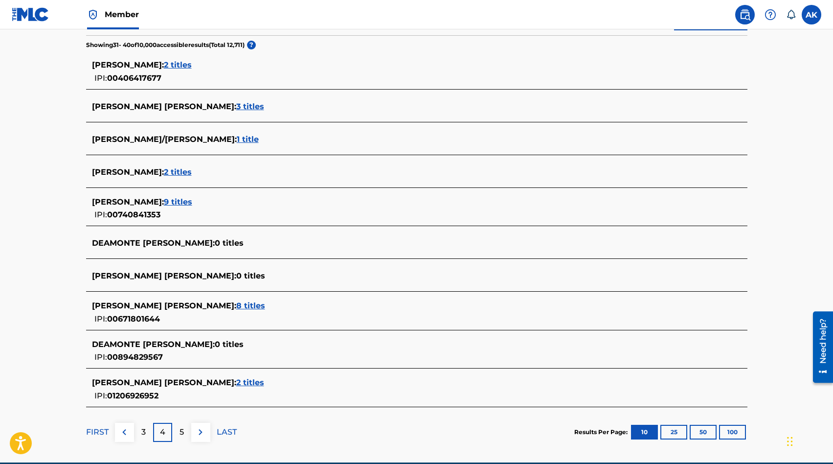
scroll to position [272, 0]
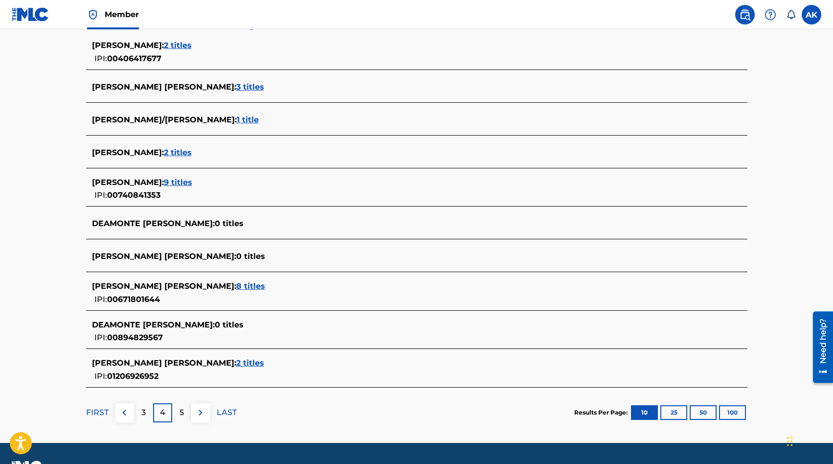
click at [236, 366] on span "2 titles" at bounding box center [250, 362] width 28 height 9
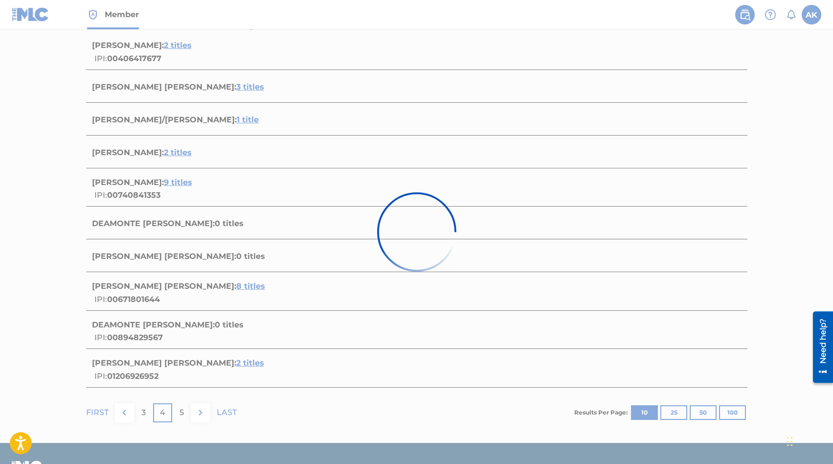
scroll to position [115, 0]
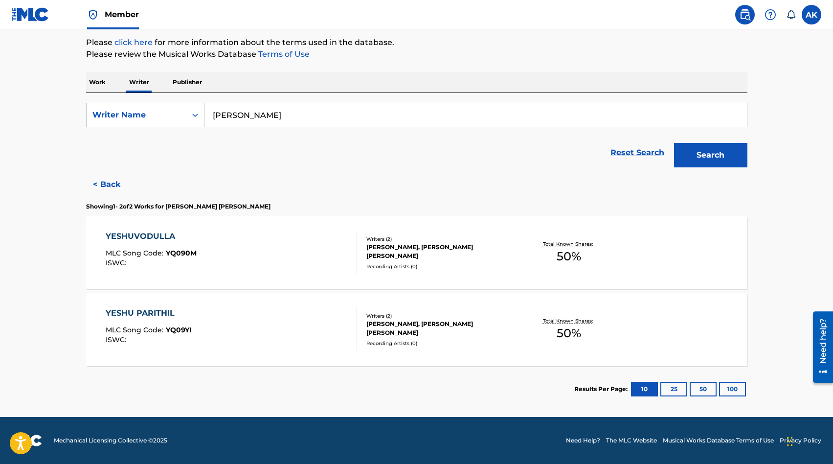
click at [100, 183] on button "< Back" at bounding box center [115, 184] width 59 height 24
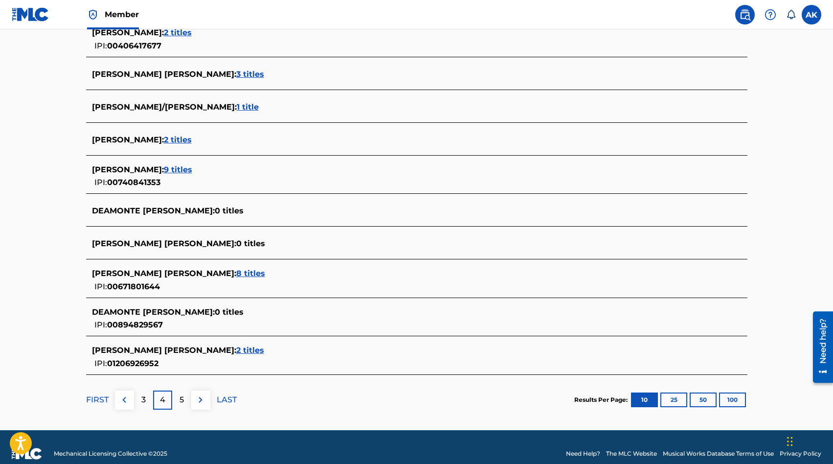
scroll to position [297, 0]
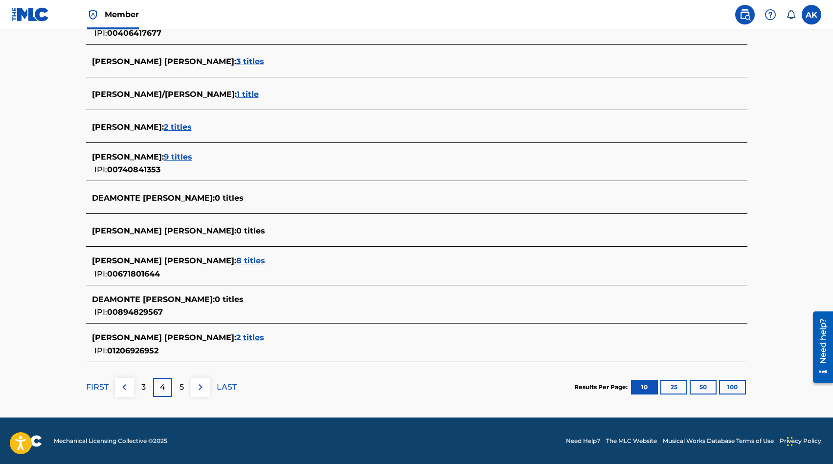
click at [181, 383] on p "5" at bounding box center [182, 387] width 4 height 12
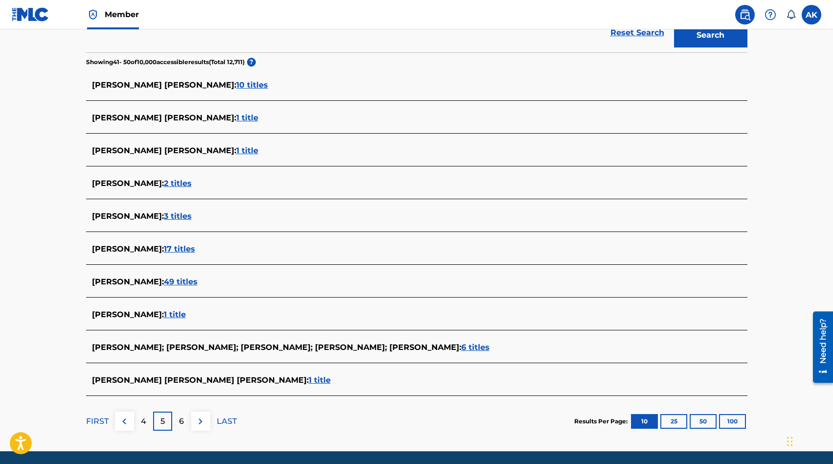
scroll to position [254, 0]
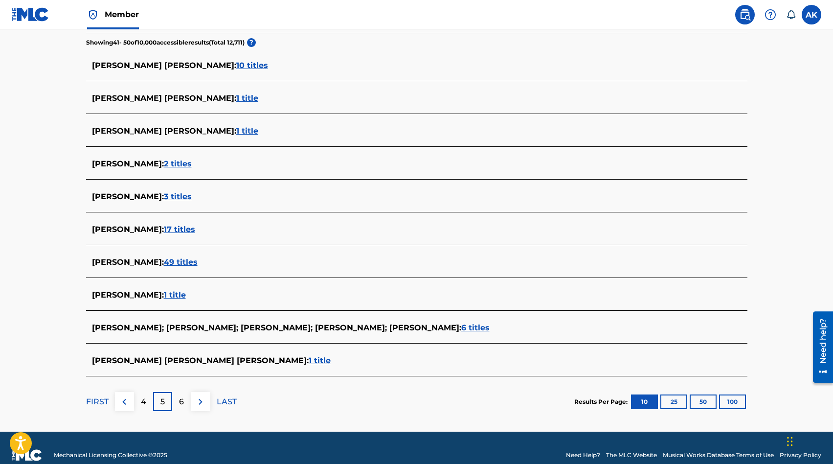
click at [179, 404] on p "6" at bounding box center [181, 402] width 5 height 12
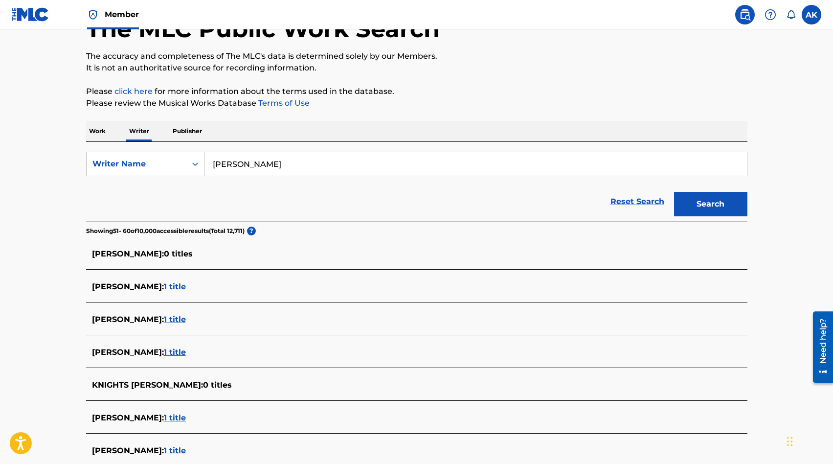
scroll to position [59, 0]
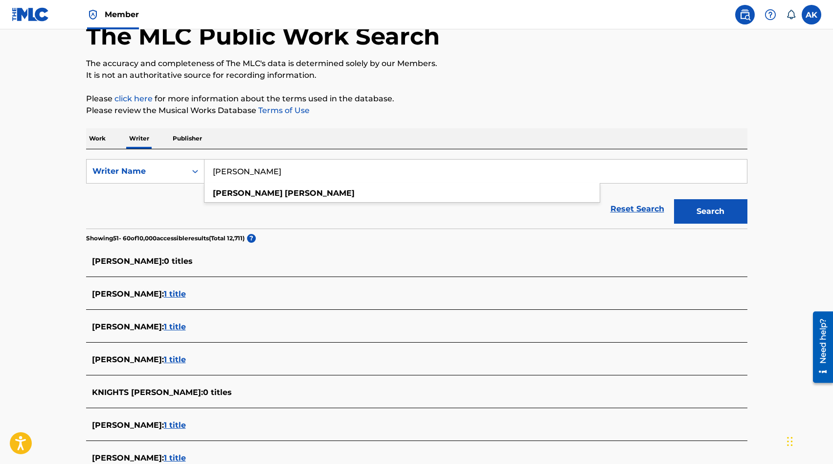
drag, startPoint x: 108, startPoint y: 85, endPoint x: 223, endPoint y: 173, distance: 144.9
click at [223, 173] on input "[PERSON_NAME]" at bounding box center [476, 171] width 543 height 23
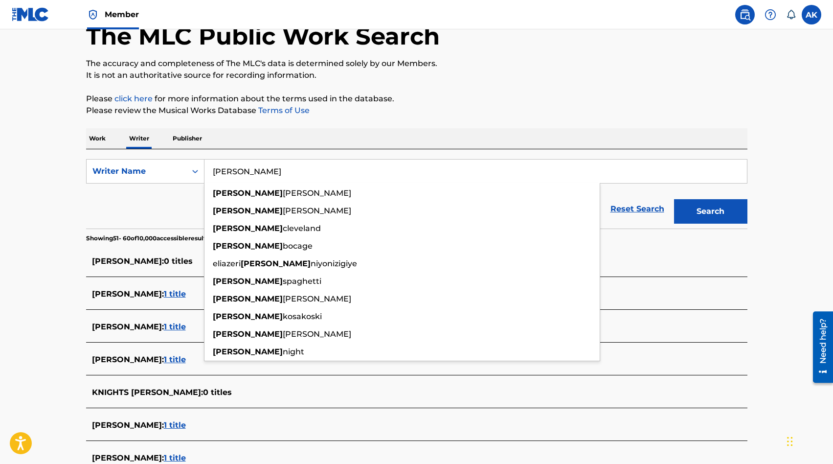
click at [674, 199] on button "Search" at bounding box center [710, 211] width 73 height 24
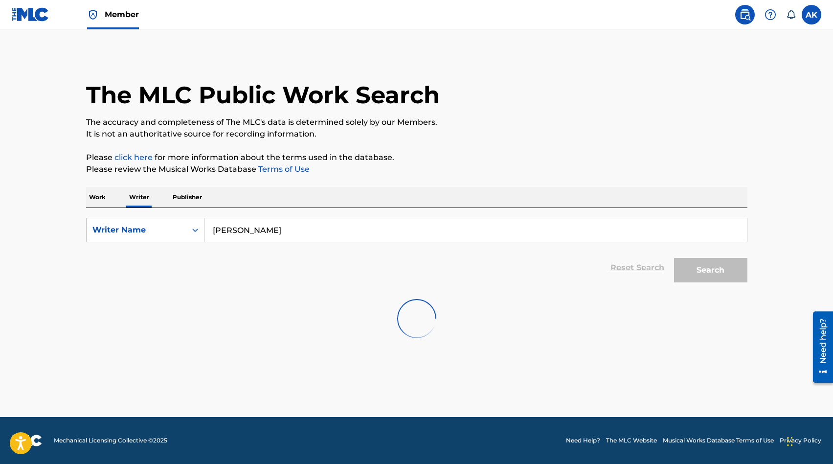
scroll to position [0, 0]
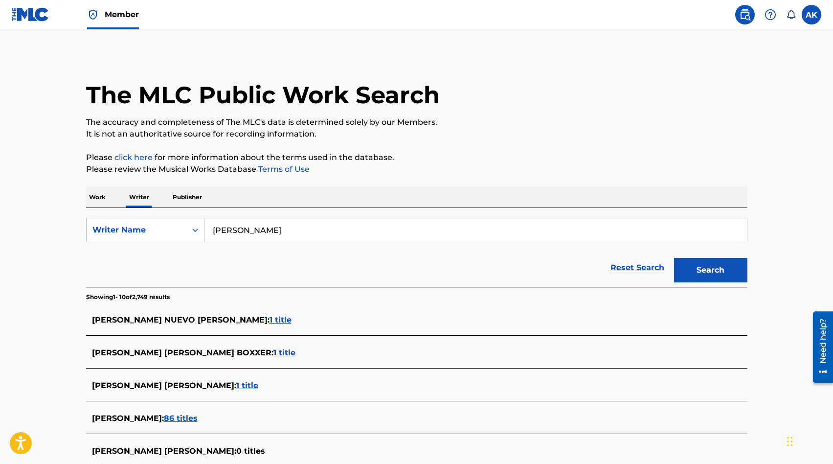
click at [31, 240] on main "The MLC Public Work Search The accuracy and completeness of The MLC's data is d…" at bounding box center [416, 366] width 833 height 674
drag, startPoint x: 223, startPoint y: 173, endPoint x: 249, endPoint y: 228, distance: 61.1
click at [249, 228] on input "[PERSON_NAME]" at bounding box center [476, 229] width 543 height 23
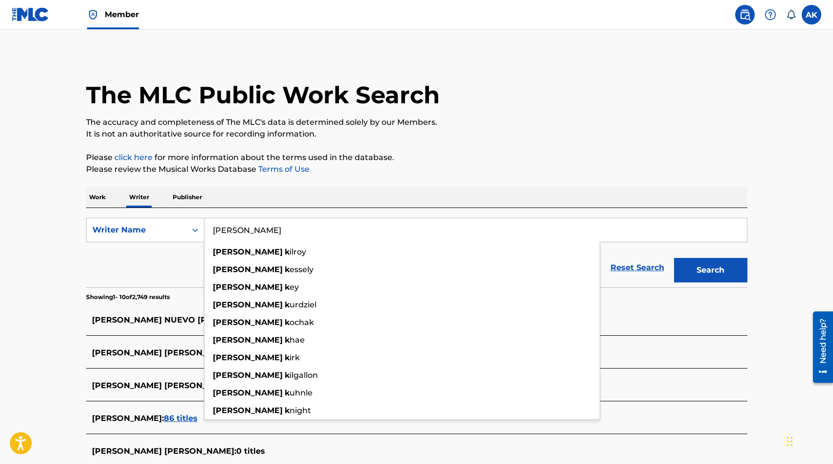
click at [674, 258] on button "Search" at bounding box center [710, 270] width 73 height 24
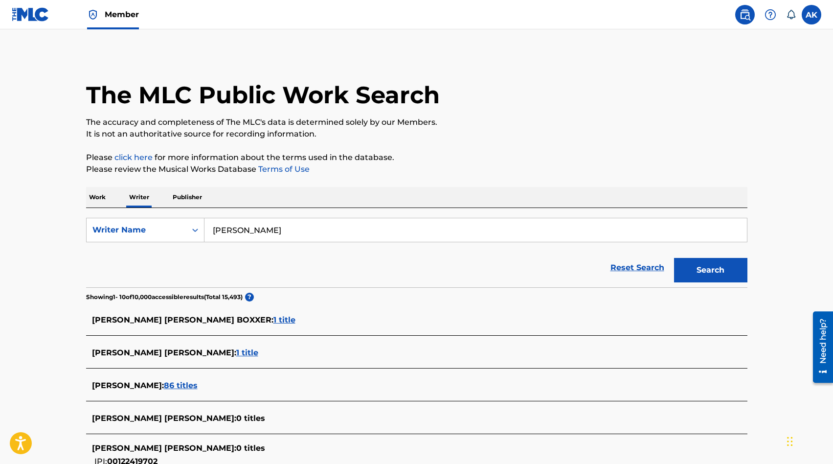
click at [49, 246] on main "The MLC Public Work Search The accuracy and completeness of The MLC's data is d…" at bounding box center [416, 368] width 833 height 679
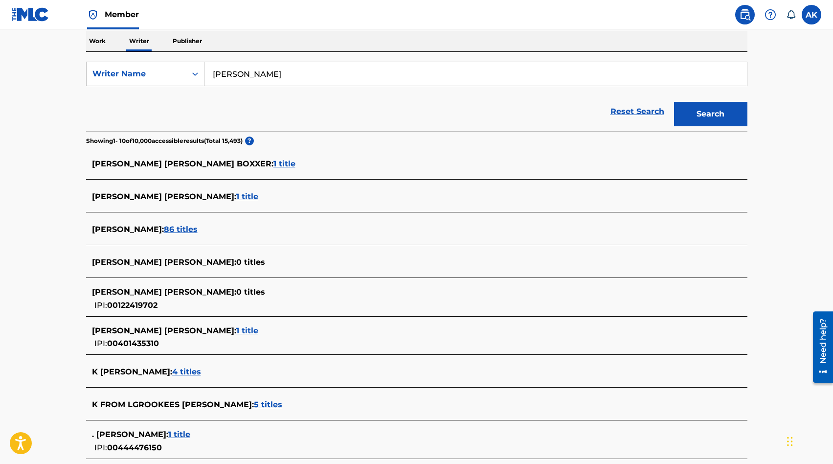
scroll to position [157, 0]
click at [164, 226] on span "86 titles" at bounding box center [181, 228] width 34 height 9
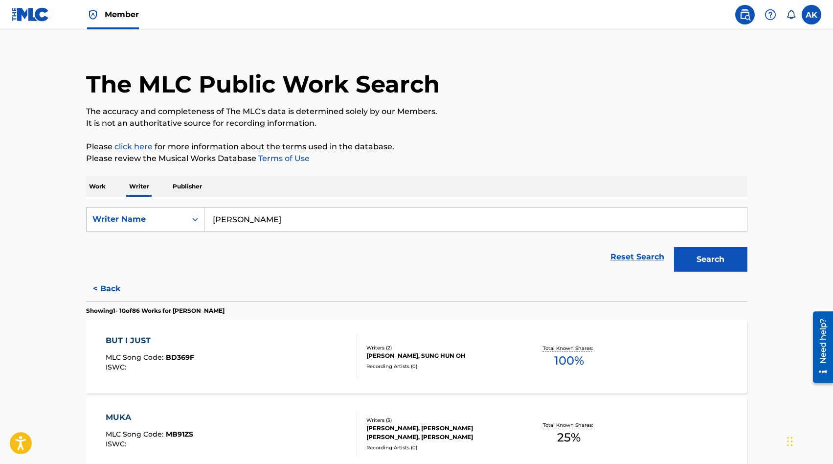
scroll to position [0, 0]
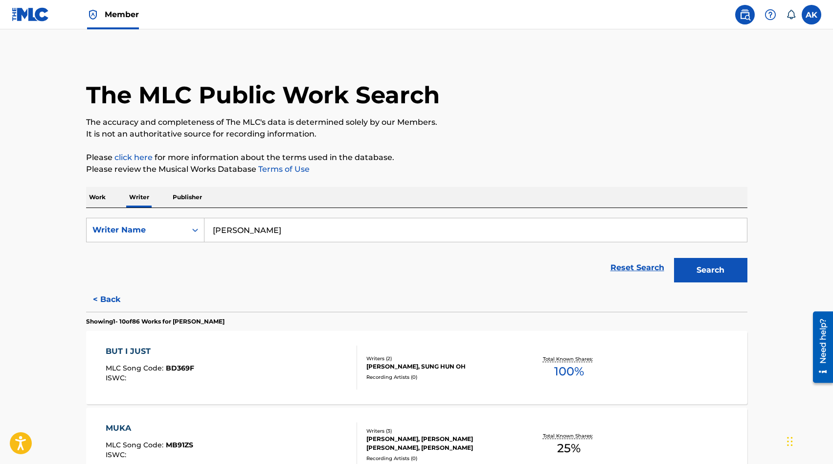
drag, startPoint x: 249, startPoint y: 228, endPoint x: 111, endPoint y: 297, distance: 154.5
click at [111, 297] on button "< Back" at bounding box center [115, 299] width 59 height 24
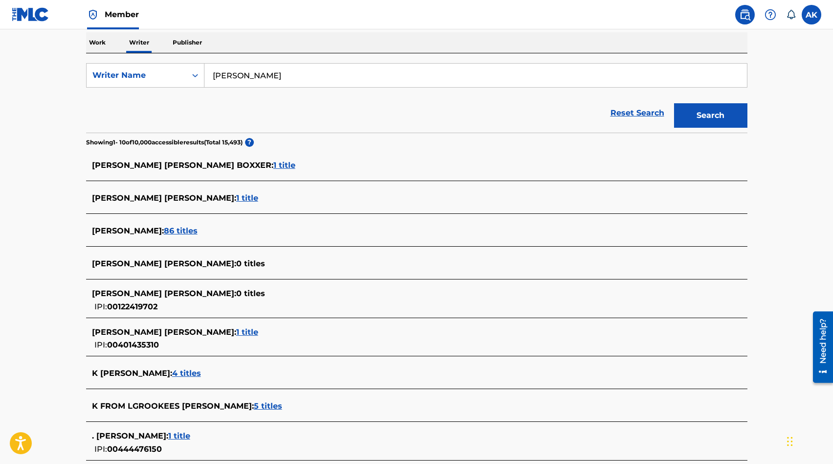
scroll to position [157, 0]
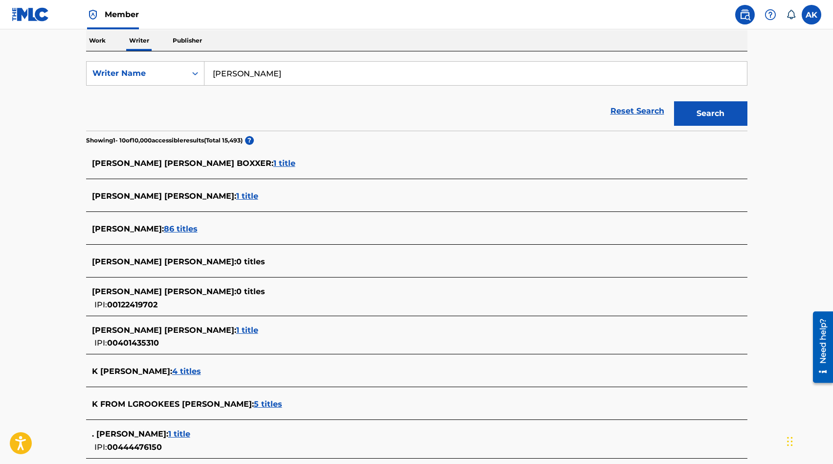
click at [172, 372] on span "4 titles" at bounding box center [186, 370] width 29 height 9
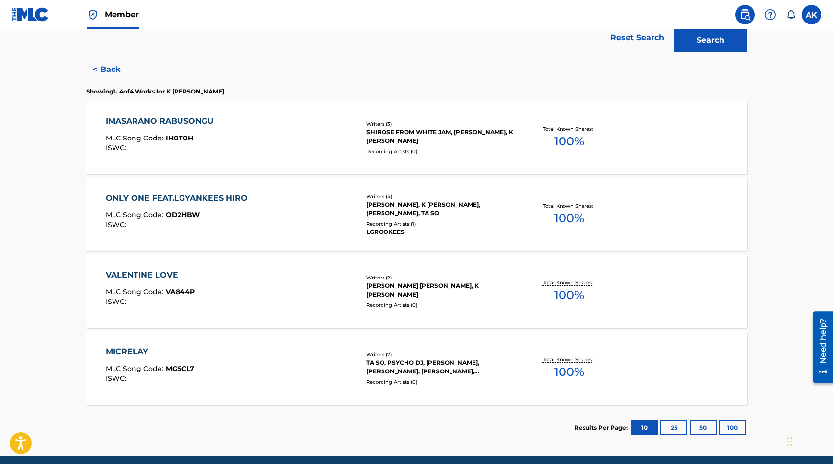
scroll to position [235, 0]
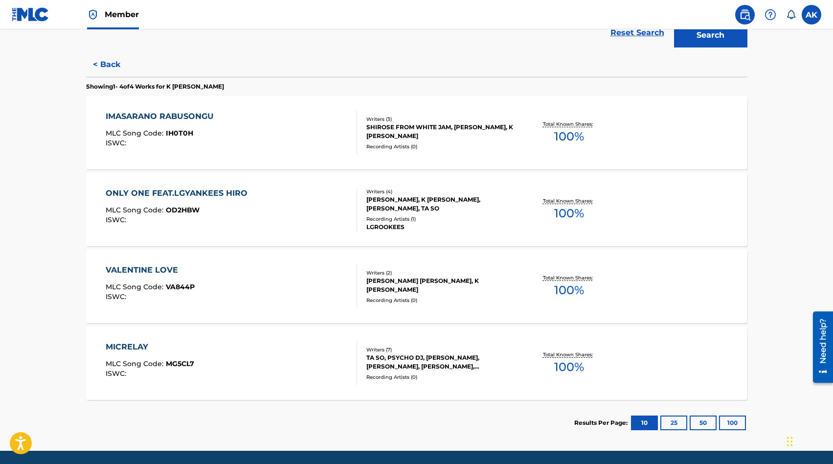
click at [103, 61] on button "< Back" at bounding box center [115, 64] width 59 height 24
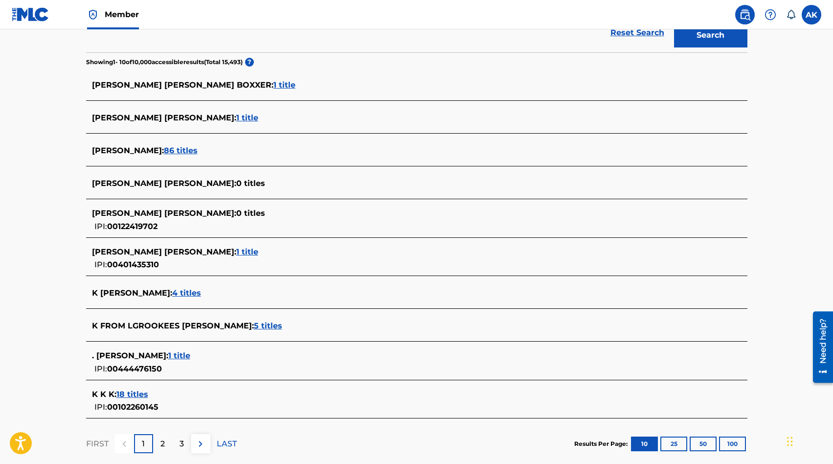
drag, startPoint x: 111, startPoint y: 297, endPoint x: 61, endPoint y: 181, distance: 127.3
click at [61, 181] on main "The MLC Public Work Search The accuracy and completeness of The MLC's data is d…" at bounding box center [416, 133] width 833 height 679
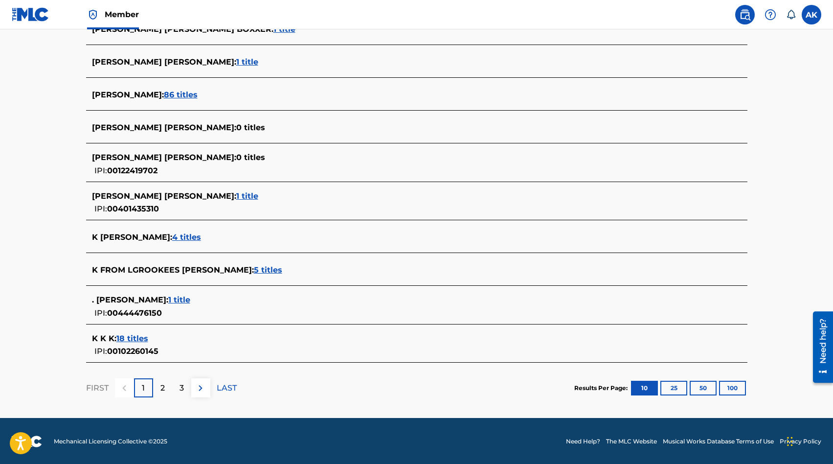
scroll to position [292, 0]
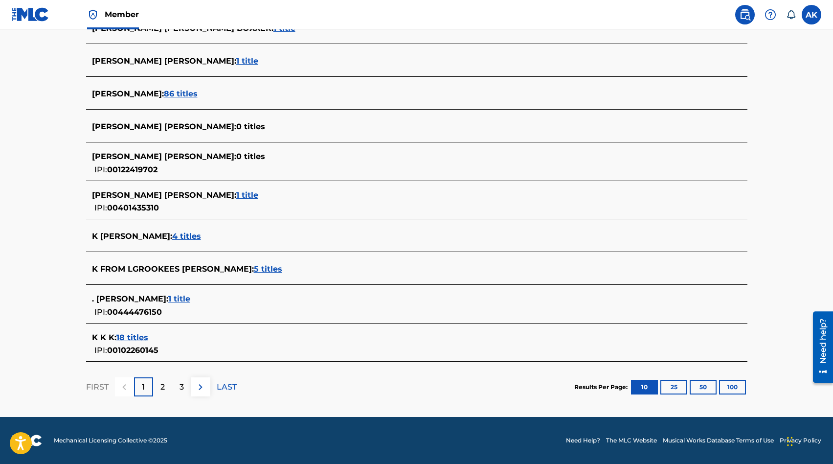
drag, startPoint x: 61, startPoint y: 181, endPoint x: 161, endPoint y: 385, distance: 227.6
click at [161, 385] on p "2" at bounding box center [162, 387] width 4 height 12
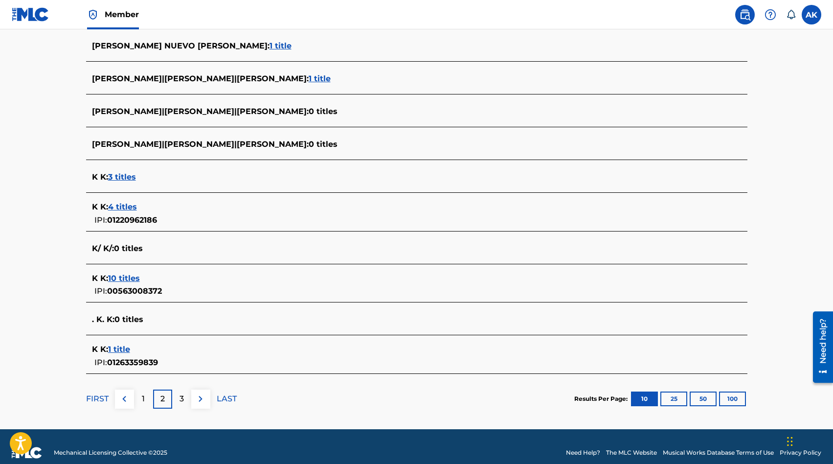
scroll to position [286, 0]
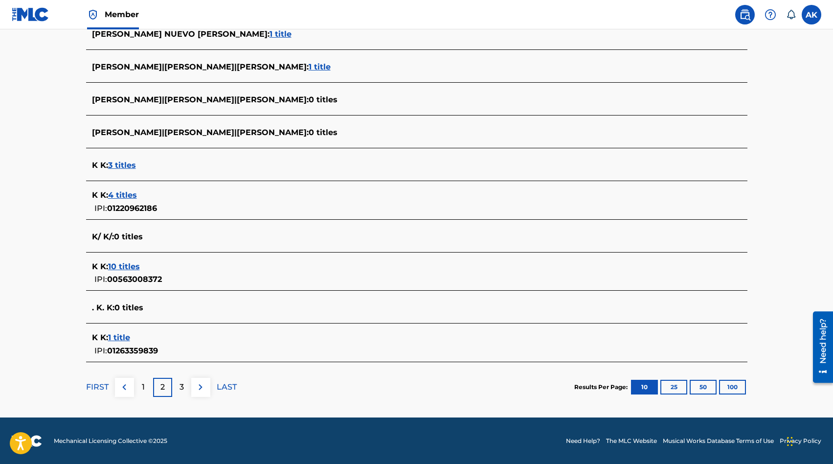
click at [183, 389] on p "3" at bounding box center [182, 387] width 4 height 12
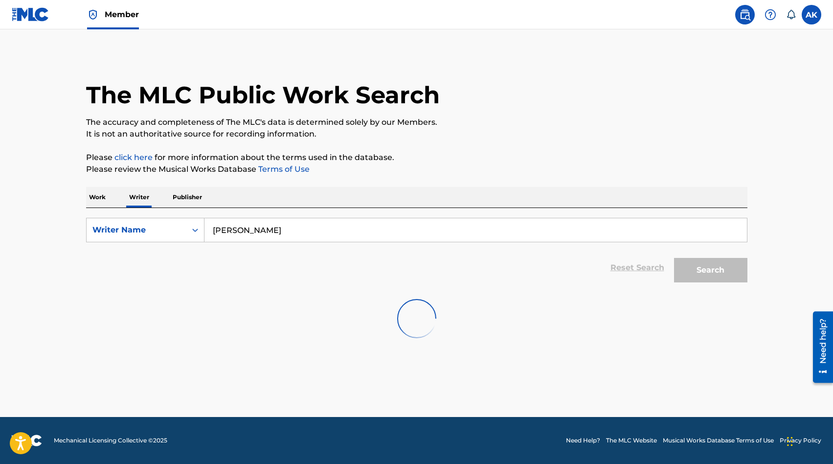
scroll to position [0, 0]
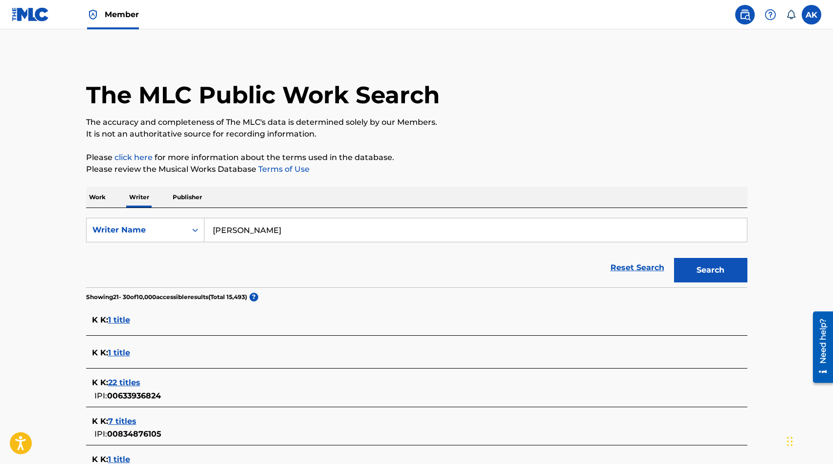
click at [248, 233] on input "eddie K" at bounding box center [476, 229] width 543 height 23
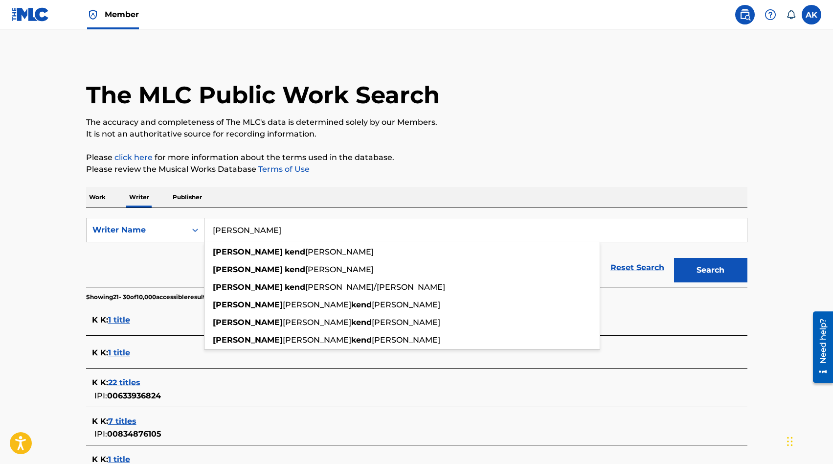
click at [674, 258] on button "Search" at bounding box center [710, 270] width 73 height 24
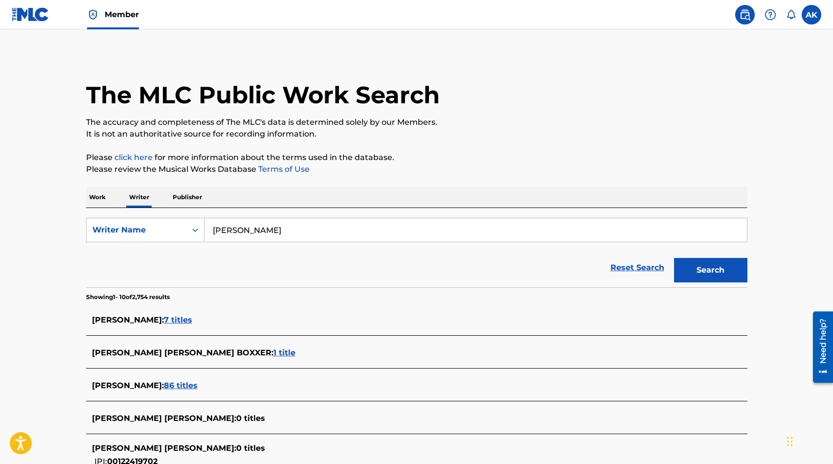
click at [45, 271] on main "The MLC Public Work Search The accuracy and completeness of The MLC's data is d…" at bounding box center [416, 371] width 833 height 685
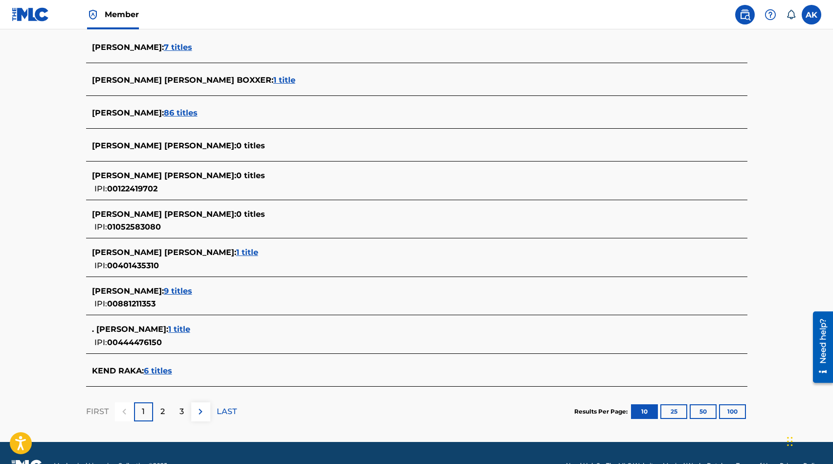
scroll to position [274, 0]
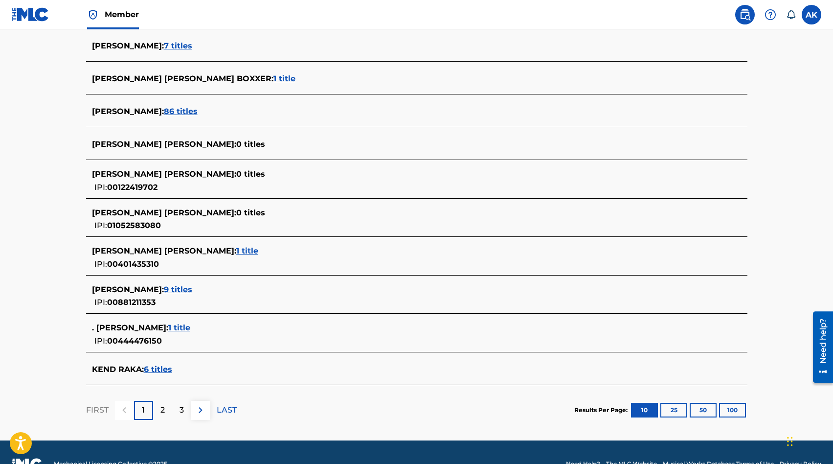
click at [161, 411] on p "2" at bounding box center [162, 410] width 4 height 12
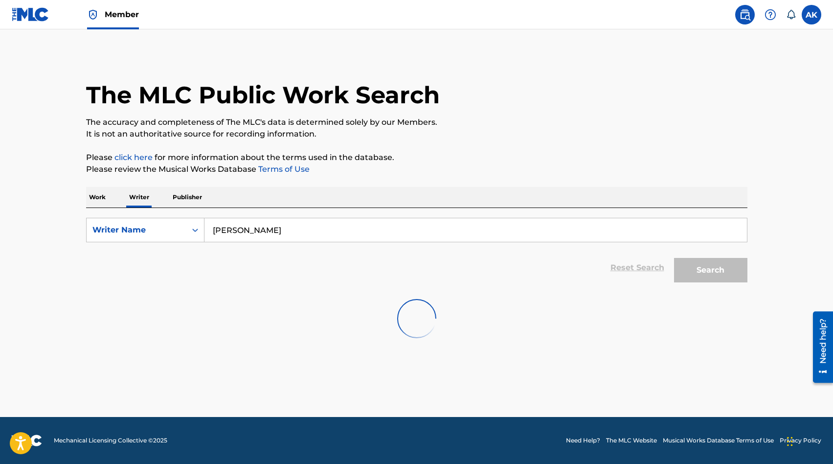
scroll to position [0, 0]
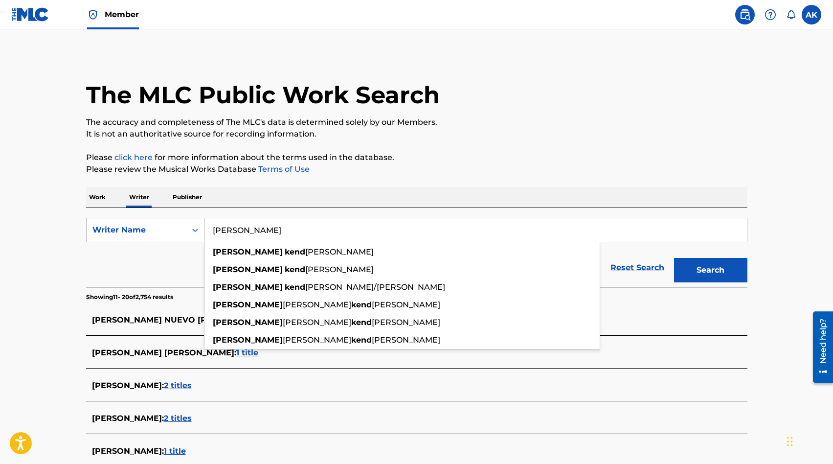
drag, startPoint x: 161, startPoint y: 385, endPoint x: 157, endPoint y: 228, distance: 157.1
click at [157, 228] on div "SearchWithCriteria6525d1c0-742b-46c5-a438-35d53c2c15a6 Writer Name eddie Kend e…" at bounding box center [417, 230] width 662 height 24
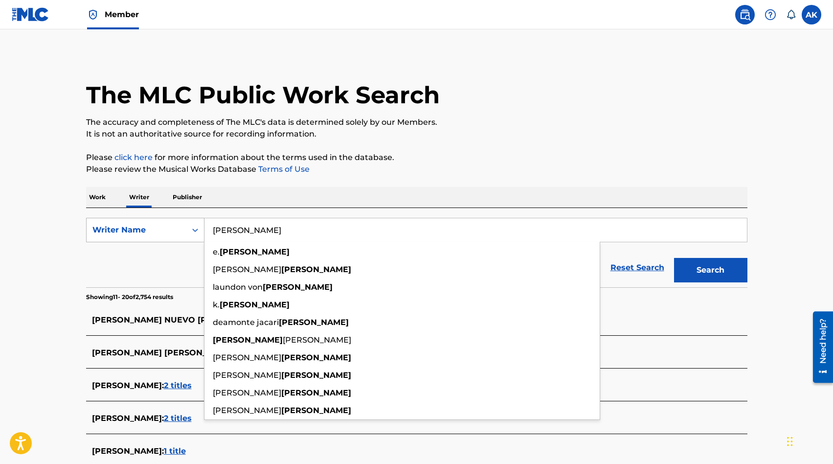
type input "[PERSON_NAME]"
click at [674, 258] on button "Search" at bounding box center [710, 270] width 73 height 24
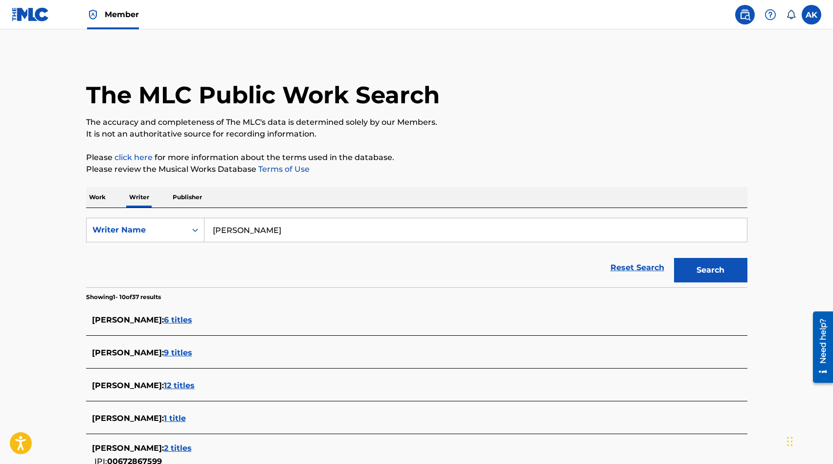
drag, startPoint x: 157, startPoint y: 228, endPoint x: 45, endPoint y: 264, distance: 117.8
click at [45, 264] on main "The MLC Public Work Search The accuracy and completeness of The MLC's data is d…" at bounding box center [416, 363] width 833 height 668
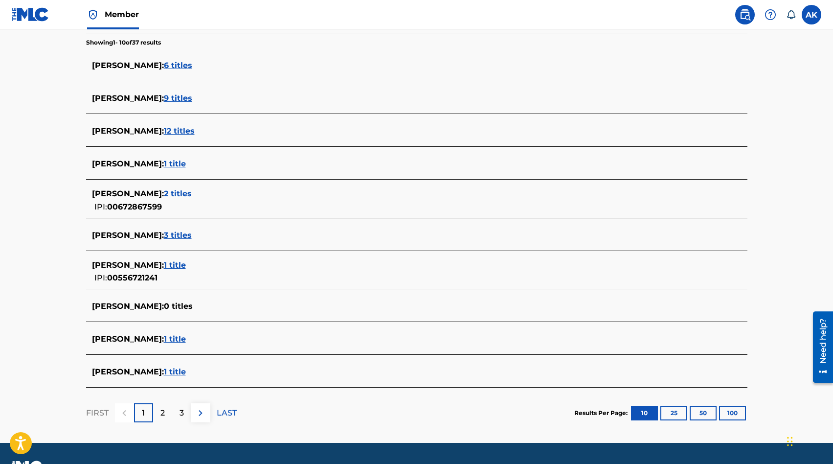
scroll to position [274, 0]
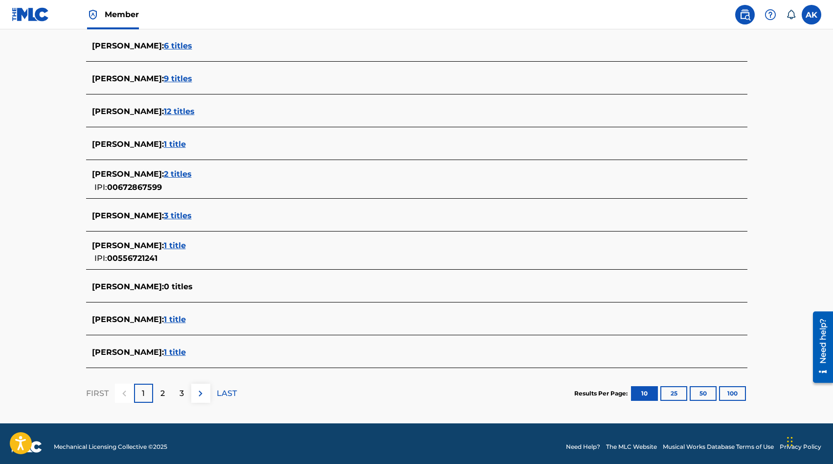
click at [164, 320] on span "1 title" at bounding box center [175, 319] width 22 height 9
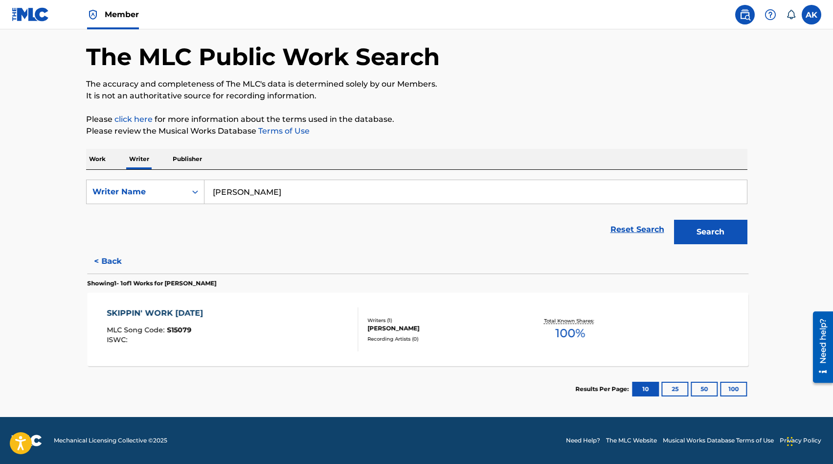
scroll to position [38, 0]
click at [154, 313] on div "SKIPPIN' WORK TODAY" at bounding box center [156, 313] width 101 height 12
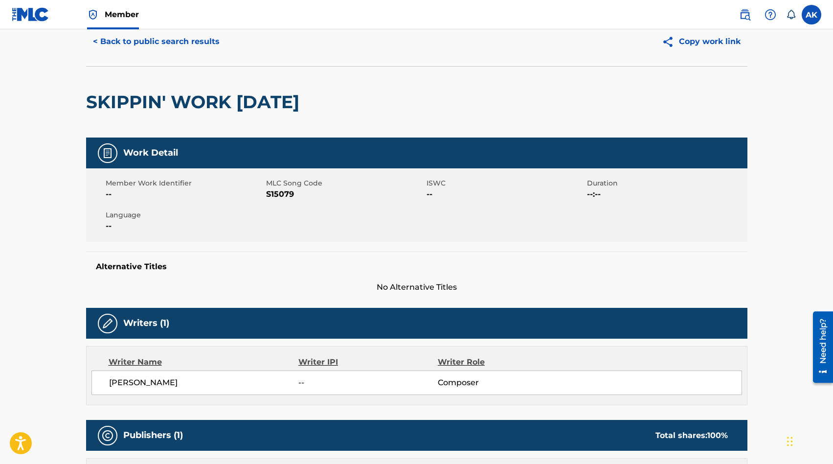
scroll to position [17, 0]
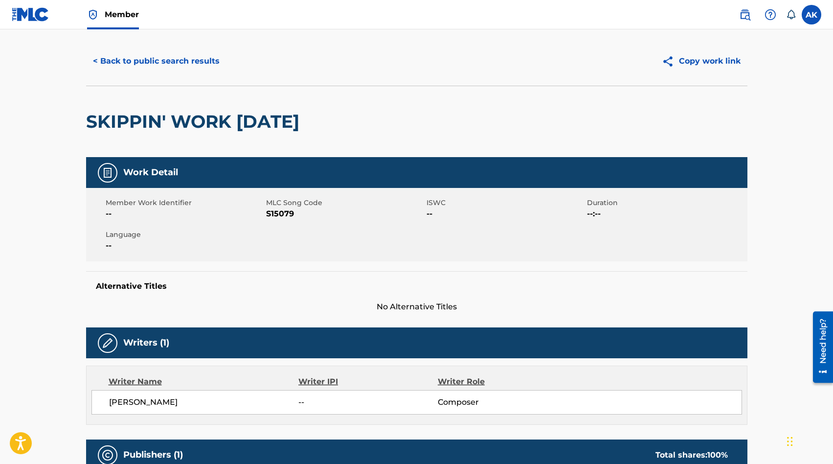
click at [104, 63] on button "< Back to public search results" at bounding box center [156, 61] width 140 height 24
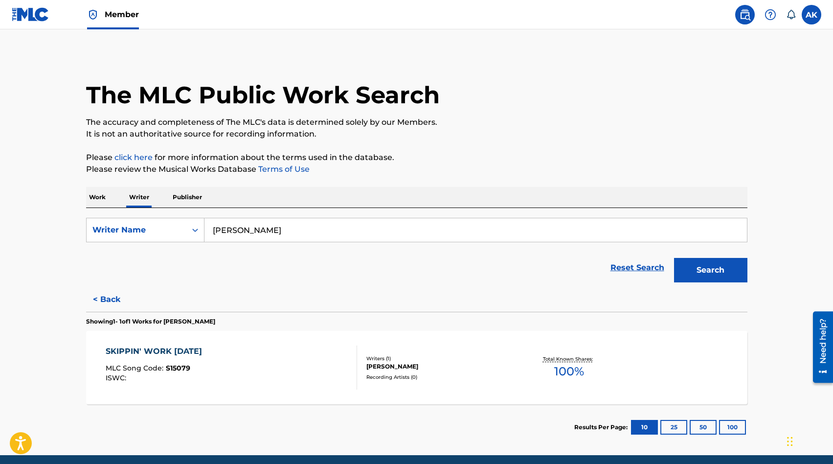
click at [111, 297] on button "< Back" at bounding box center [115, 299] width 59 height 24
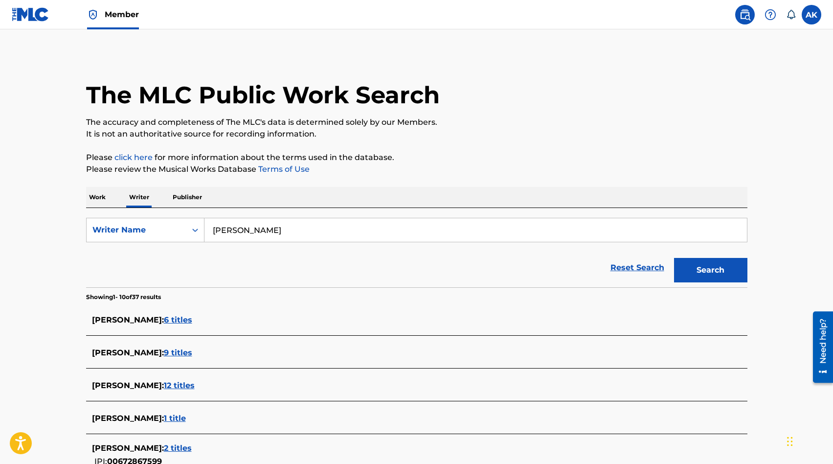
click at [47, 269] on main "The MLC Public Work Search The accuracy and completeness of The MLC's data is d…" at bounding box center [416, 363] width 833 height 668
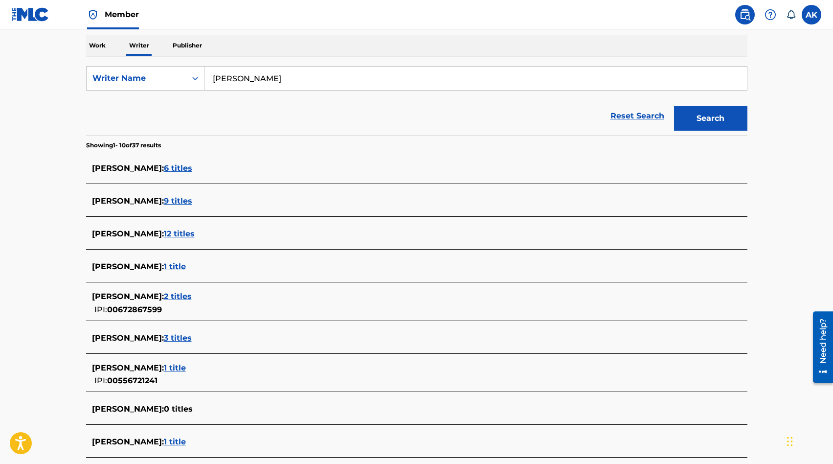
scroll to position [157, 0]
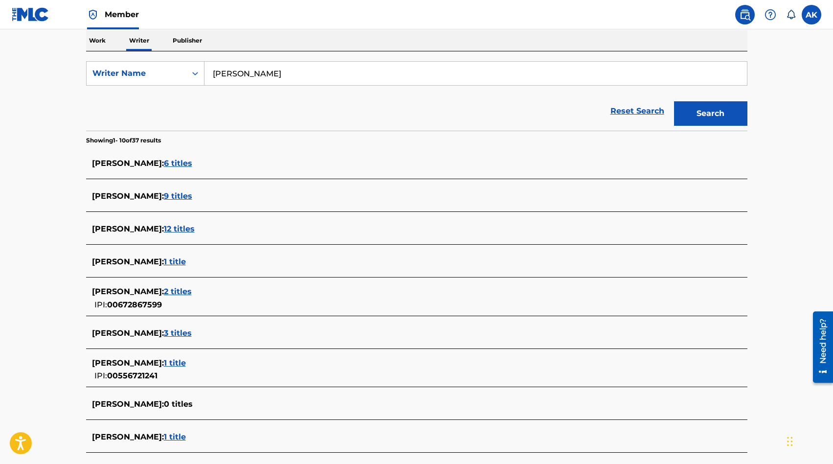
click at [184, 161] on span "6 titles" at bounding box center [178, 163] width 28 height 9
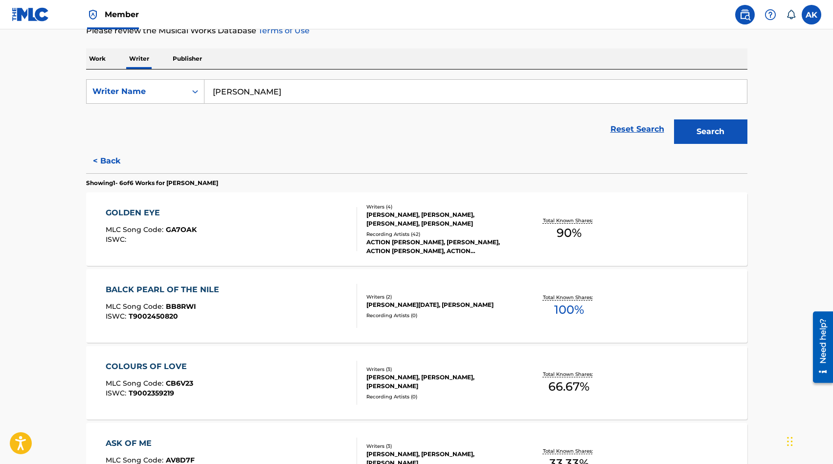
scroll to position [137, 0]
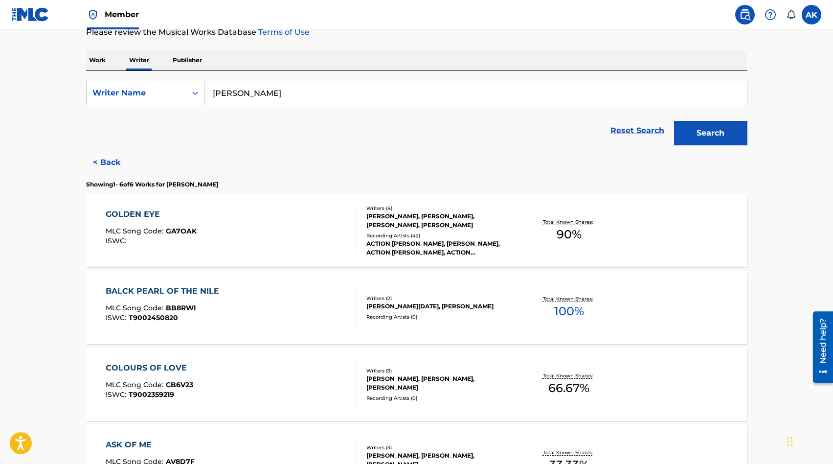
click at [105, 160] on button "< Back" at bounding box center [115, 162] width 59 height 24
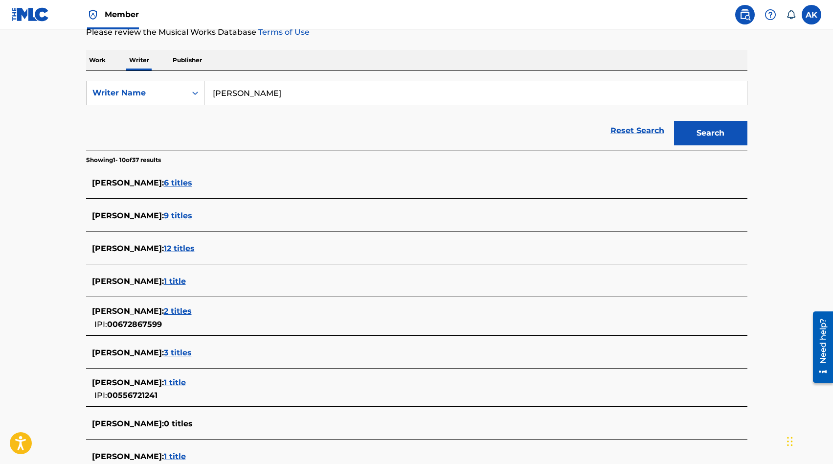
click at [57, 189] on main "The MLC Public Work Search The accuracy and completeness of The MLC's data is d…" at bounding box center [416, 226] width 833 height 668
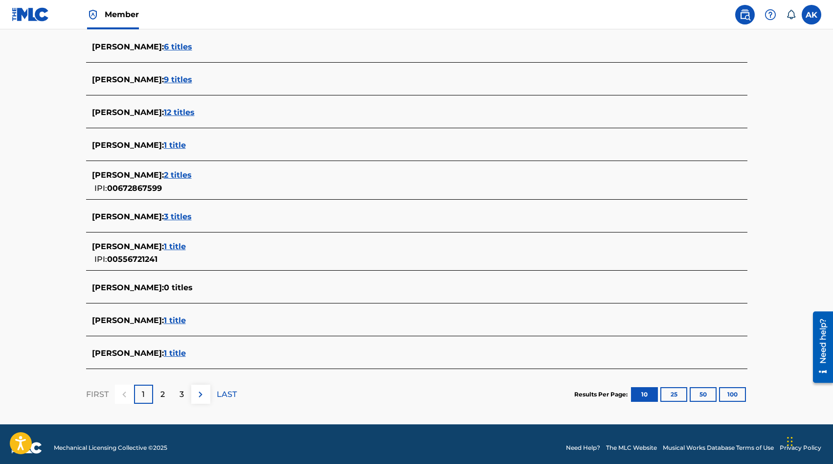
scroll to position [280, 0]
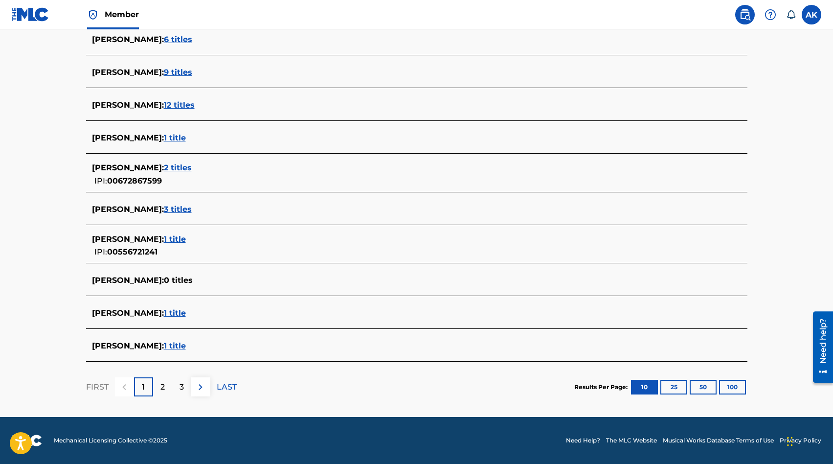
drag, startPoint x: 45, startPoint y: 264, endPoint x: 160, endPoint y: 384, distance: 166.5
click at [160, 384] on p "2" at bounding box center [162, 387] width 4 height 12
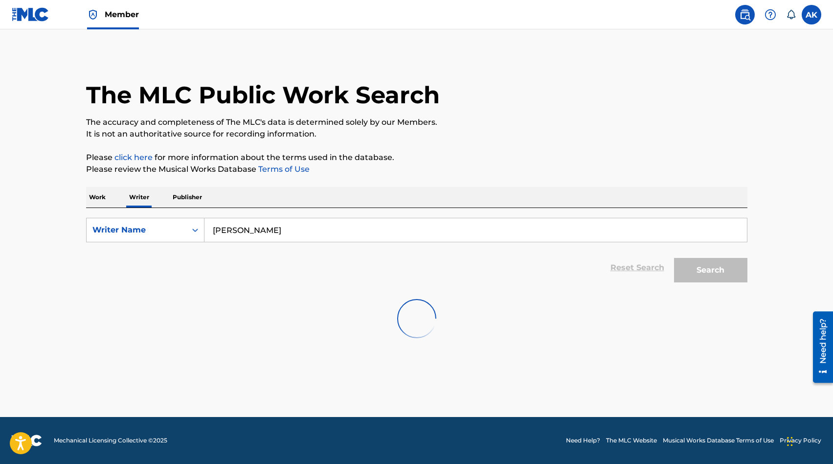
scroll to position [0, 0]
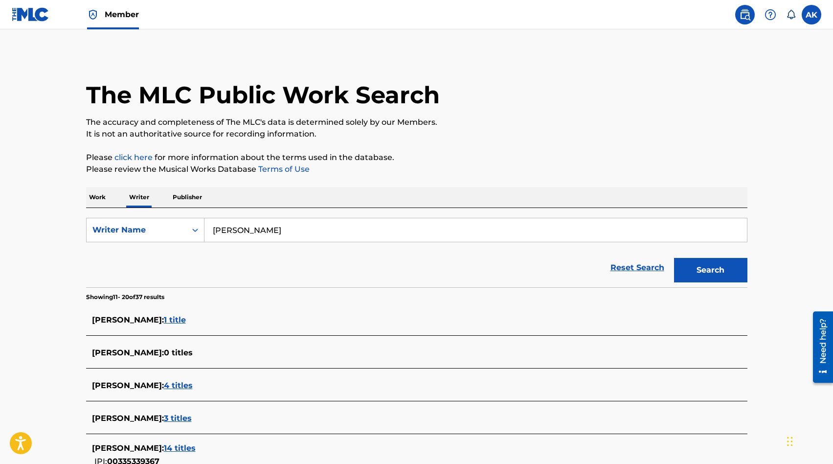
drag, startPoint x: 160, startPoint y: 384, endPoint x: 48, endPoint y: 225, distance: 194.8
click at [48, 225] on main "The MLC Public Work Search The accuracy and completeness of The MLC's data is d…" at bounding box center [416, 363] width 833 height 668
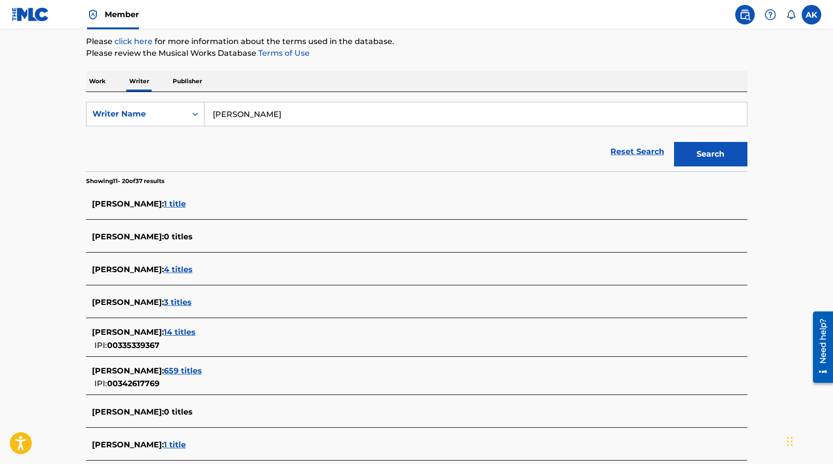
scroll to position [117, 0]
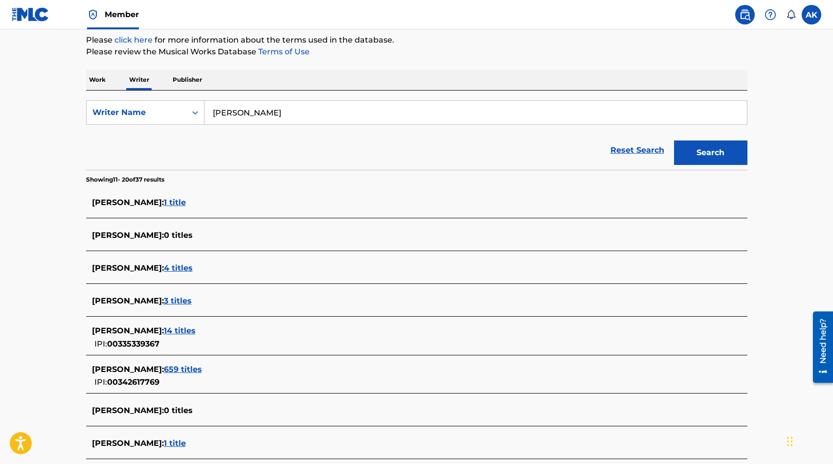
click at [165, 301] on span "3 titles" at bounding box center [178, 300] width 28 height 9
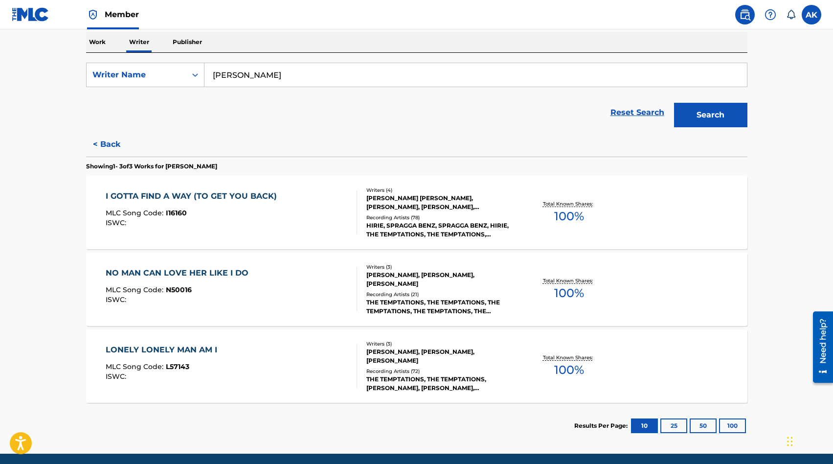
scroll to position [157, 0]
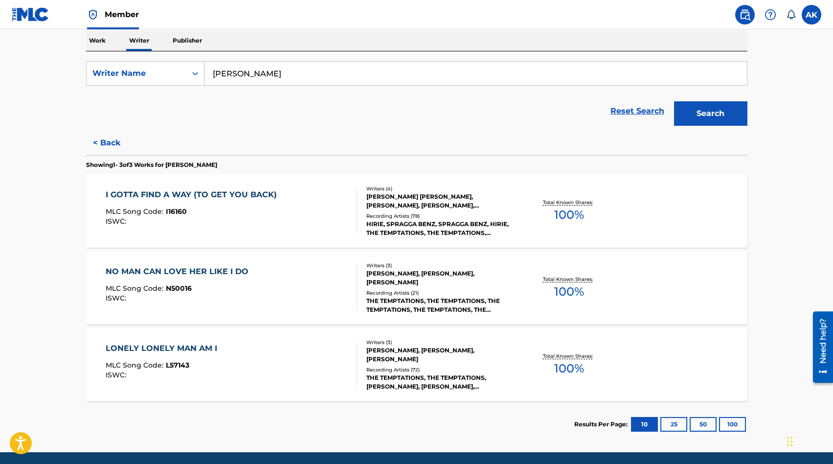
click at [104, 143] on button "< Back" at bounding box center [115, 143] width 59 height 24
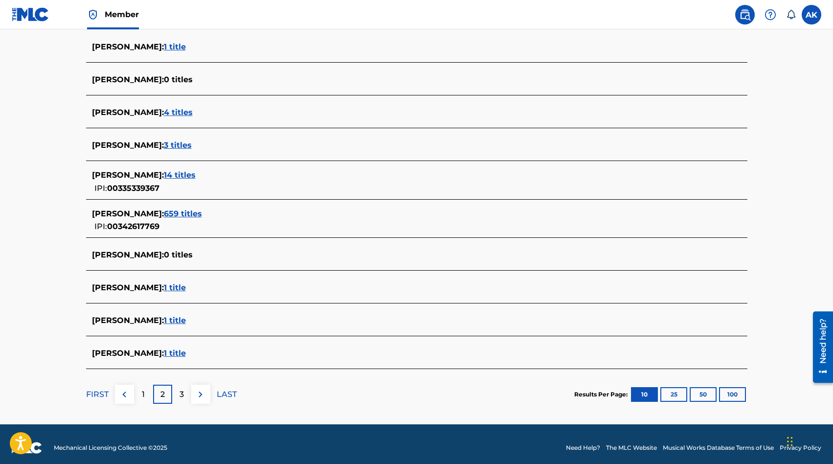
scroll to position [274, 0]
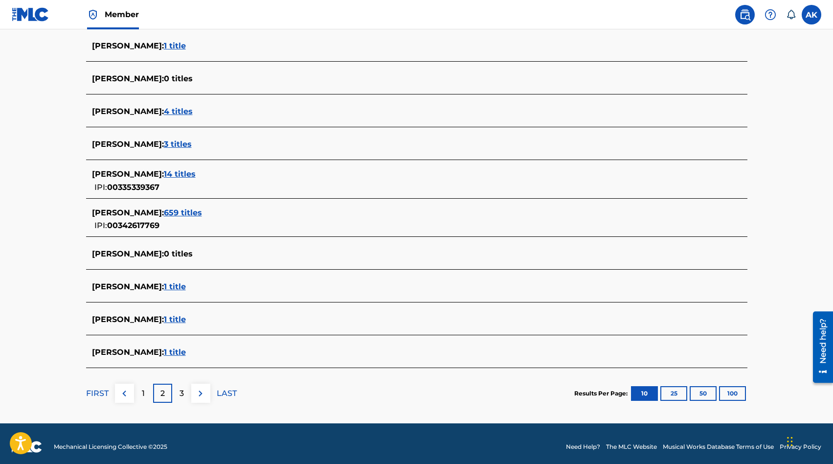
click at [183, 396] on p "3" at bounding box center [182, 394] width 4 height 12
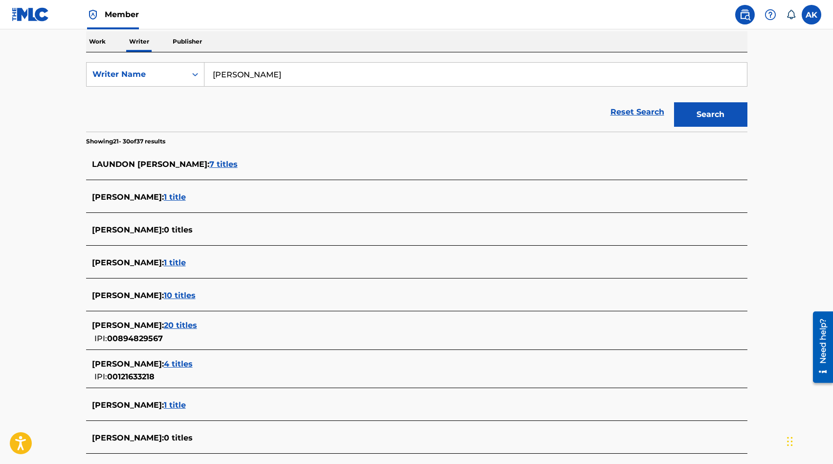
scroll to position [157, 0]
click at [186, 262] on span "1 title" at bounding box center [175, 261] width 22 height 9
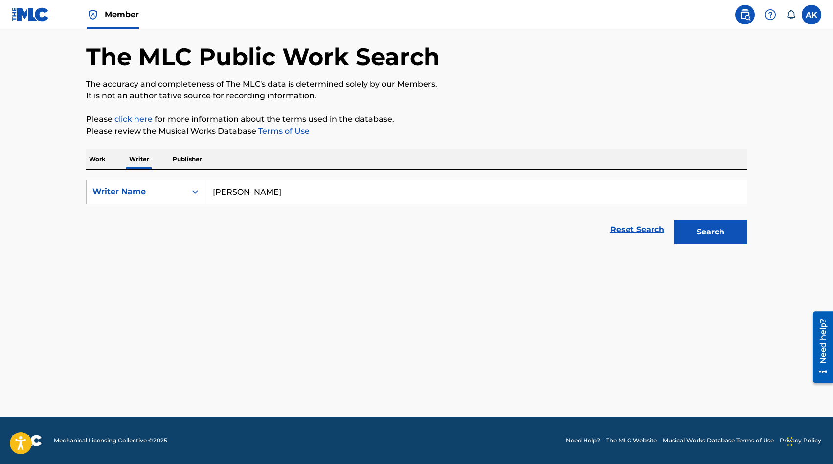
scroll to position [38, 0]
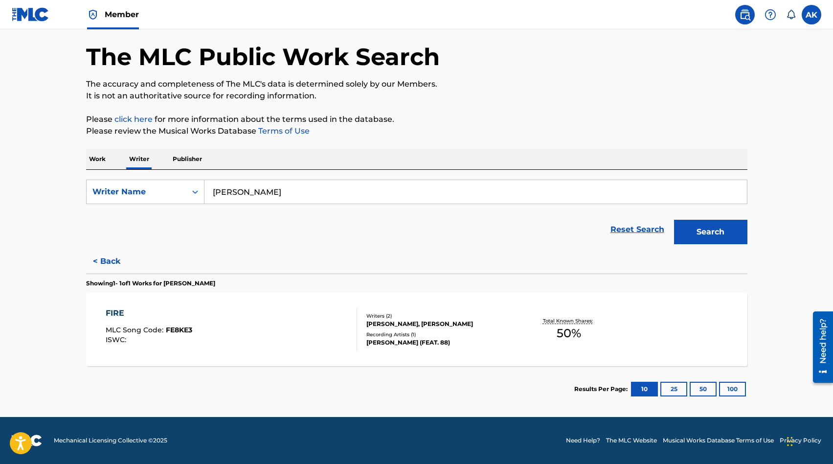
drag, startPoint x: 48, startPoint y: 225, endPoint x: 104, endPoint y: 261, distance: 66.9
click at [104, 261] on button "< Back" at bounding box center [115, 261] width 59 height 24
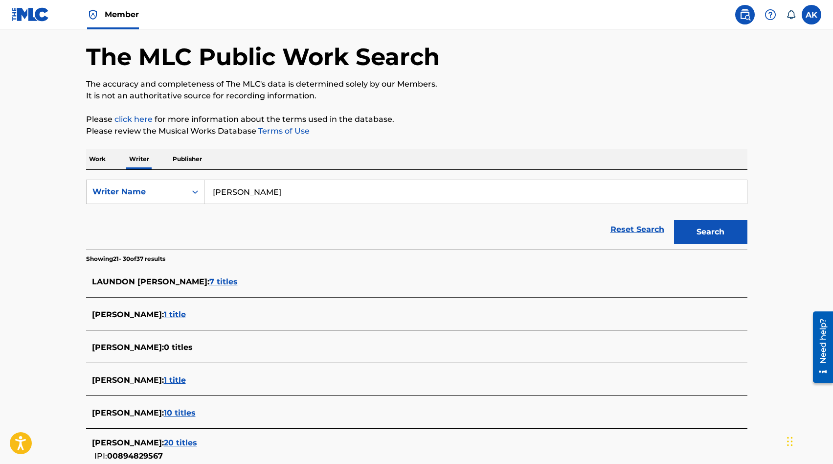
drag, startPoint x: 104, startPoint y: 261, endPoint x: 64, endPoint y: 274, distance: 42.1
click at [64, 274] on main "The MLC Public Work Search The accuracy and completeness of The MLC's data is d…" at bounding box center [416, 328] width 833 height 674
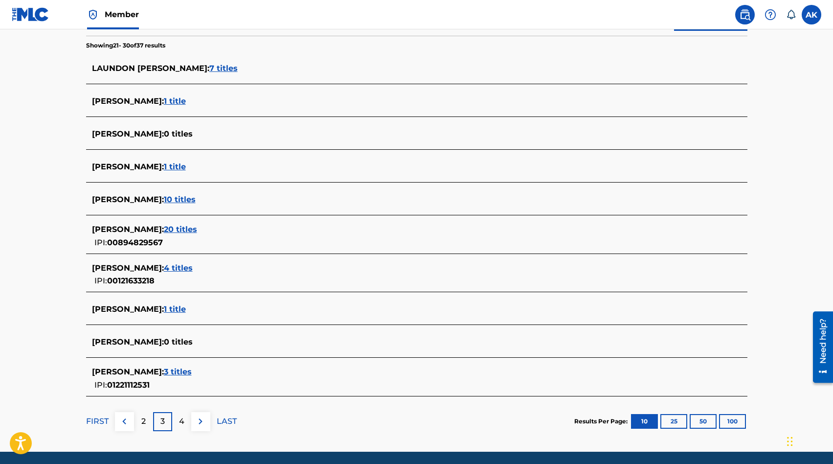
scroll to position [253, 0]
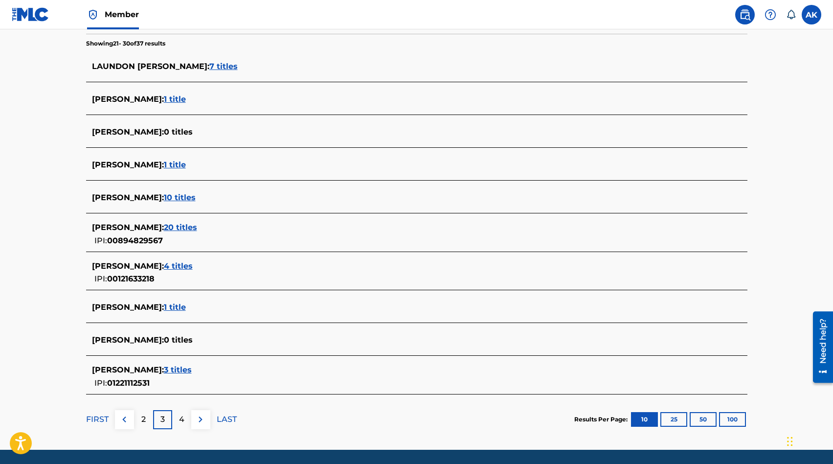
click at [181, 420] on p "4" at bounding box center [181, 419] width 5 height 12
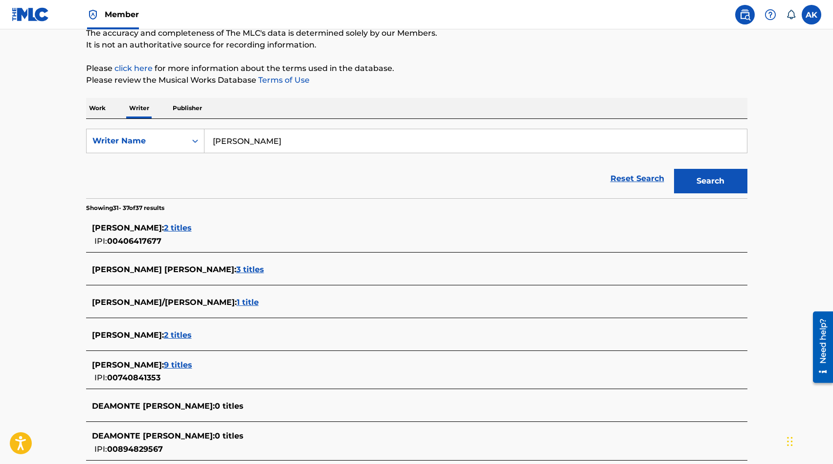
scroll to position [78, 0]
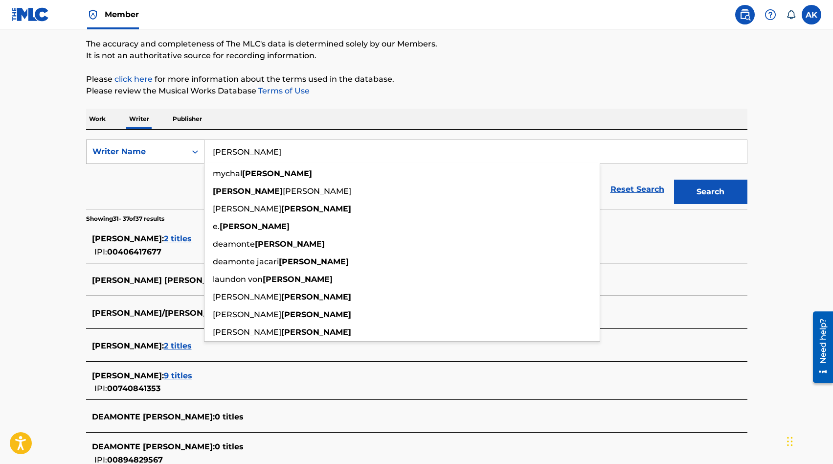
drag, startPoint x: 64, startPoint y: 274, endPoint x: 185, endPoint y: 145, distance: 176.5
click at [185, 145] on div "SearchWithCriteria6525d1c0-742b-46c5-a438-35d53c2c15a6 Writer Name Kendricks my…" at bounding box center [417, 151] width 662 height 24
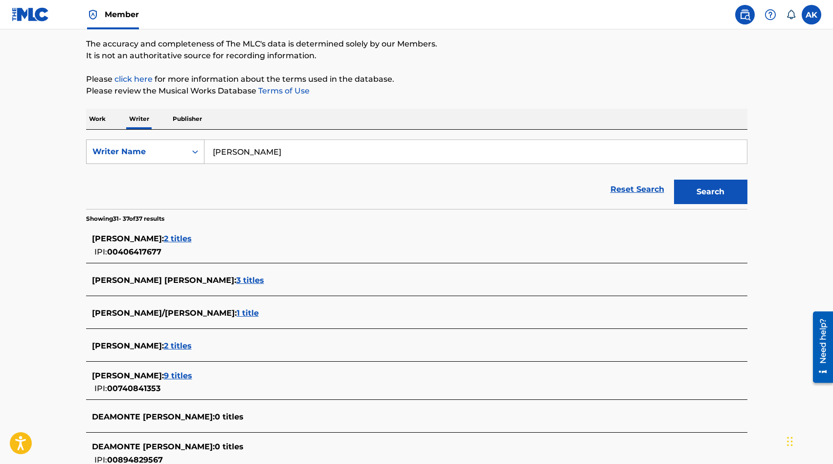
type input "Robert Lee Kendrick"
click at [674, 180] on button "Search" at bounding box center [710, 192] width 73 height 24
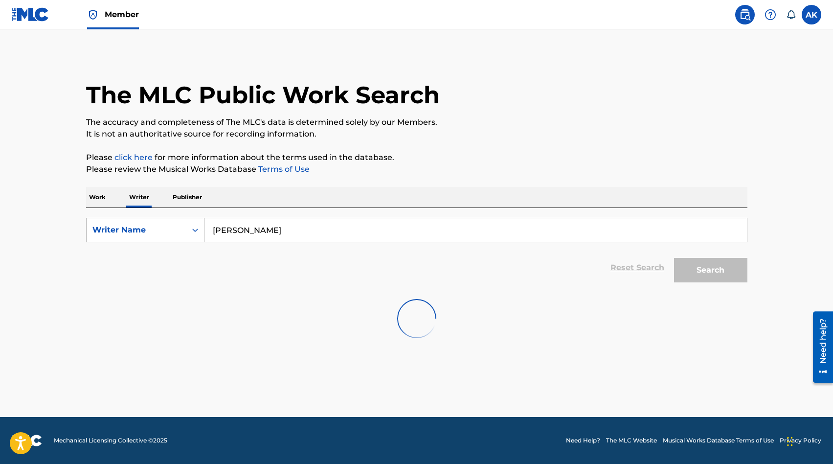
scroll to position [0, 0]
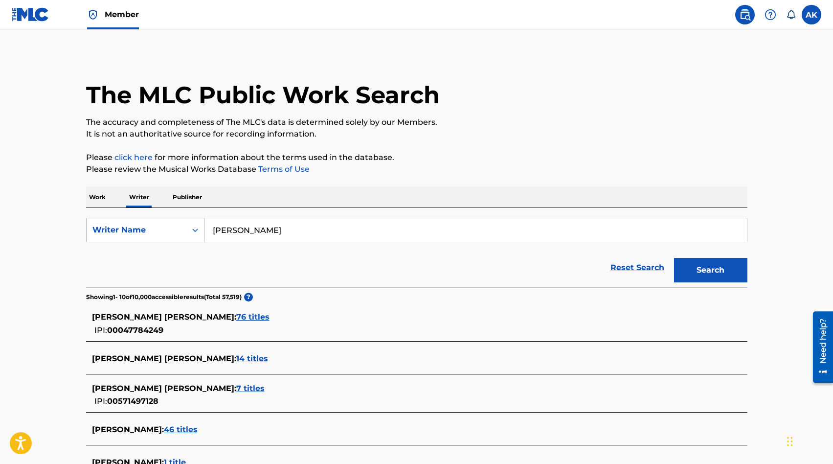
click at [64, 289] on main "The MLC Public Work Search The accuracy and completeness of The MLC's data is d…" at bounding box center [416, 363] width 833 height 668
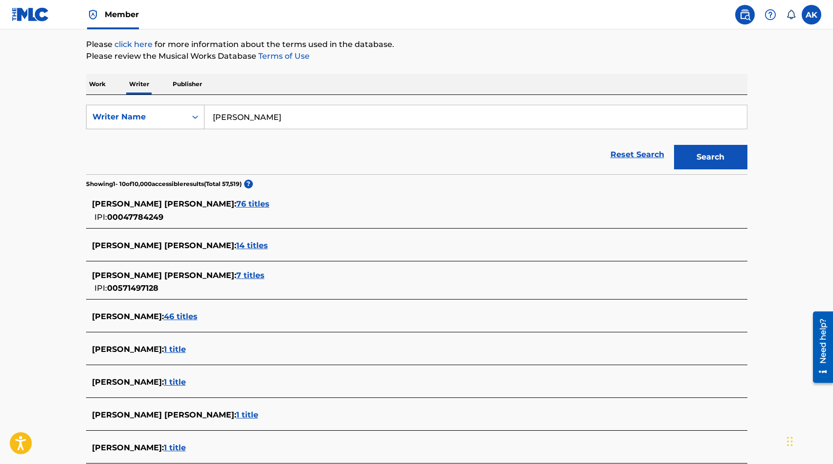
scroll to position [117, 0]
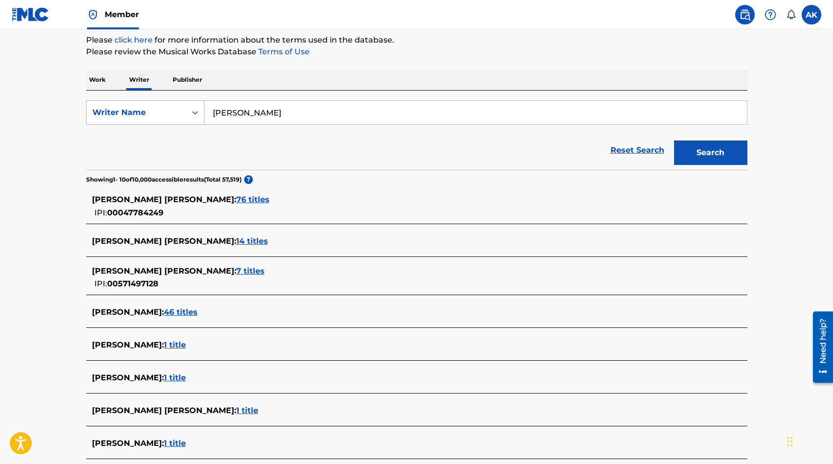
click at [236, 270] on span "7 titles" at bounding box center [250, 270] width 28 height 9
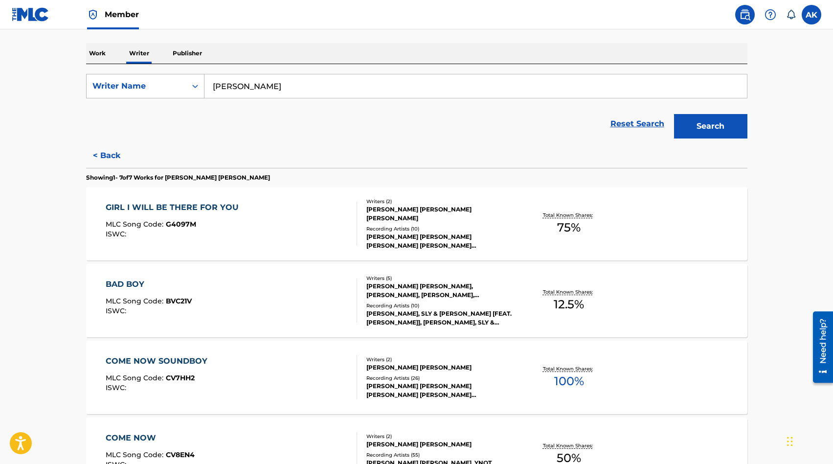
scroll to position [98, 0]
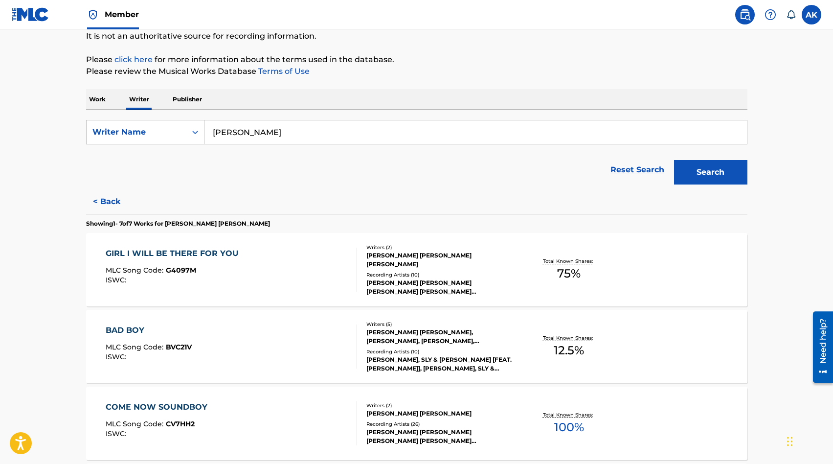
drag, startPoint x: 185, startPoint y: 145, endPoint x: 110, endPoint y: 198, distance: 92.0
click at [110, 198] on button "< Back" at bounding box center [115, 201] width 59 height 24
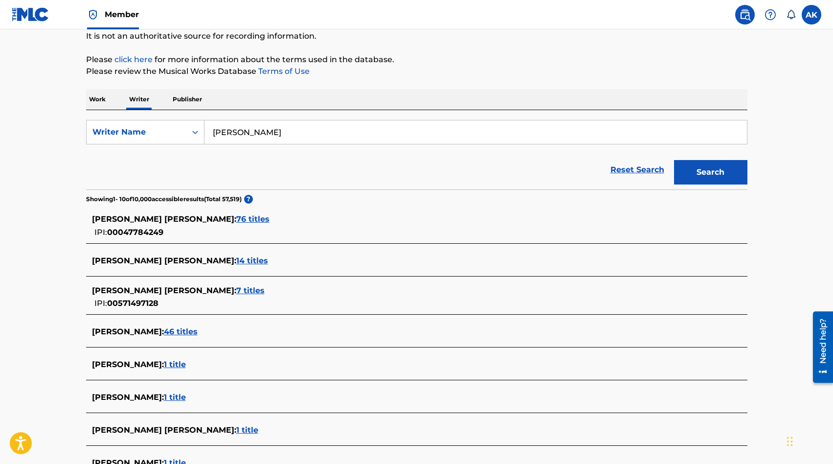
click at [164, 333] on span "46 titles" at bounding box center [181, 331] width 34 height 9
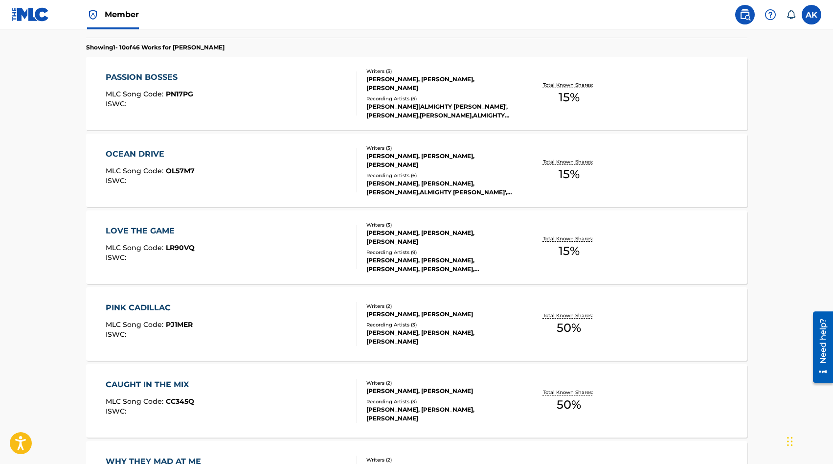
scroll to position [294, 0]
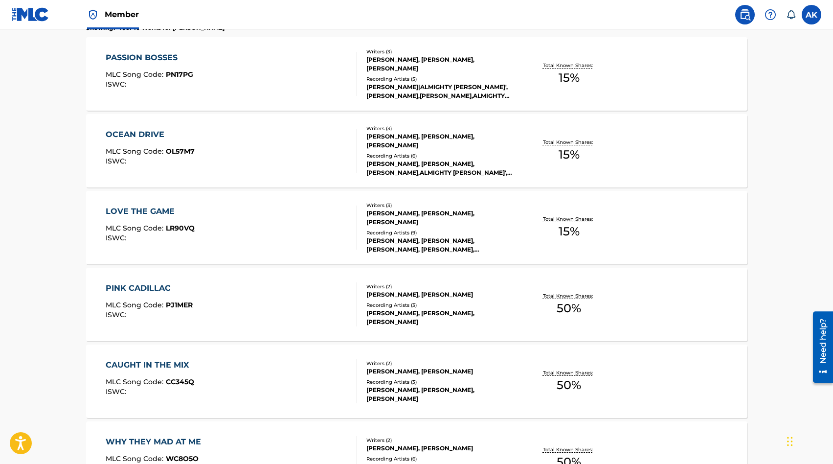
click at [430, 295] on div "[PERSON_NAME], [PERSON_NAME]" at bounding box center [440, 294] width 148 height 9
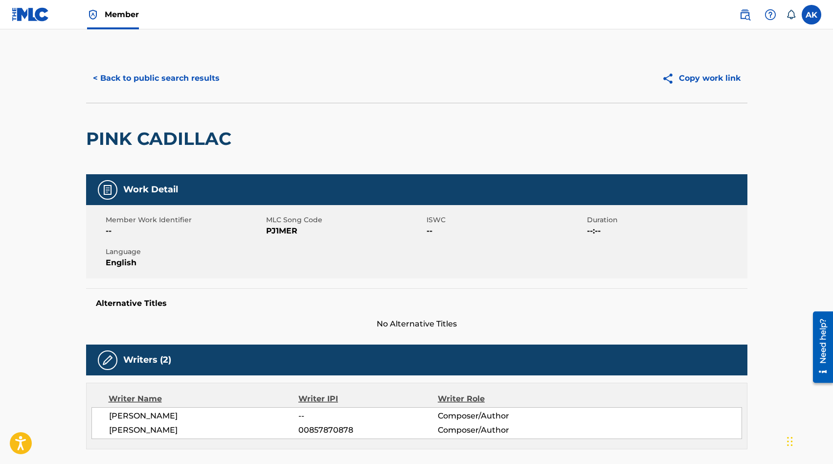
drag, startPoint x: 110, startPoint y: 198, endPoint x: 38, endPoint y: 229, distance: 78.4
click at [38, 229] on main "< Back to public search results Copy work link PINK CADILLAC Work Detail Member…" at bounding box center [416, 441] width 833 height 824
click at [135, 75] on button "< Back to public search results" at bounding box center [156, 78] width 140 height 24
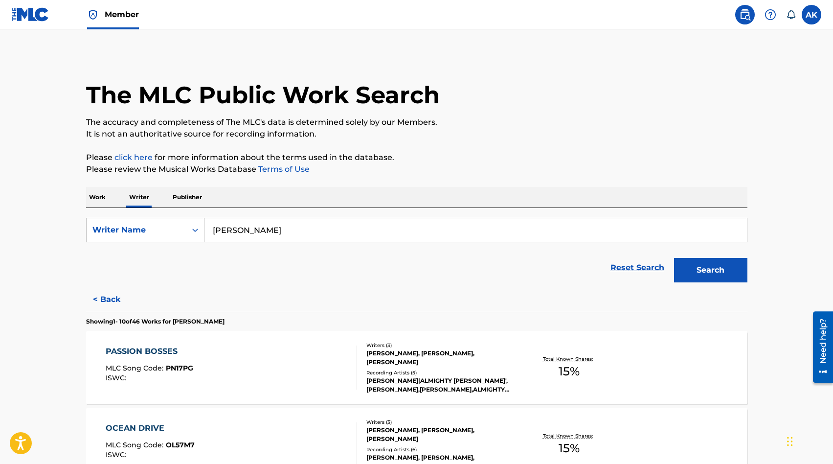
click at [107, 300] on button "< Back" at bounding box center [115, 299] width 59 height 24
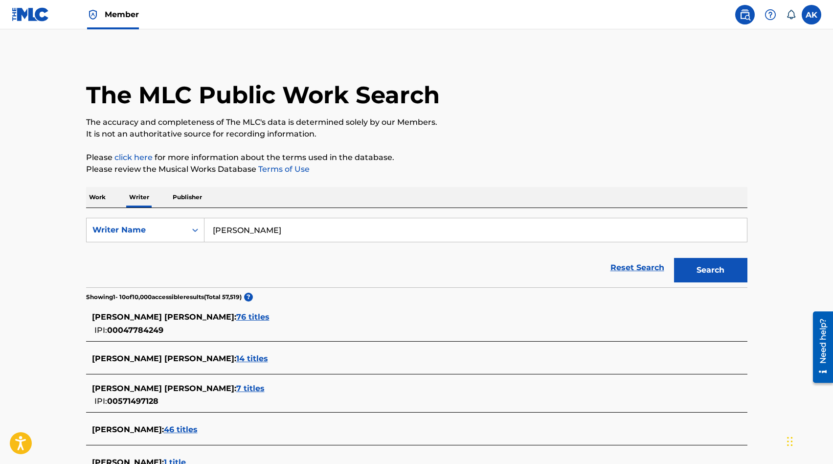
click at [57, 342] on main "The MLC Public Work Search The accuracy and completeness of The MLC's data is d…" at bounding box center [416, 363] width 833 height 668
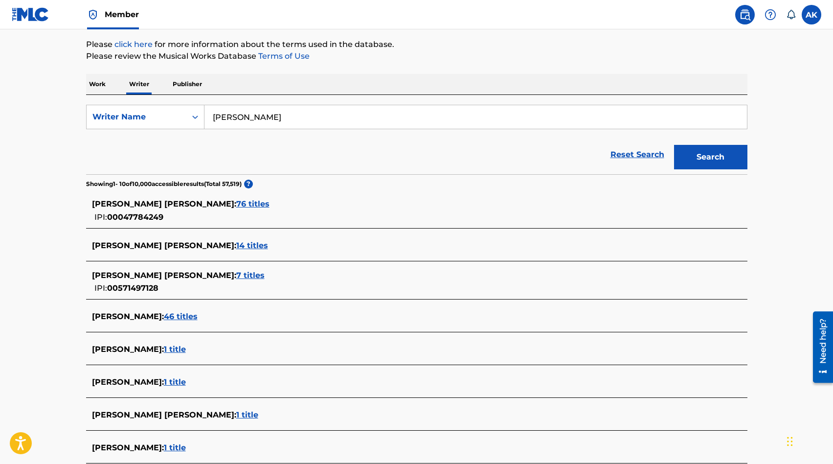
scroll to position [117, 0]
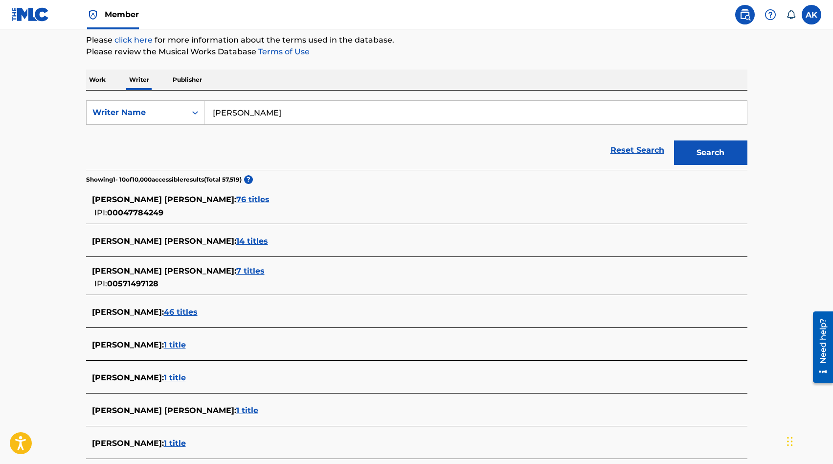
click at [186, 343] on span "1 title" at bounding box center [175, 344] width 22 height 9
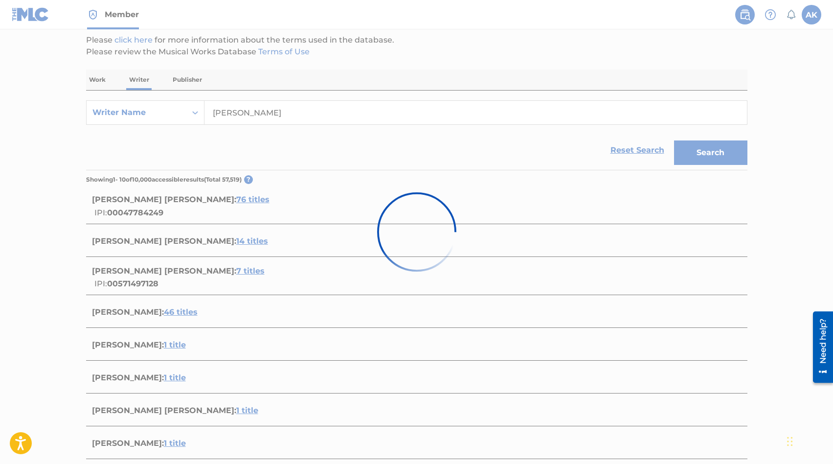
scroll to position [38, 0]
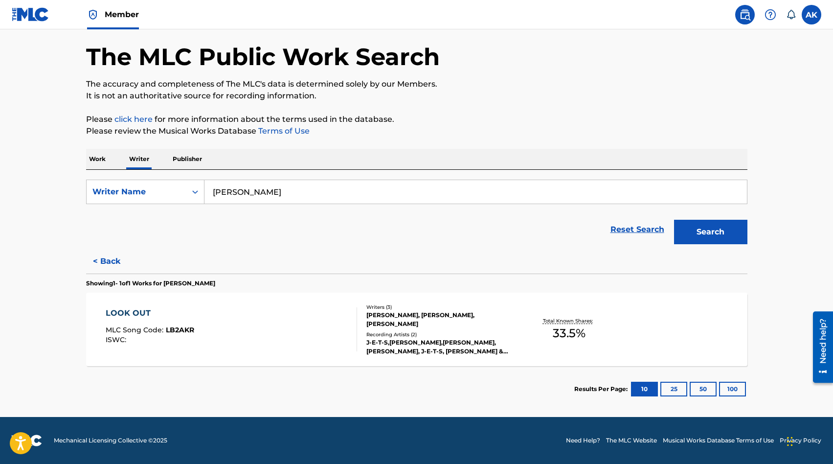
click at [114, 261] on button "< Back" at bounding box center [115, 261] width 59 height 24
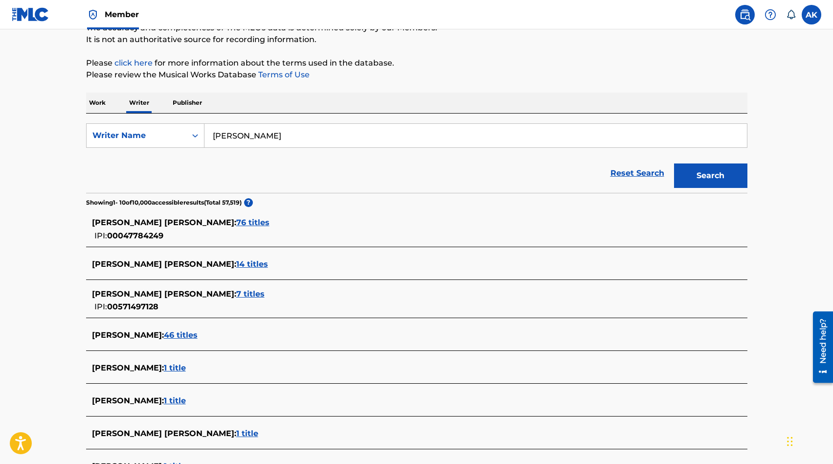
scroll to position [97, 0]
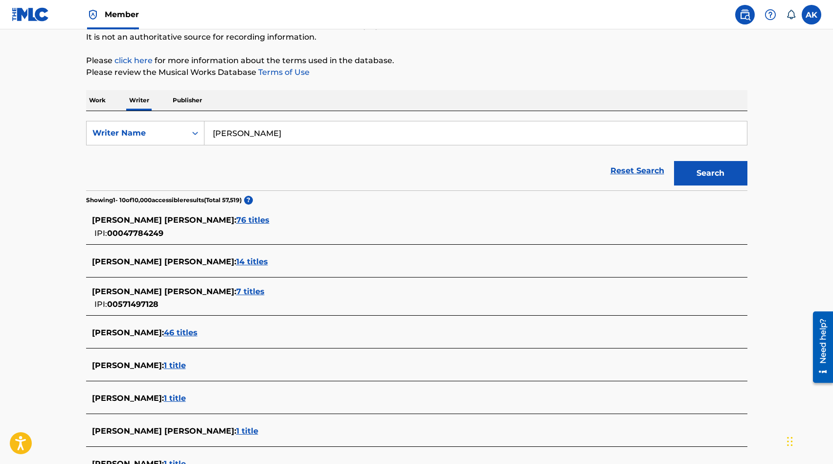
click at [186, 400] on span "1 title" at bounding box center [175, 397] width 22 height 9
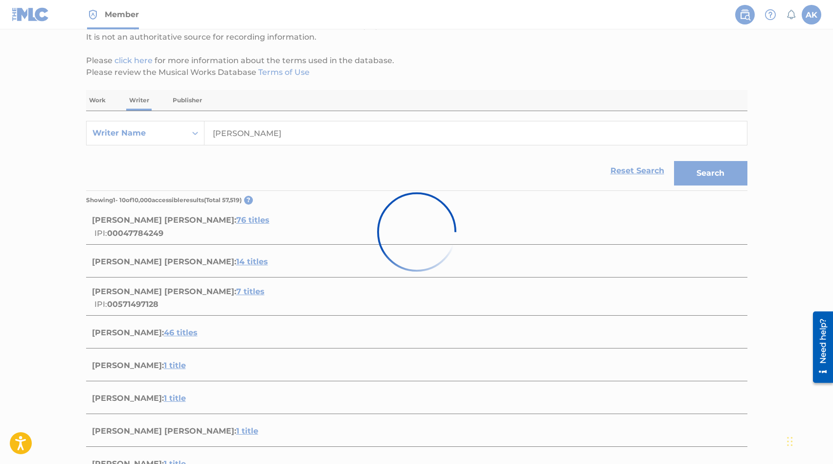
scroll to position [38, 0]
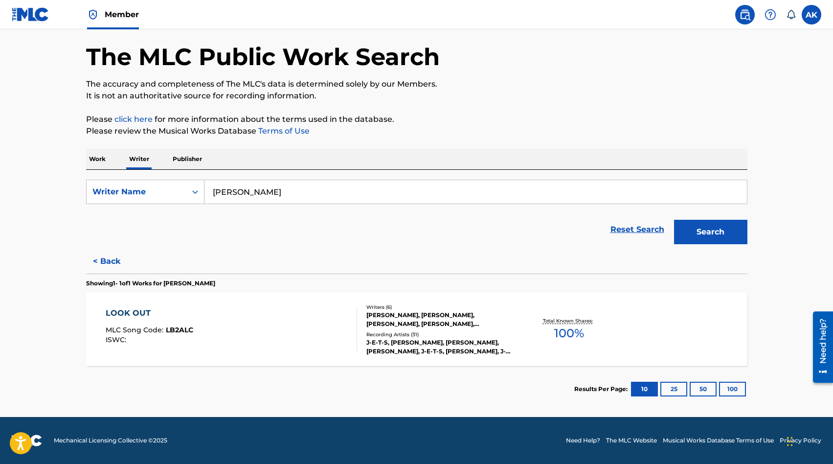
click at [112, 264] on button "< Back" at bounding box center [115, 261] width 59 height 24
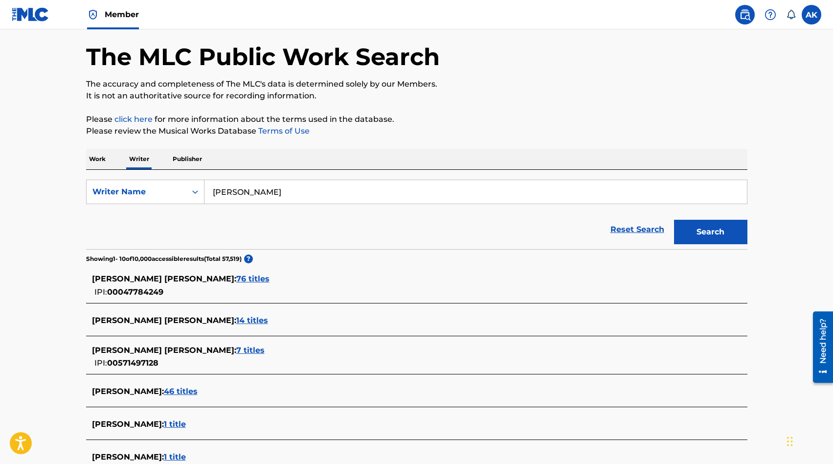
click at [46, 320] on main "The MLC Public Work Search The accuracy and completeness of The MLC's data is d…" at bounding box center [416, 325] width 833 height 668
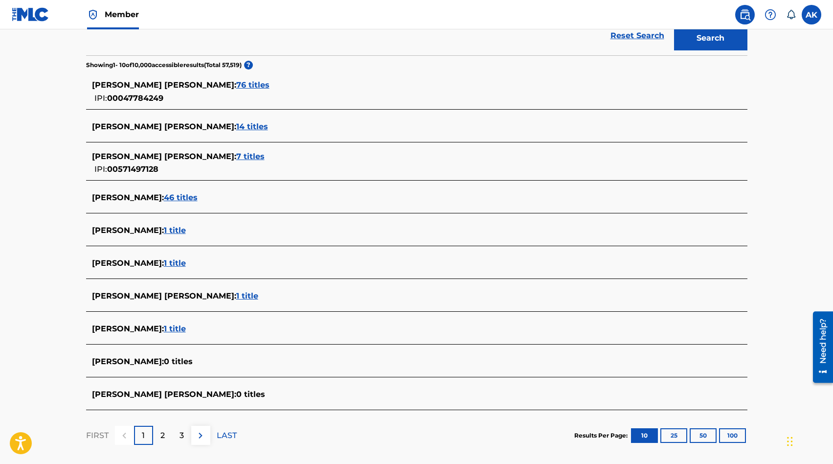
scroll to position [234, 0]
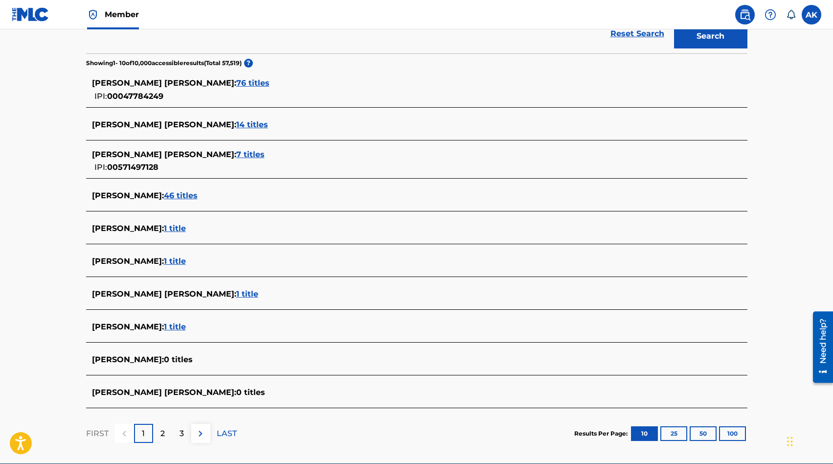
click at [184, 327] on span "1 title" at bounding box center [175, 326] width 22 height 9
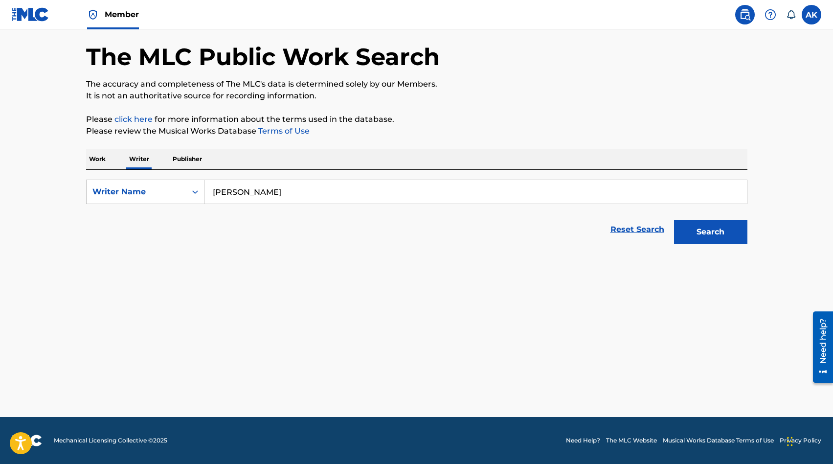
scroll to position [38, 0]
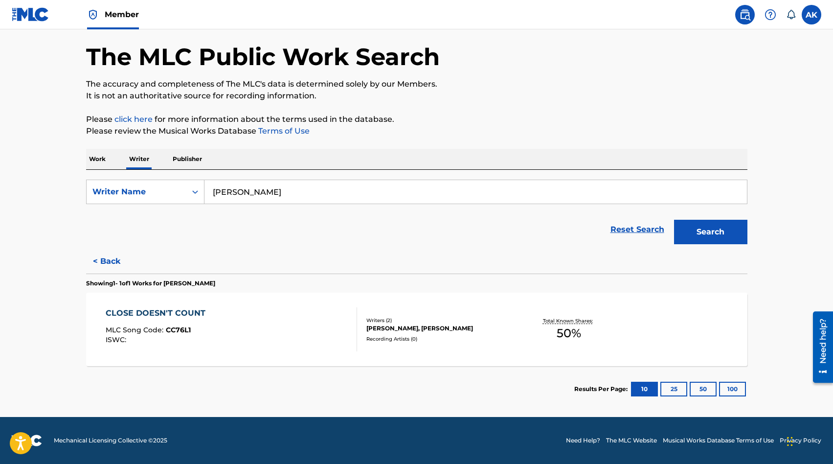
click at [101, 260] on button "< Back" at bounding box center [115, 261] width 59 height 24
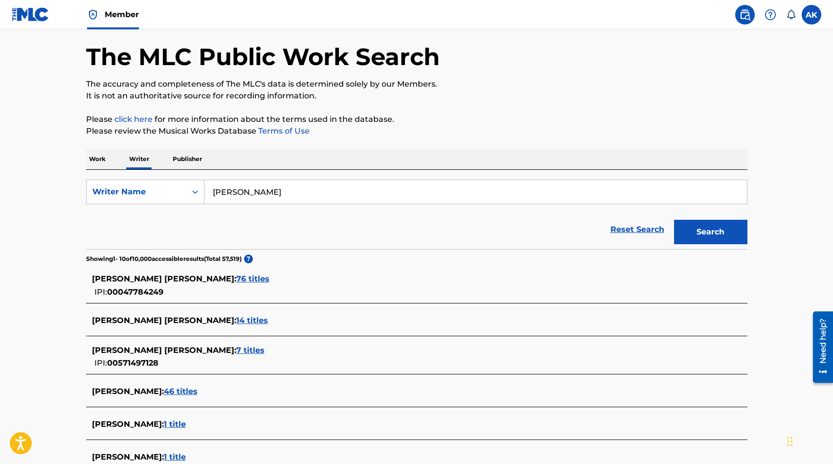
click at [69, 283] on main "The MLC Public Work Search The accuracy and completeness of The MLC's data is d…" at bounding box center [416, 325] width 833 height 668
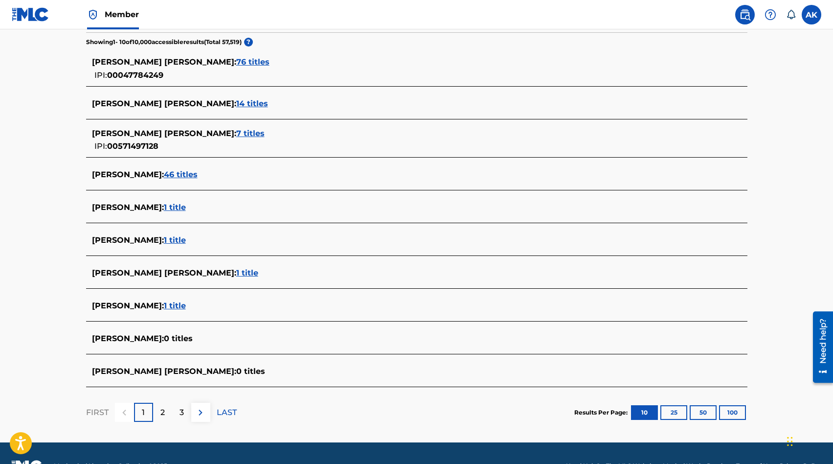
scroll to position [273, 0]
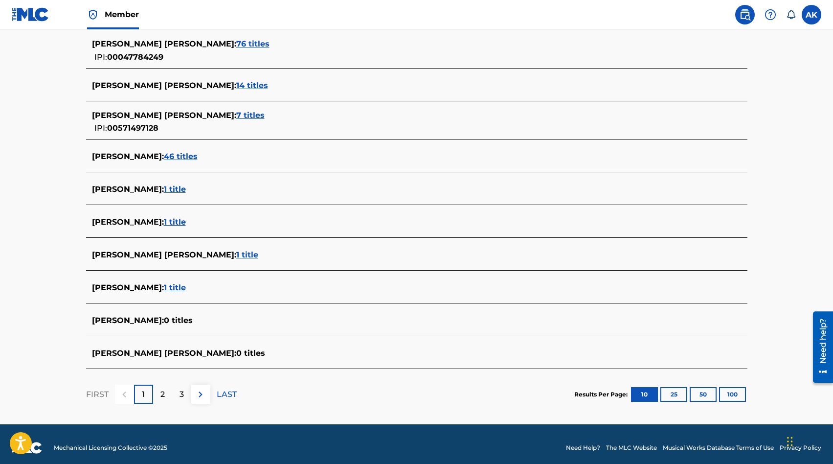
click at [159, 393] on div "2" at bounding box center [162, 394] width 19 height 19
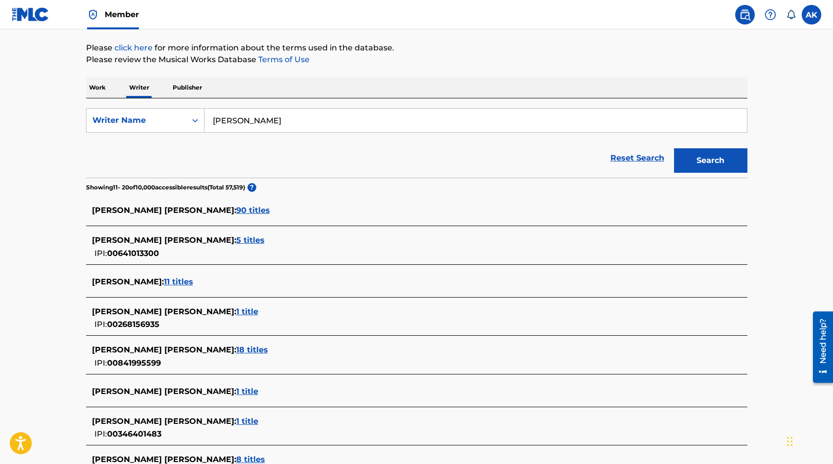
scroll to position [93, 0]
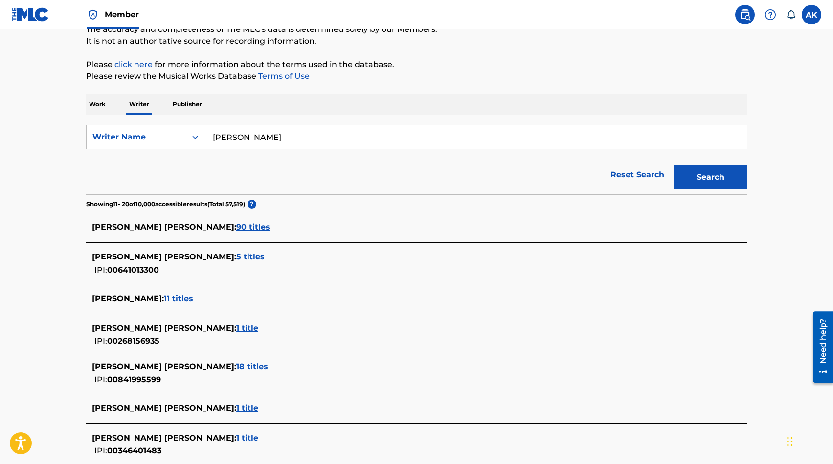
drag, startPoint x: 135, startPoint y: 75, endPoint x: 126, endPoint y: 113, distance: 39.3
click at [126, 113] on div "Work Writer Publisher SearchWithCriteria6525d1c0-742b-46c5-a438-35d53c2c15a6 Wr…" at bounding box center [417, 361] width 662 height 534
type input "LeeBell Kendrick"
click at [674, 165] on button "Search" at bounding box center [710, 177] width 73 height 24
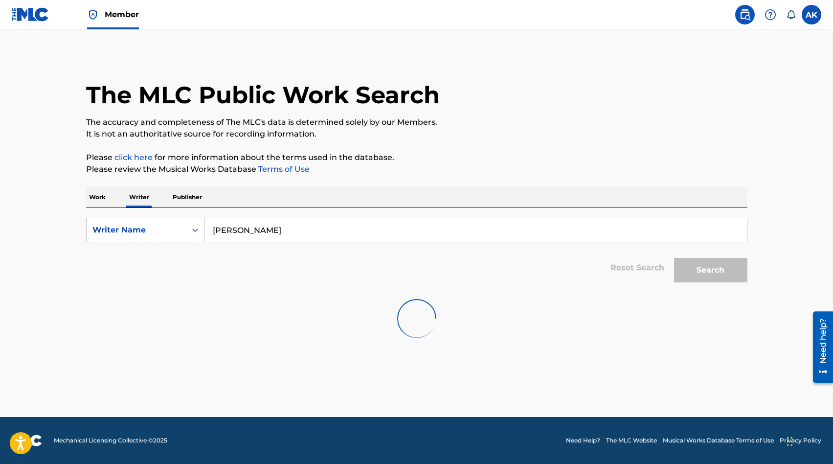
scroll to position [0, 0]
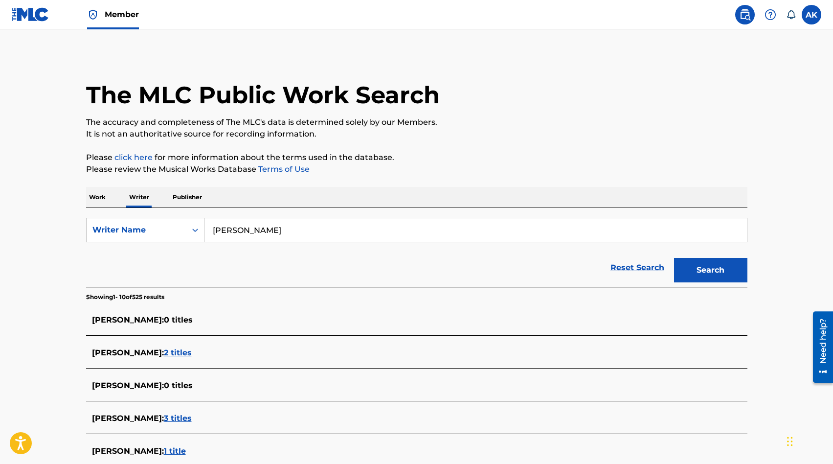
drag, startPoint x: 126, startPoint y: 113, endPoint x: 47, endPoint y: 256, distance: 162.9
click at [47, 256] on main "The MLC Public Work Search The accuracy and completeness of The MLC's data is d…" at bounding box center [416, 357] width 833 height 657
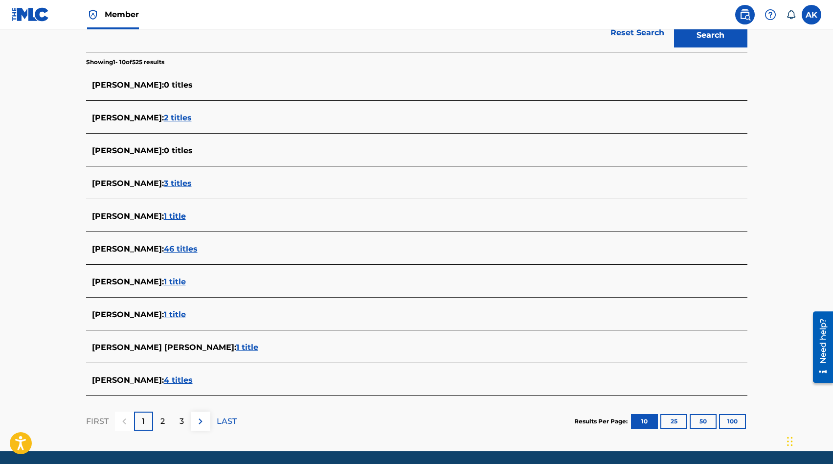
scroll to position [254, 0]
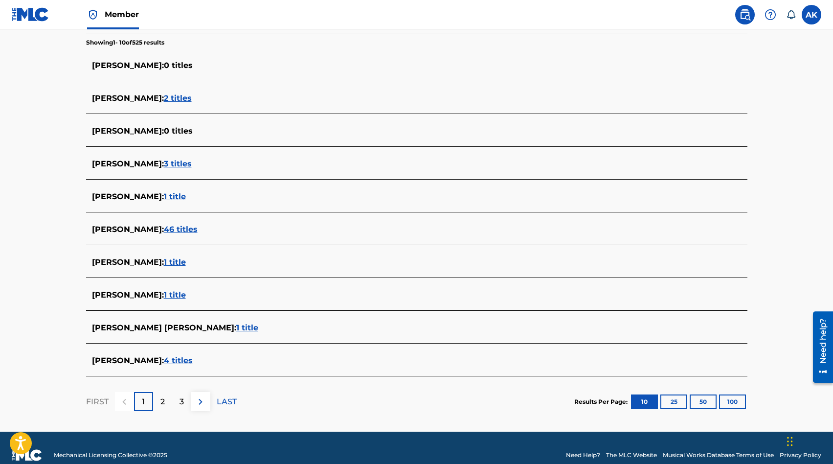
click at [161, 401] on p "2" at bounding box center [162, 402] width 4 height 12
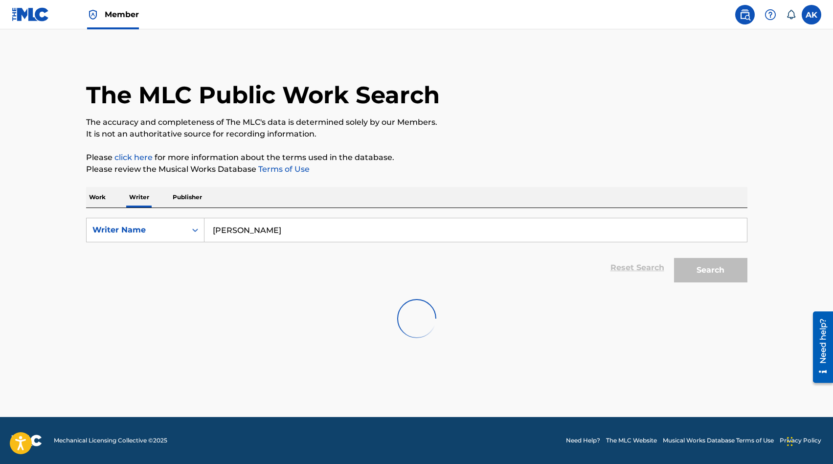
scroll to position [0, 0]
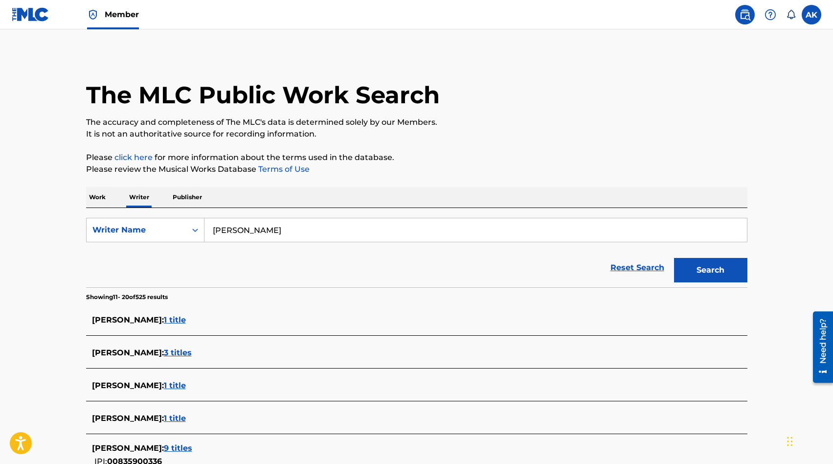
drag, startPoint x: 47, startPoint y: 256, endPoint x: 54, endPoint y: 246, distance: 12.1
click at [54, 246] on main "The MLC Public Work Search The accuracy and completeness of The MLC's data is d…" at bounding box center [416, 366] width 833 height 674
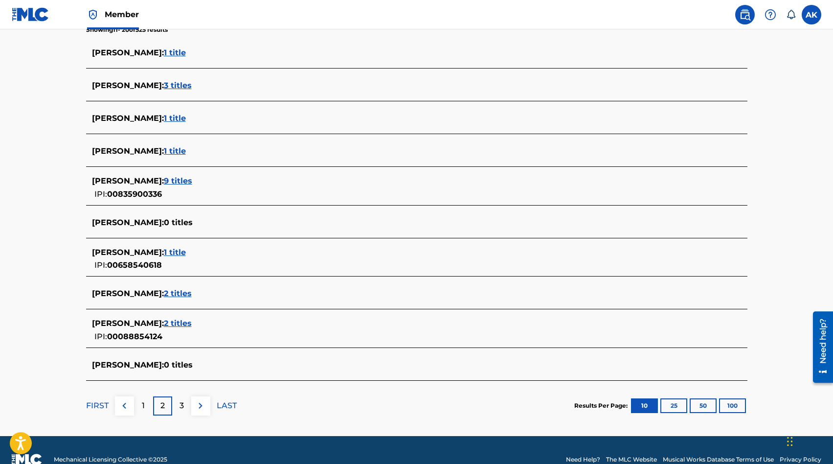
scroll to position [274, 0]
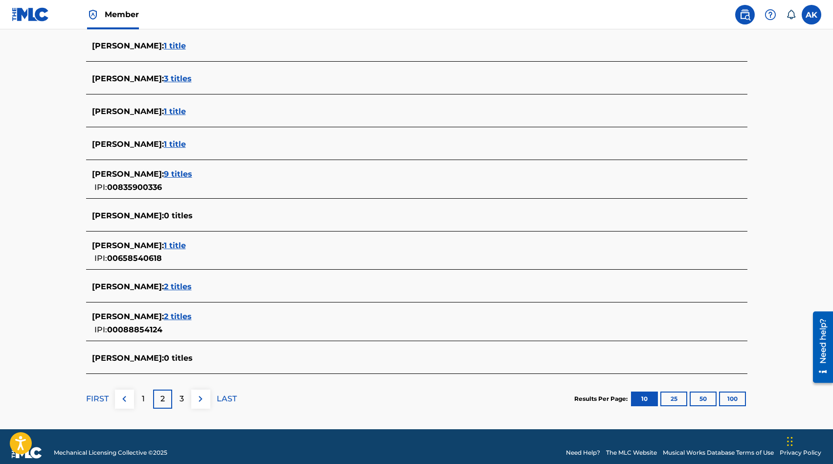
click at [181, 401] on p "3" at bounding box center [182, 399] width 4 height 12
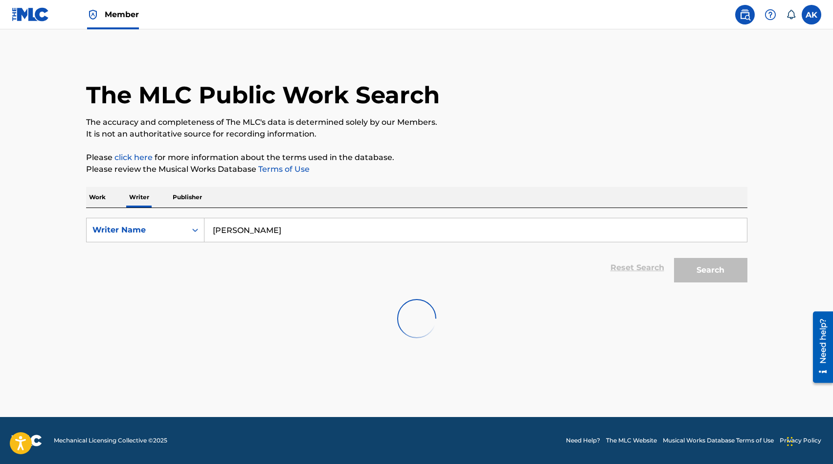
scroll to position [0, 0]
